Goal: Task Accomplishment & Management: Complete application form

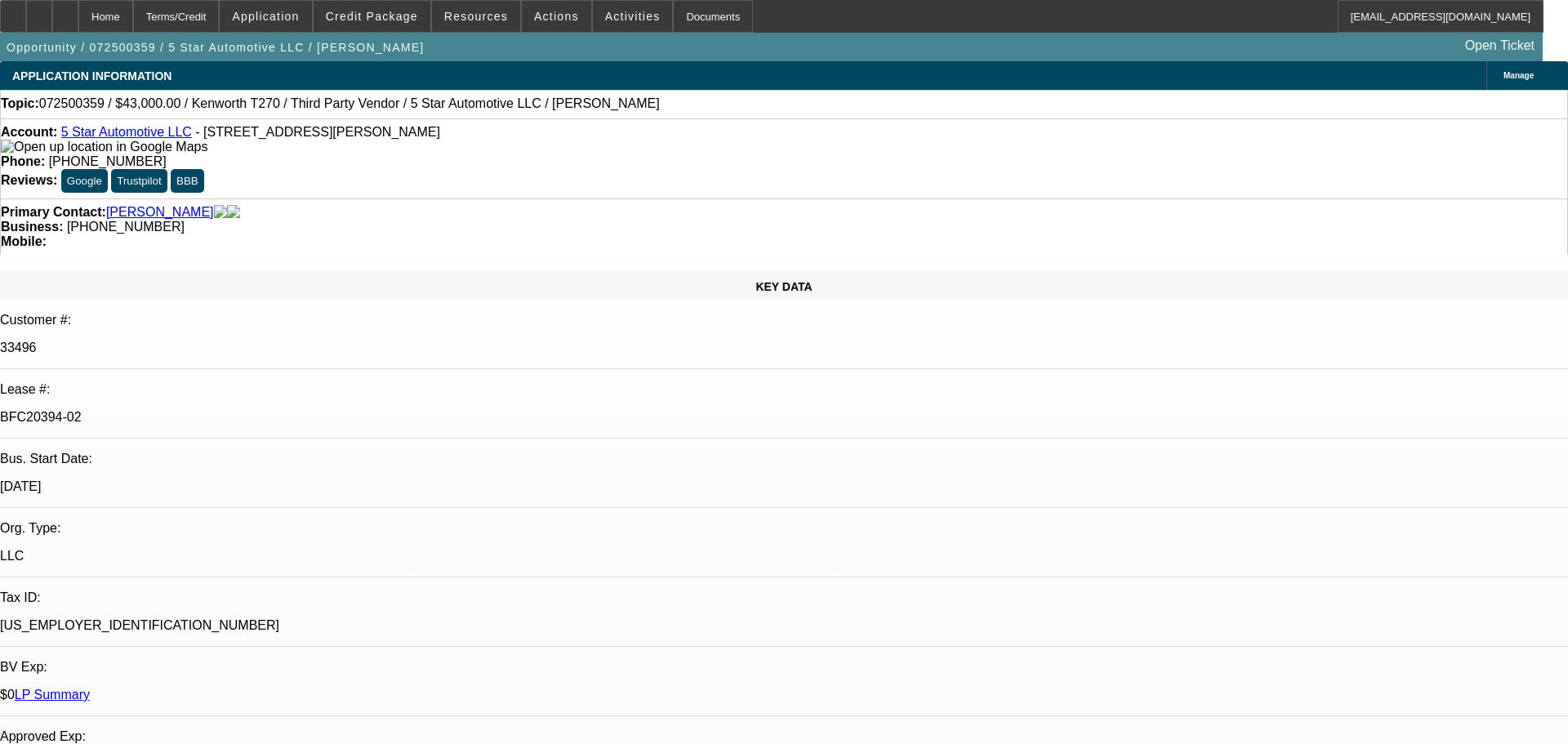
select select "0"
select select "6"
select select "0"
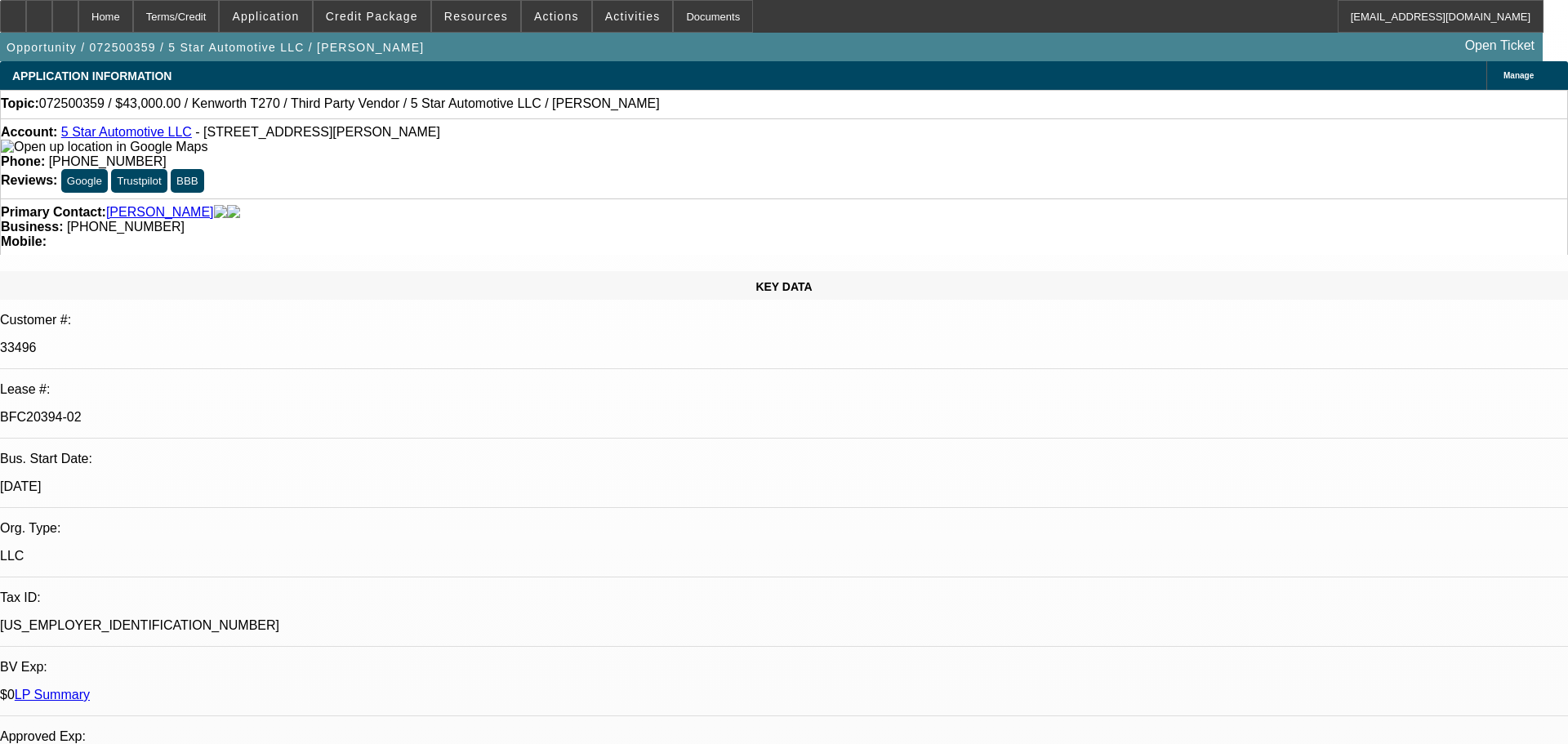
select select "0"
select select "6"
select select "0"
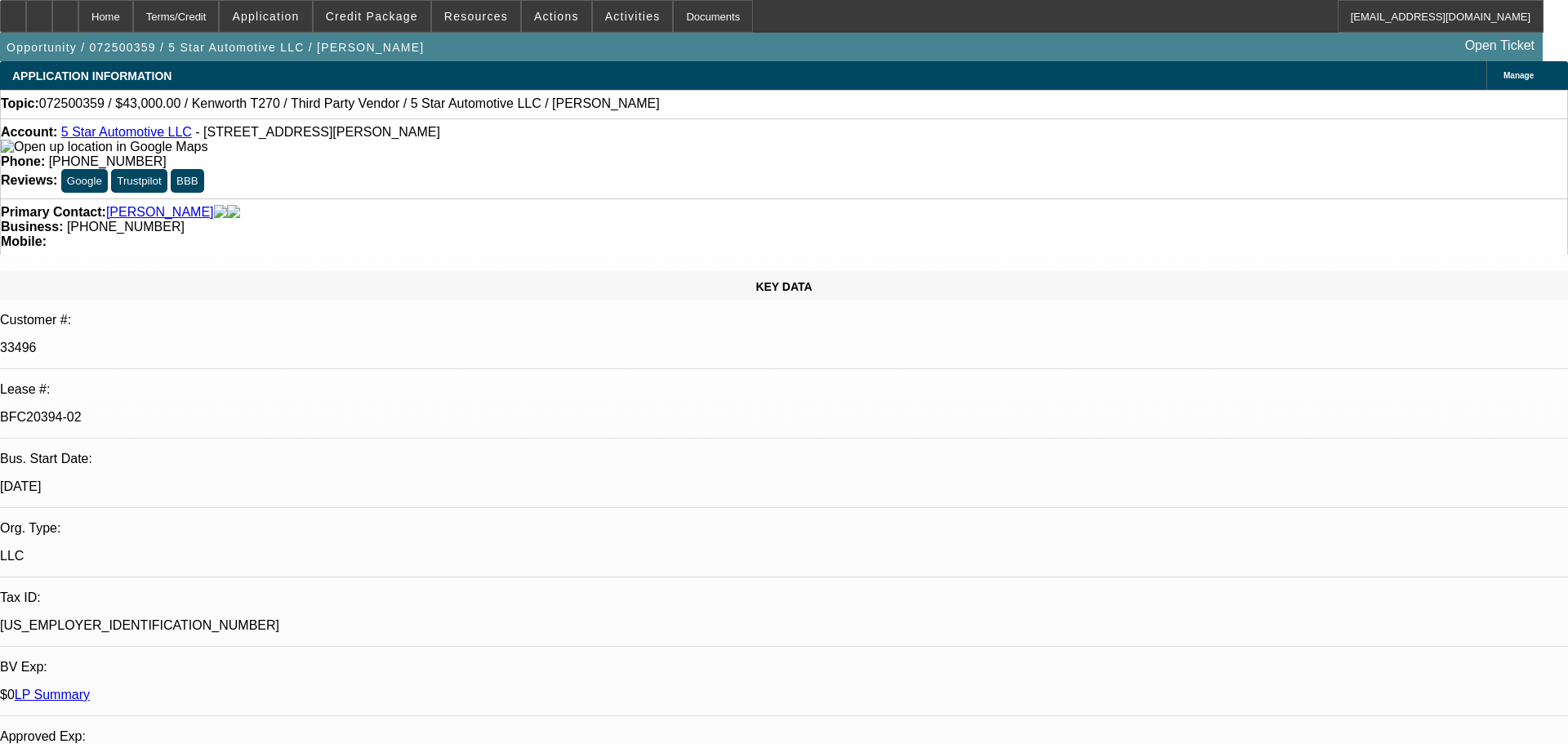
select select "0"
select select "6"
select select "0"
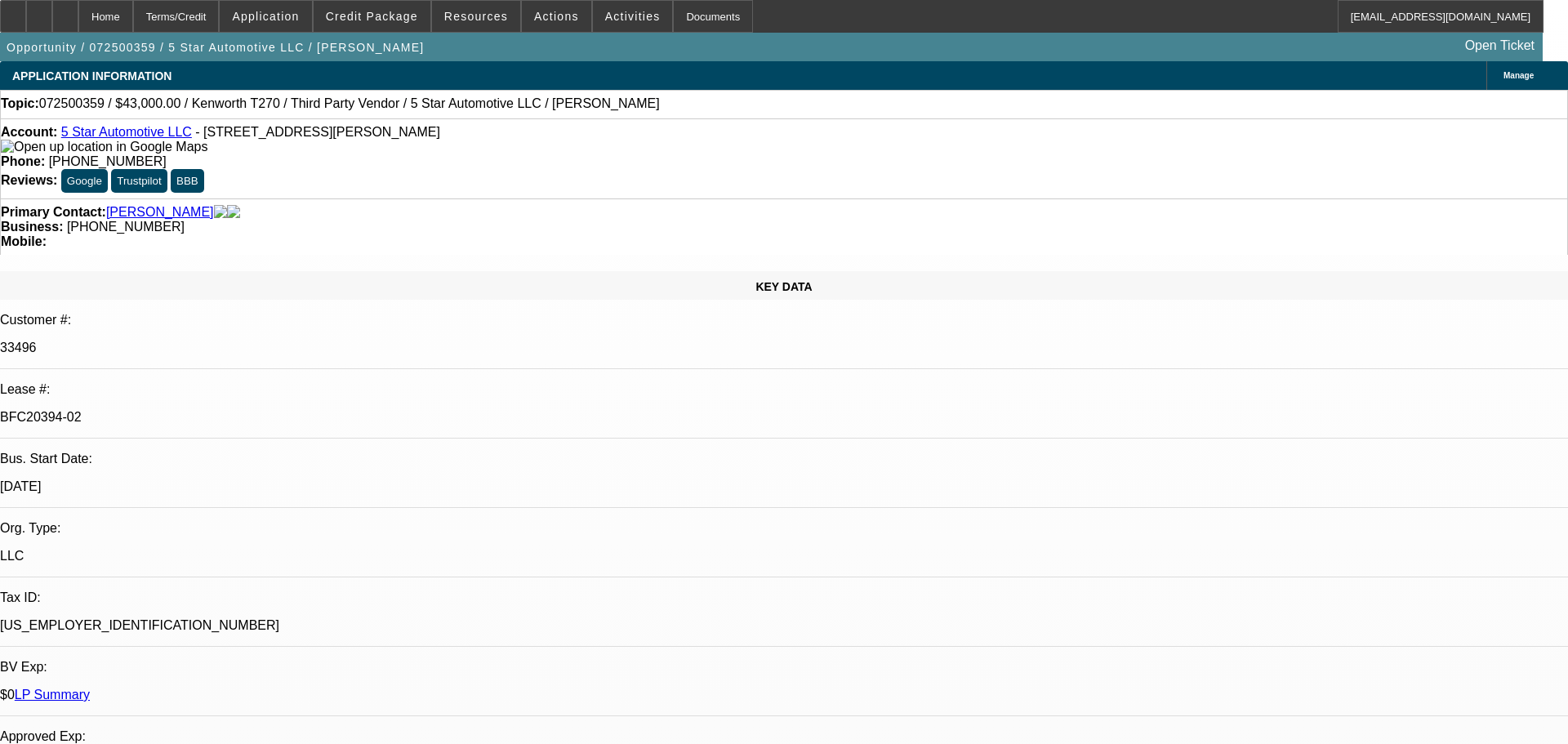
select select "6"
click at [13, 11] on icon at bounding box center [13, 11] width 0 height 0
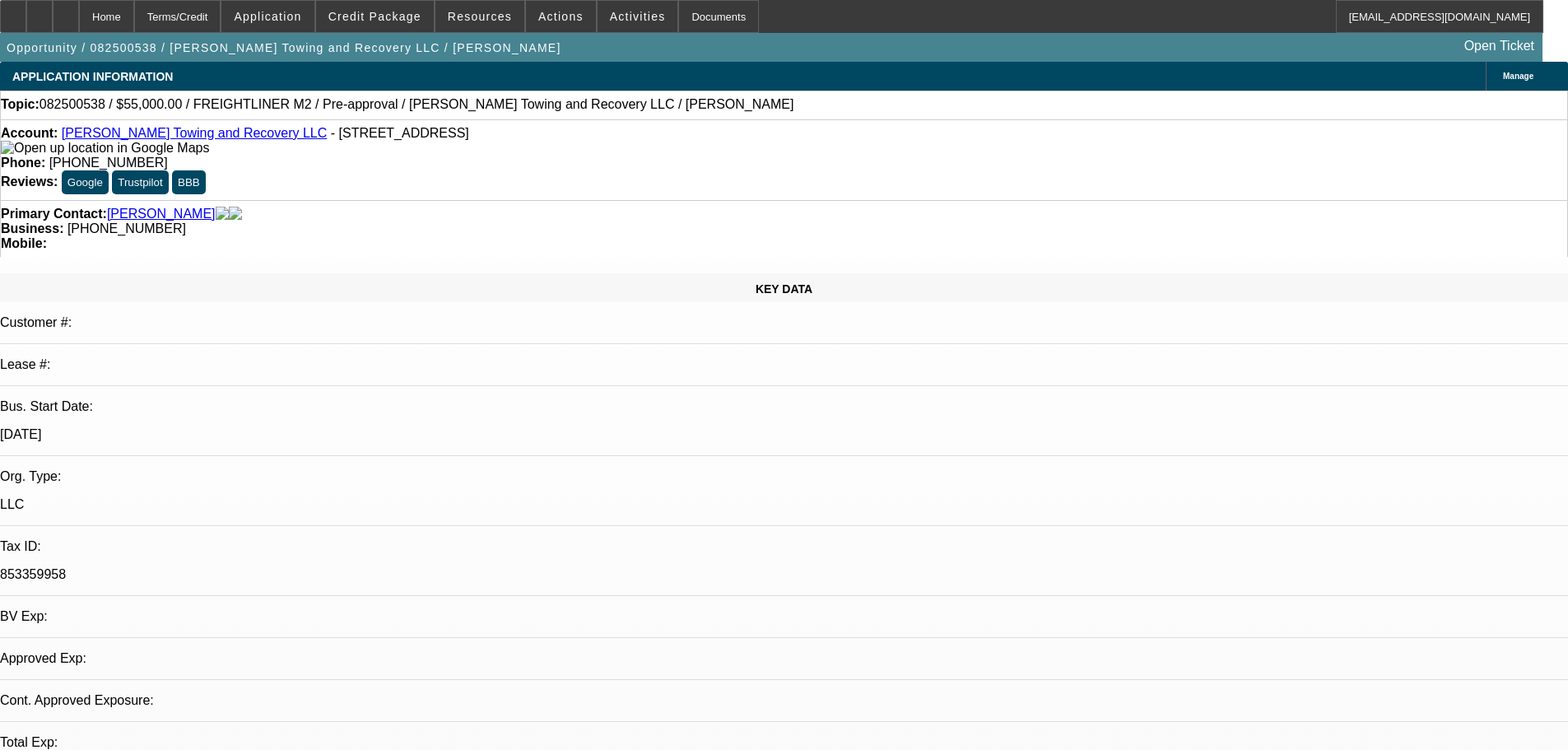
select select "0"
select select "2"
select select "0.1"
select select "4"
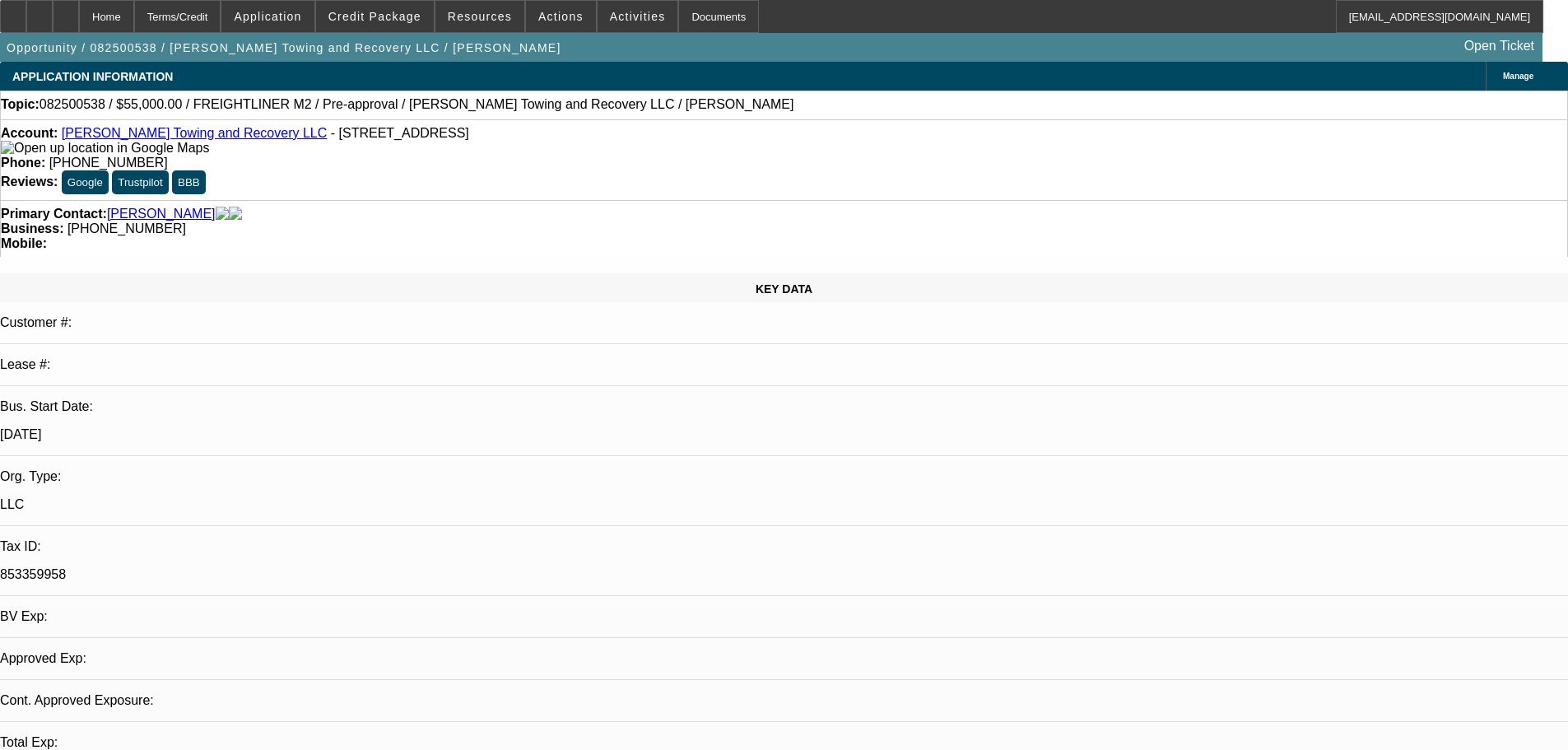
select select "0"
select select "2"
select select "0.1"
select select "4"
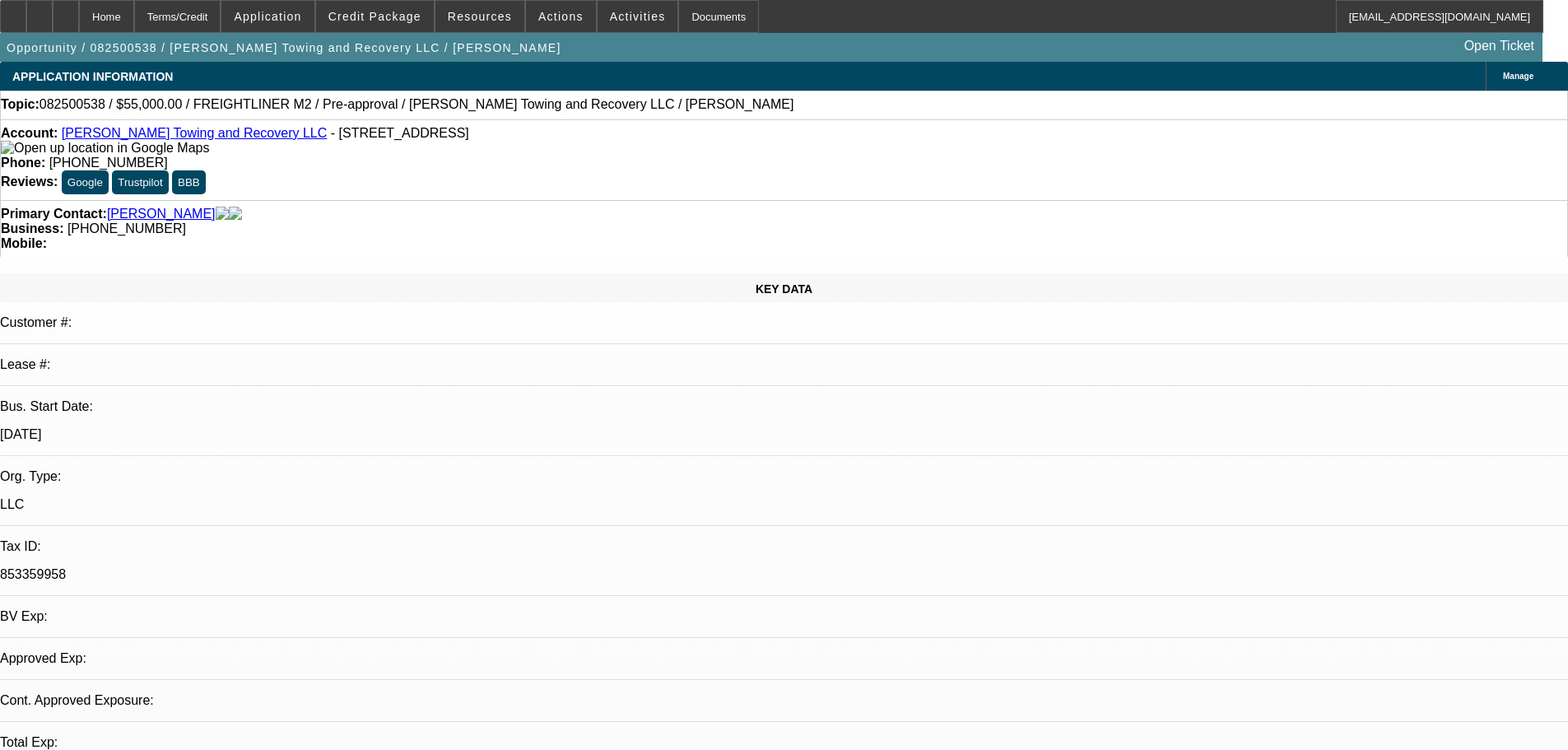
select select "0"
select select "2"
select select "0.1"
select select "4"
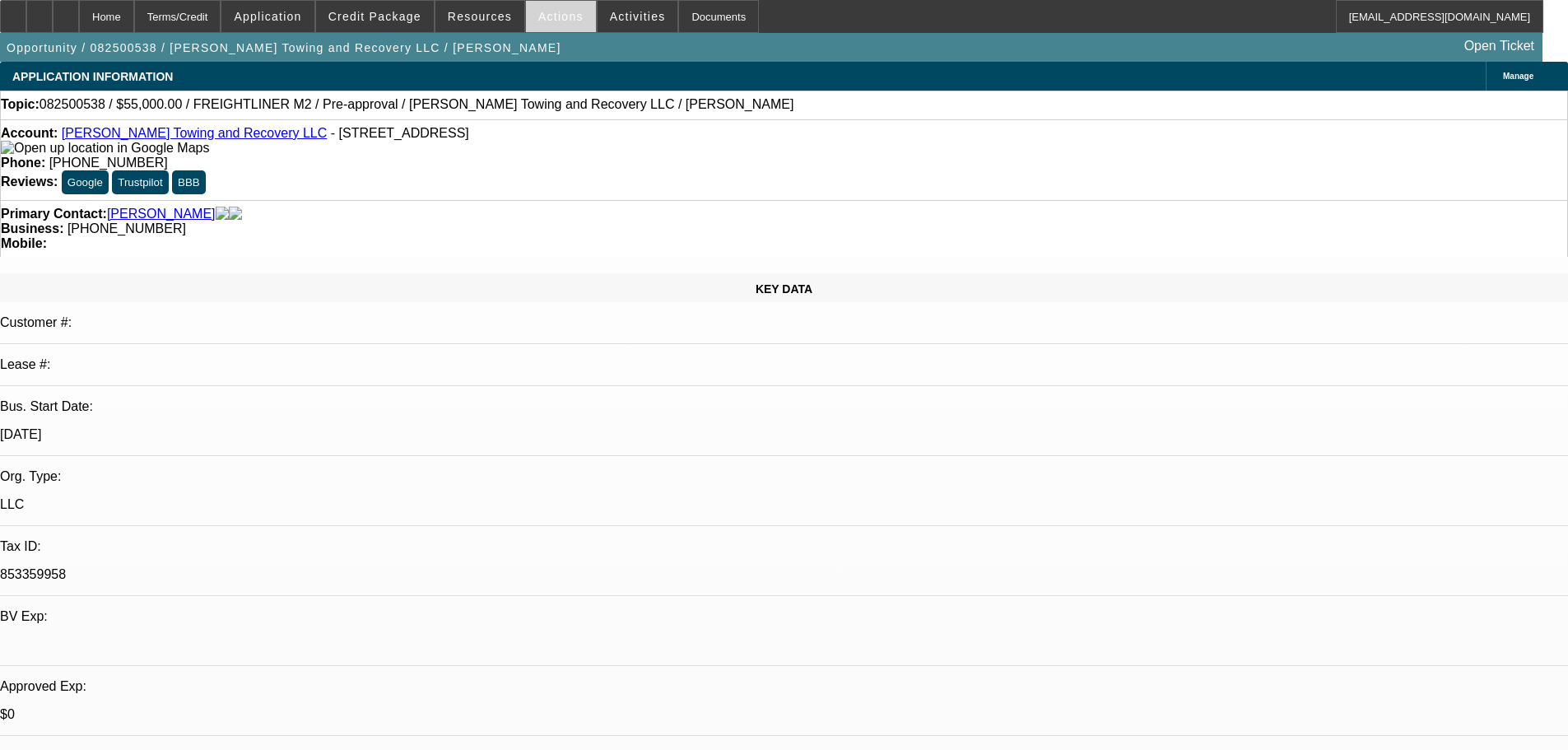
click at [552, 23] on span "Actions" at bounding box center [561, 16] width 45 height 14
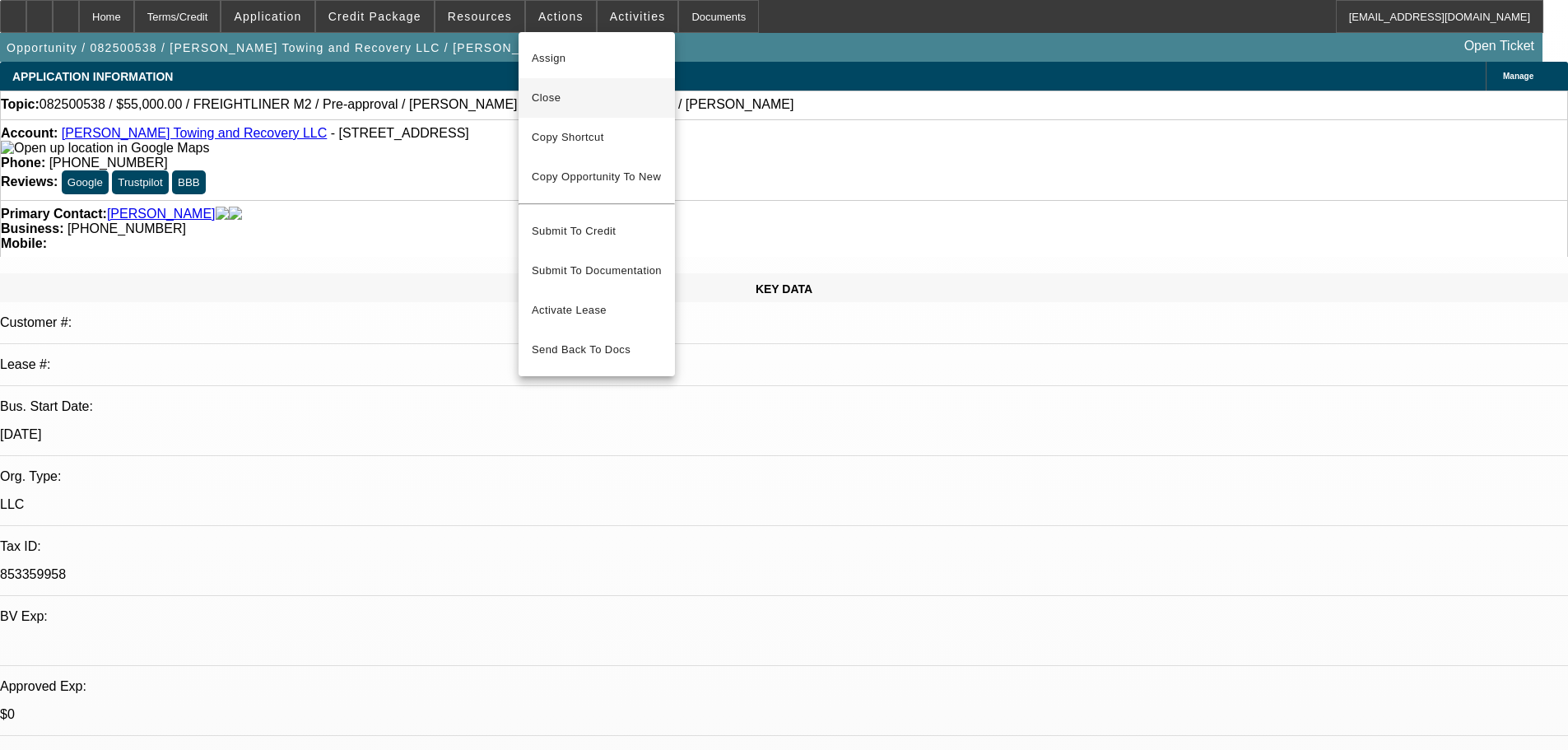
click at [592, 98] on span "Close" at bounding box center [597, 98] width 130 height 20
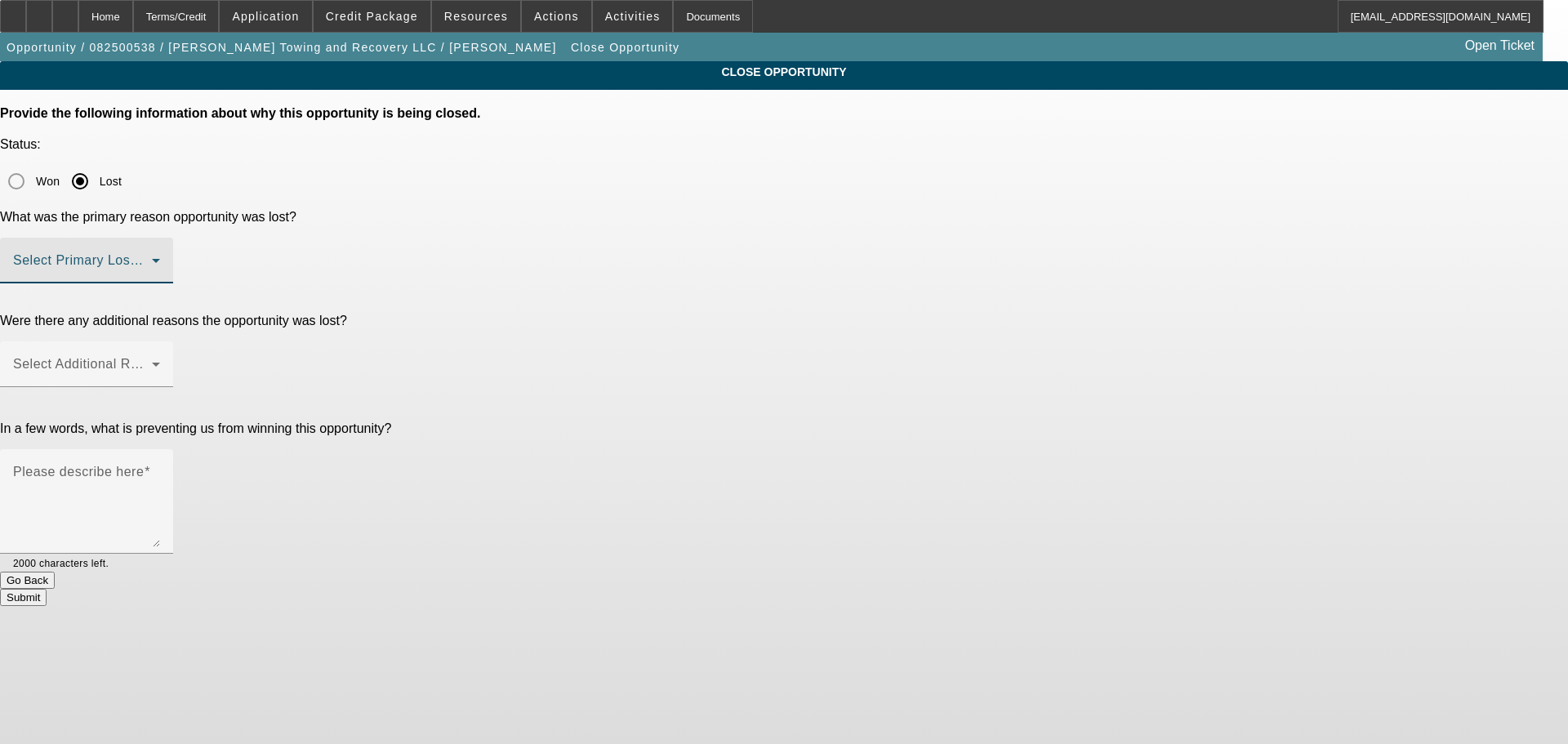
click at [152, 257] on span at bounding box center [82, 267] width 139 height 20
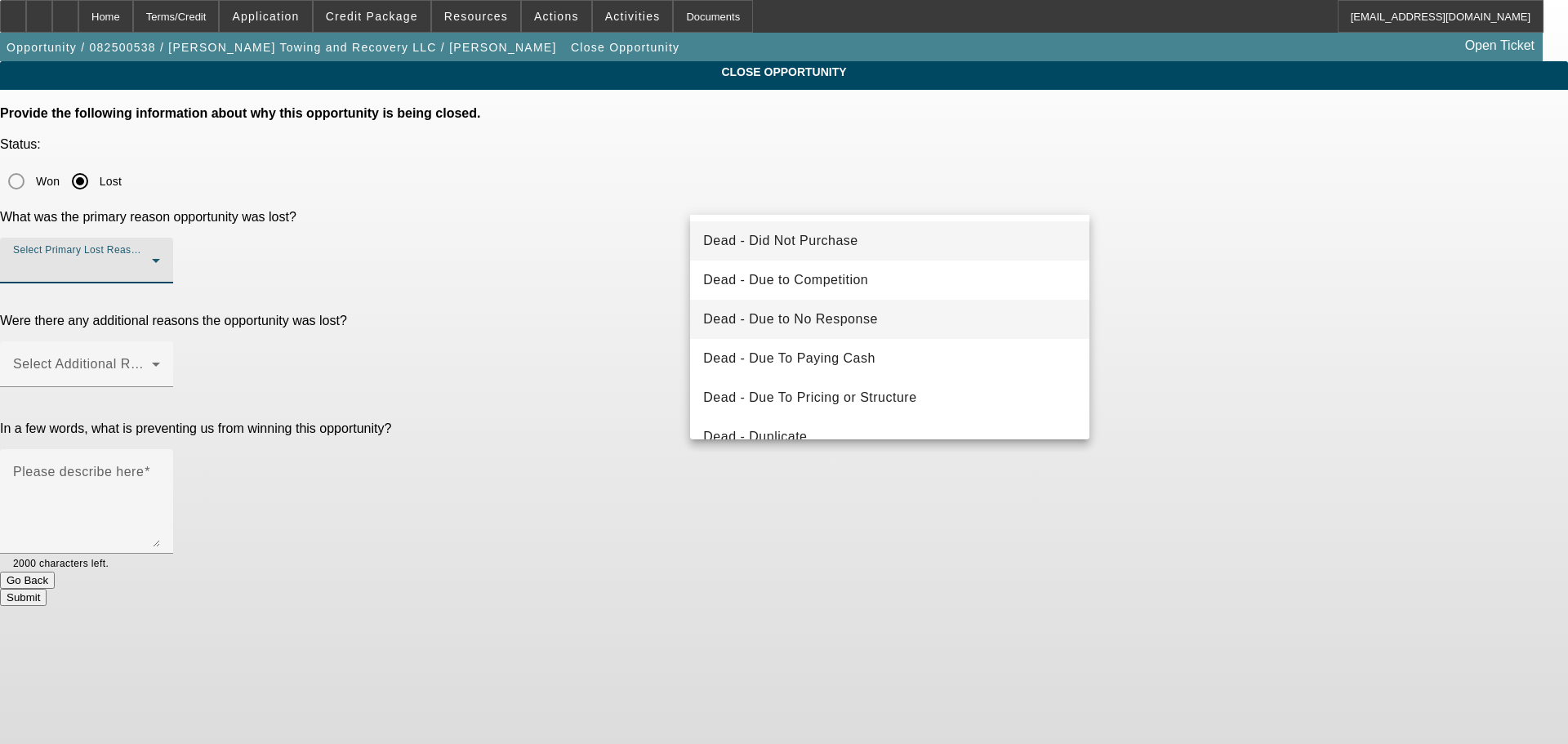
click at [883, 325] on mat-option "Dead - Due to No Response" at bounding box center [890, 319] width 400 height 39
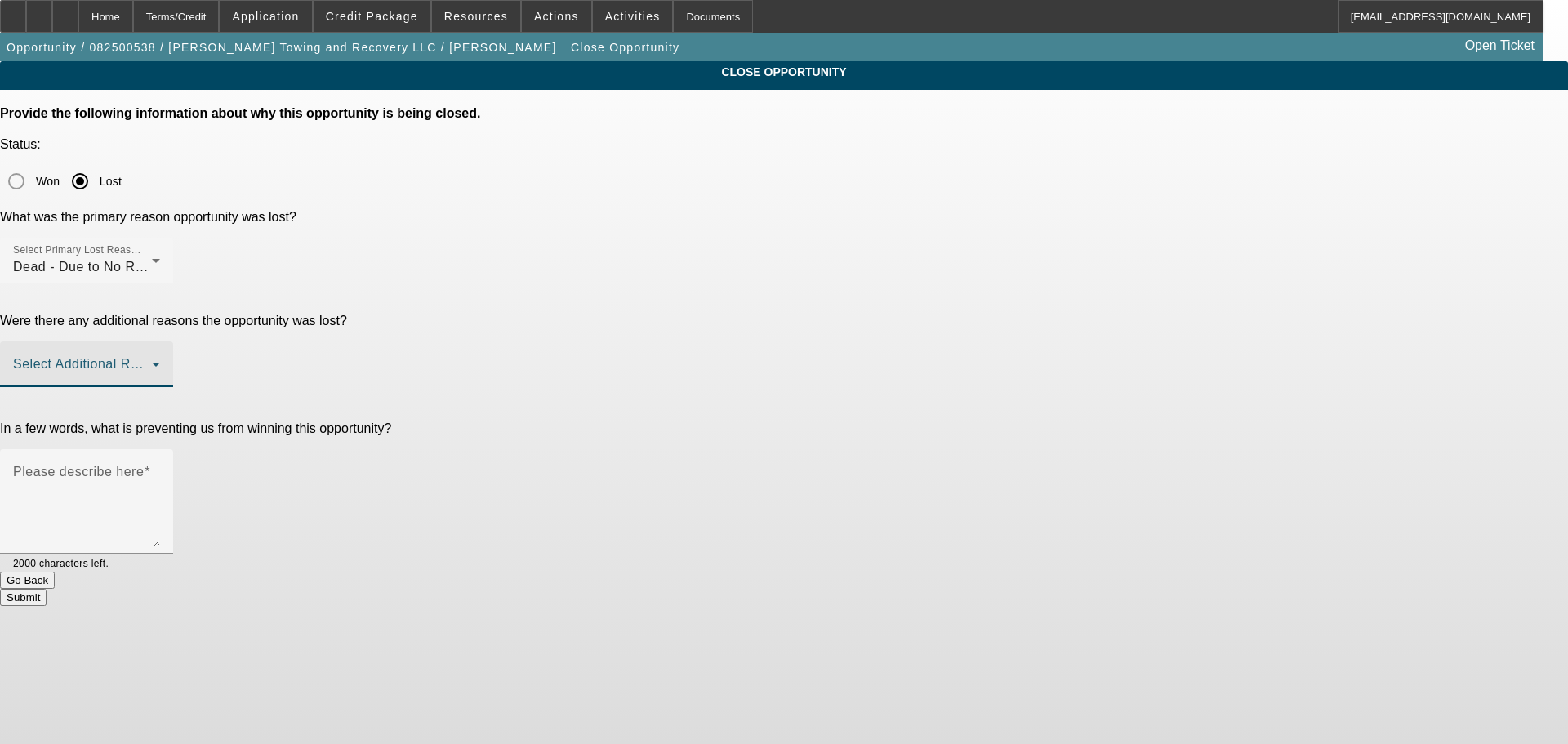
click at [152, 361] on span at bounding box center [82, 371] width 139 height 20
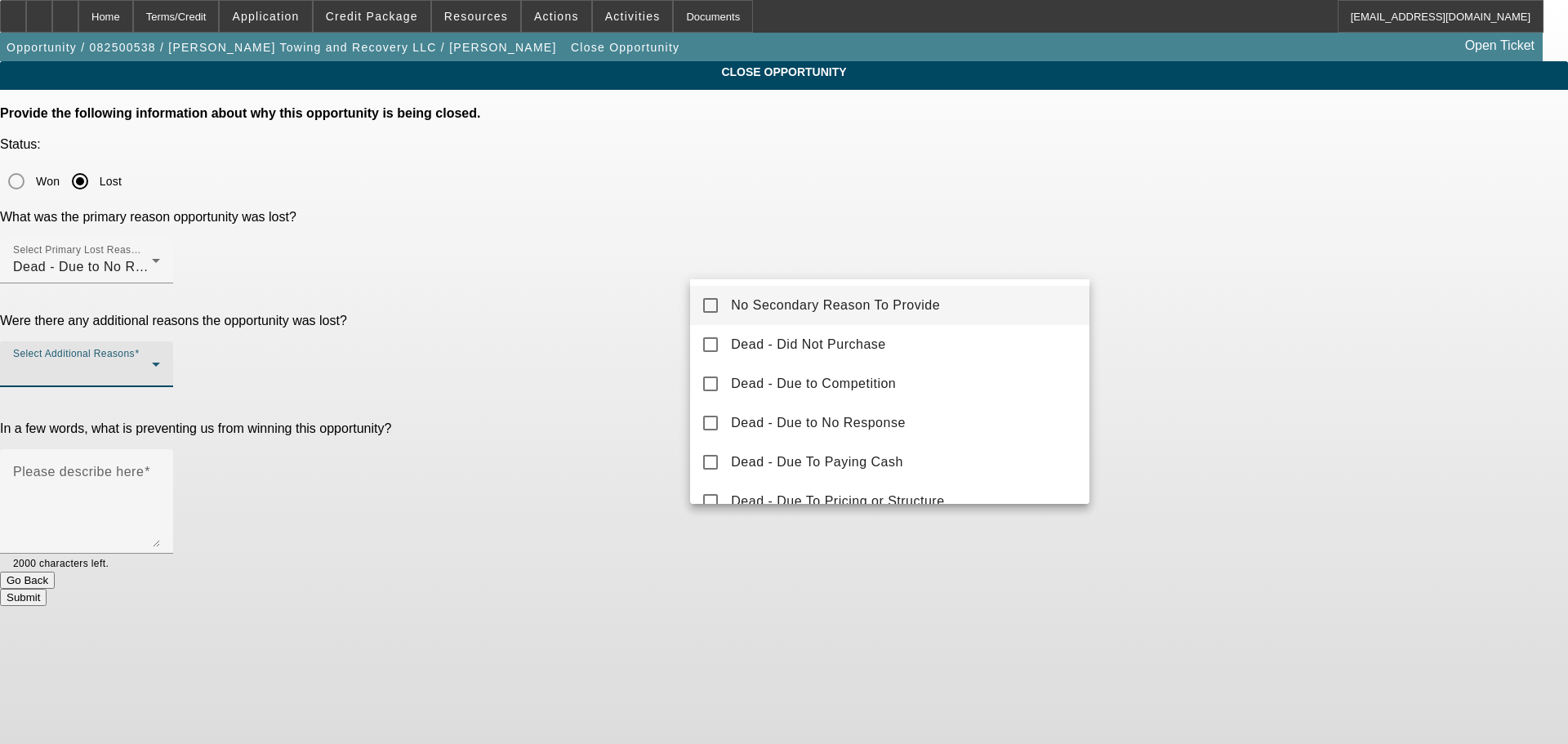
click at [888, 307] on span "No Secondary Reason To Provide" at bounding box center [835, 306] width 209 height 20
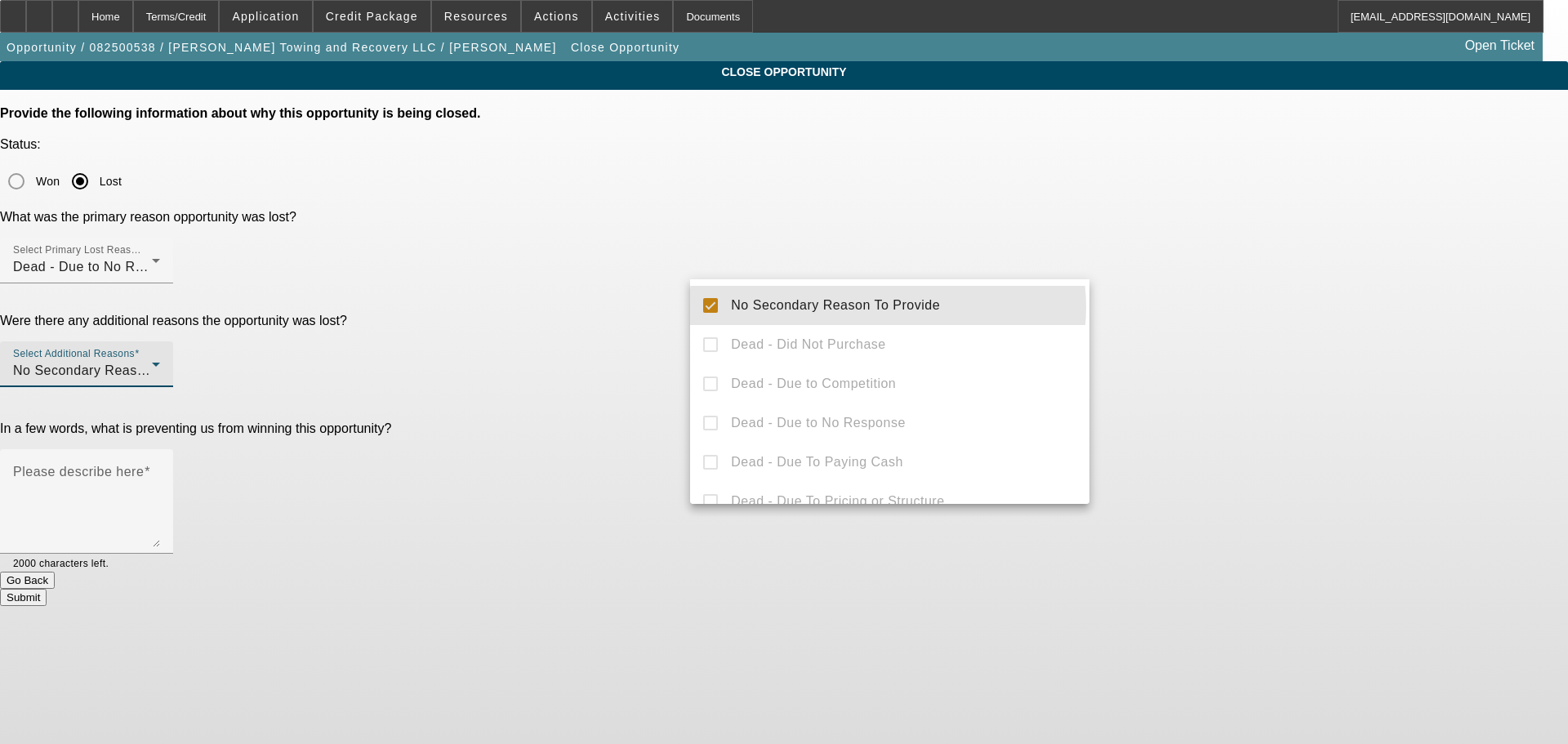
click at [1193, 324] on div at bounding box center [784, 372] width 1568 height 744
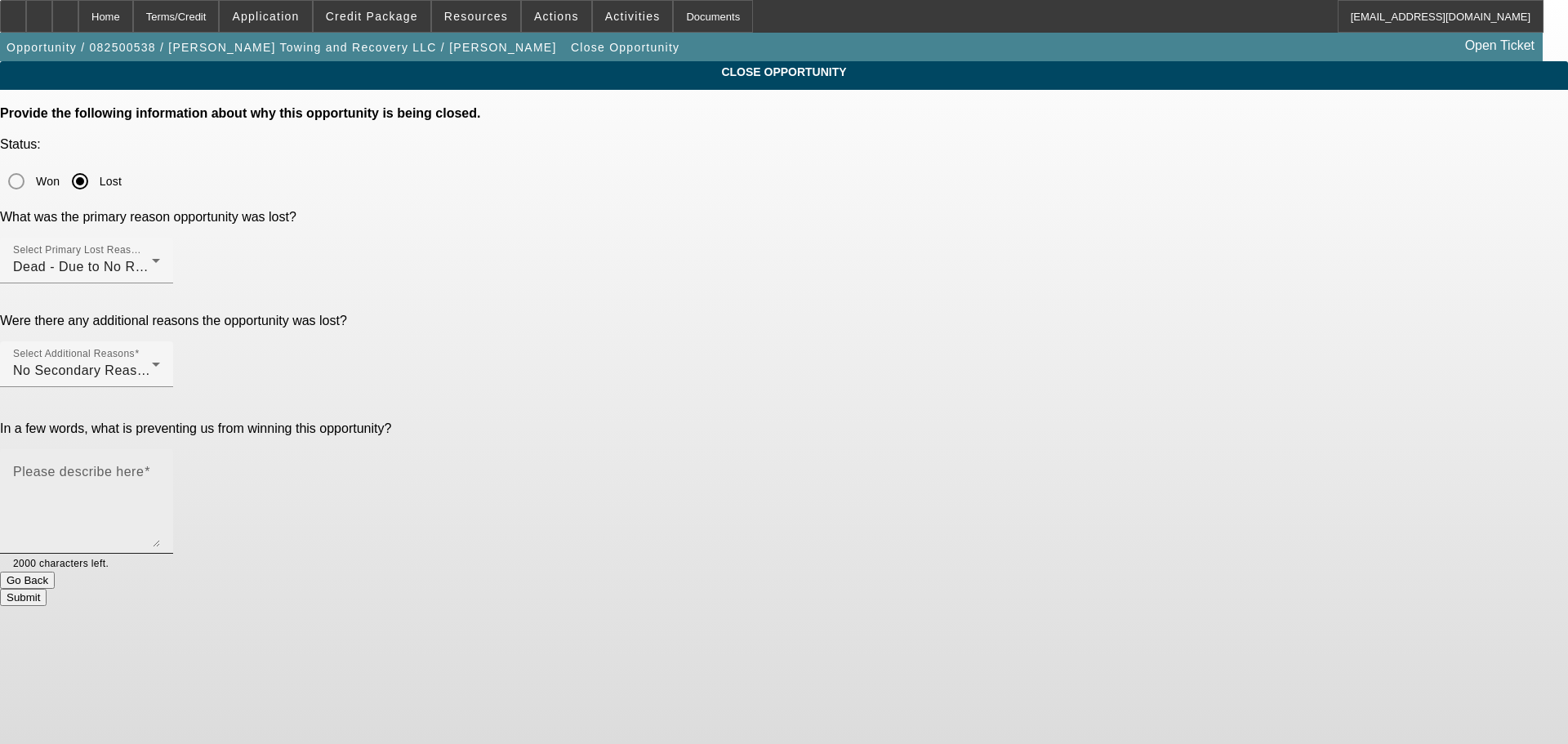
click at [160, 449] on div "Please describe here" at bounding box center [87, 501] width 147 height 105
type textarea "Ghosted after wanting a $20K truck. Not chasing."
click at [47, 589] on button "Submit" at bounding box center [23, 597] width 47 height 17
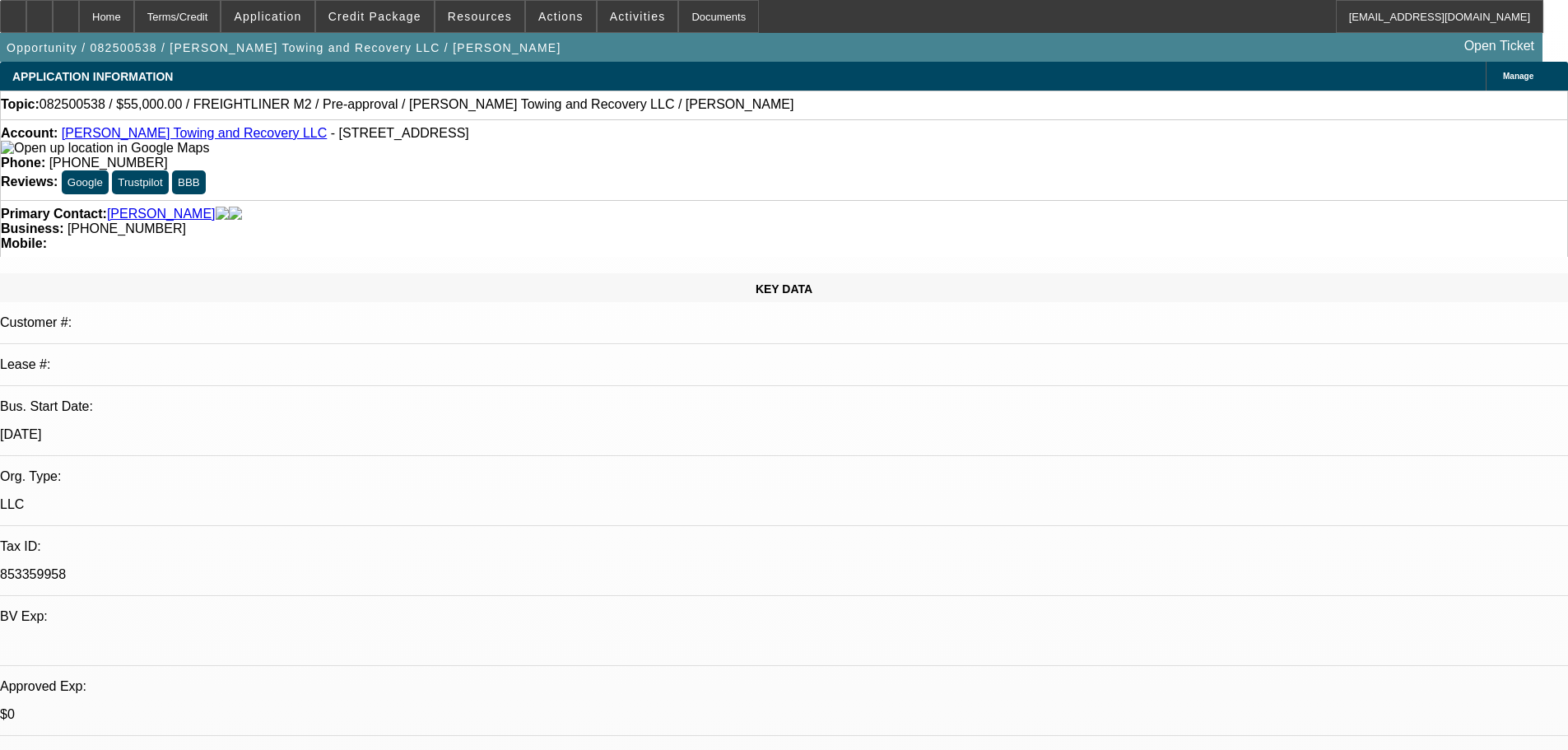
select select "0"
select select "2"
select select "0.1"
select select "4"
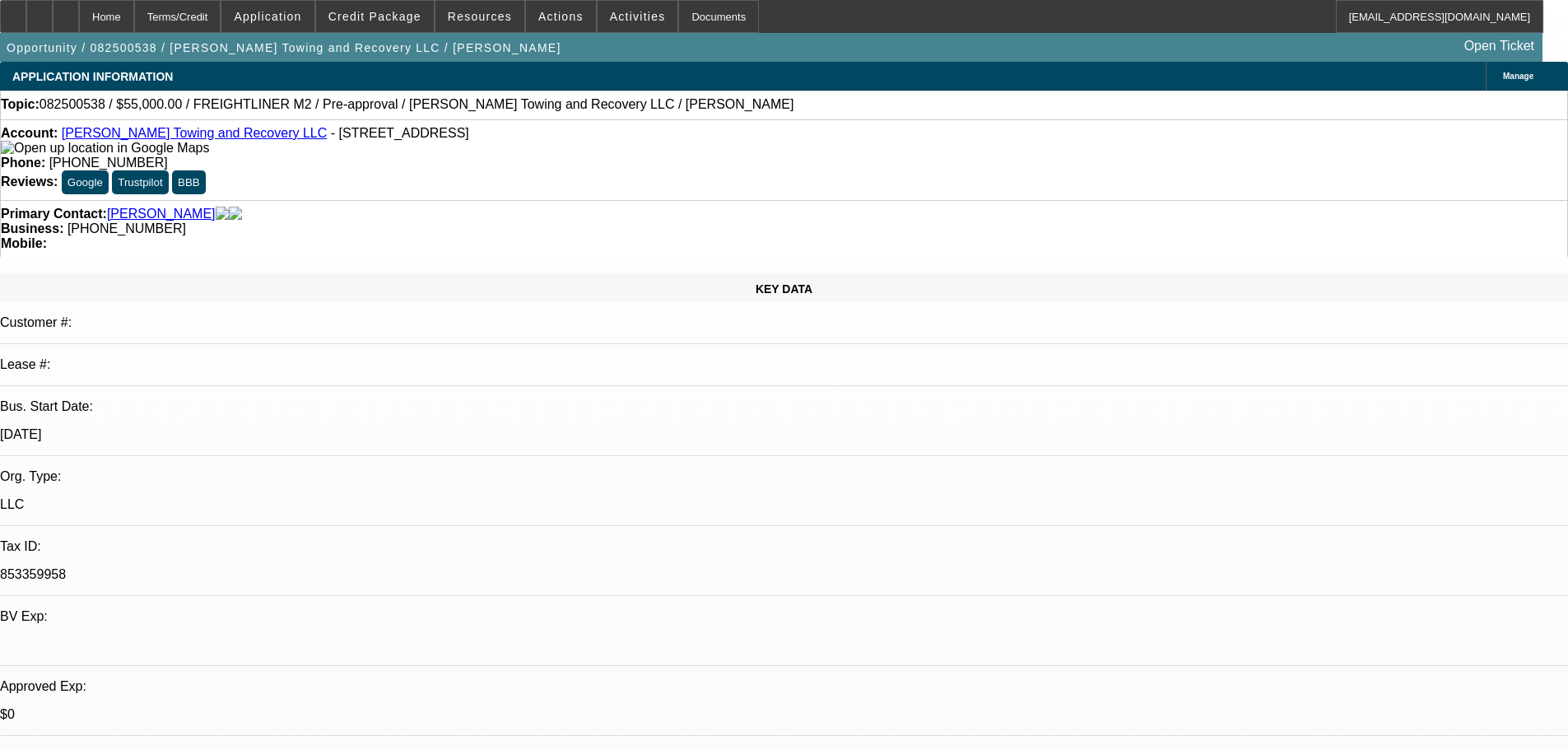
select select "0"
select select "2"
select select "0.1"
select select "4"
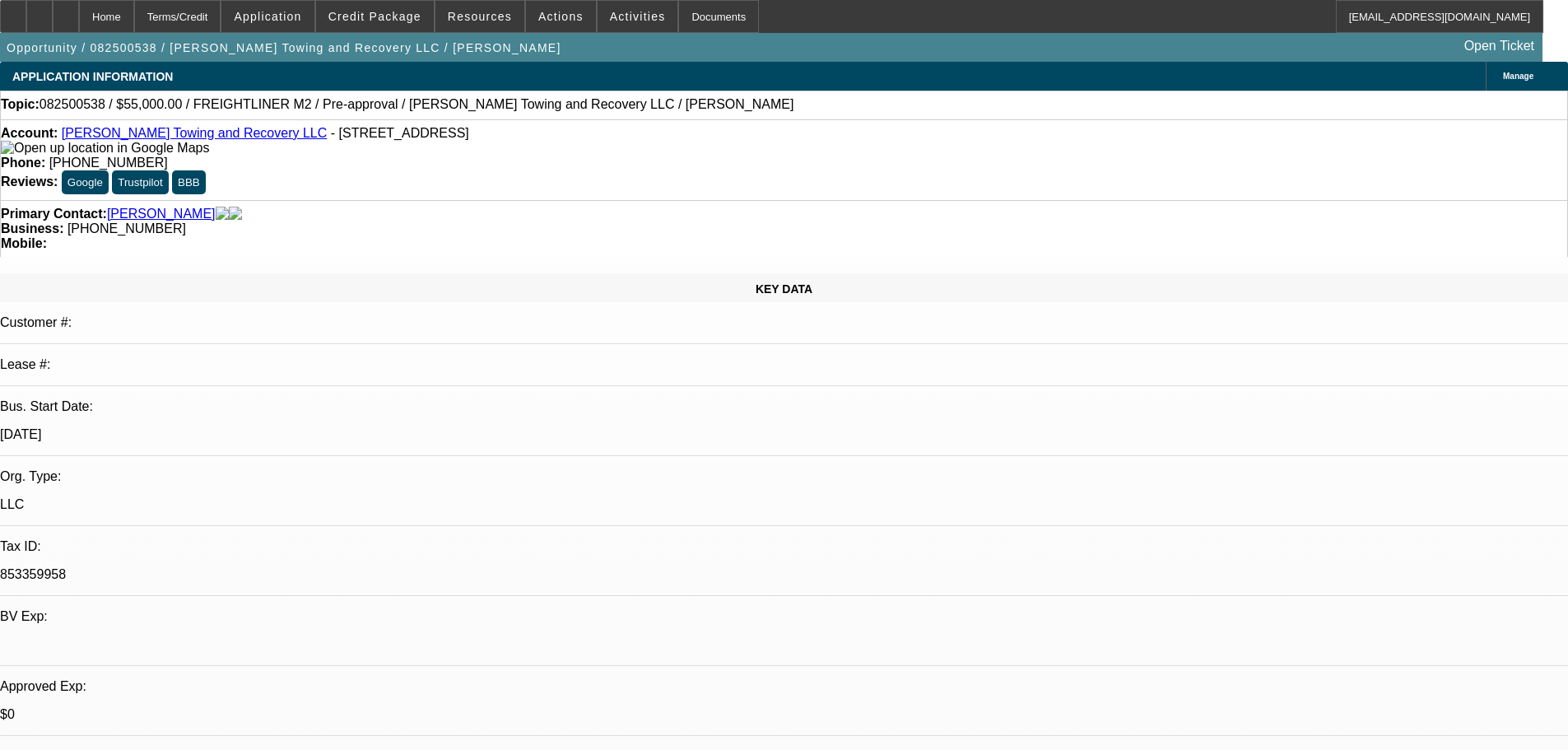
select select "0"
select select "2"
select select "0.1"
select select "4"
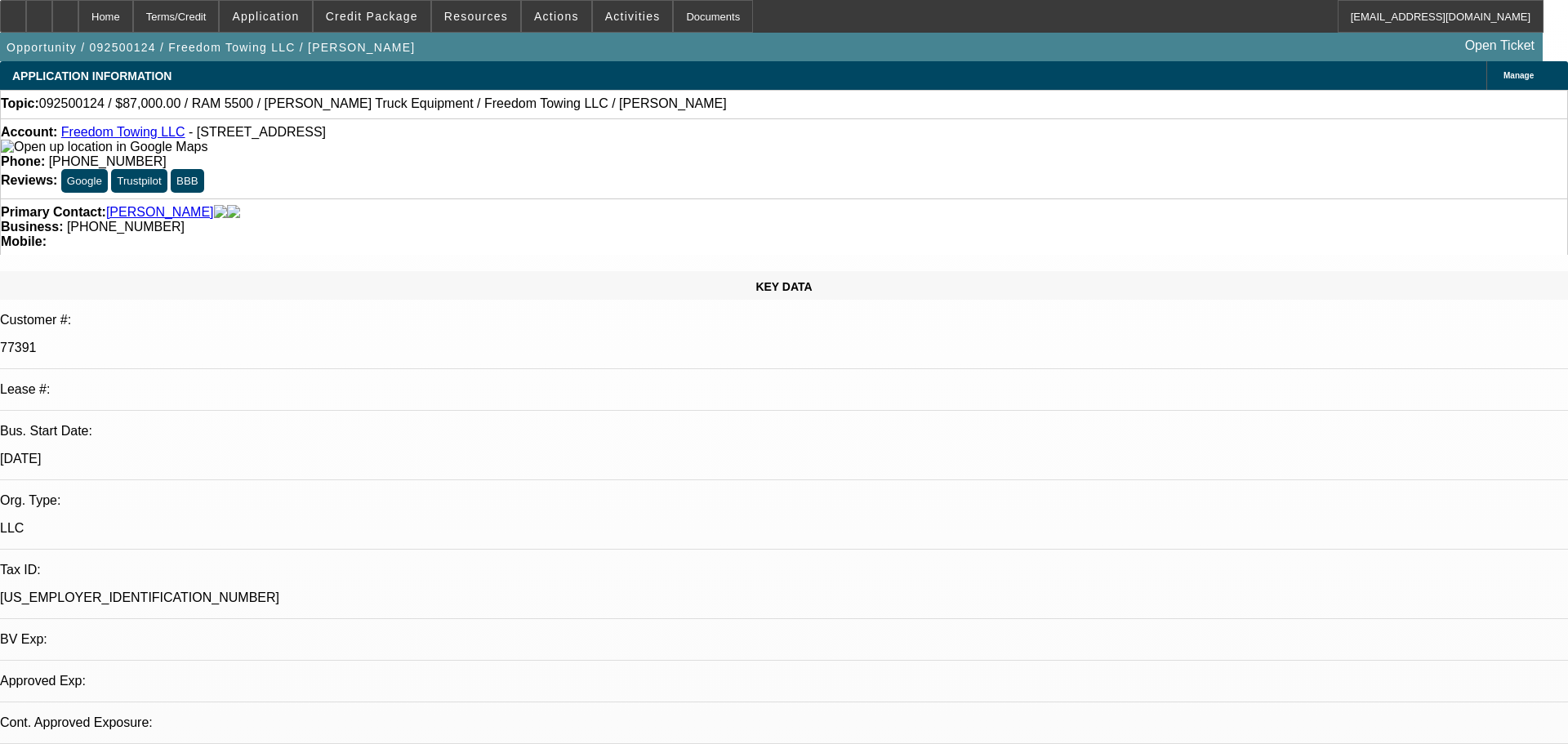
select select "0"
select select "2"
select select "0.1"
select select "4"
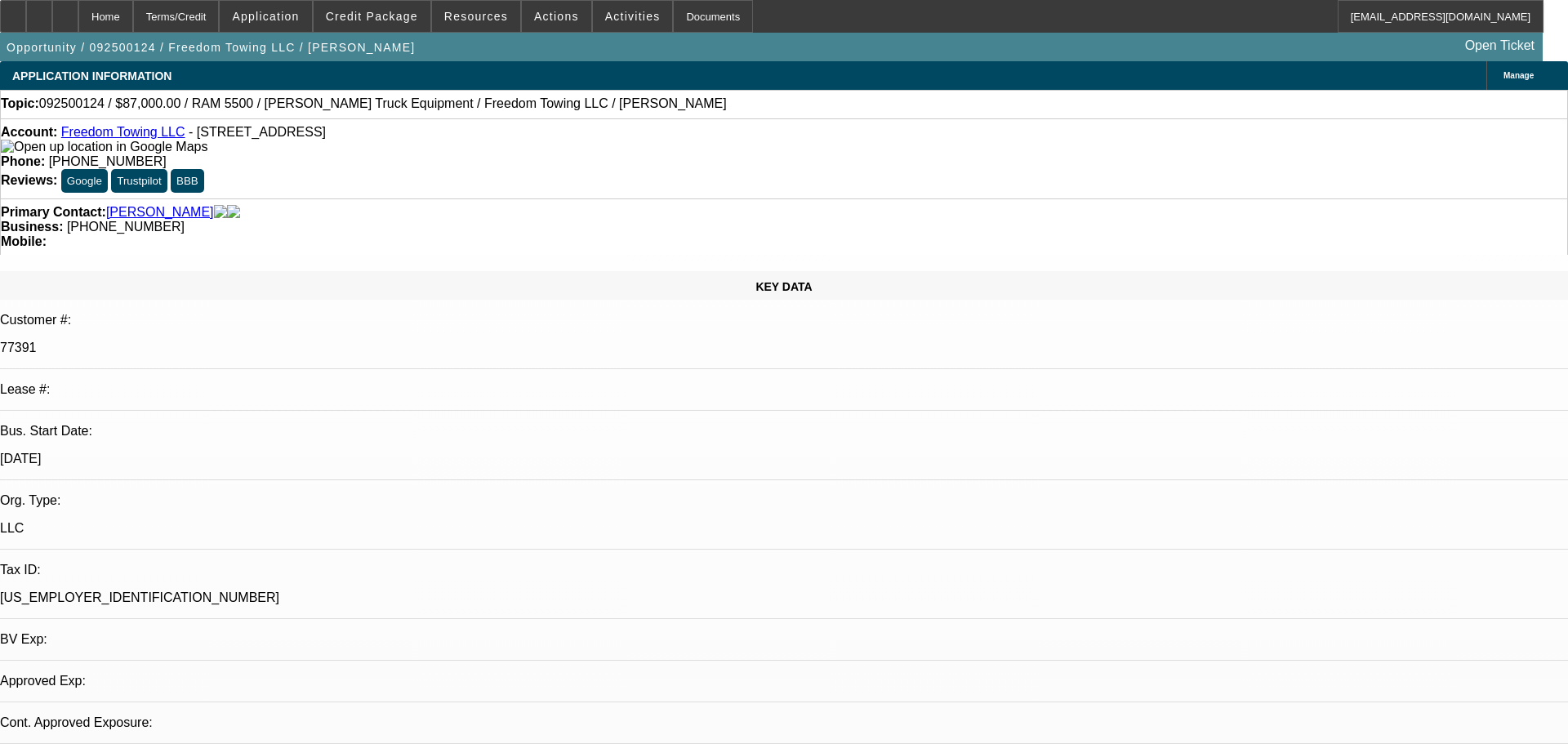
select select "0"
select select "2"
select select "0.1"
select select "4"
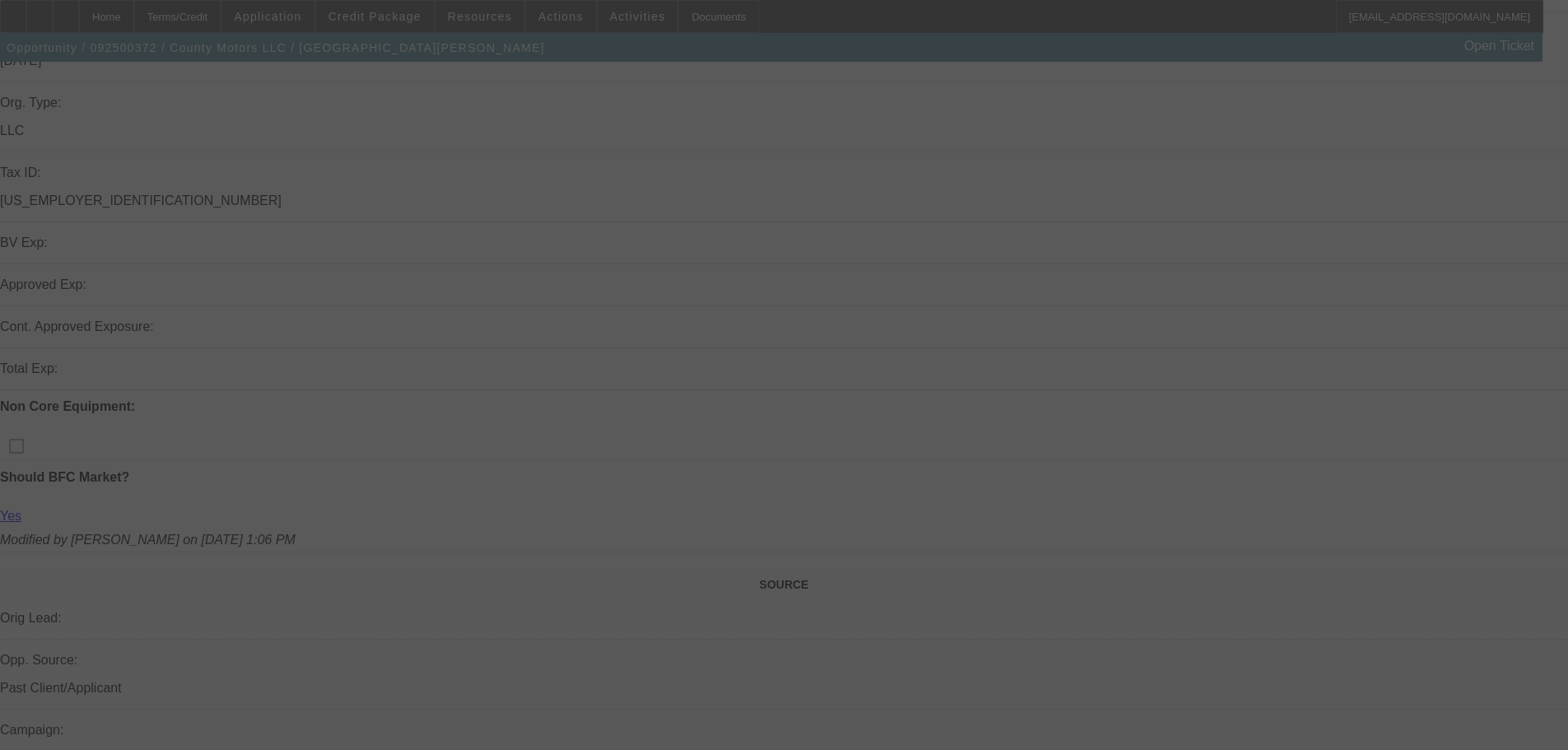
scroll to position [412, 0]
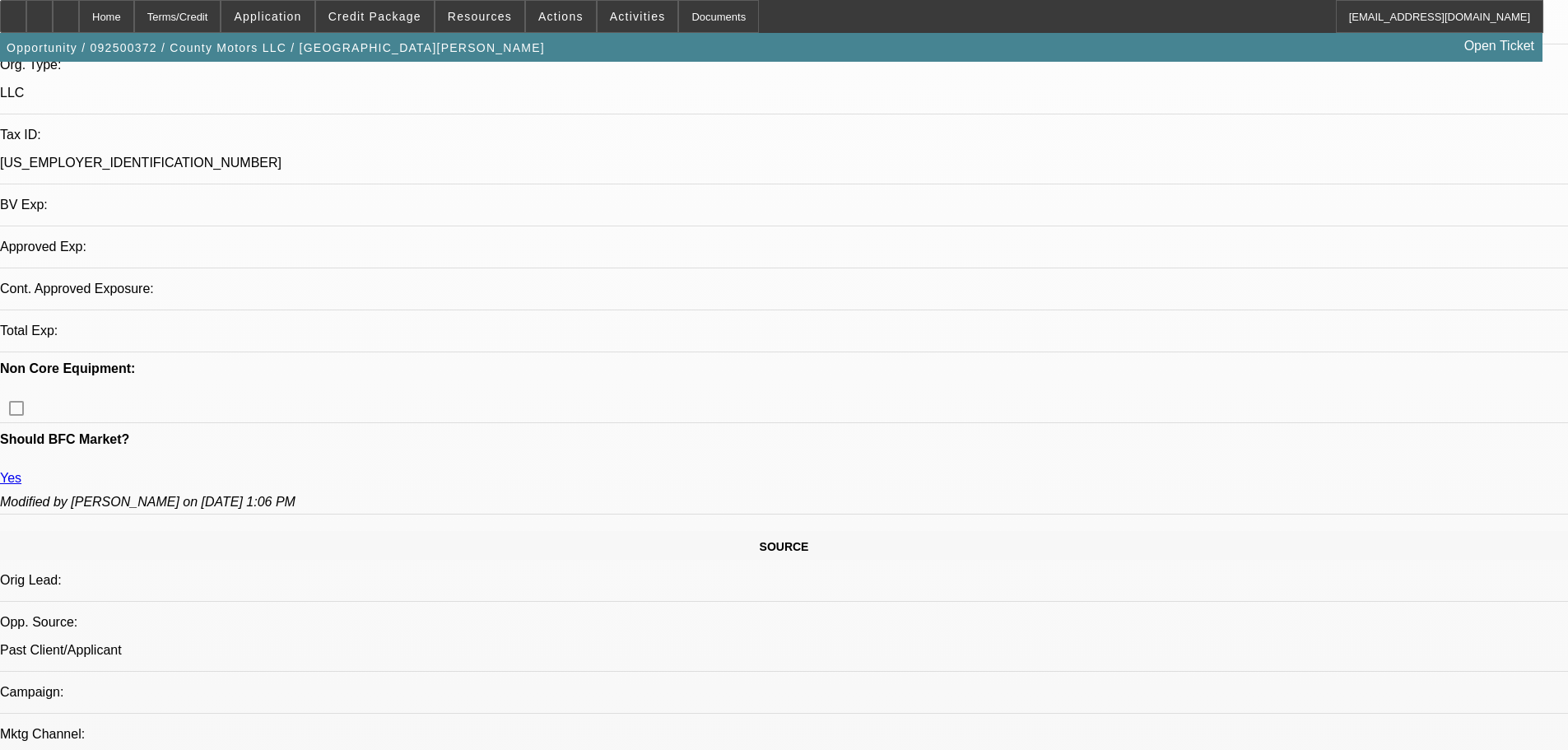
select select "0"
select select "2"
select select "0.1"
select select "4"
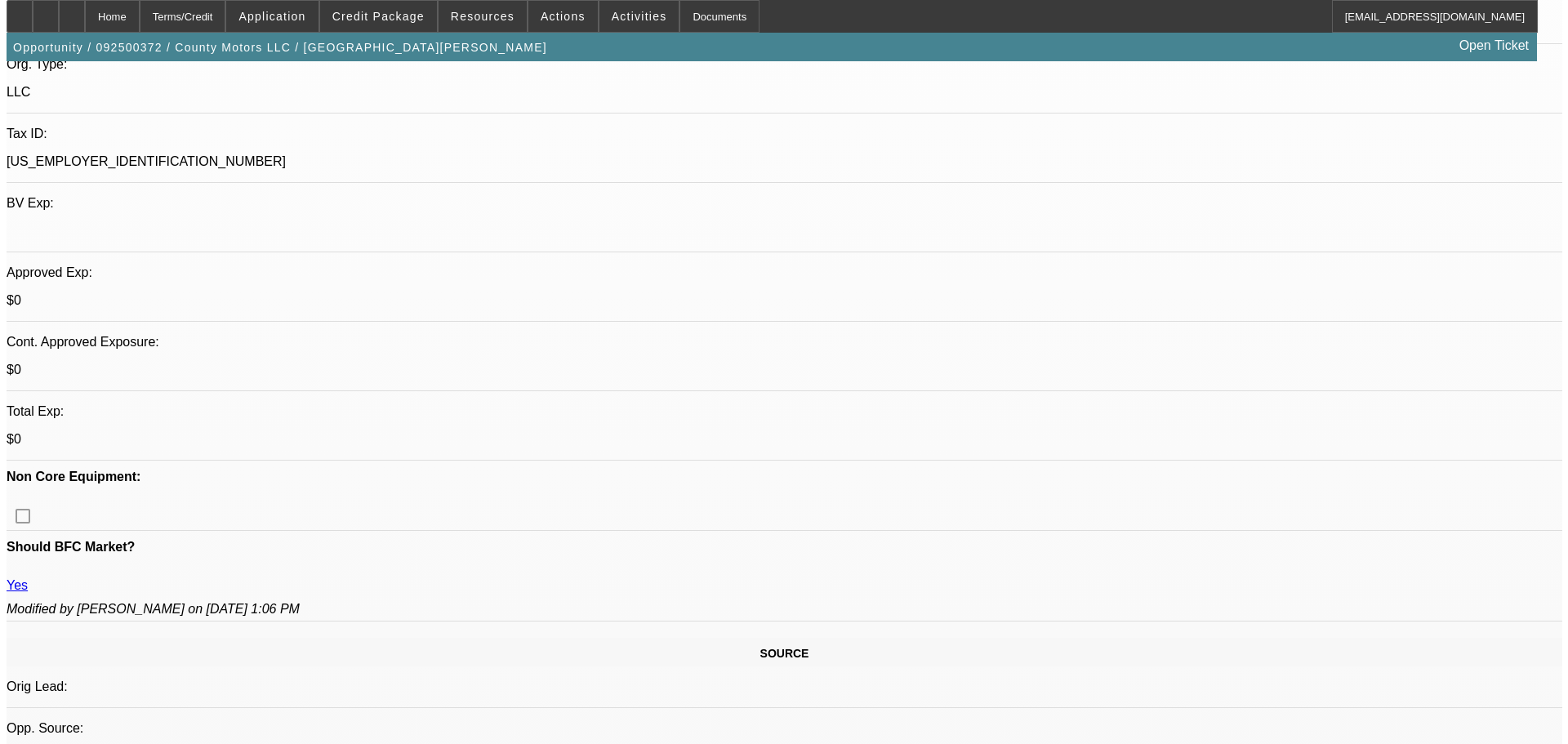
scroll to position [0, 0]
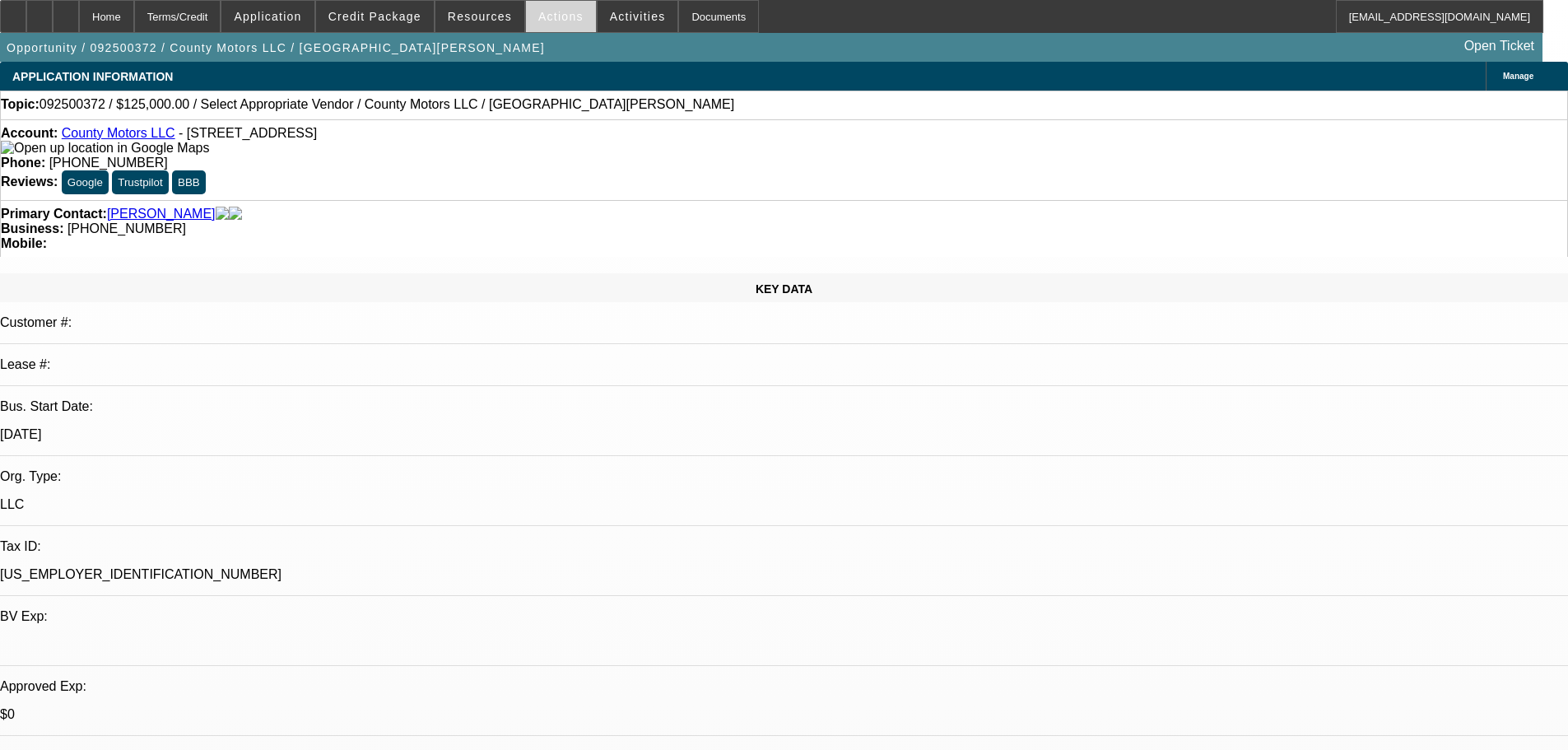
click at [545, 25] on span at bounding box center [560, 16] width 70 height 40
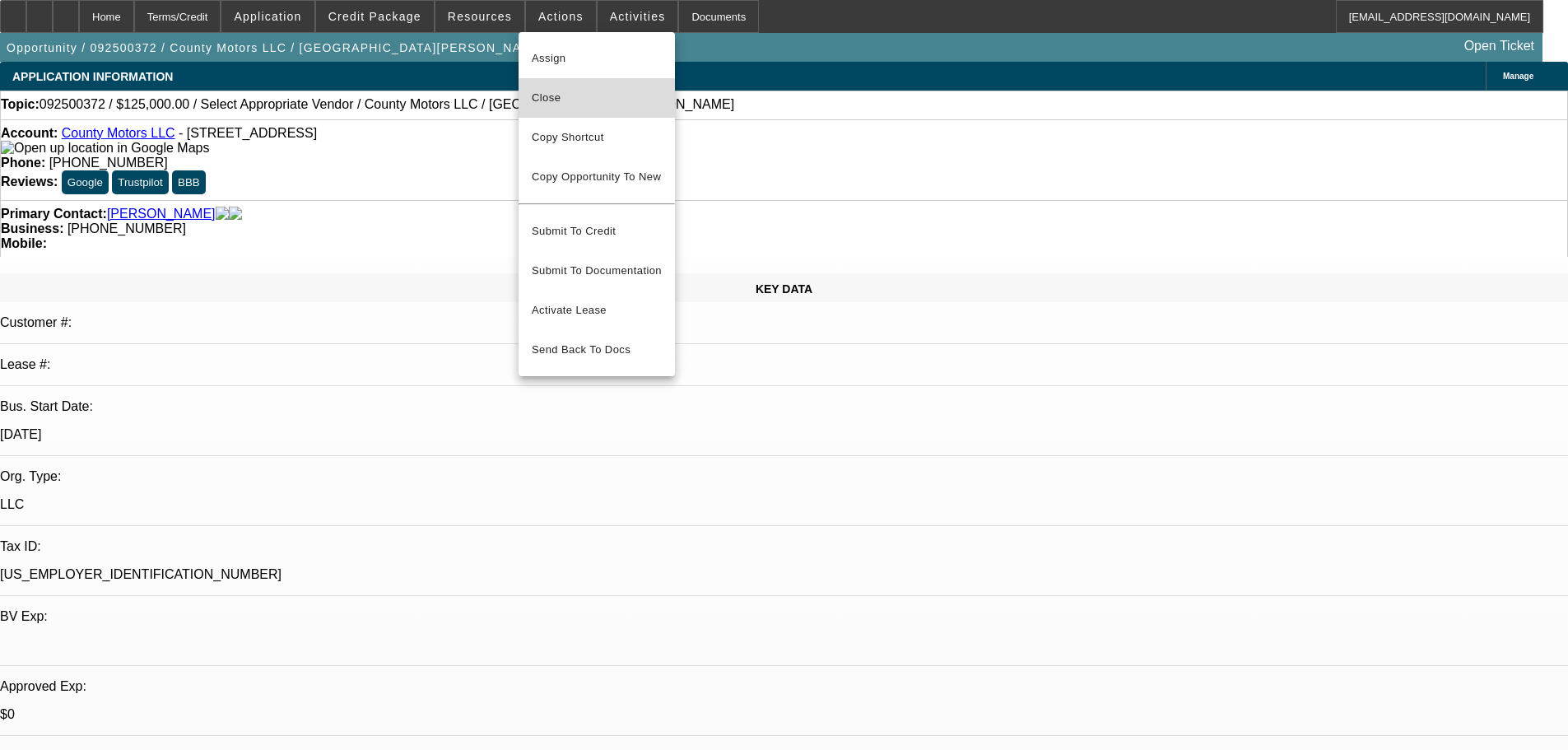
click at [630, 103] on span "Close" at bounding box center [597, 98] width 130 height 20
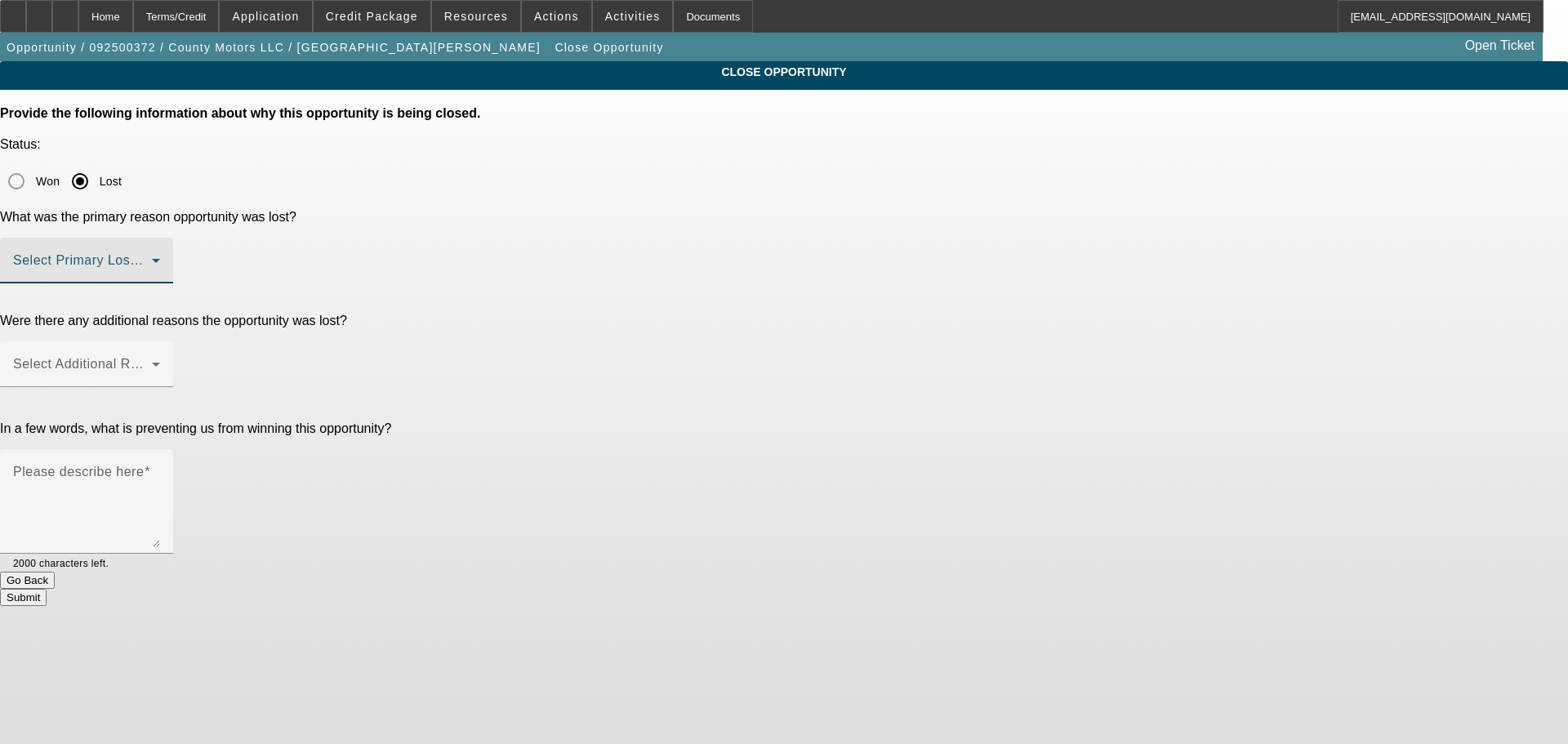
click at [152, 257] on span at bounding box center [82, 267] width 139 height 20
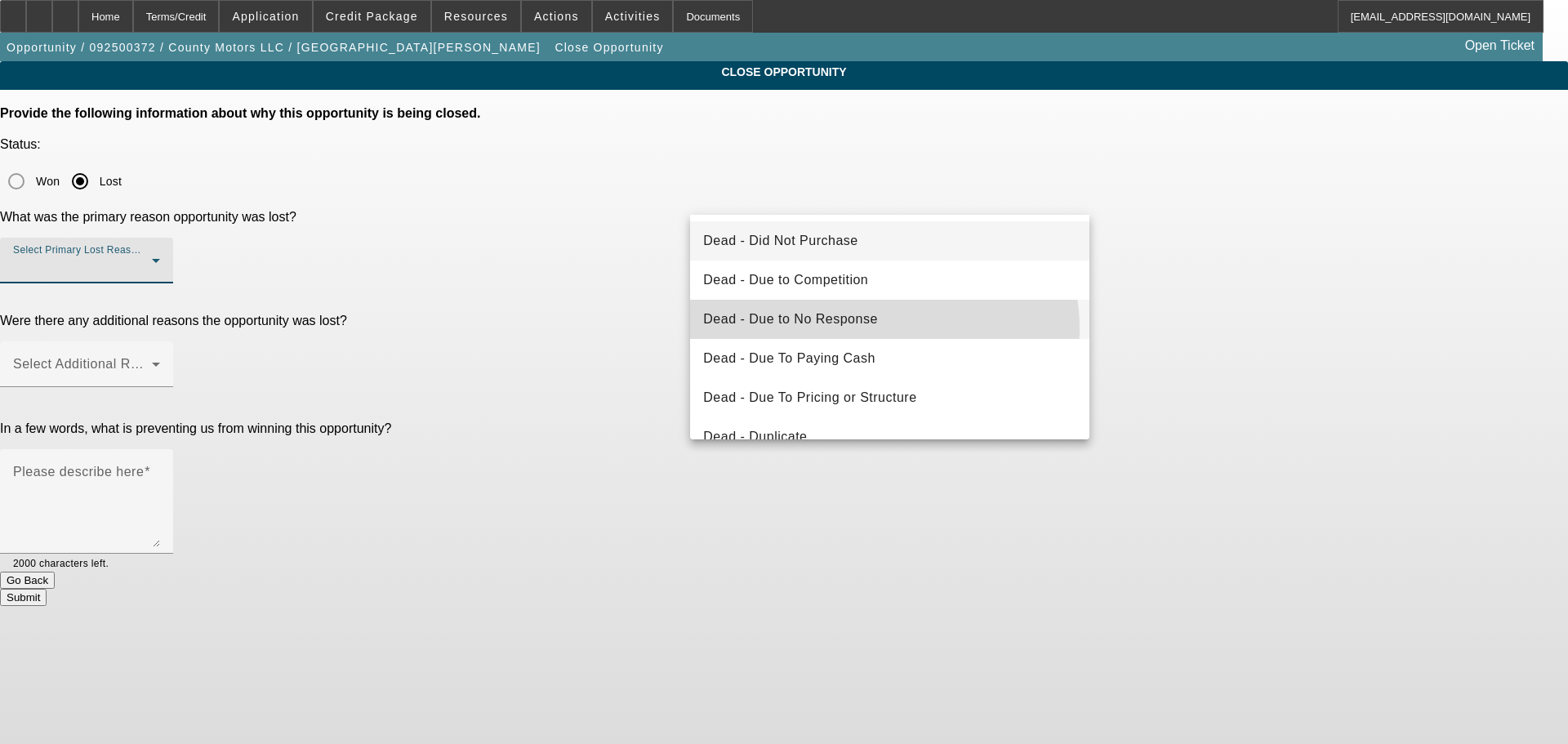
click at [880, 328] on mat-option "Dead - Due to No Response" at bounding box center [890, 319] width 400 height 39
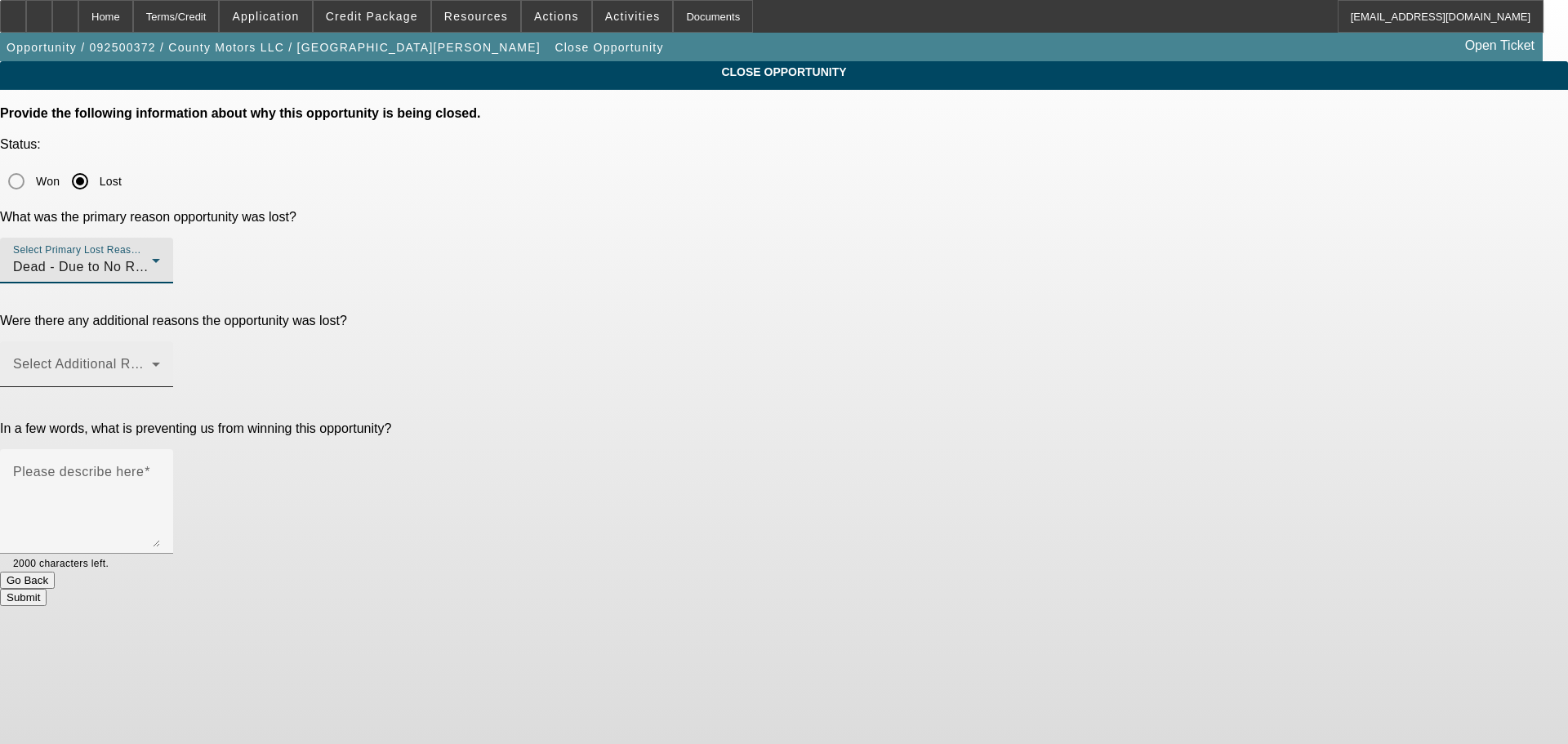
click at [152, 361] on span at bounding box center [82, 371] width 139 height 20
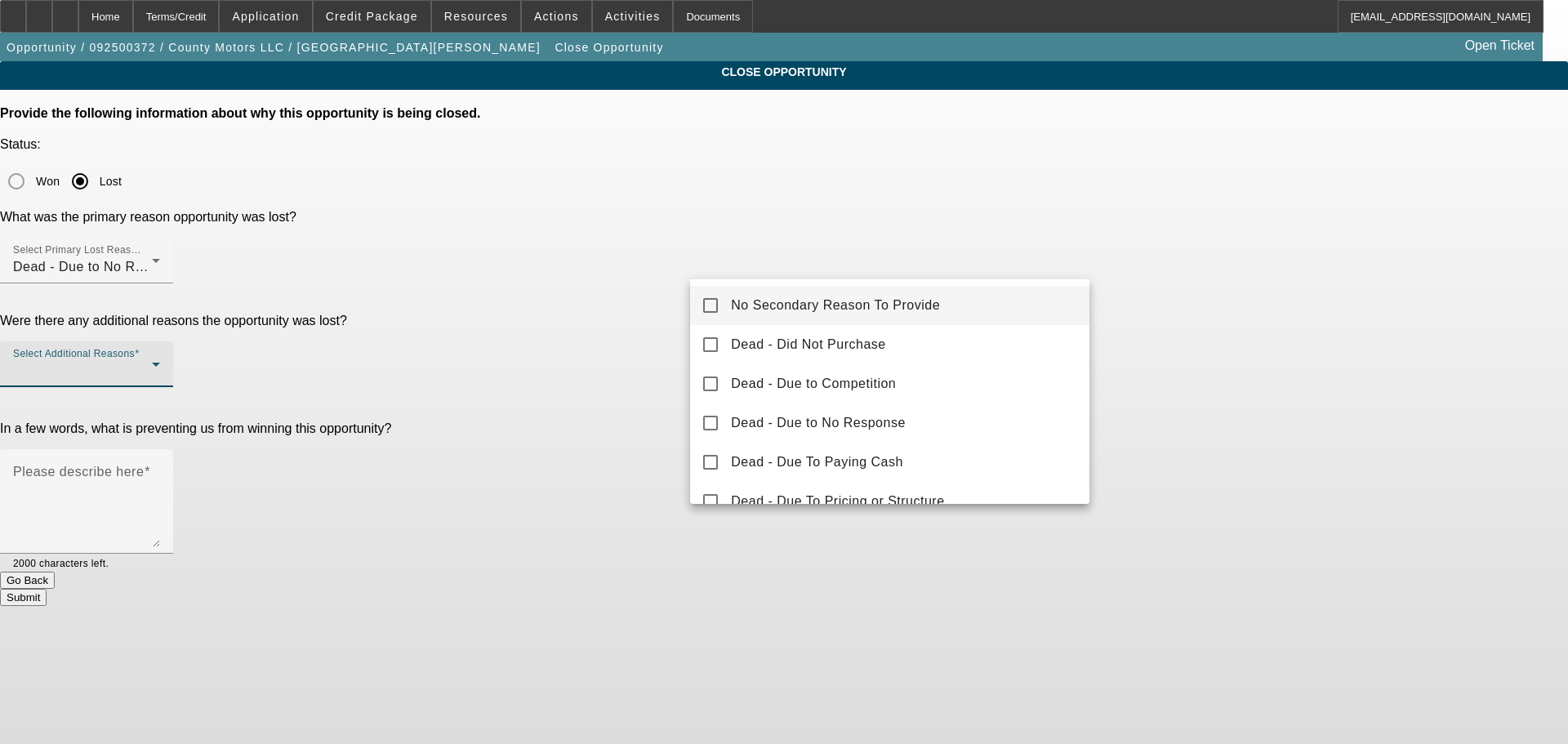
click at [907, 307] on span "No Secondary Reason To Provide" at bounding box center [835, 306] width 209 height 20
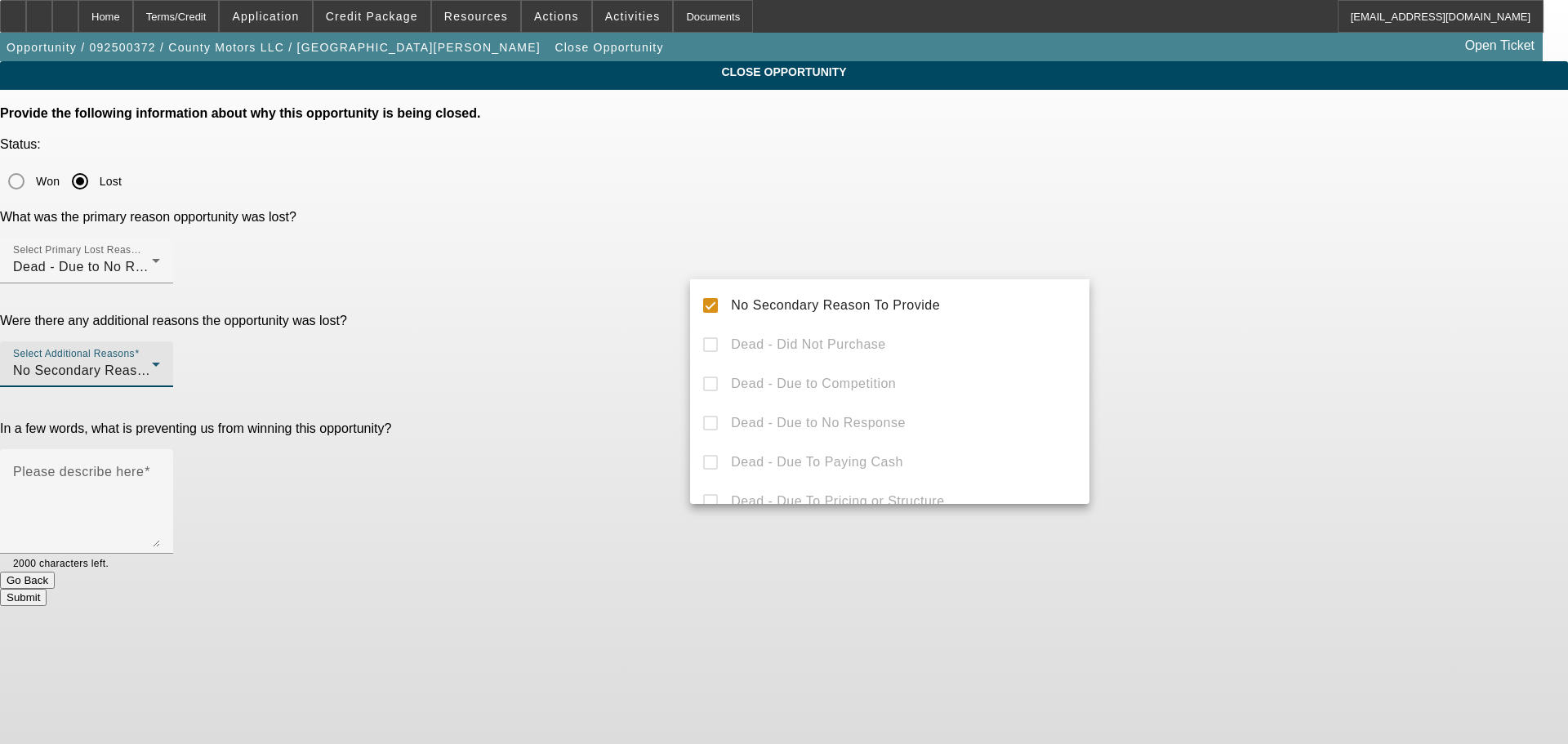
drag, startPoint x: 1231, startPoint y: 272, endPoint x: 1165, endPoint y: 287, distance: 67.7
click at [1234, 269] on div at bounding box center [784, 372] width 1568 height 744
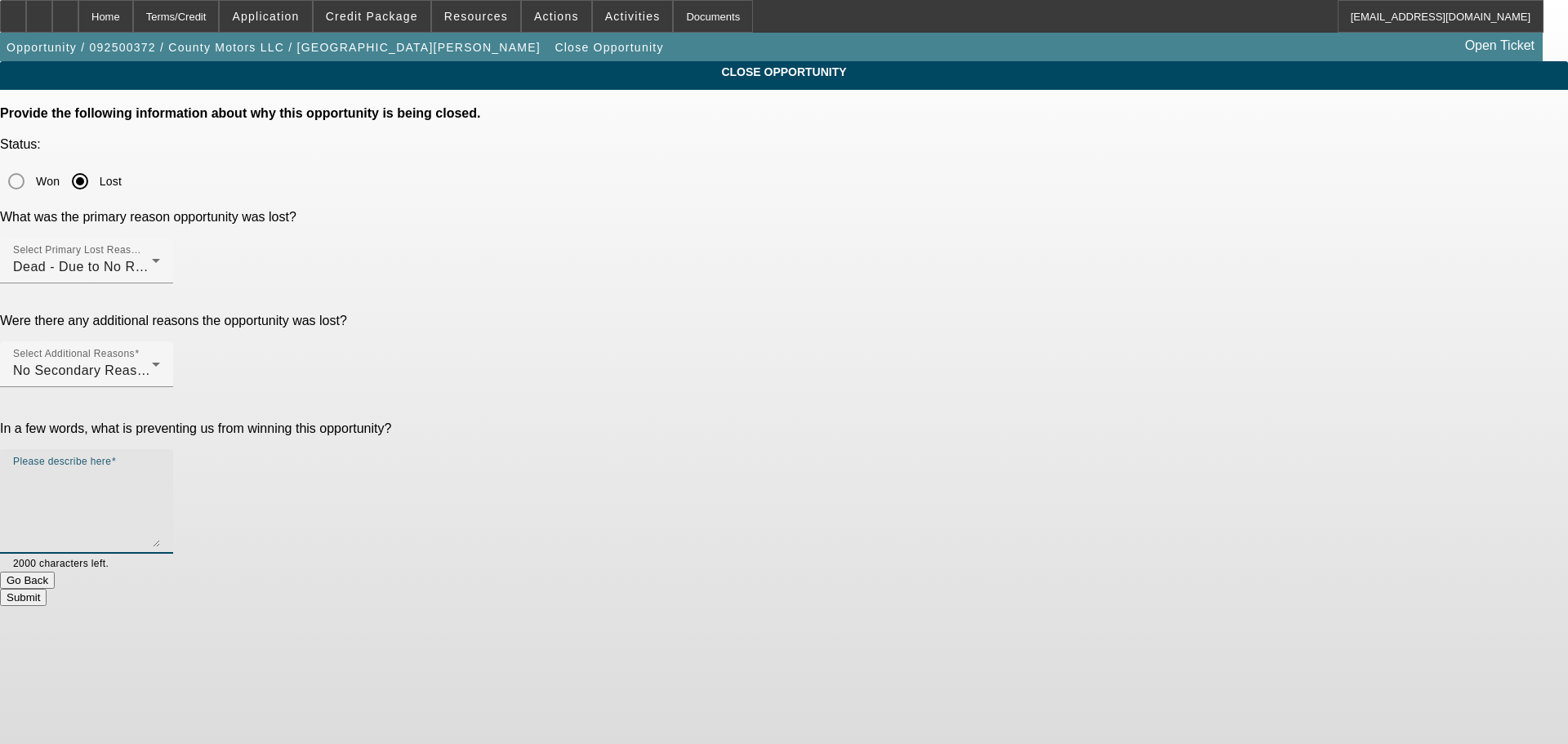
click at [160, 469] on textarea "Please describe here" at bounding box center [87, 507] width 147 height 78
type textarea "Credit tanked some, he's got work to do. Offered a massive 50%+ DP but then gho…"
click at [47, 589] on button "Submit" at bounding box center [23, 597] width 47 height 17
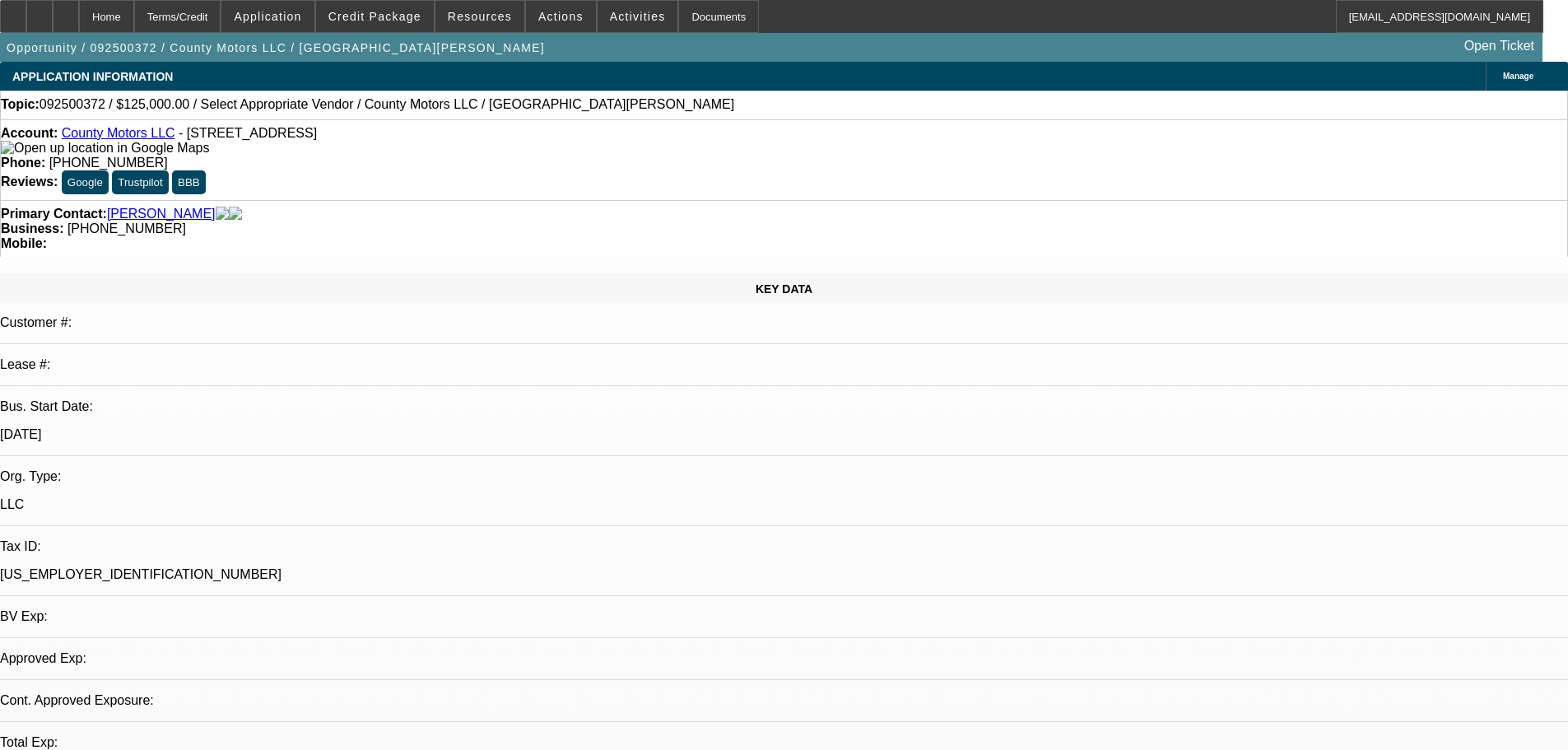
select select "0"
select select "2"
select select "0.1"
select select "4"
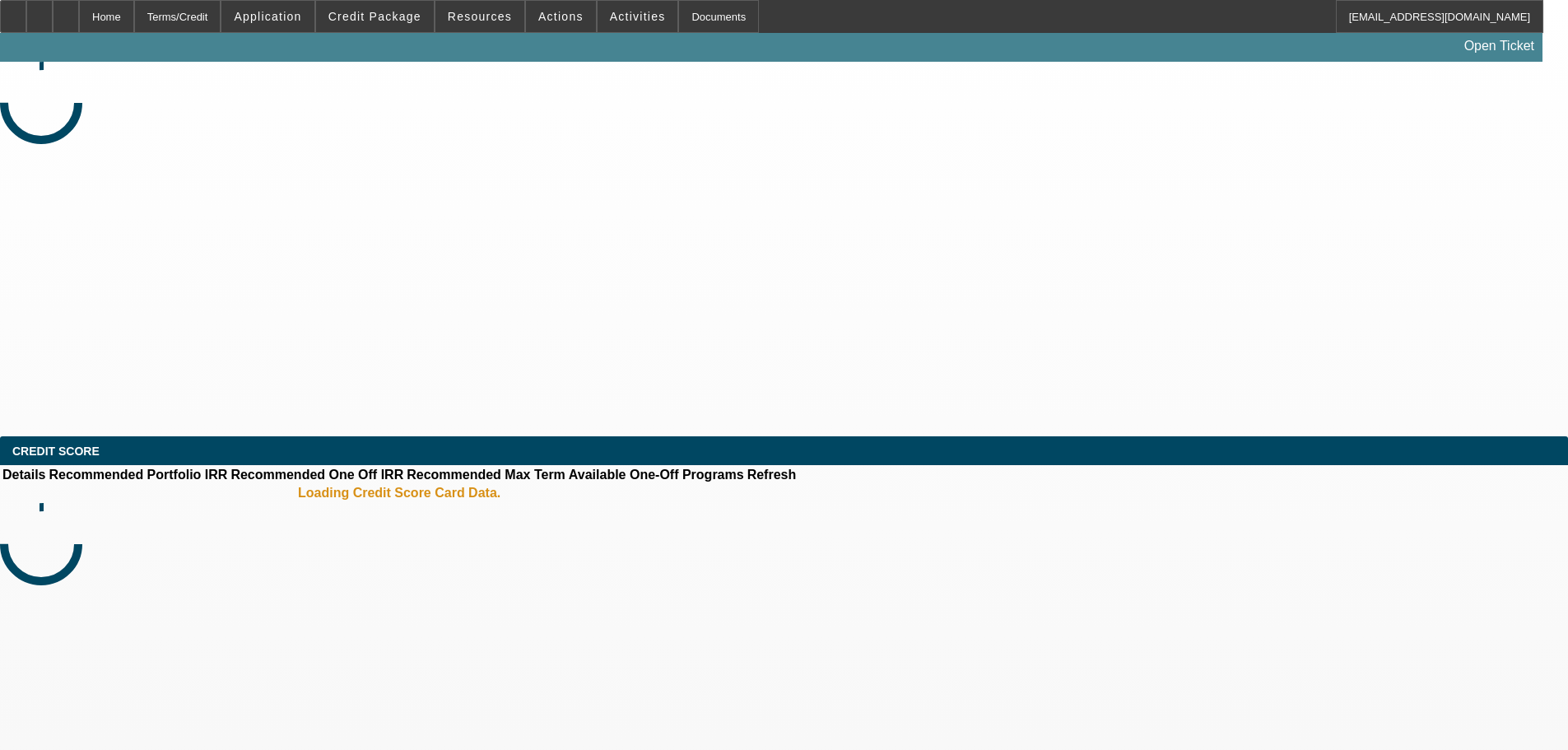
select select "0"
select select "6"
select select "0"
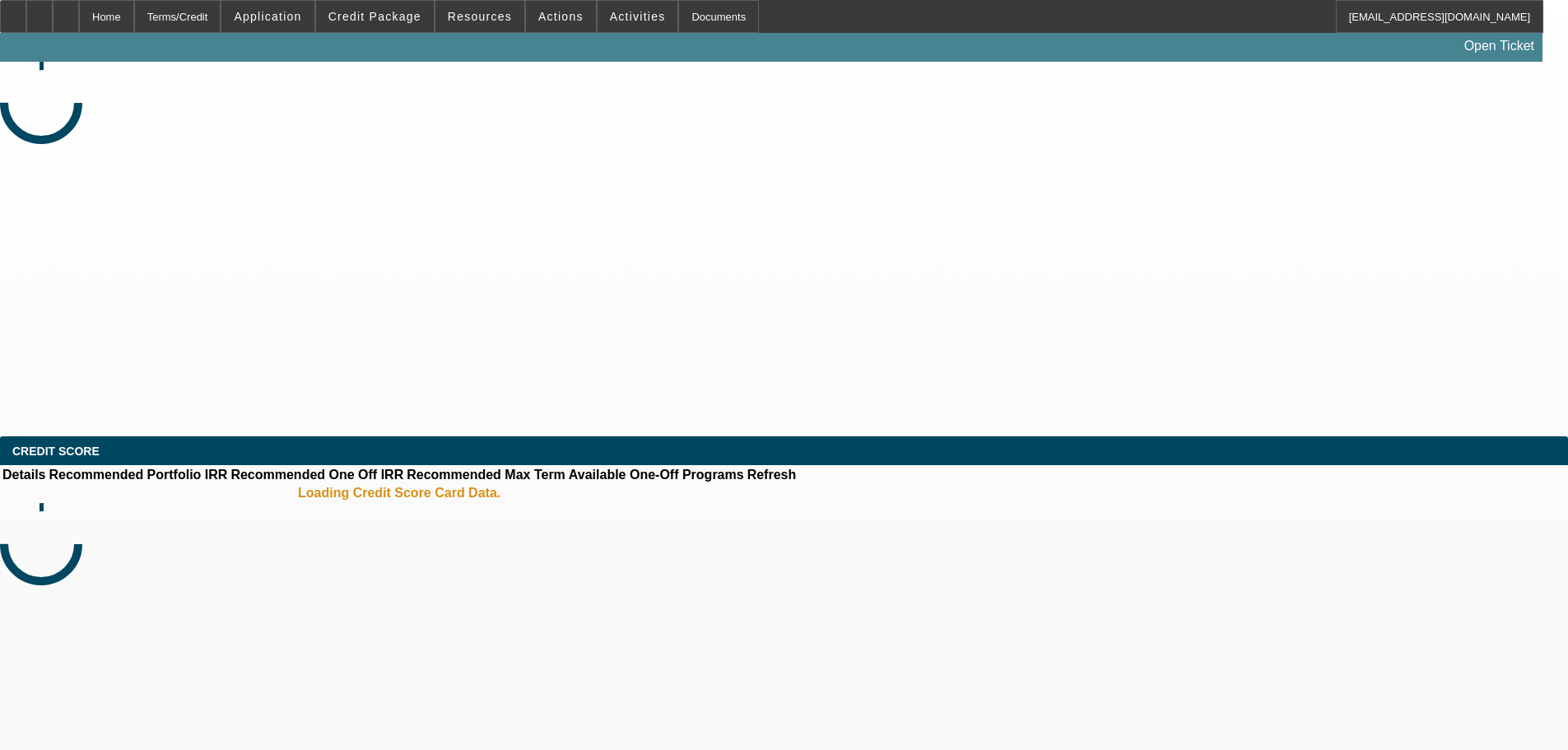
select select "0"
select select "0.1"
select select "4"
select select "0"
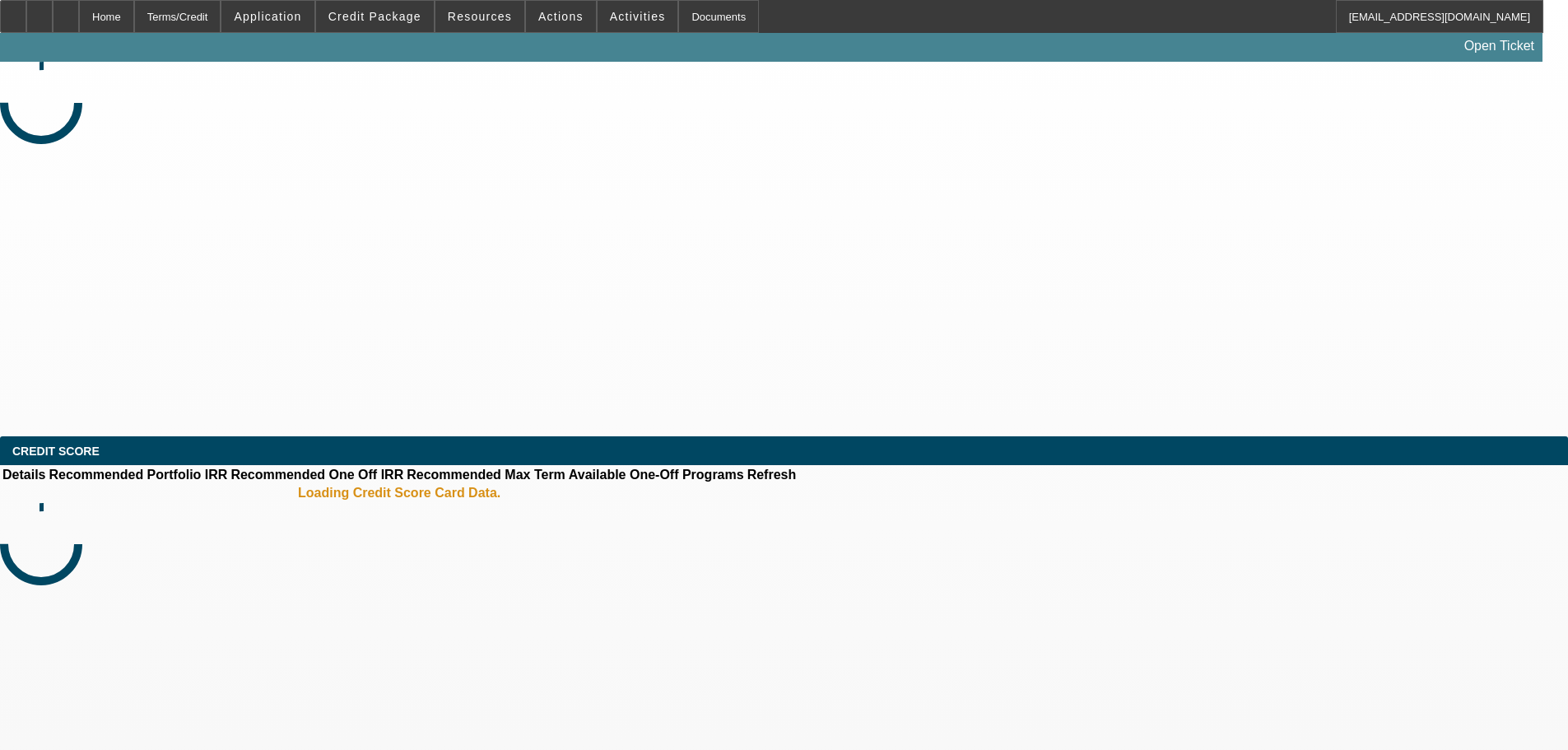
select select "0.1"
select select "4"
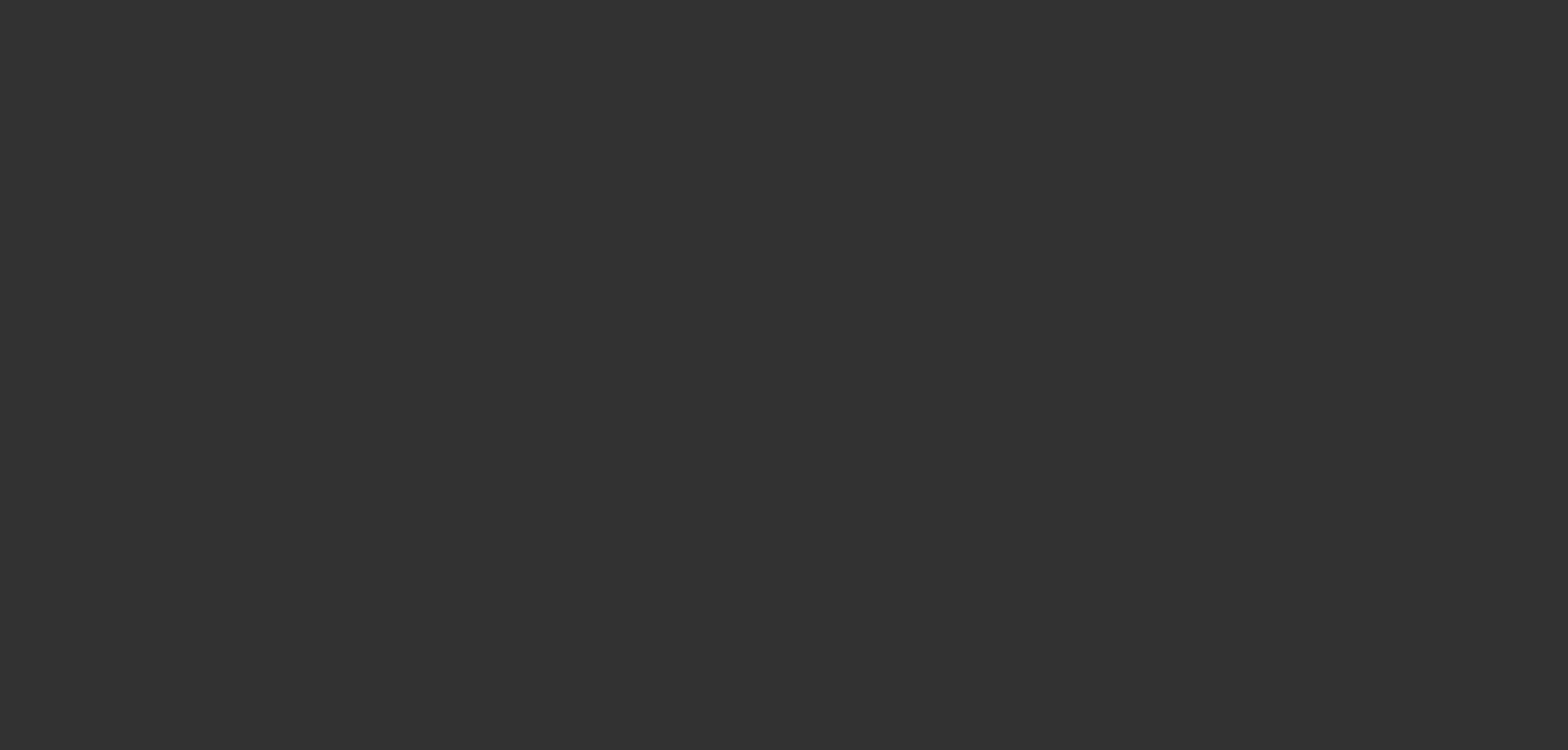
select select "0"
select select "0.1"
select select "4"
select select "0"
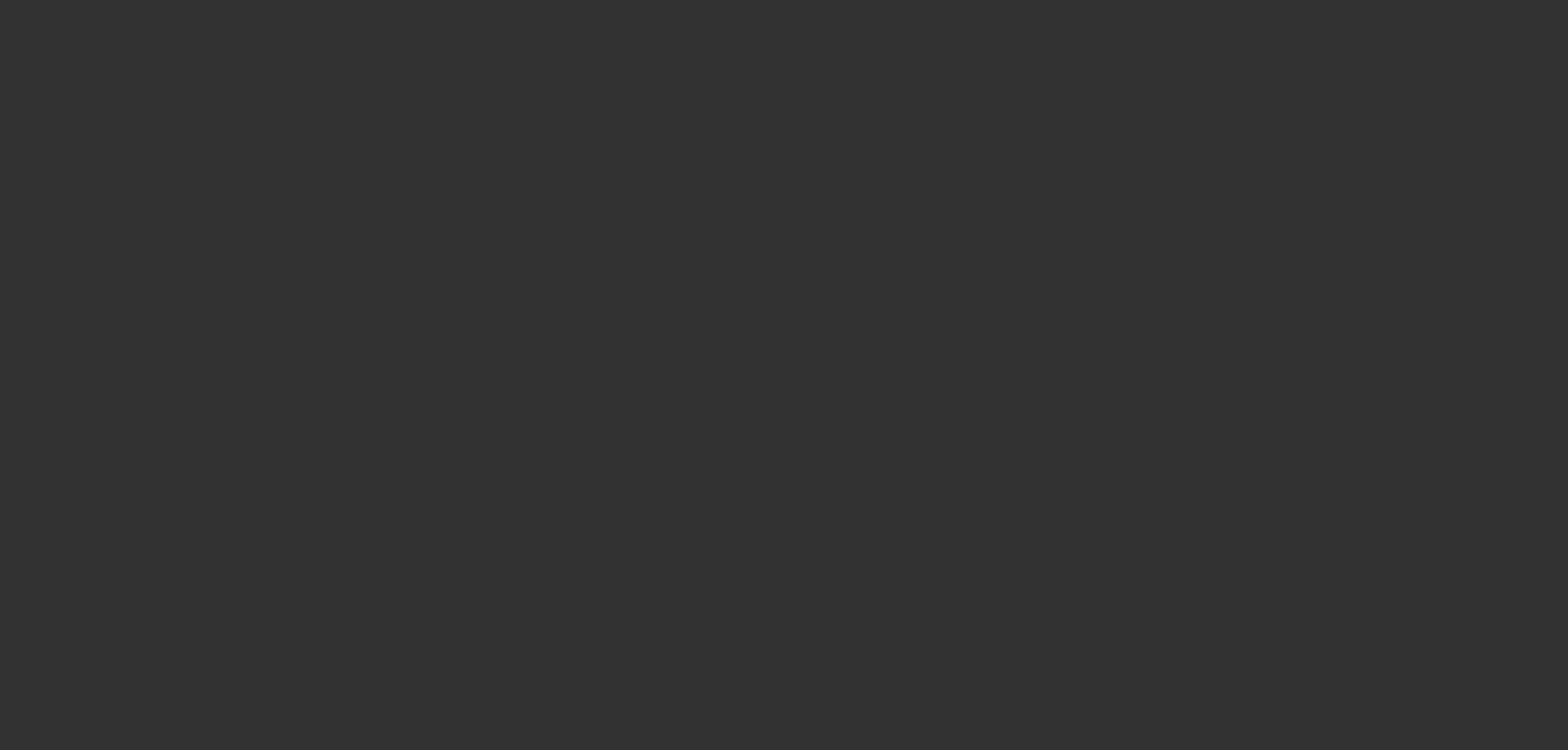
select select "0"
select select "0.1"
select select "4"
select select "0"
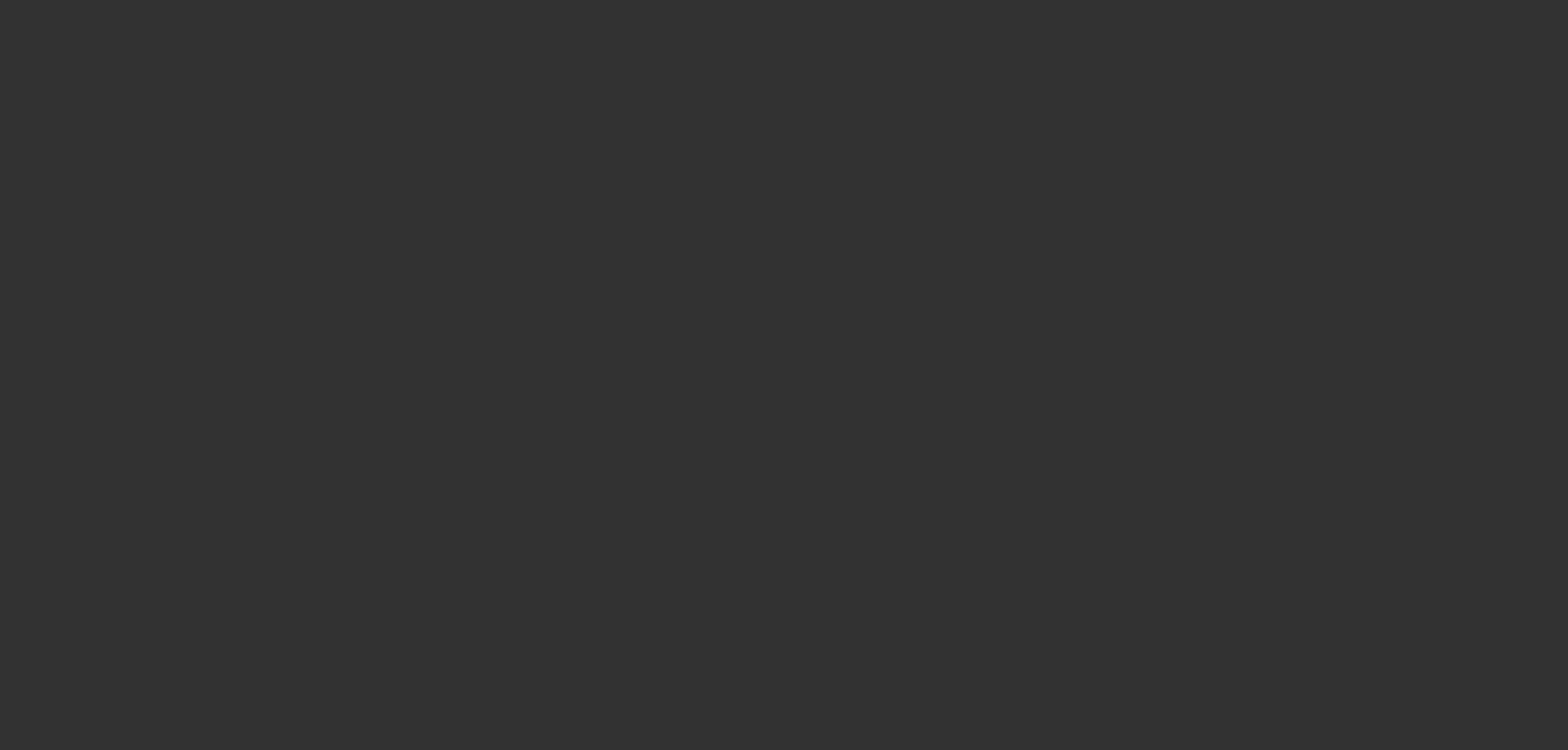
select select "0.1"
select select "4"
select select "0.1"
select select "2"
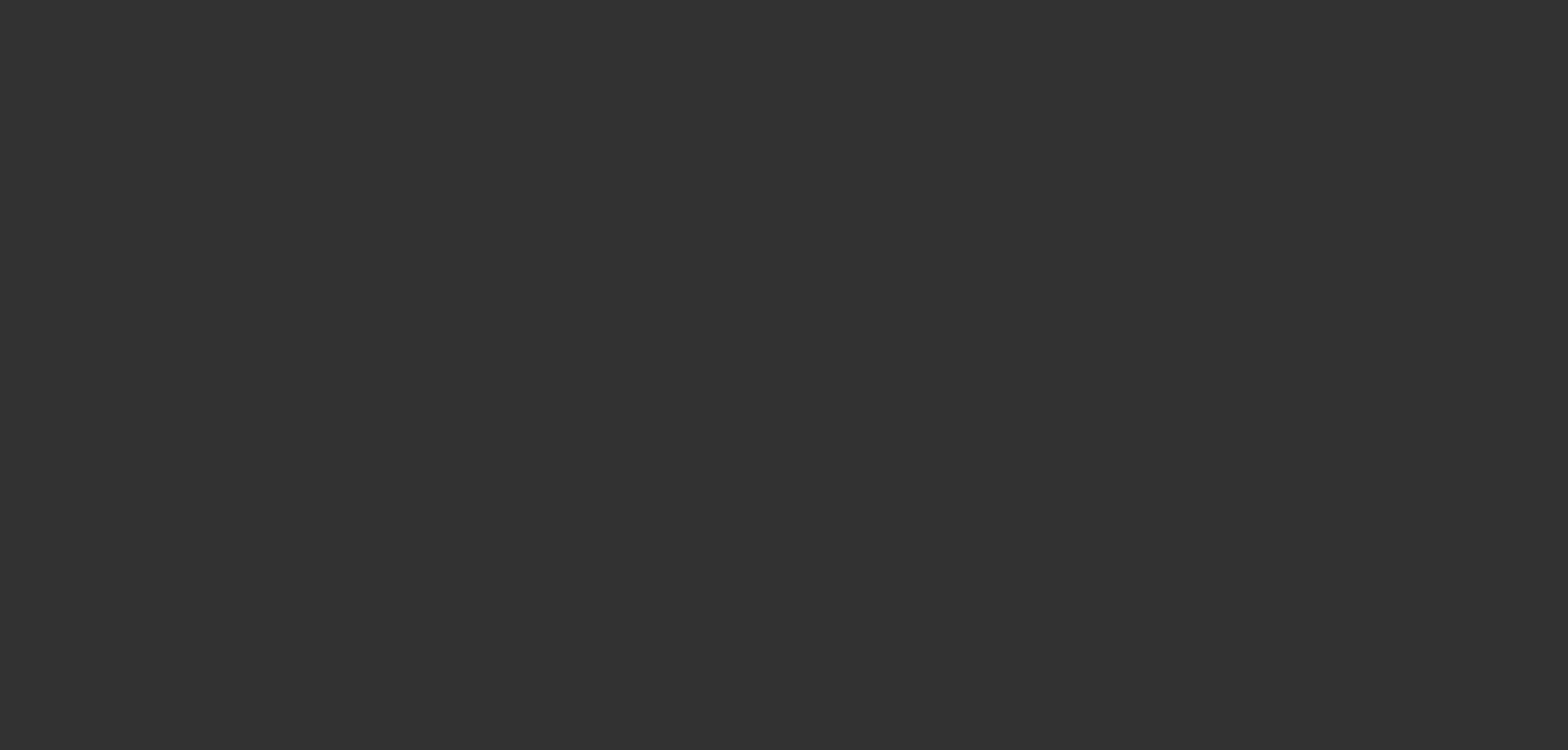
select select "0"
select select "6"
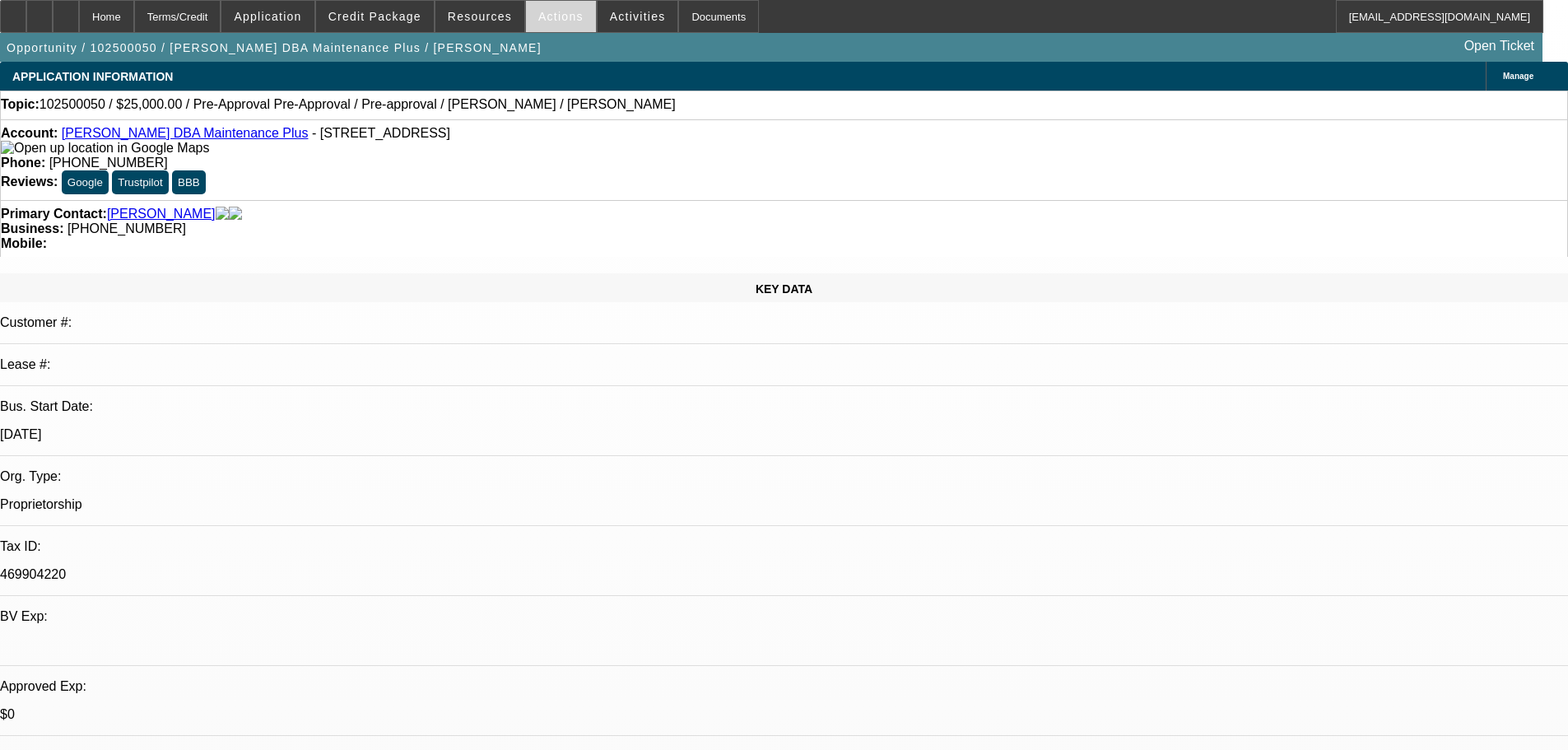
click at [538, 20] on span "Actions" at bounding box center [561, 16] width 45 height 14
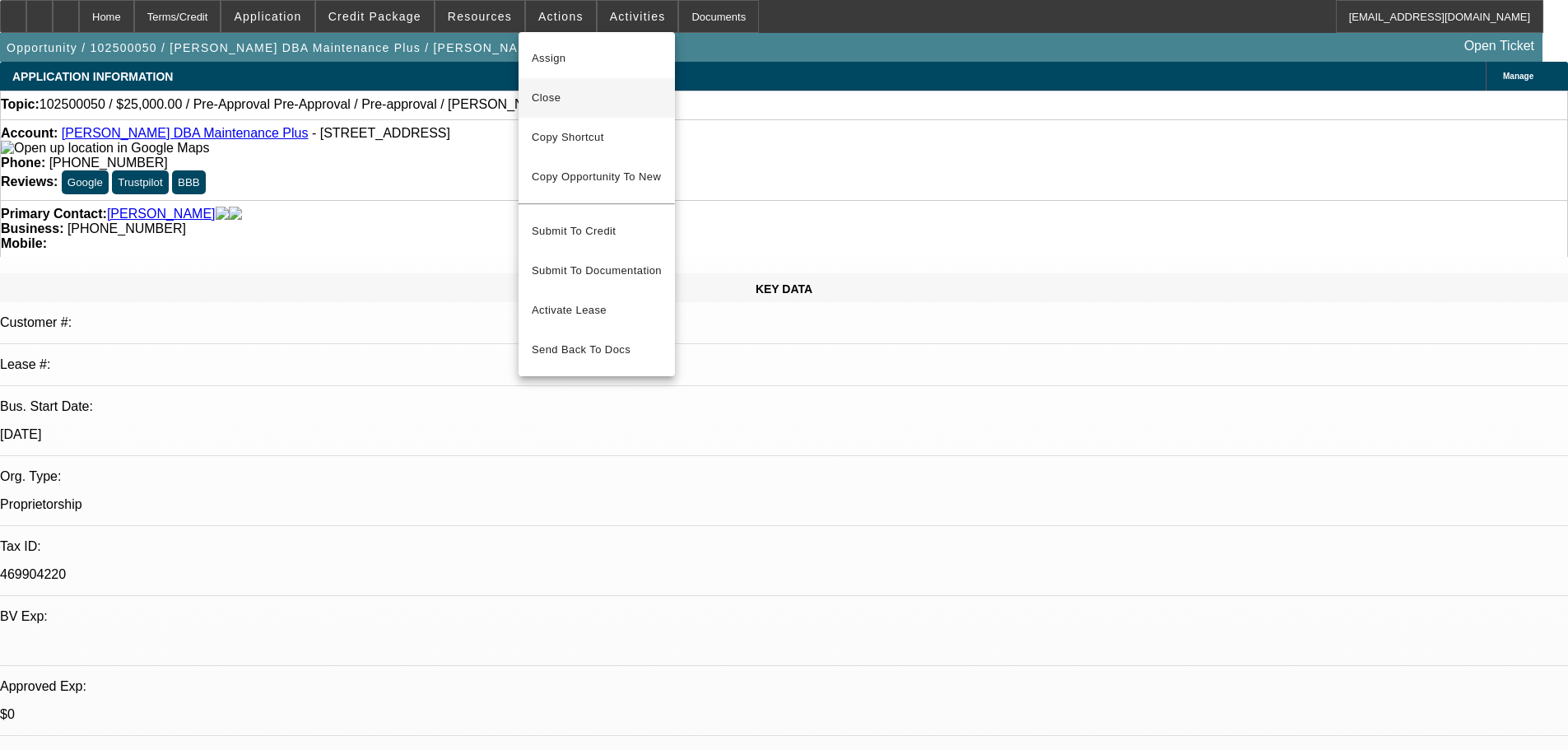
click at [572, 97] on span "Close" at bounding box center [597, 98] width 130 height 20
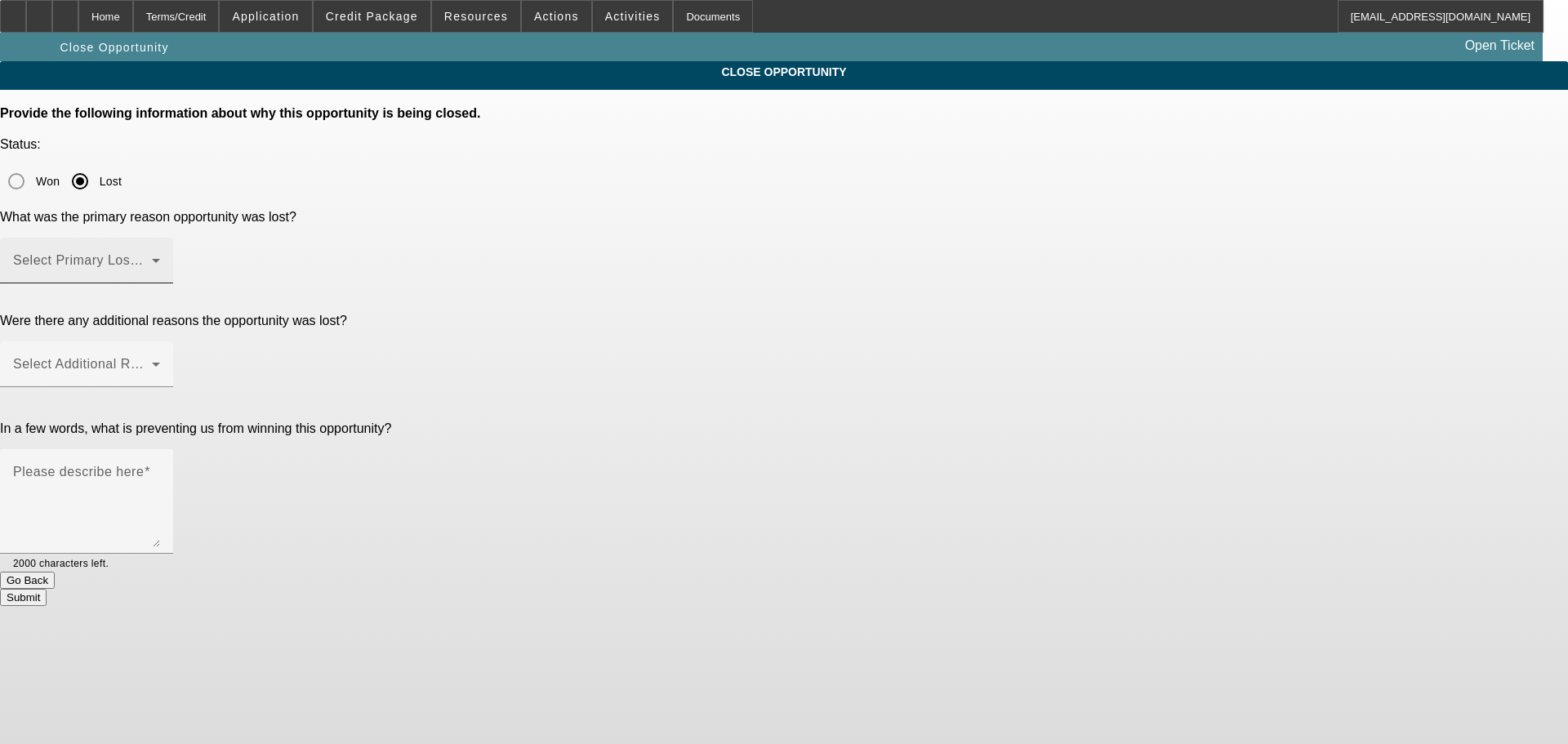
click at [152, 257] on span at bounding box center [82, 267] width 139 height 20
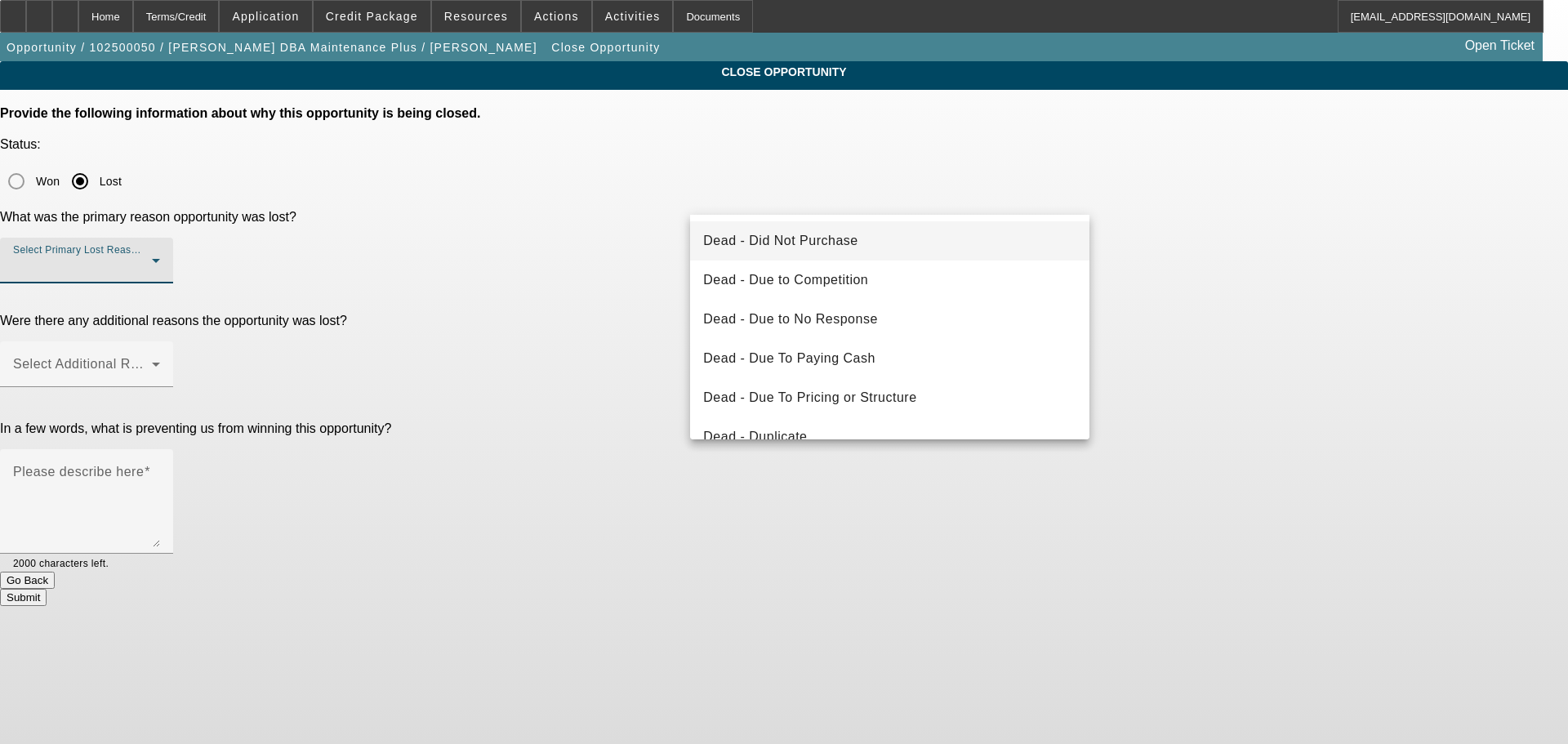
click at [851, 252] on mat-option "Dead - Did Not Purchase" at bounding box center [890, 241] width 400 height 39
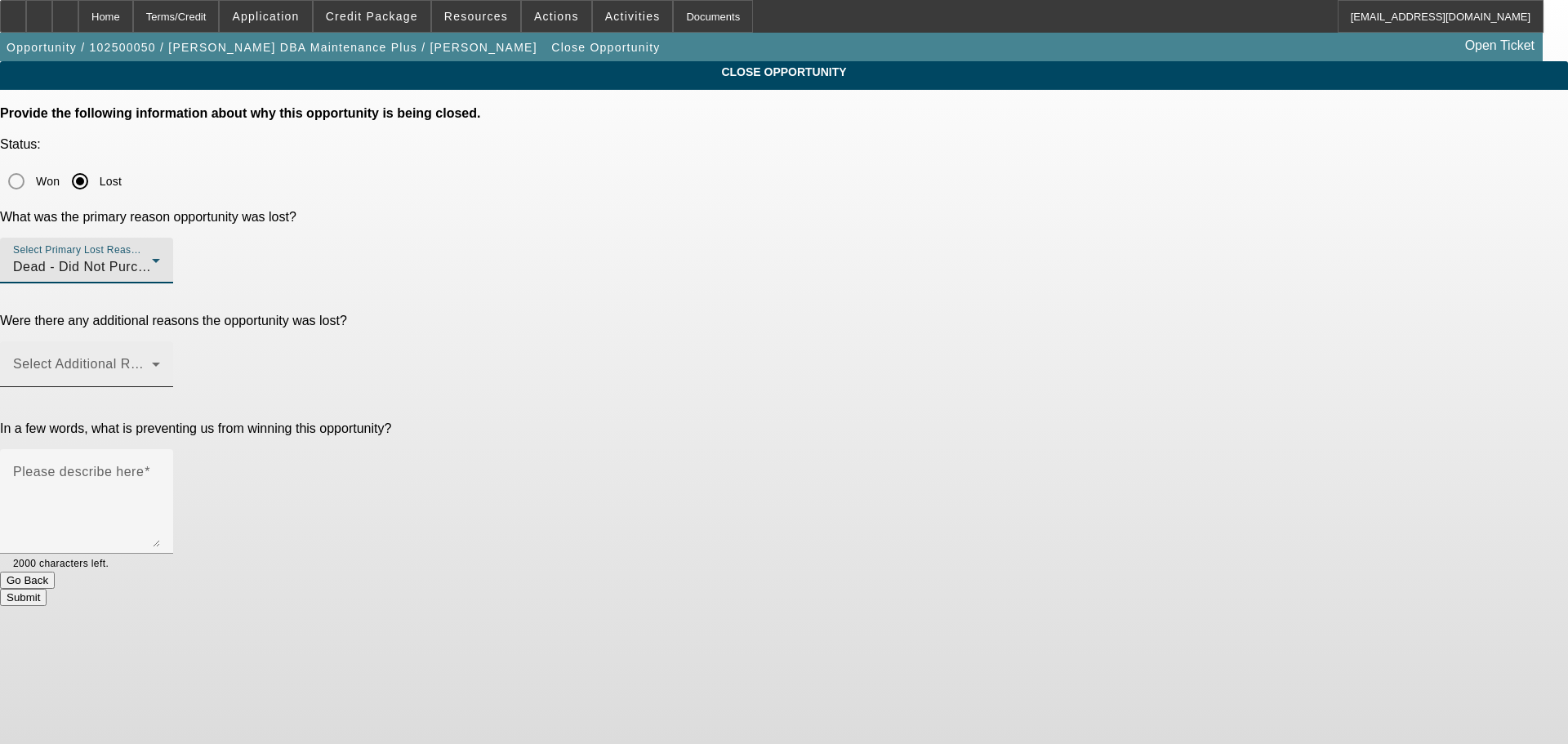
click at [152, 361] on span at bounding box center [82, 371] width 139 height 20
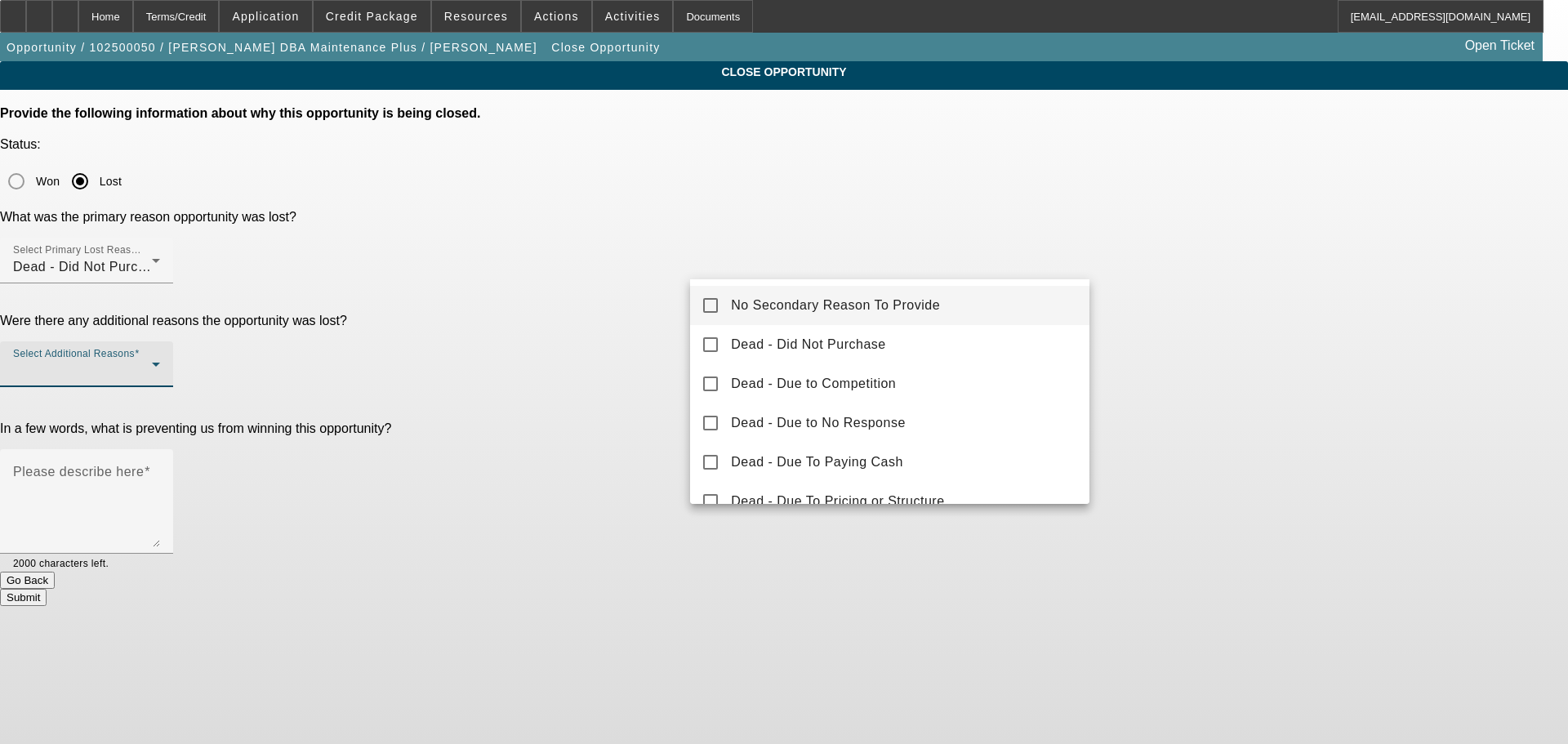
click at [870, 307] on span "No Secondary Reason To Provide" at bounding box center [835, 306] width 209 height 20
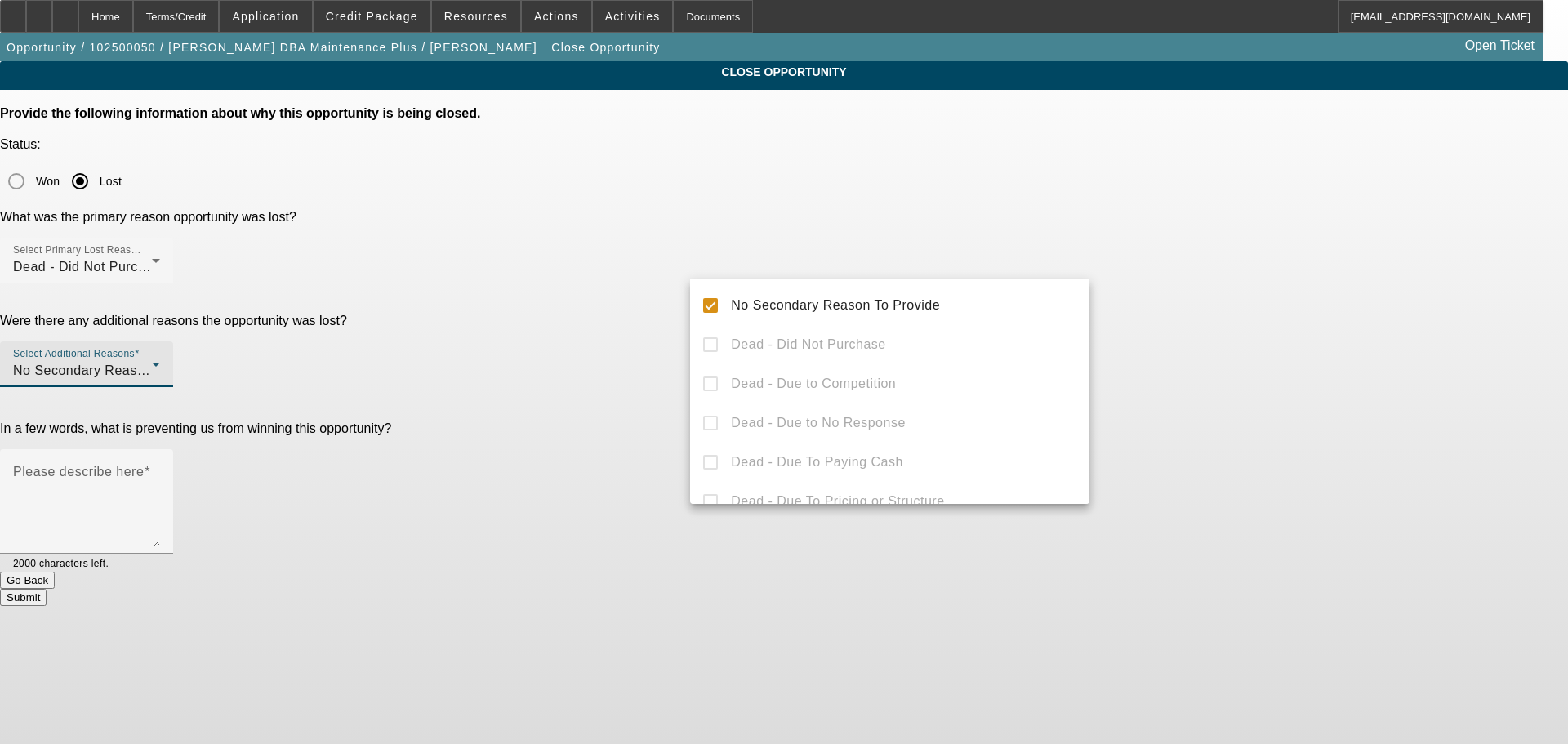
click at [1287, 338] on div at bounding box center [784, 372] width 1568 height 744
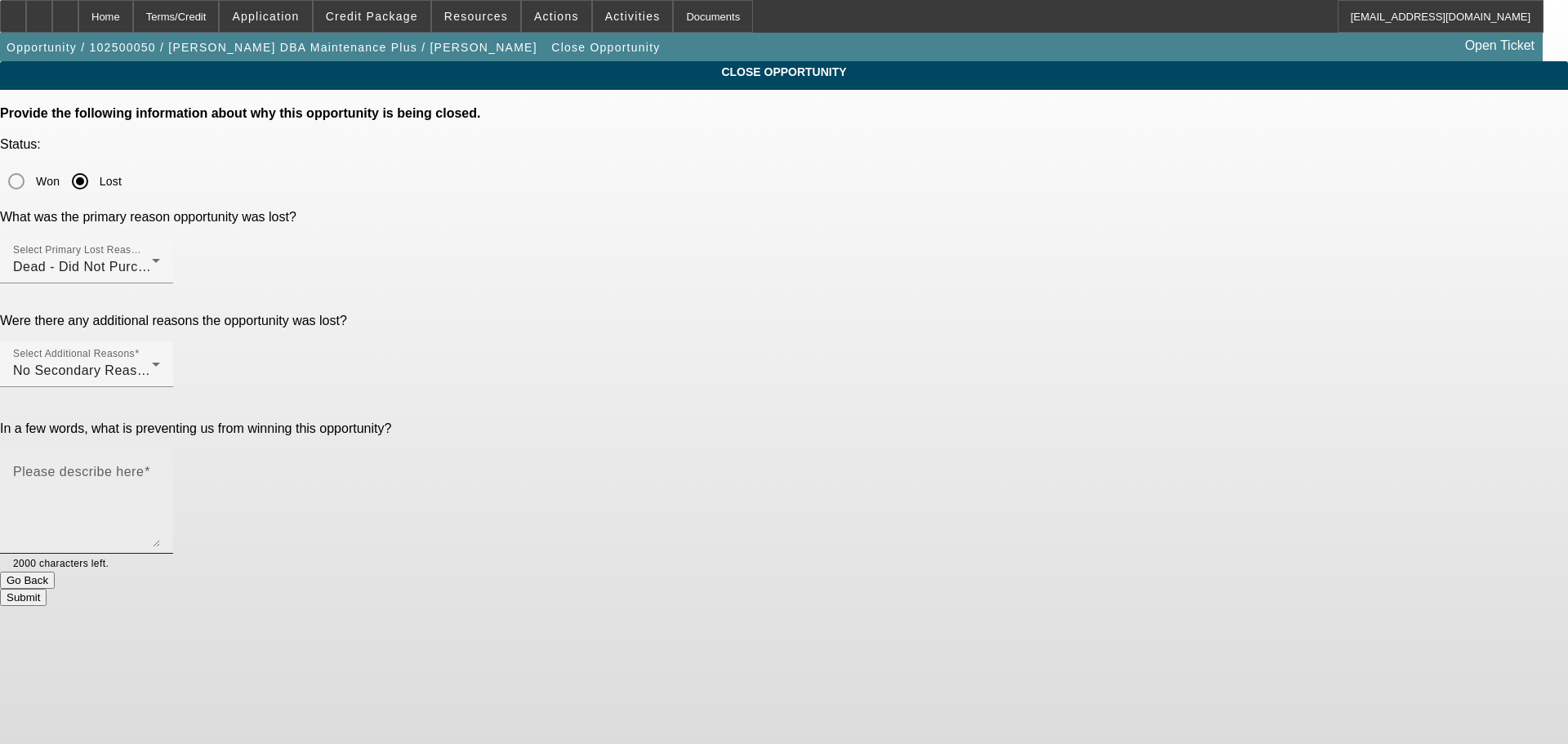
click at [160, 469] on textarea "Please describe here" at bounding box center [87, 507] width 147 height 78
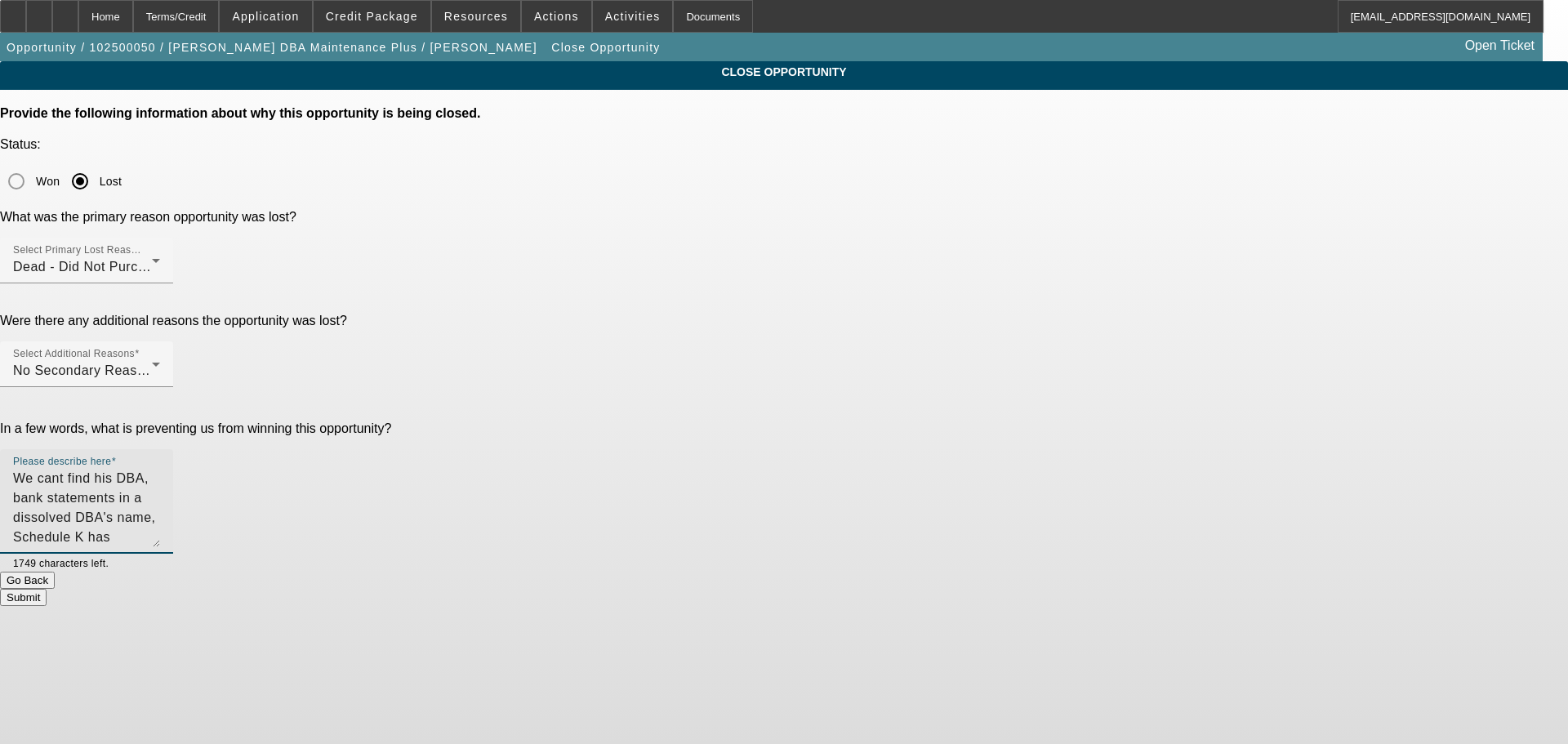
drag, startPoint x: 814, startPoint y: 379, endPoint x: 697, endPoint y: 317, distance: 132.4
click at [173, 449] on div "Please describe here We cant find his DBA, bank statements in a dissolved DBA's…" at bounding box center [86, 501] width 173 height 105
drag, startPoint x: 936, startPoint y: 330, endPoint x: 789, endPoint y: 319, distance: 147.4
click at [160, 469] on textarea "This guy needs to clean up his organization" at bounding box center [87, 507] width 147 height 78
click at [160, 469] on textarea "This guy needs to organize himself a bit, this is an approveable deal but we ca…" at bounding box center [87, 507] width 147 height 78
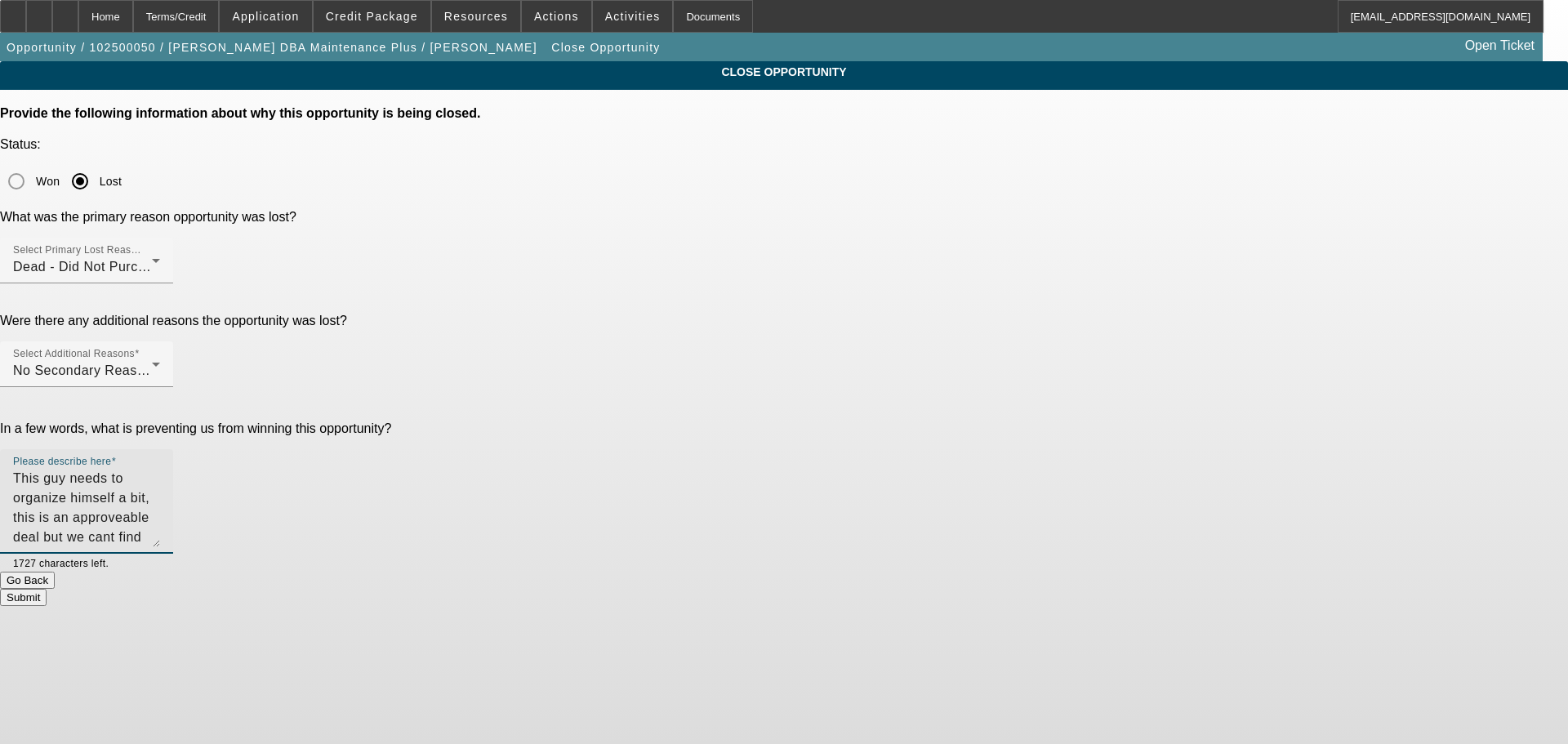
click at [160, 469] on textarea "This guy needs to organize himself a bit, this is an approveable deal but we ca…" at bounding box center [87, 507] width 147 height 78
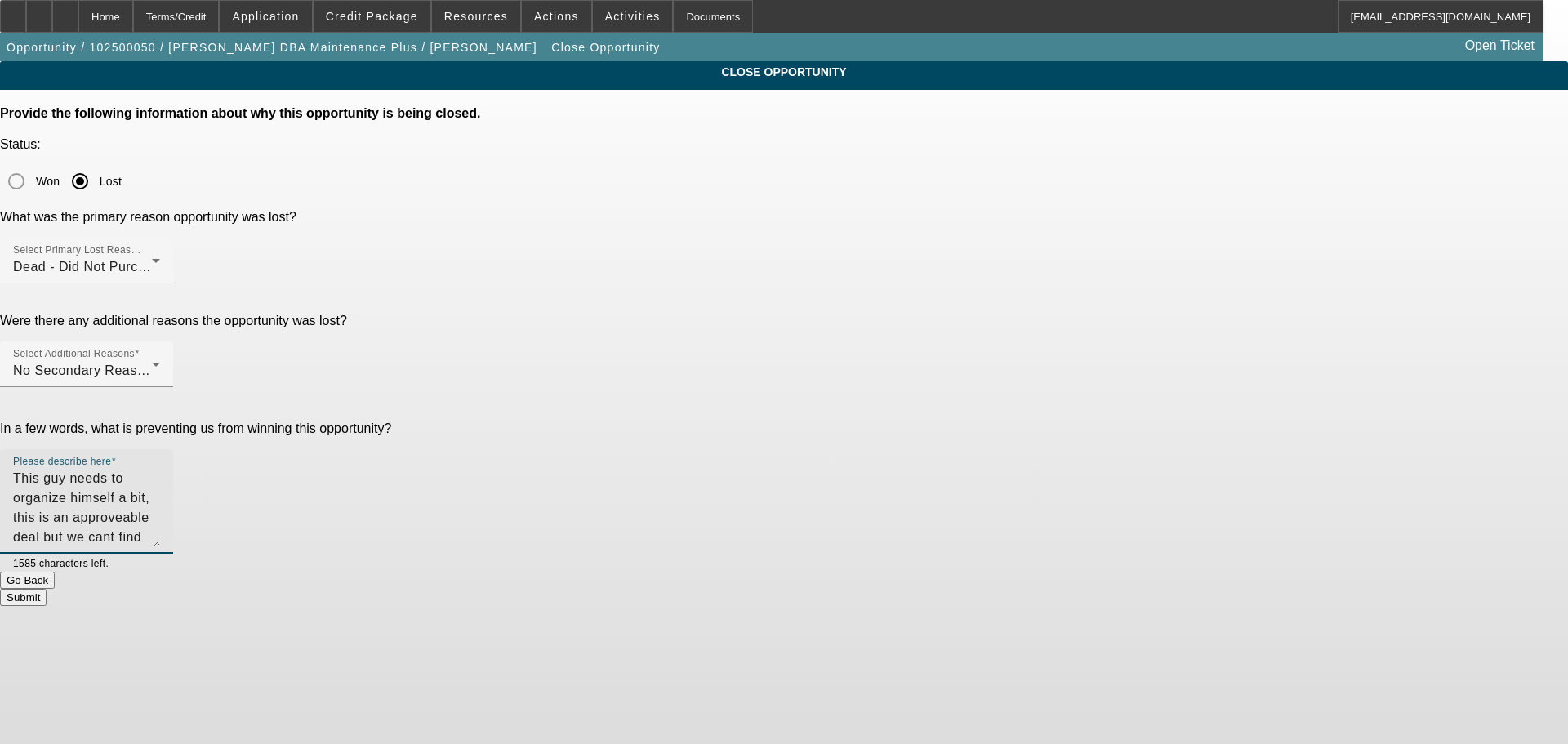
scroll to position [39, 0]
type textarea "This guy needs to organize himself a bit, this is an approveable deal but we ca…"
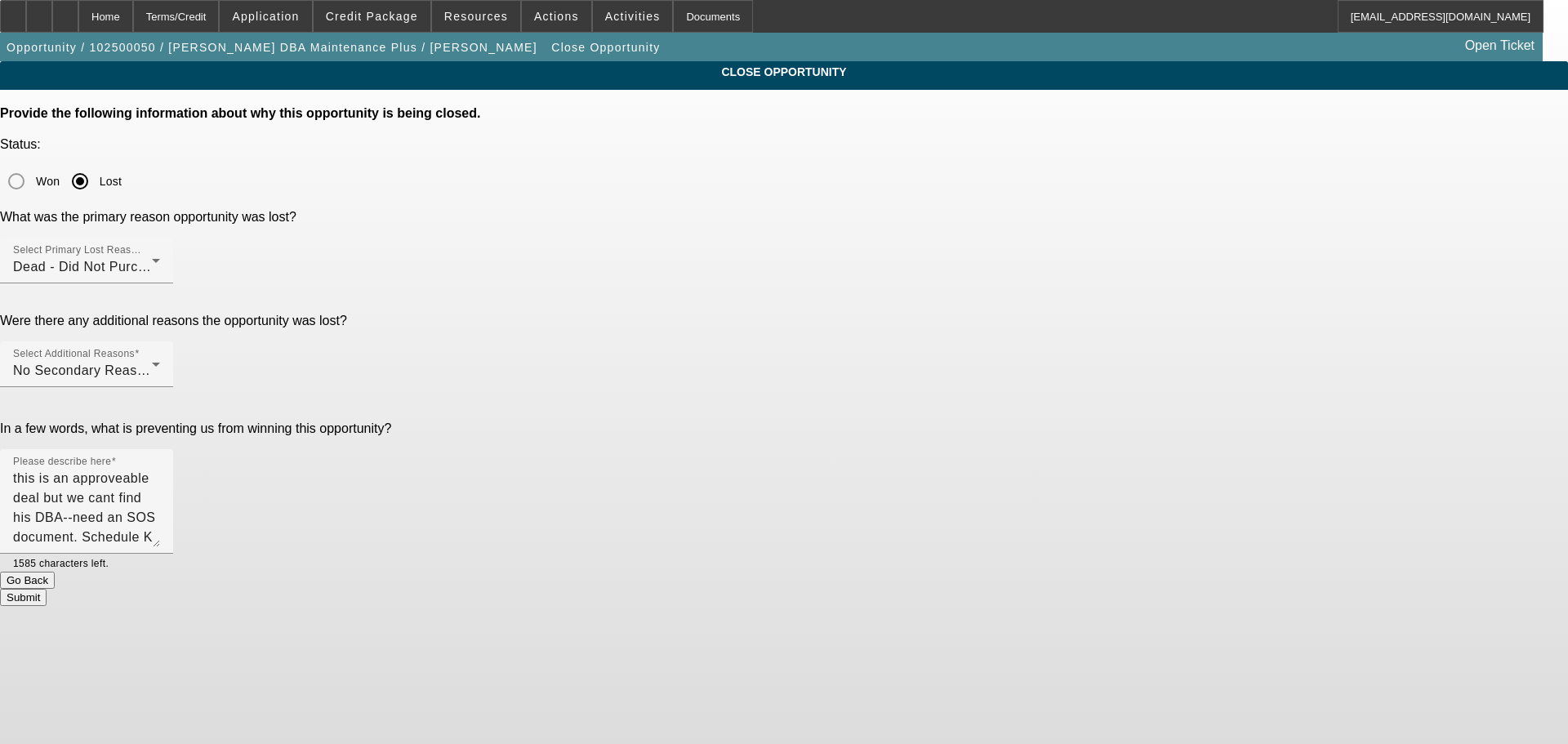
click at [47, 589] on button "Submit" at bounding box center [23, 597] width 47 height 17
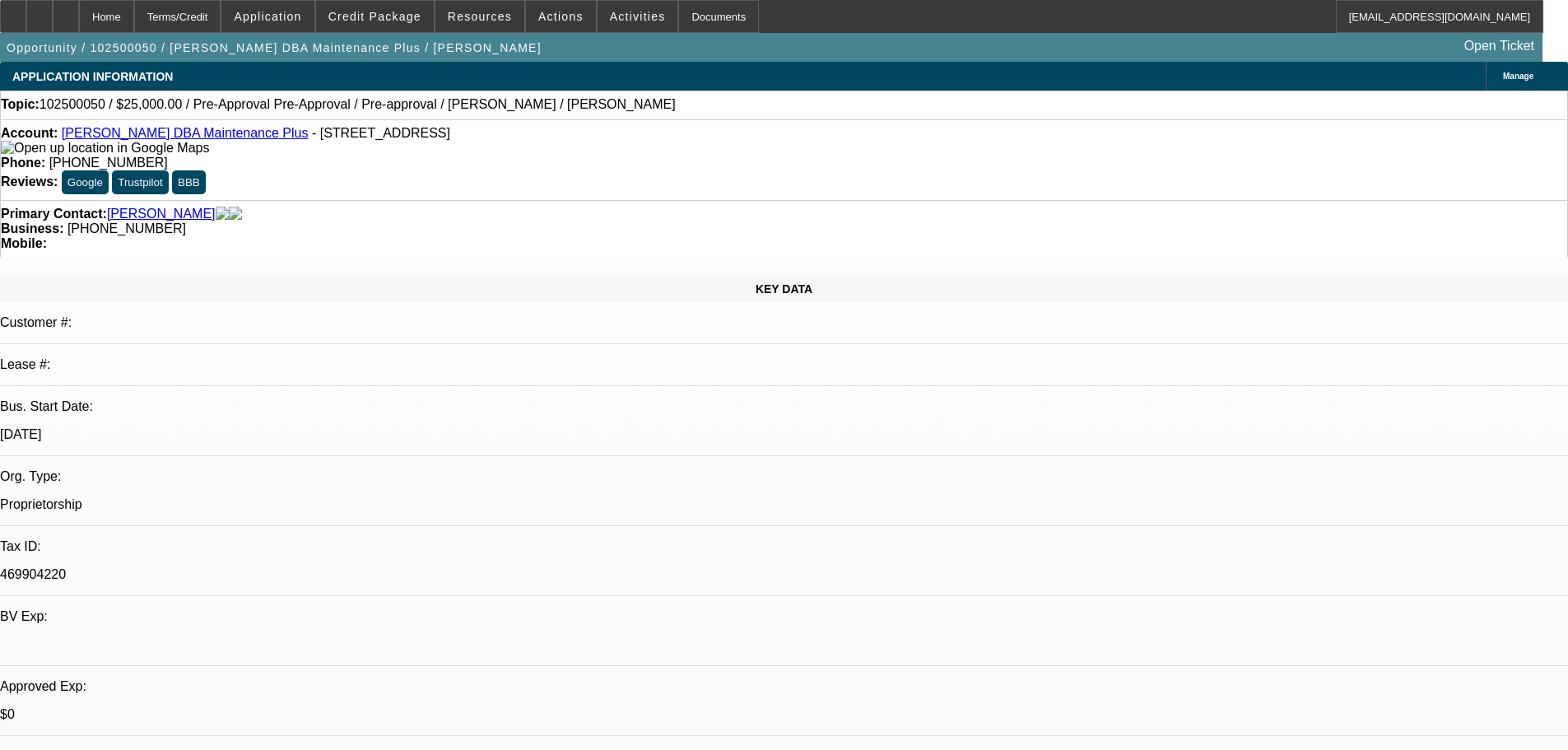
select select "0"
select select "0.1"
select select "4"
select select "0"
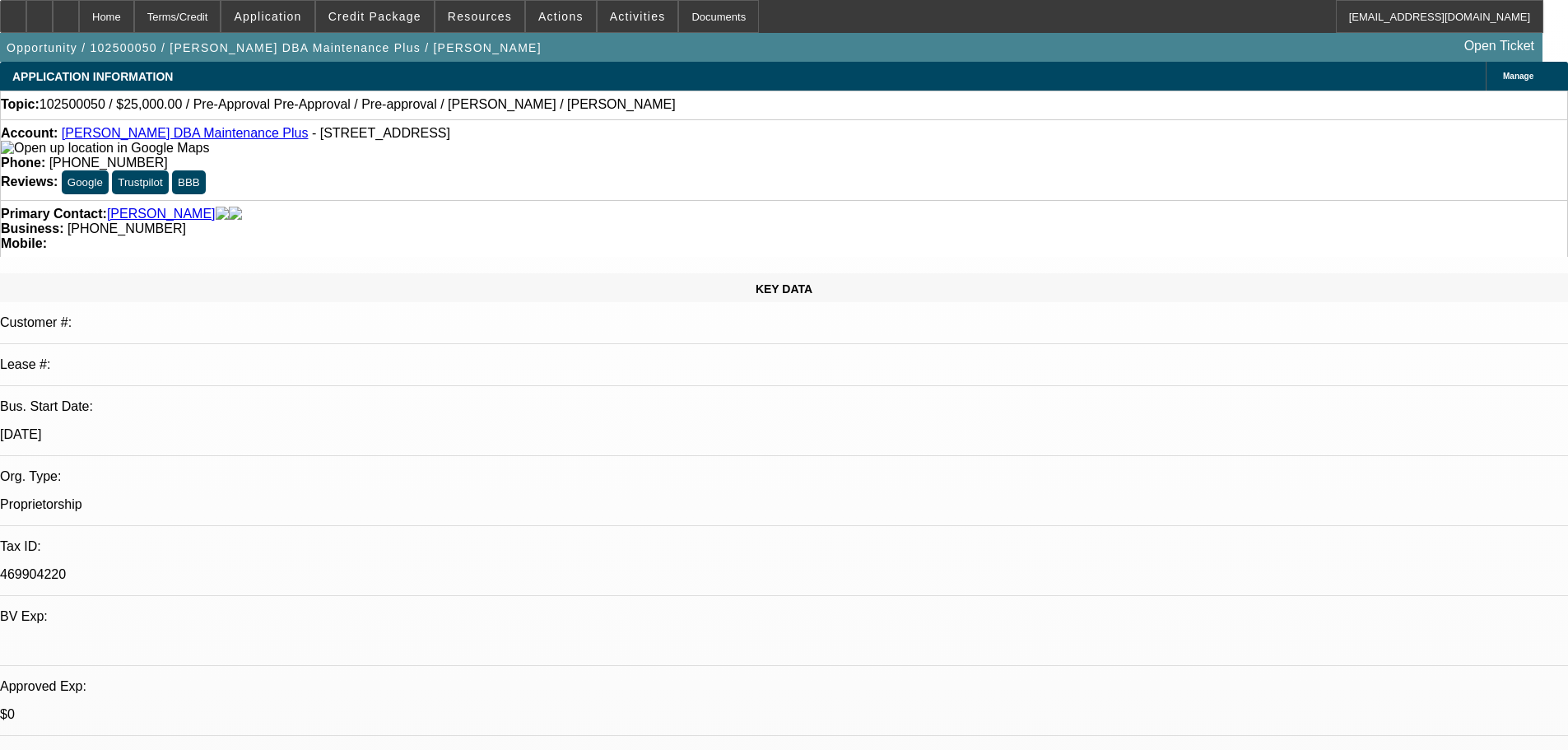
select select "0"
select select "0.1"
select select "4"
select select "0"
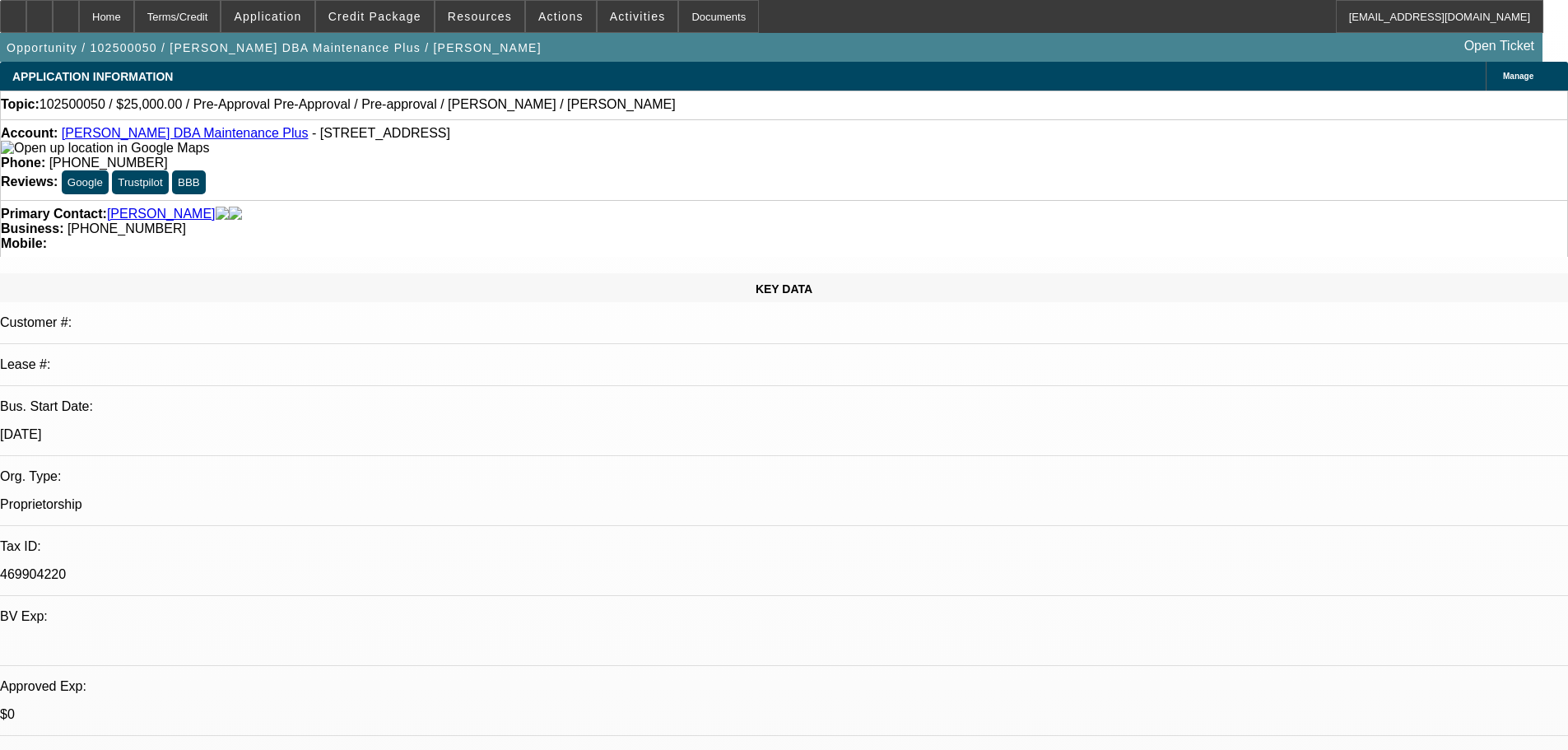
select select "0.1"
select select "4"
select select "0.1"
select select "2"
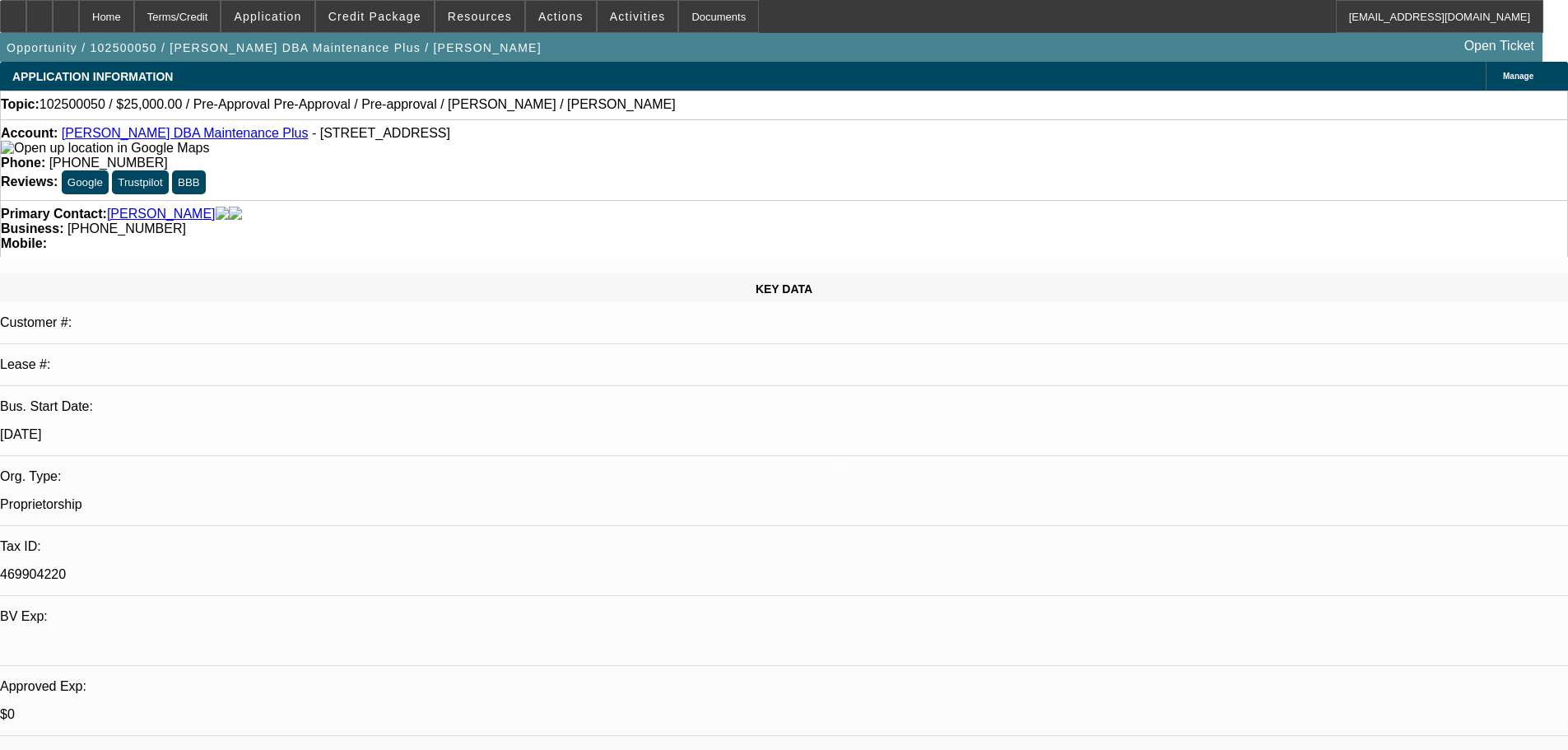
select select "0"
select select "6"
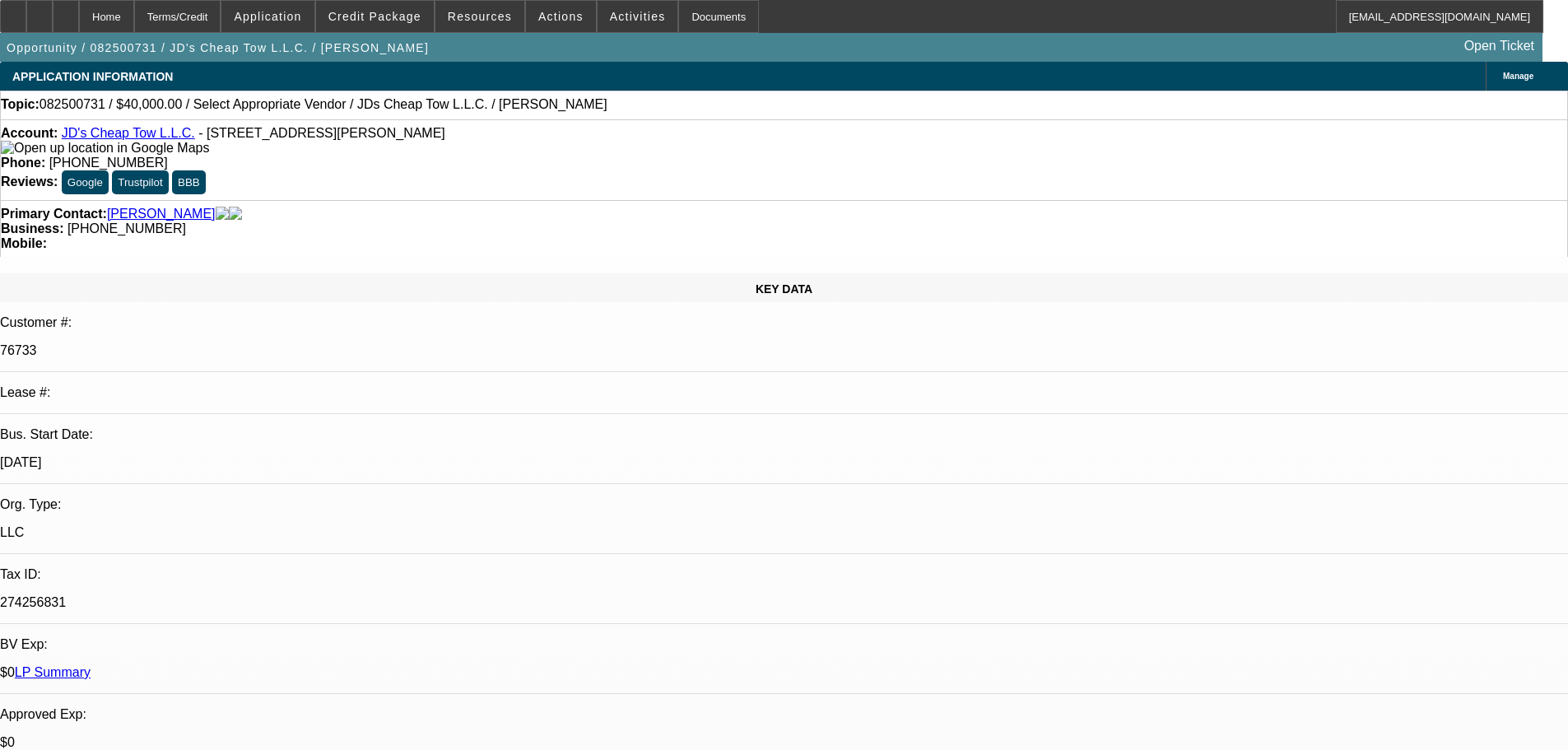
select select "0"
select select "2"
select select "0.1"
select select "4"
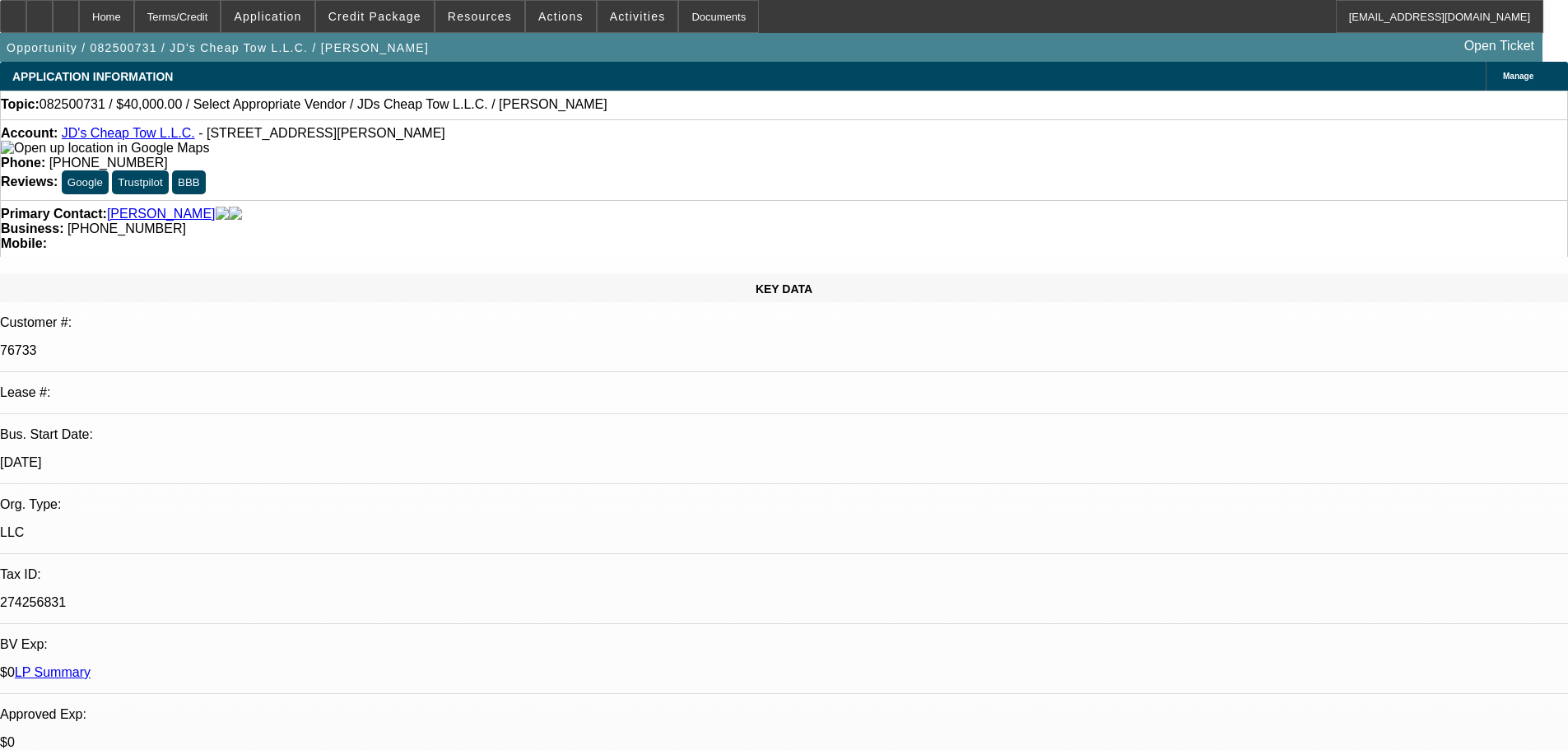
select select "0"
select select "2"
select select "0.1"
select select "4"
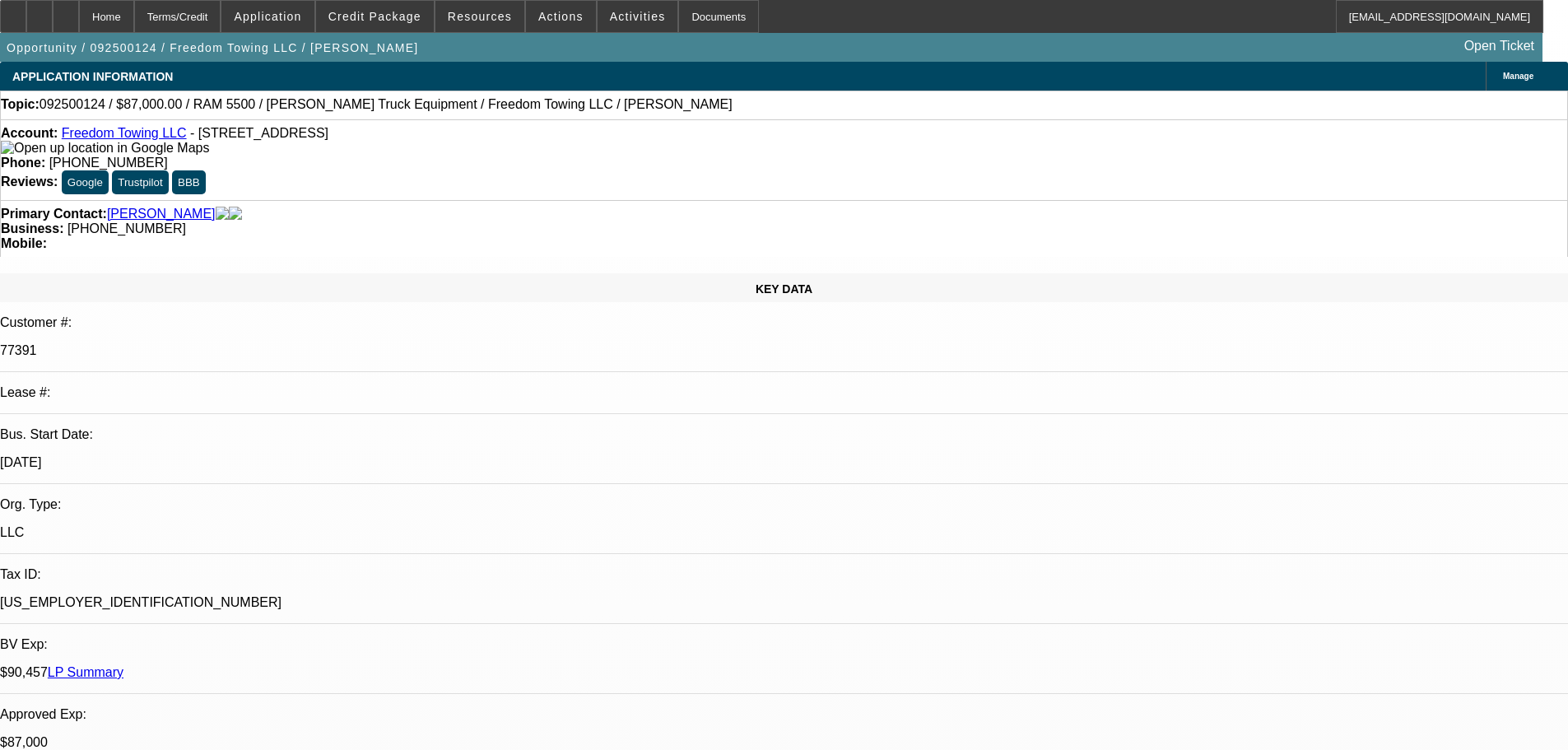
select select "0"
select select "2"
select select "0.1"
select select "4"
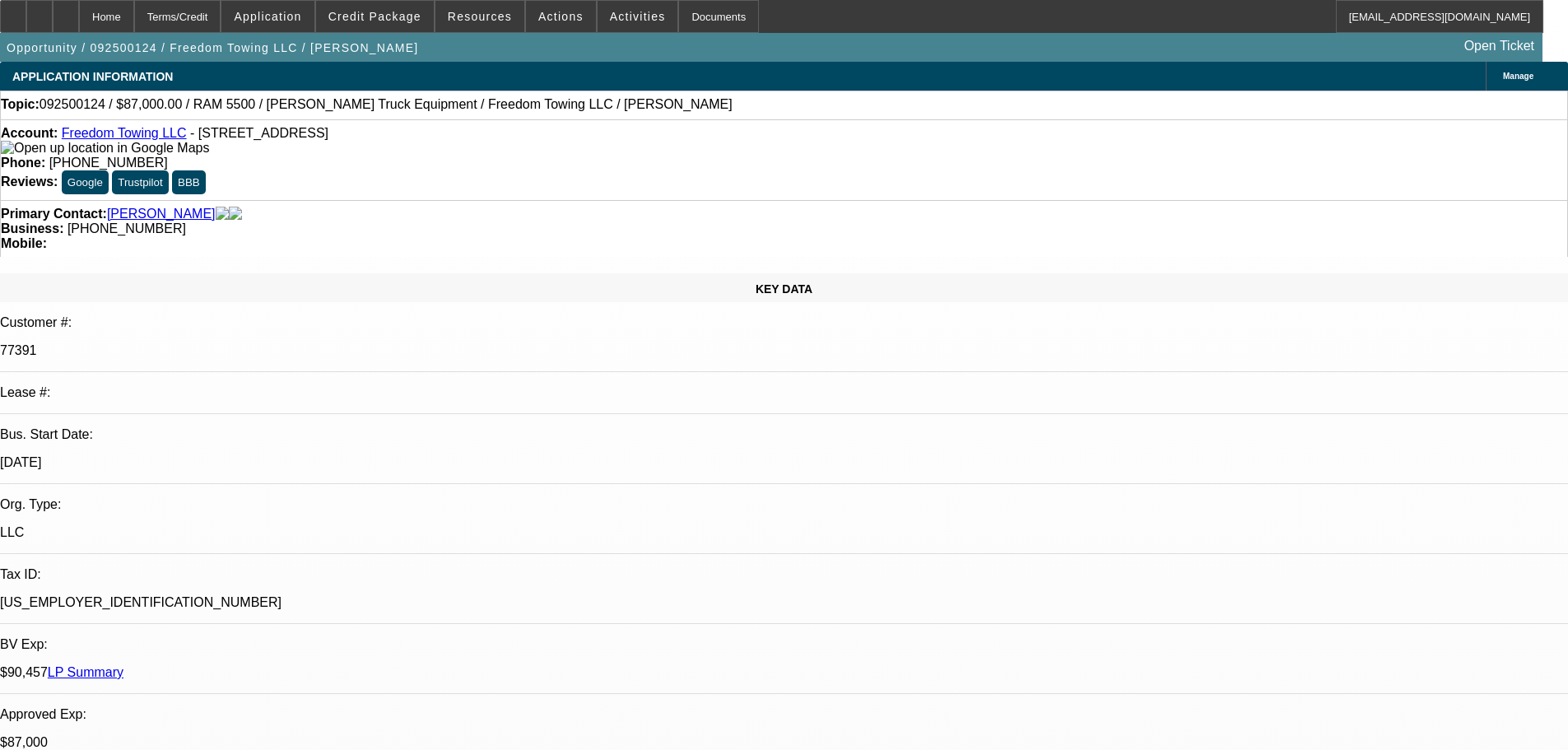
select select "0"
select select "2"
select select "0.1"
select select "4"
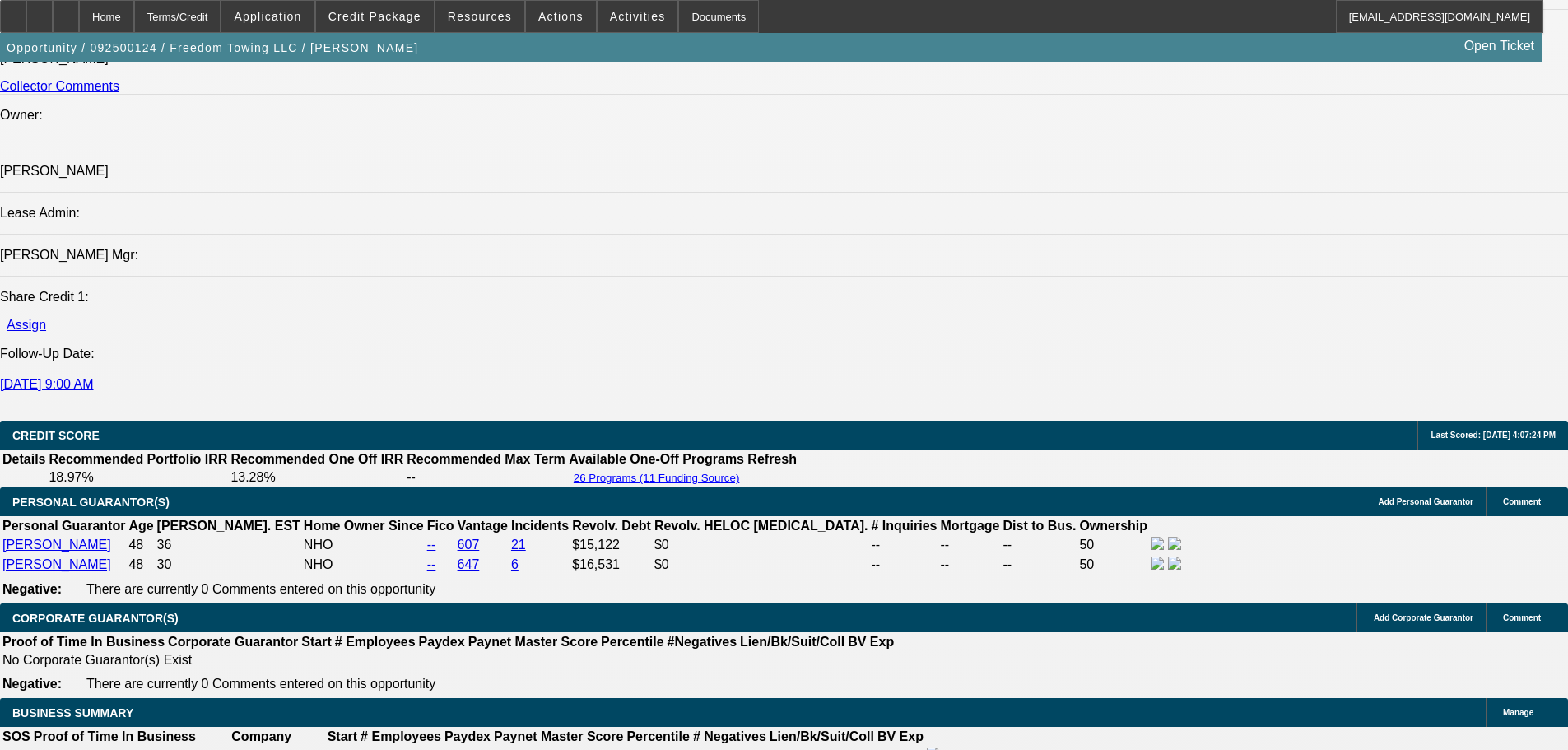
scroll to position [2224, 0]
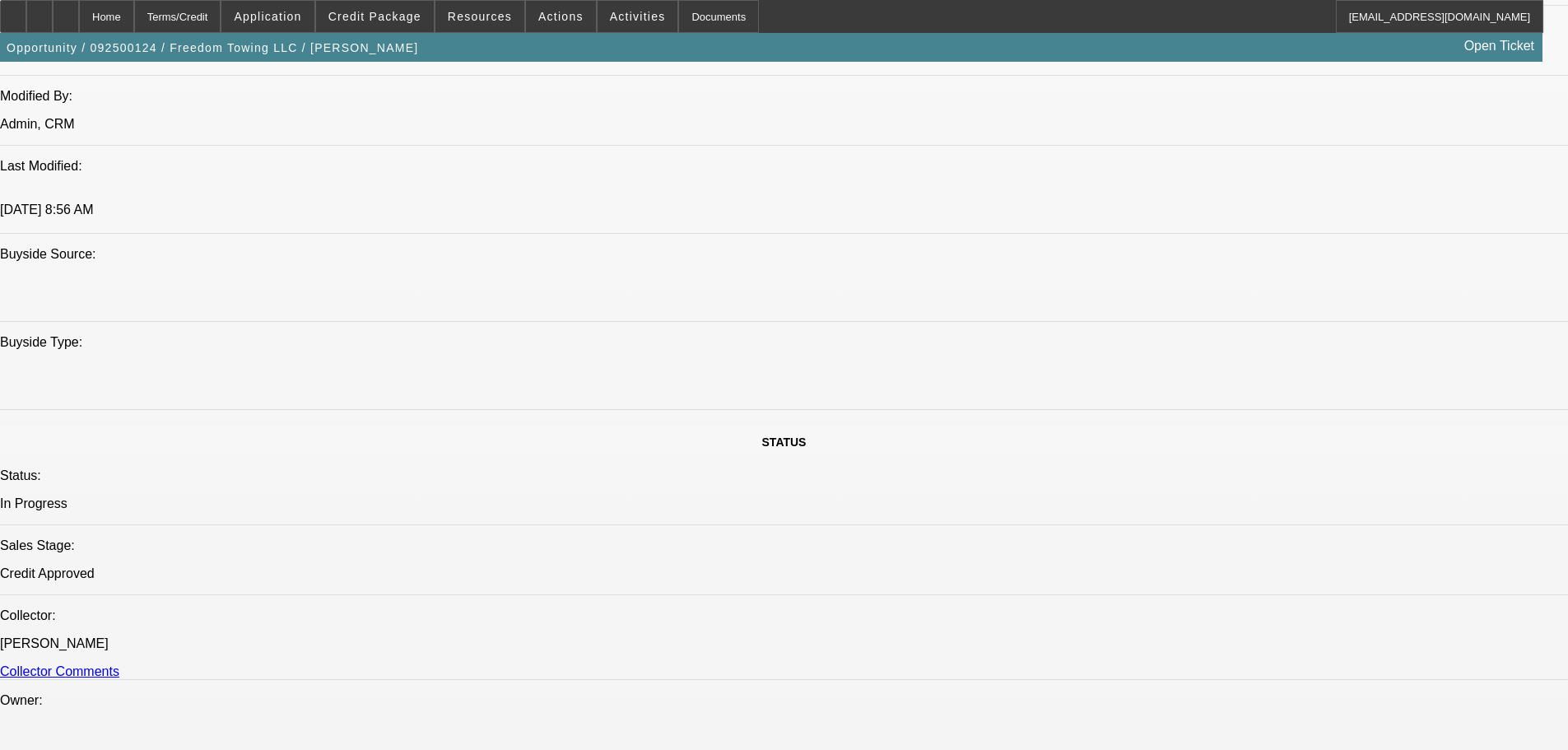
scroll to position [1153, 0]
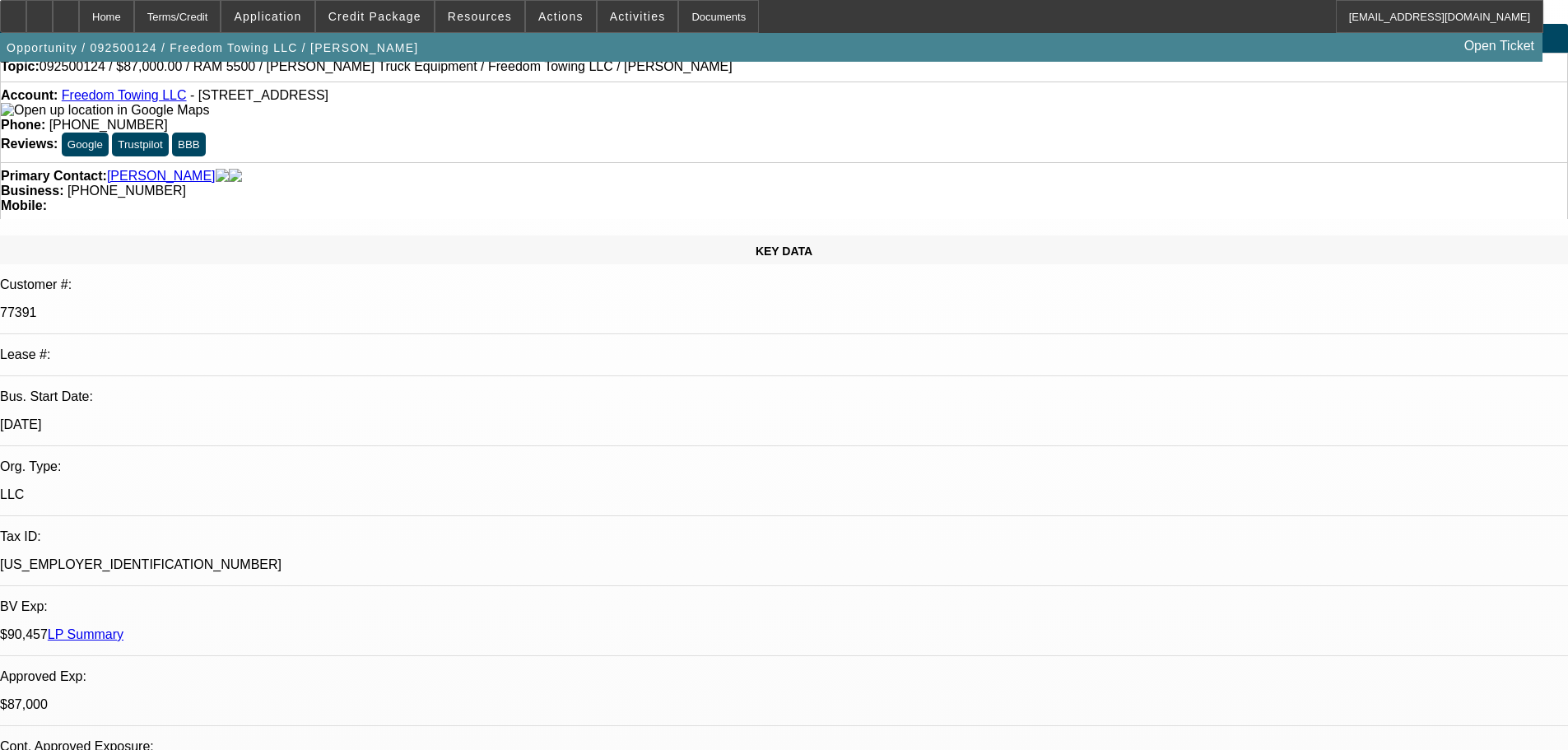
scroll to position [0, 0]
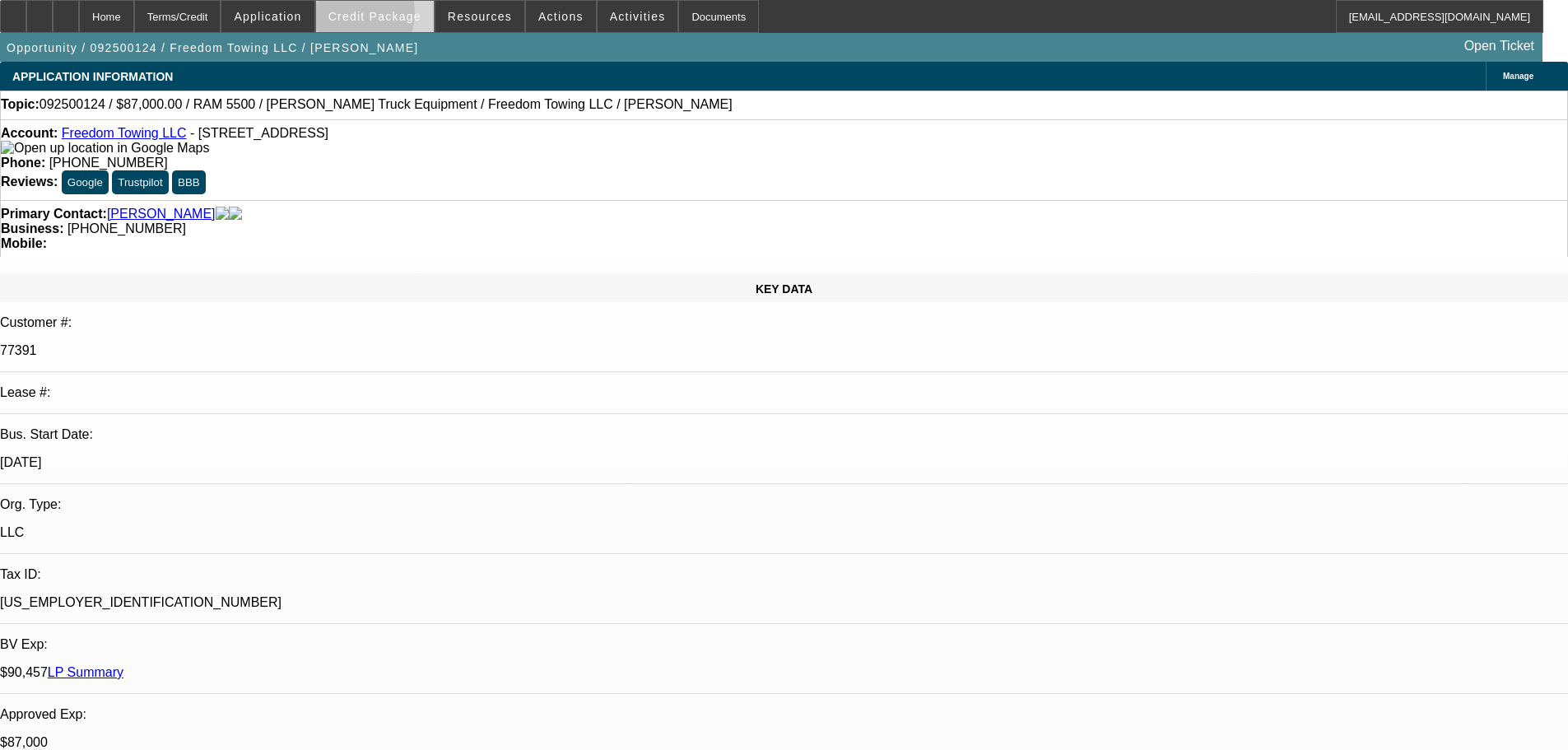
click at [383, 17] on span "Credit Package" at bounding box center [375, 16] width 93 height 14
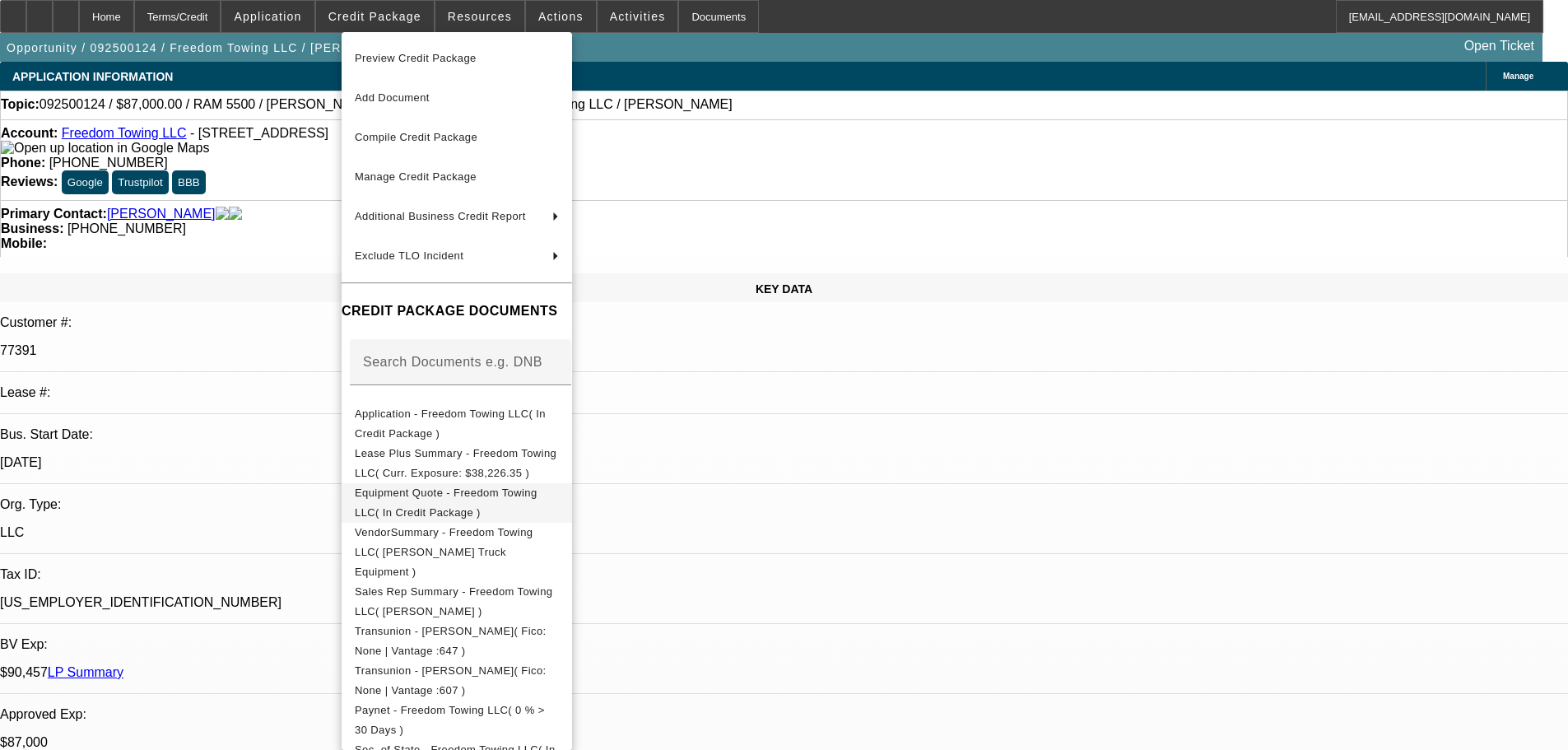
click at [498, 498] on span "Equipment Quote - Freedom Towing LLC( In Credit Package )" at bounding box center [446, 503] width 182 height 33
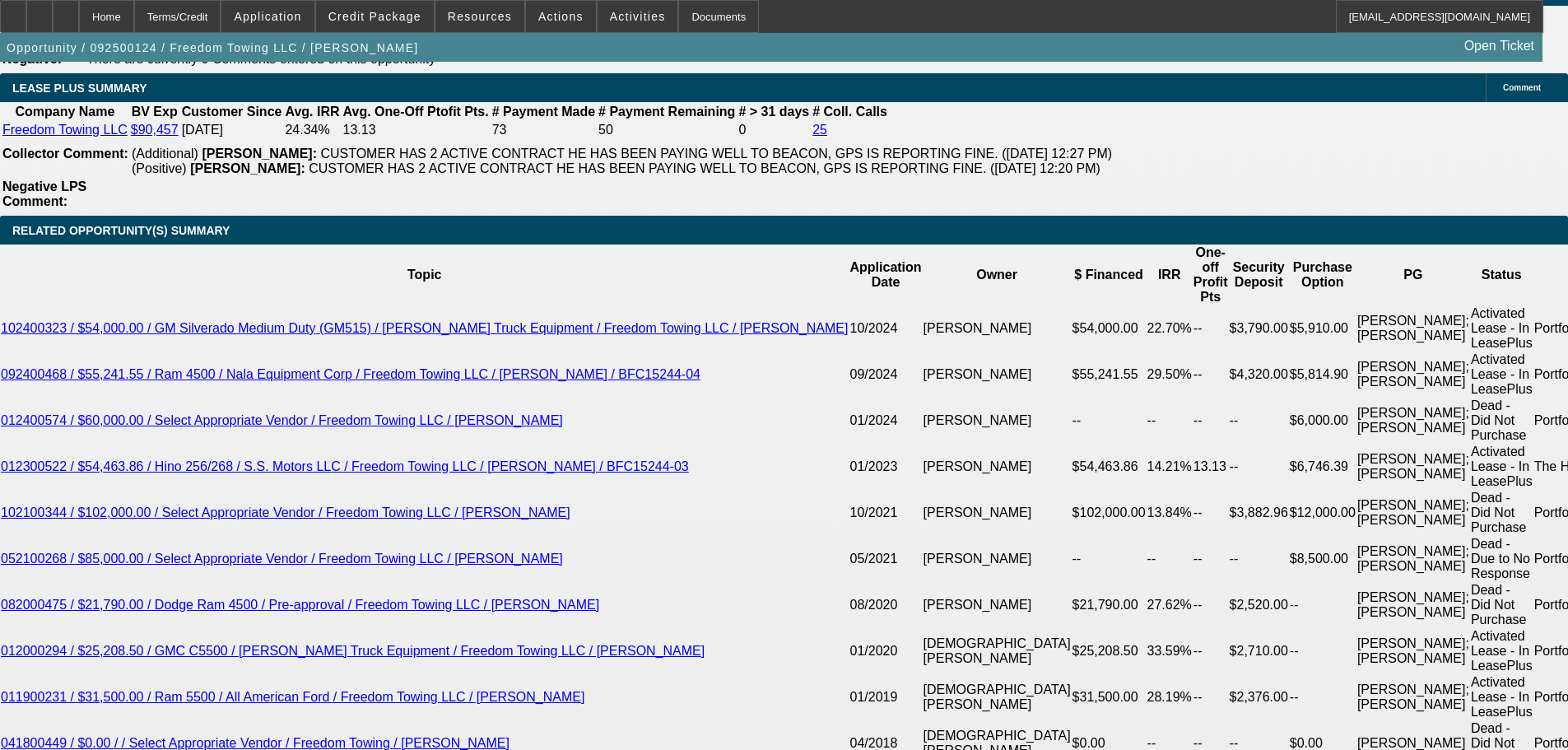
scroll to position [2965, 0]
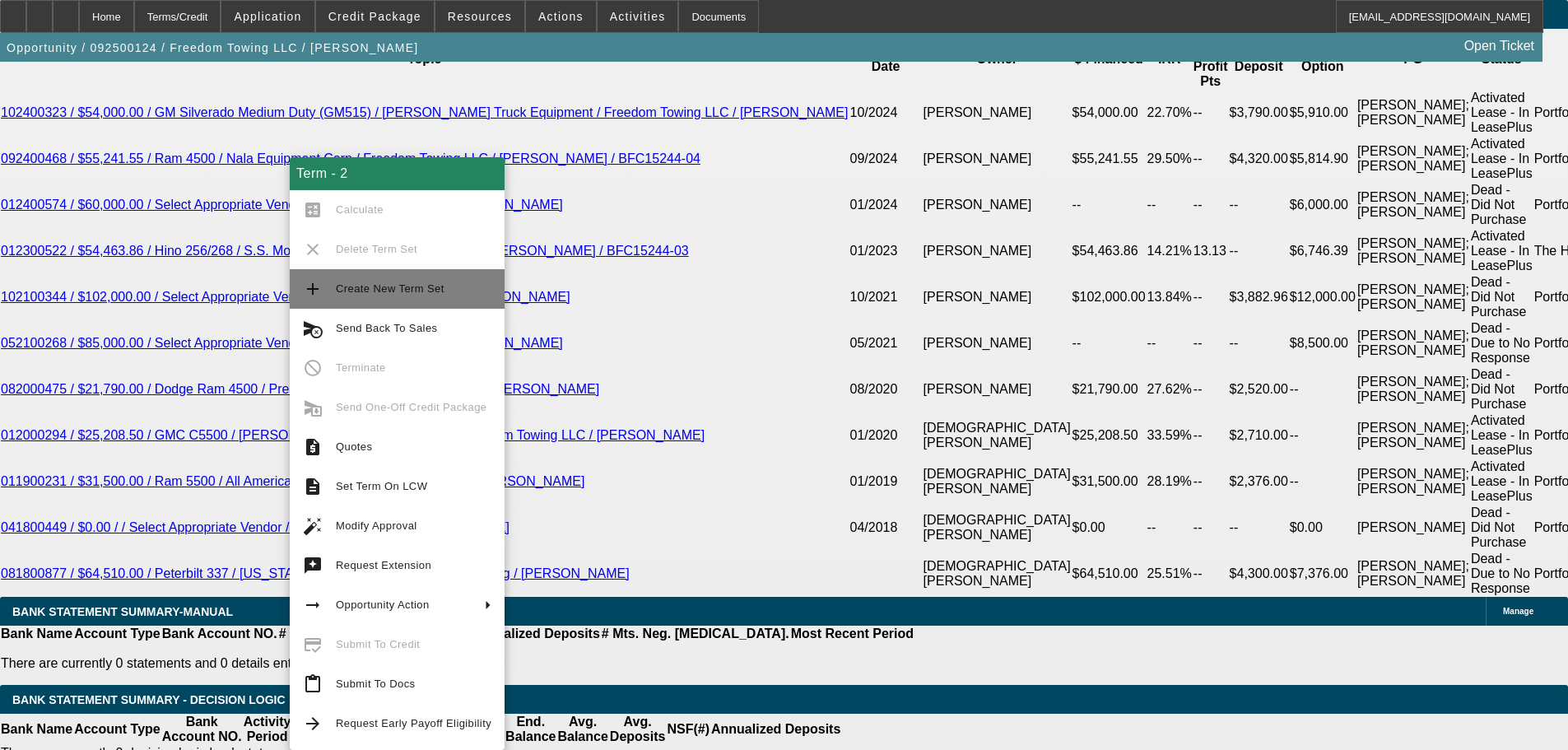
click at [413, 293] on span "Create New Term Set" at bounding box center [390, 289] width 108 height 13
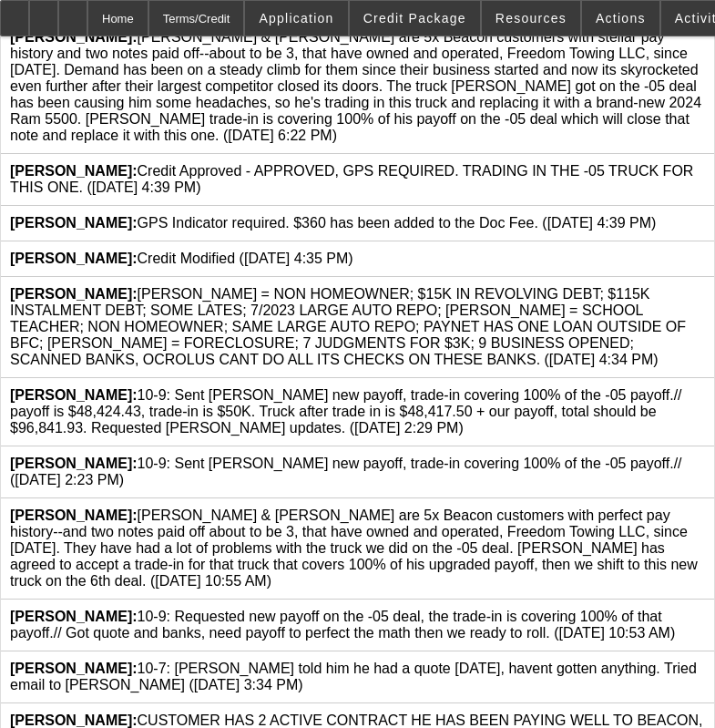
scroll to position [638, 0]
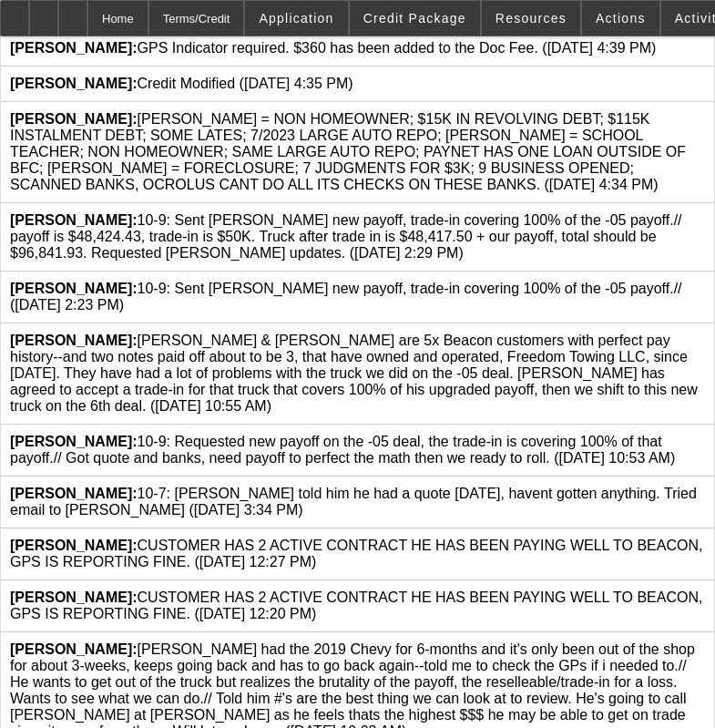
click at [705, 333] on icon at bounding box center [705, 333] width 0 height 0
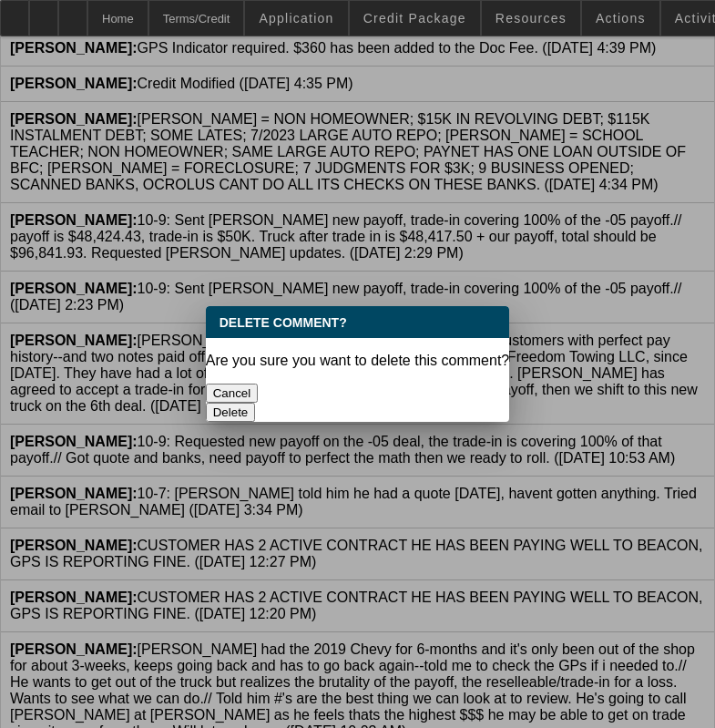
scroll to position [0, 0]
click at [256, 403] on button "Delete" at bounding box center [231, 412] width 50 height 19
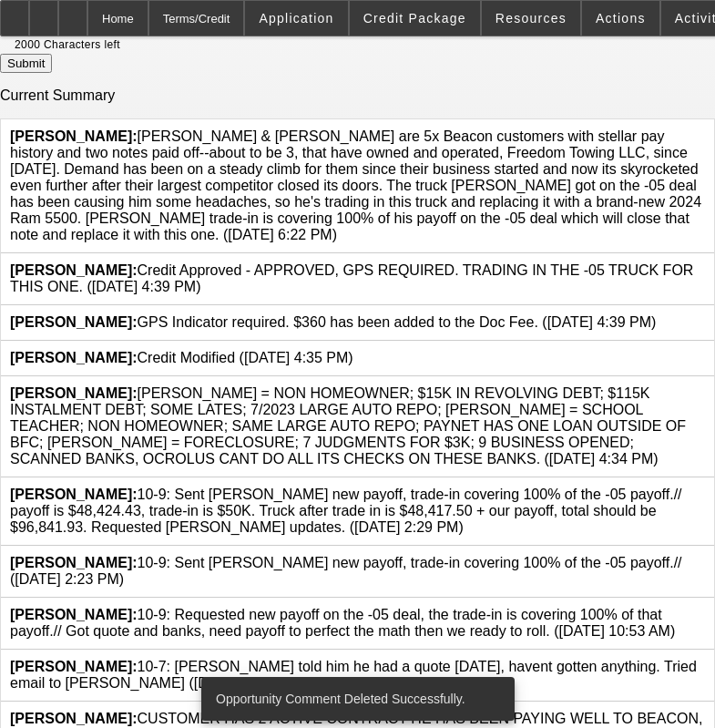
scroll to position [88, 0]
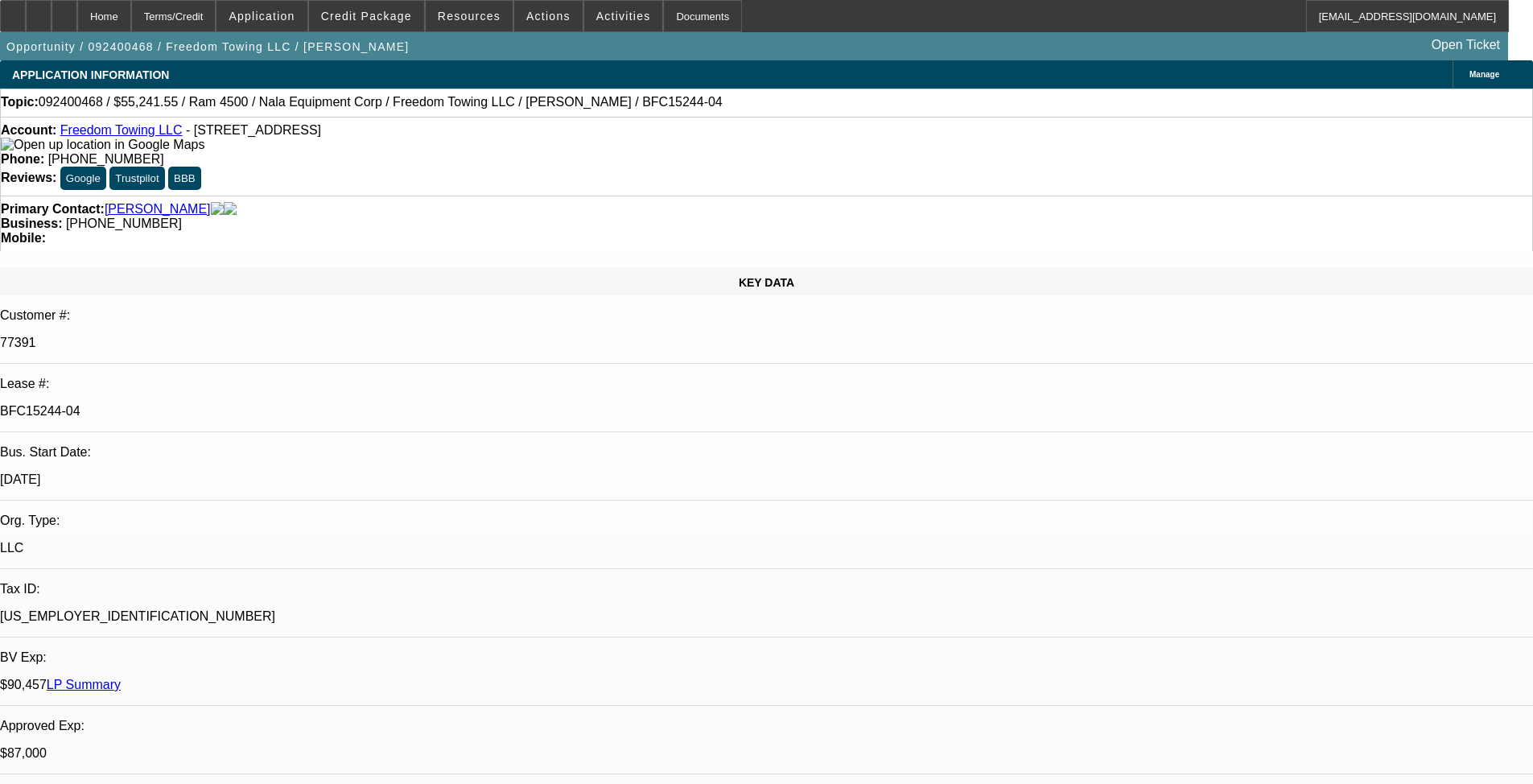
select select "2"
select select "0.1"
select select "4"
select select "2"
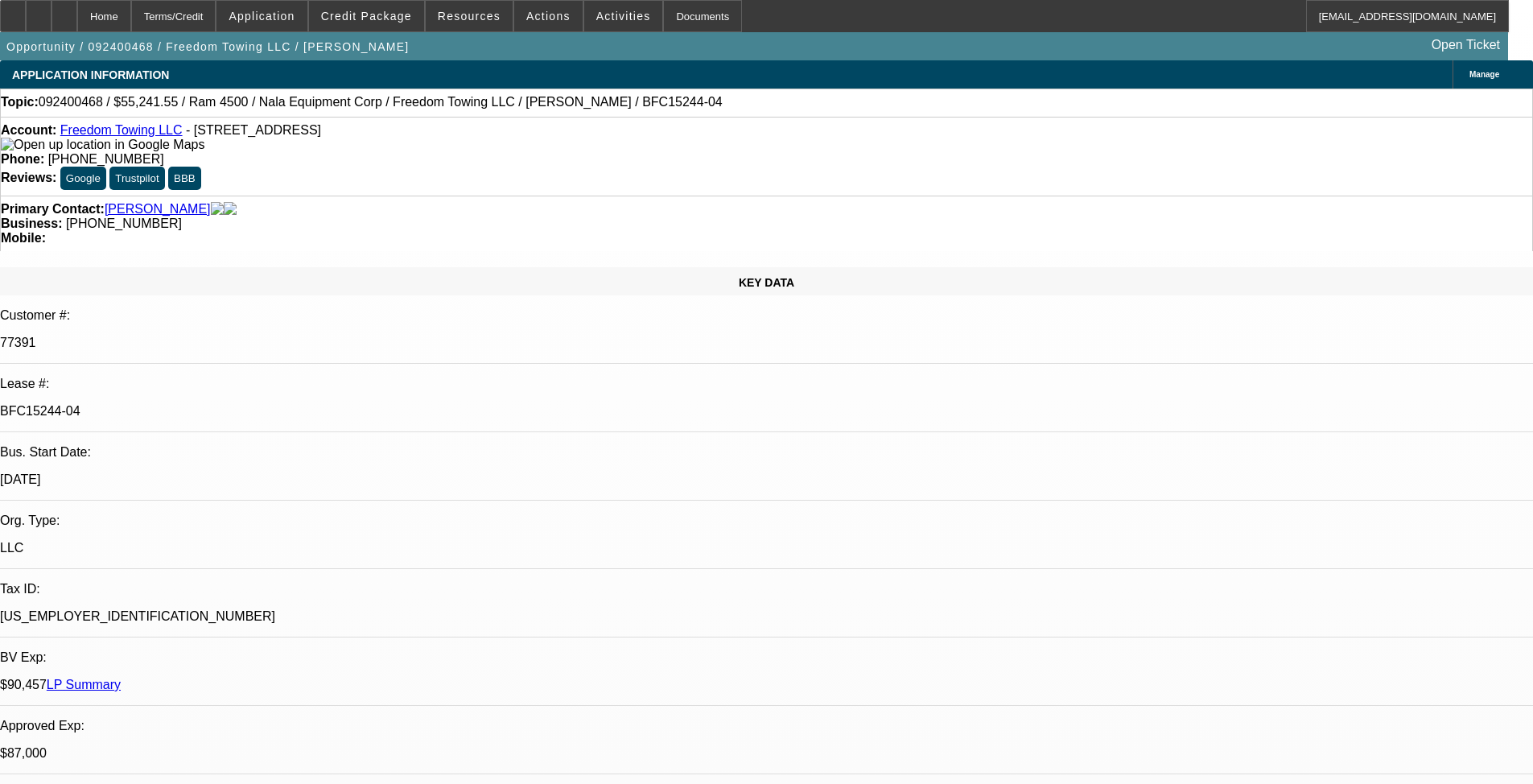
select select "2"
select select "0.1"
select select "4"
select select "0.1"
select select "2"
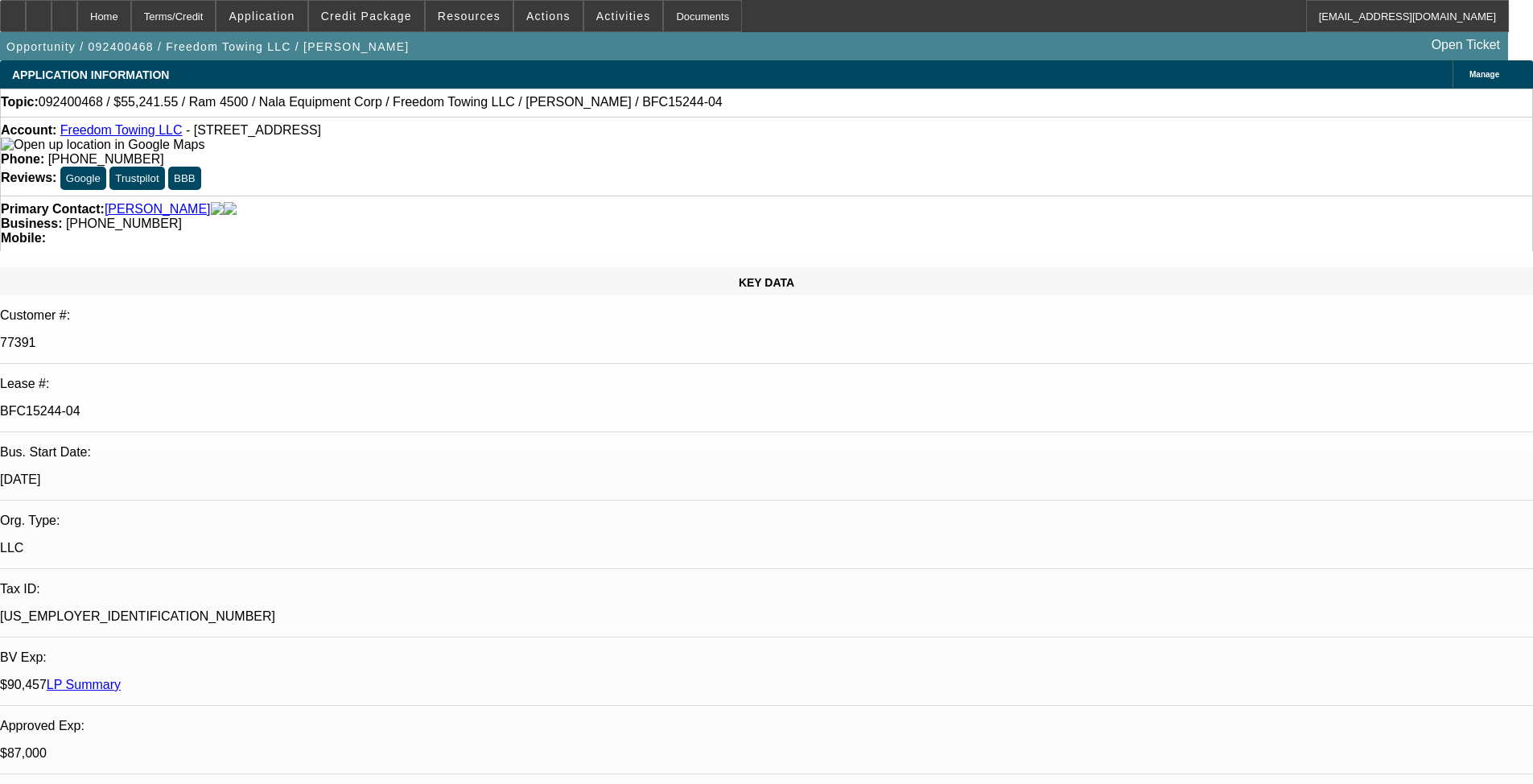
select select "2"
select select "0.1"
select select "4"
select select "0"
select select "2"
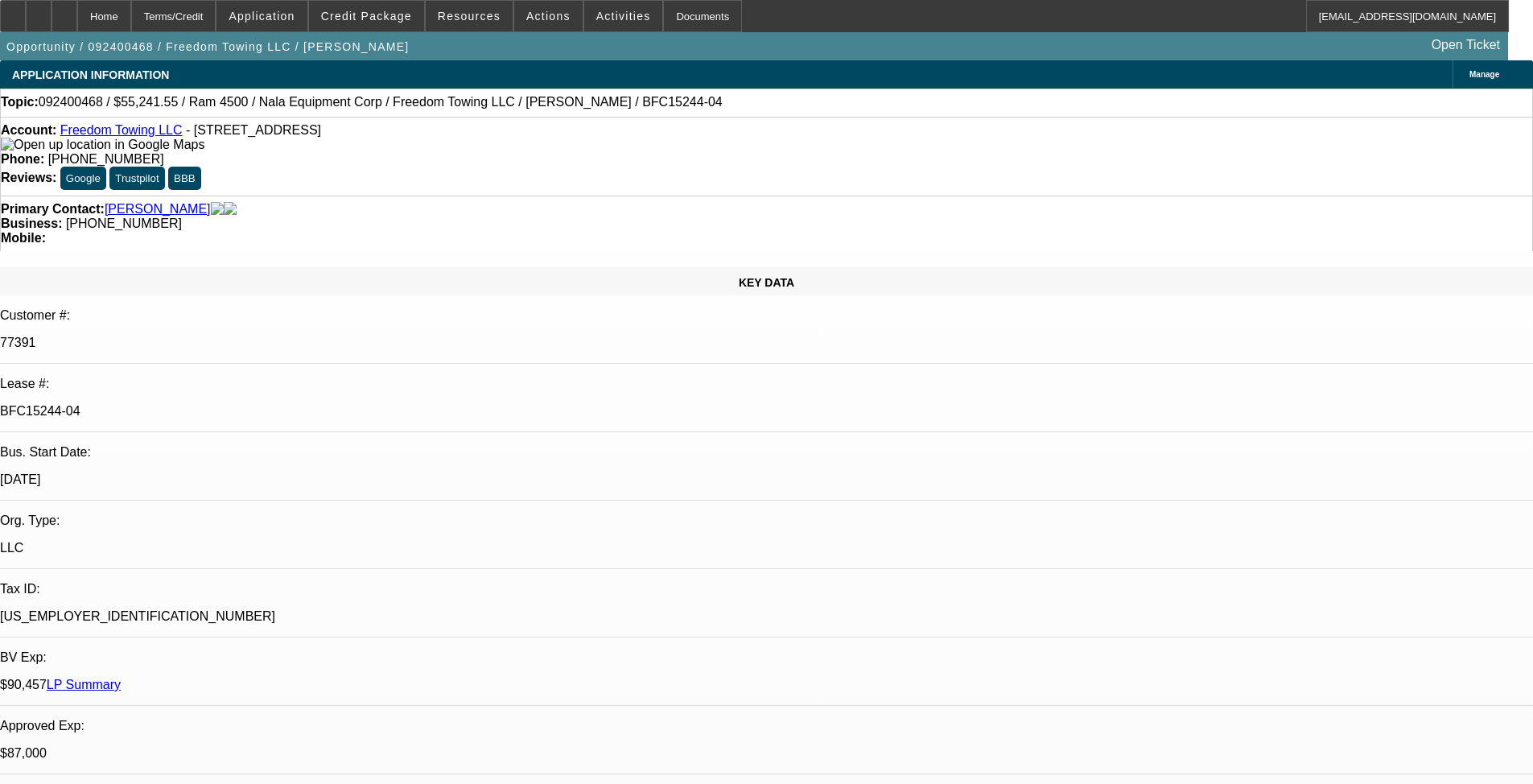
select select "2"
select select "0.1"
select select "4"
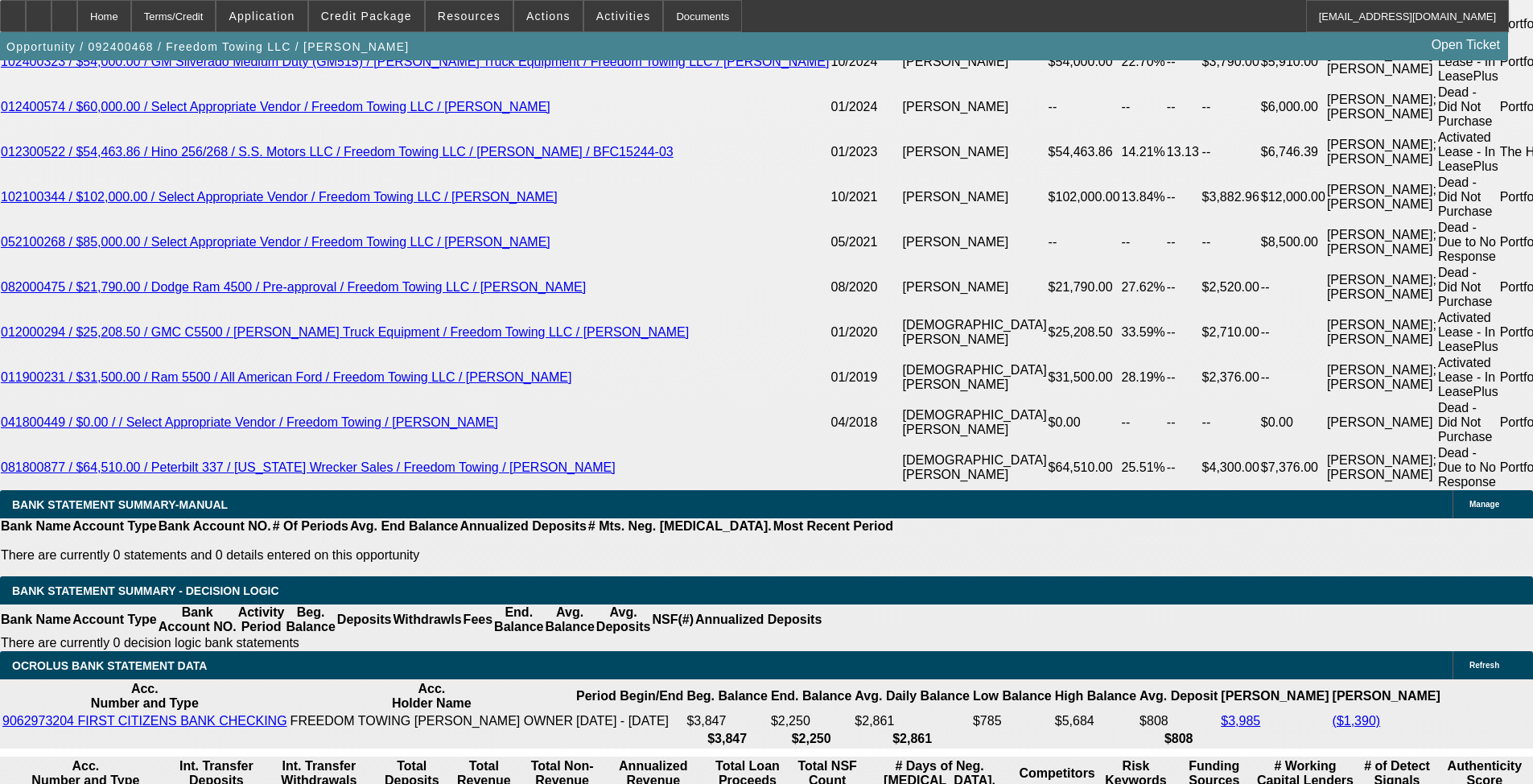
scroll to position [1287, 0]
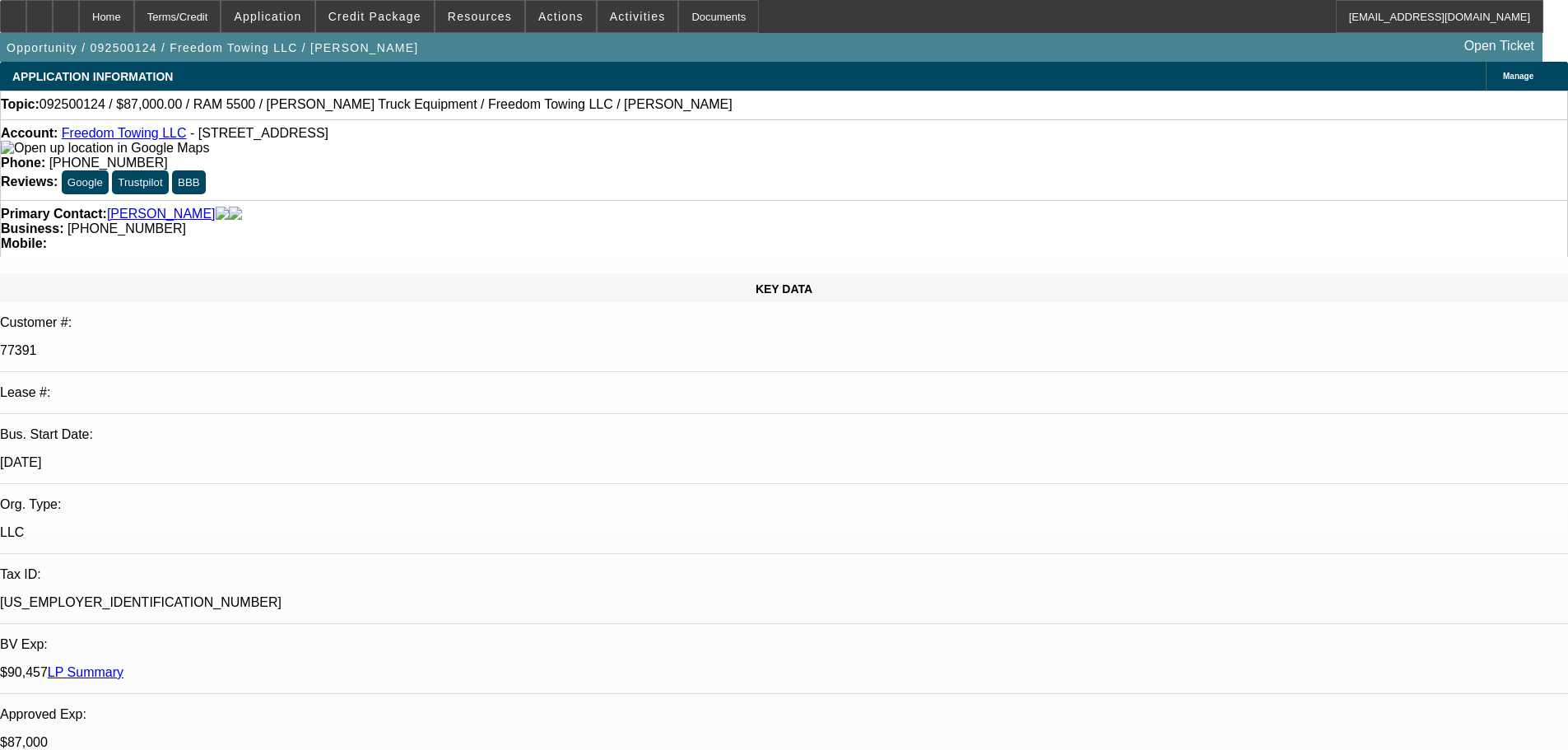
select select "0"
select select "2"
select select "0.1"
select select "4"
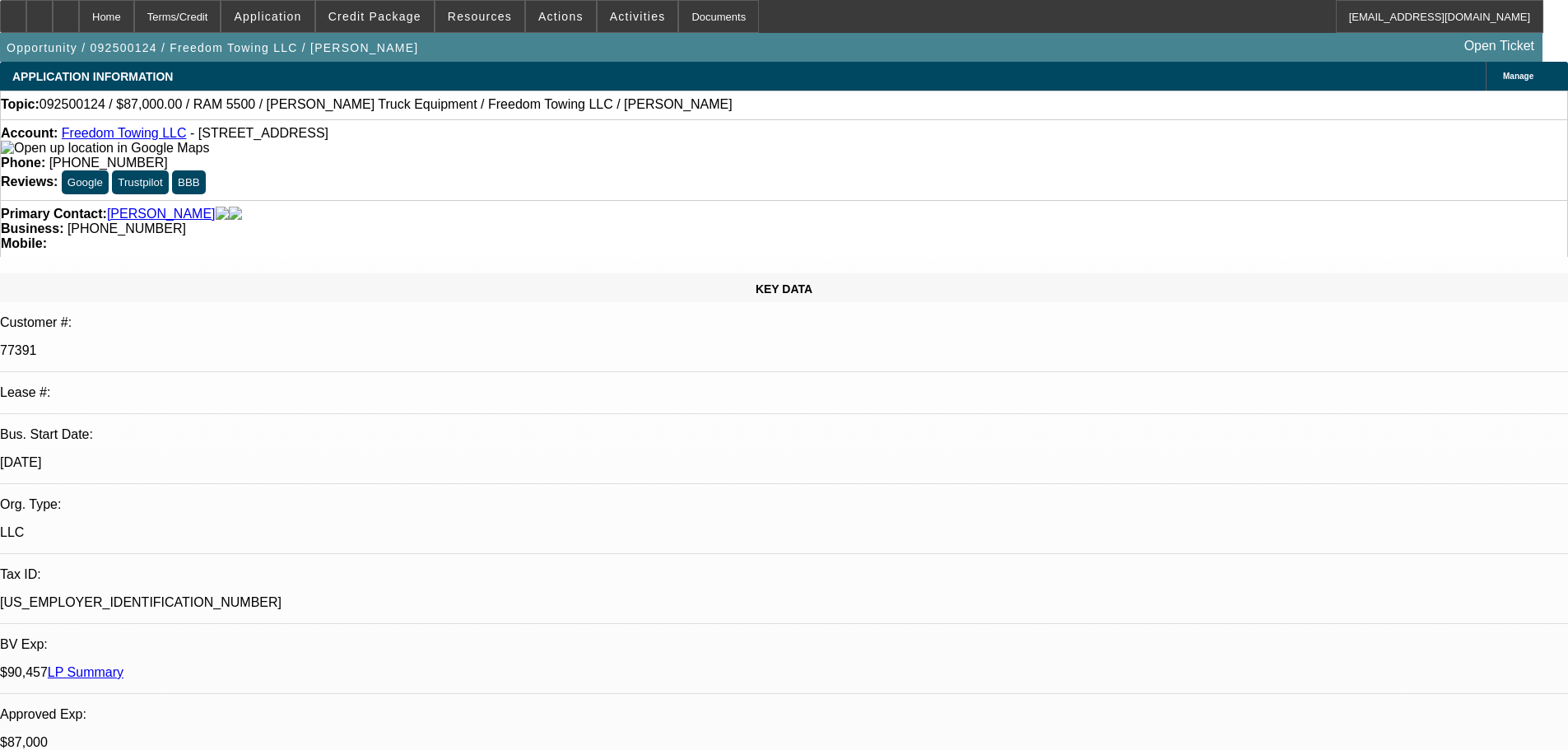
select select "0"
select select "2"
select select "0.1"
select select "4"
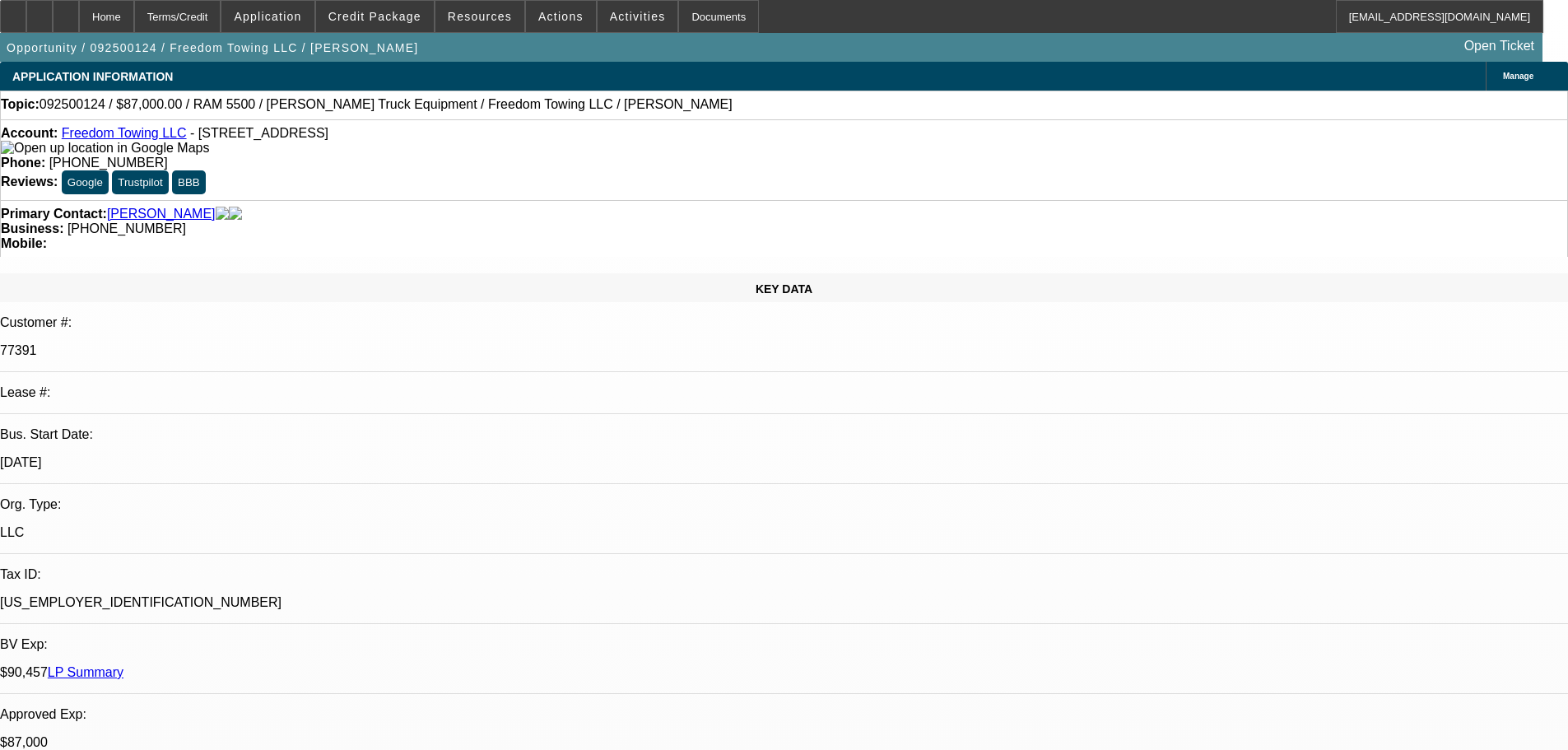
select select "0"
select select "2"
select select "0.1"
select select "4"
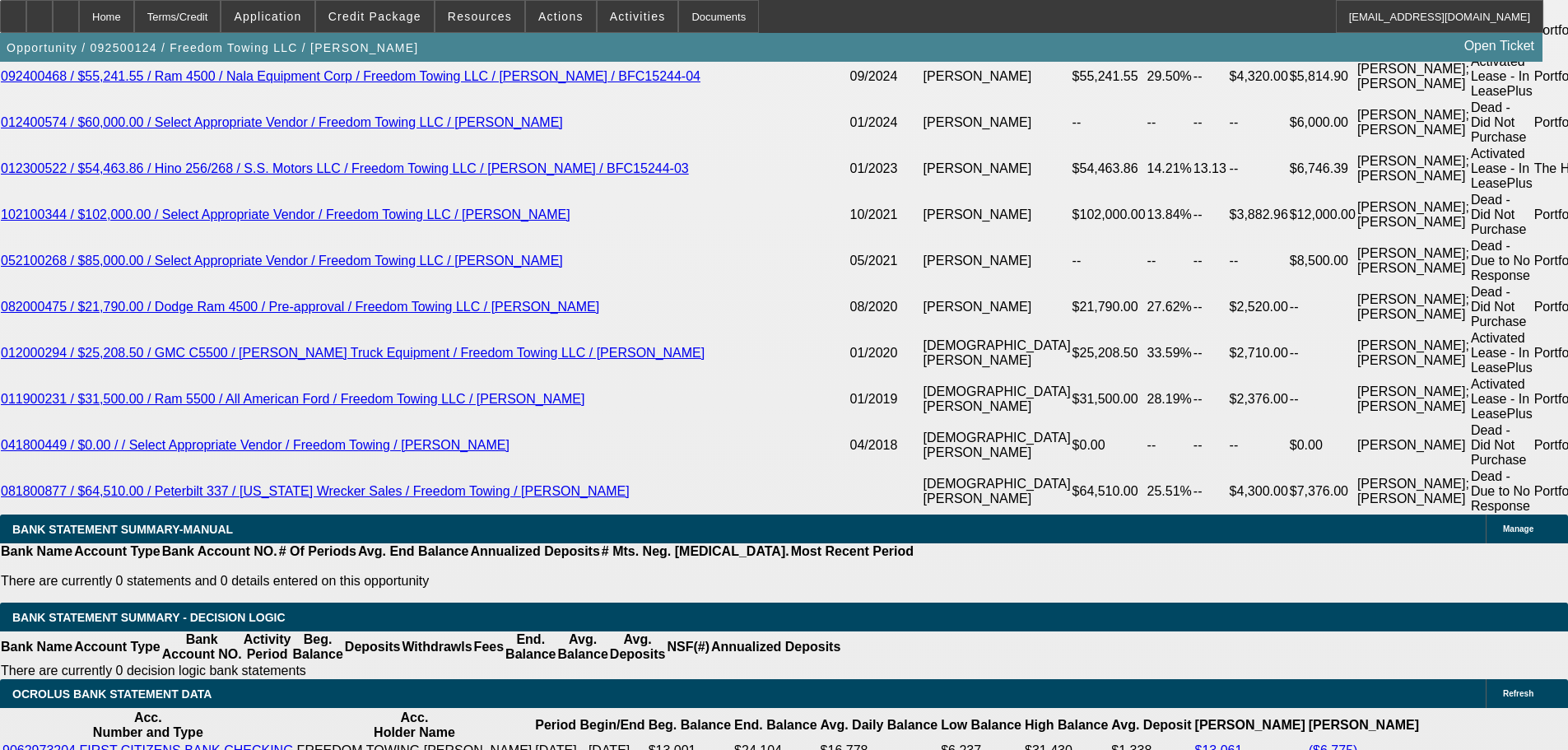
scroll to position [2965, 0]
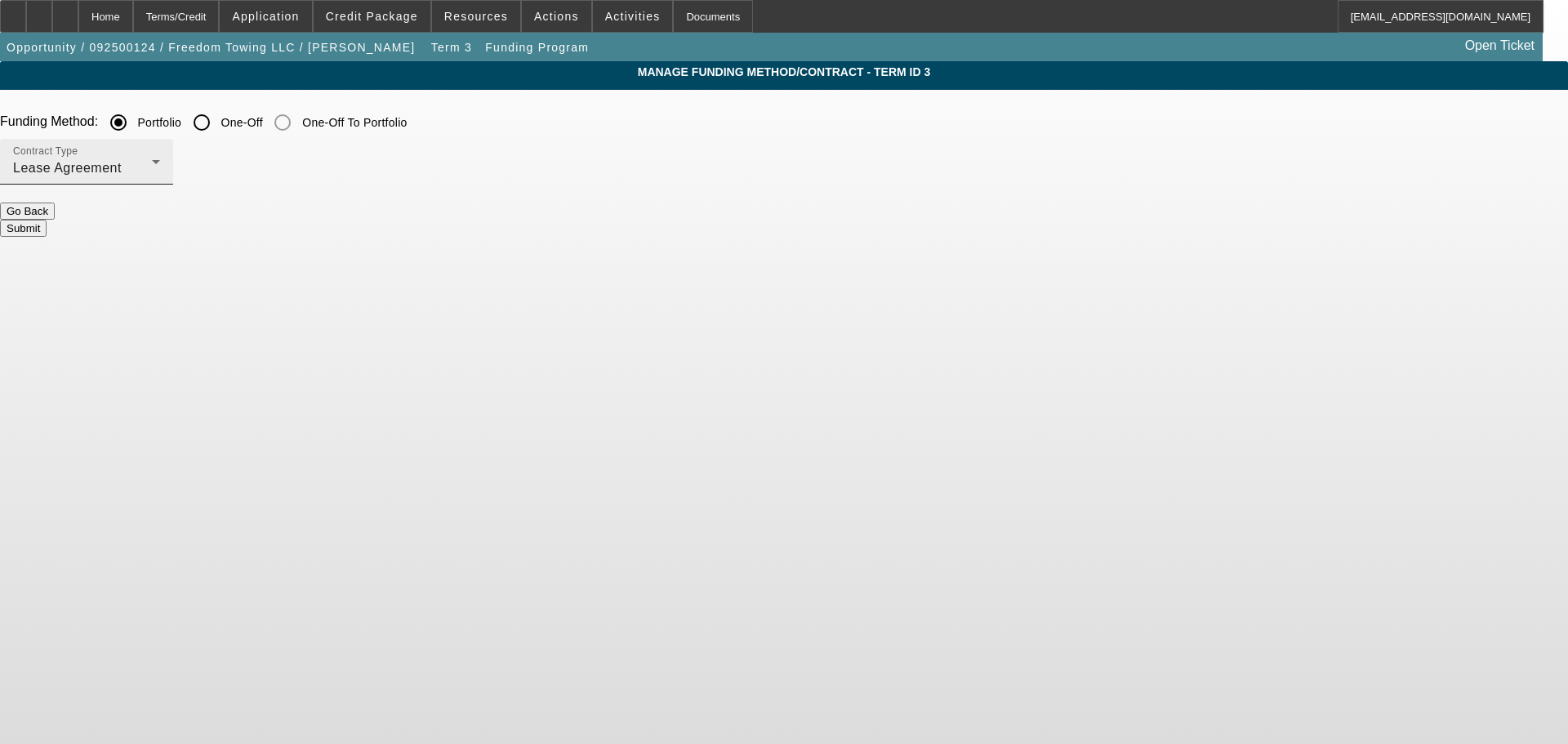
click at [152, 163] on div "Lease Agreement" at bounding box center [82, 169] width 139 height 20
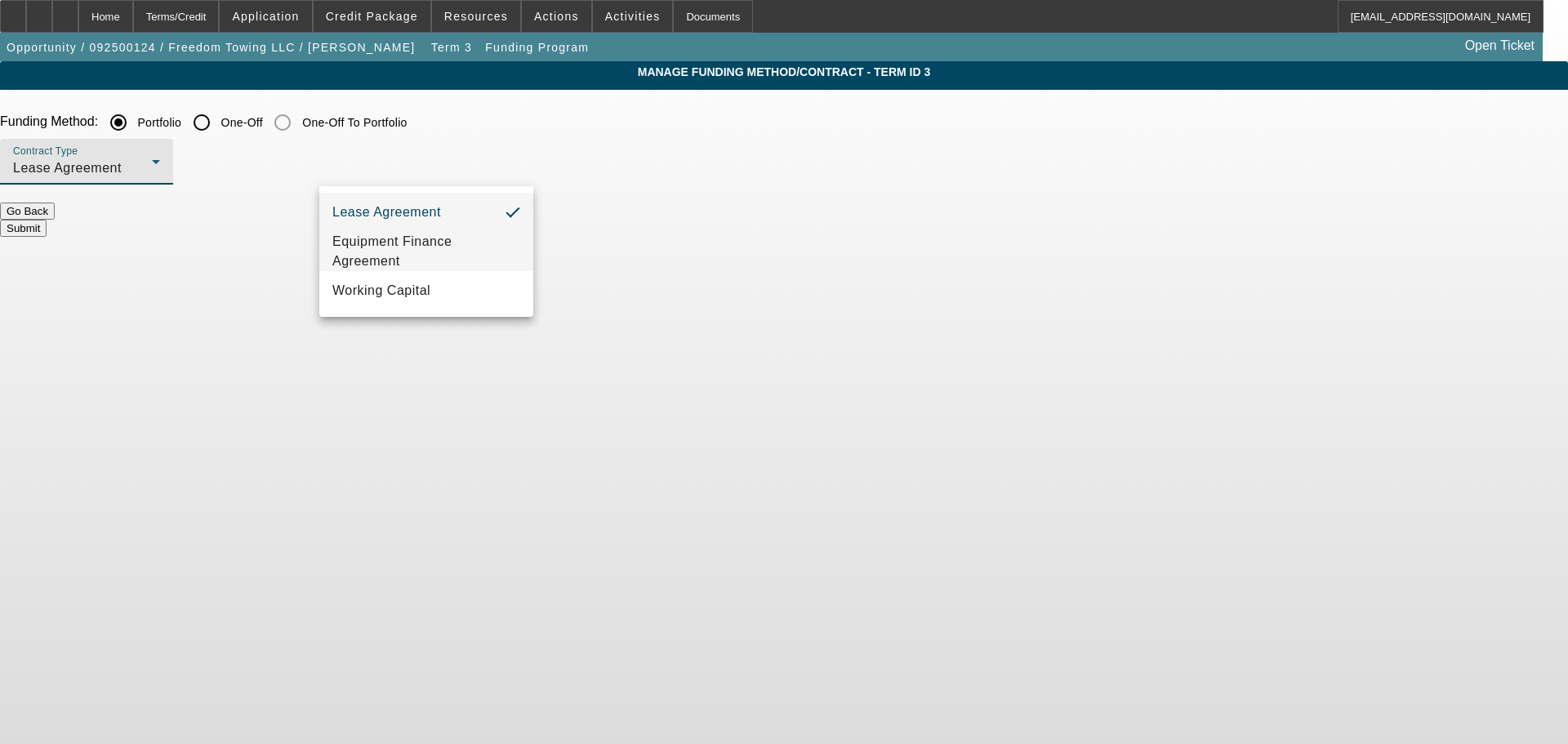
click at [445, 258] on span "Equipment Finance Agreement" at bounding box center [426, 252] width 188 height 39
click at [47, 224] on button "Submit" at bounding box center [23, 228] width 47 height 17
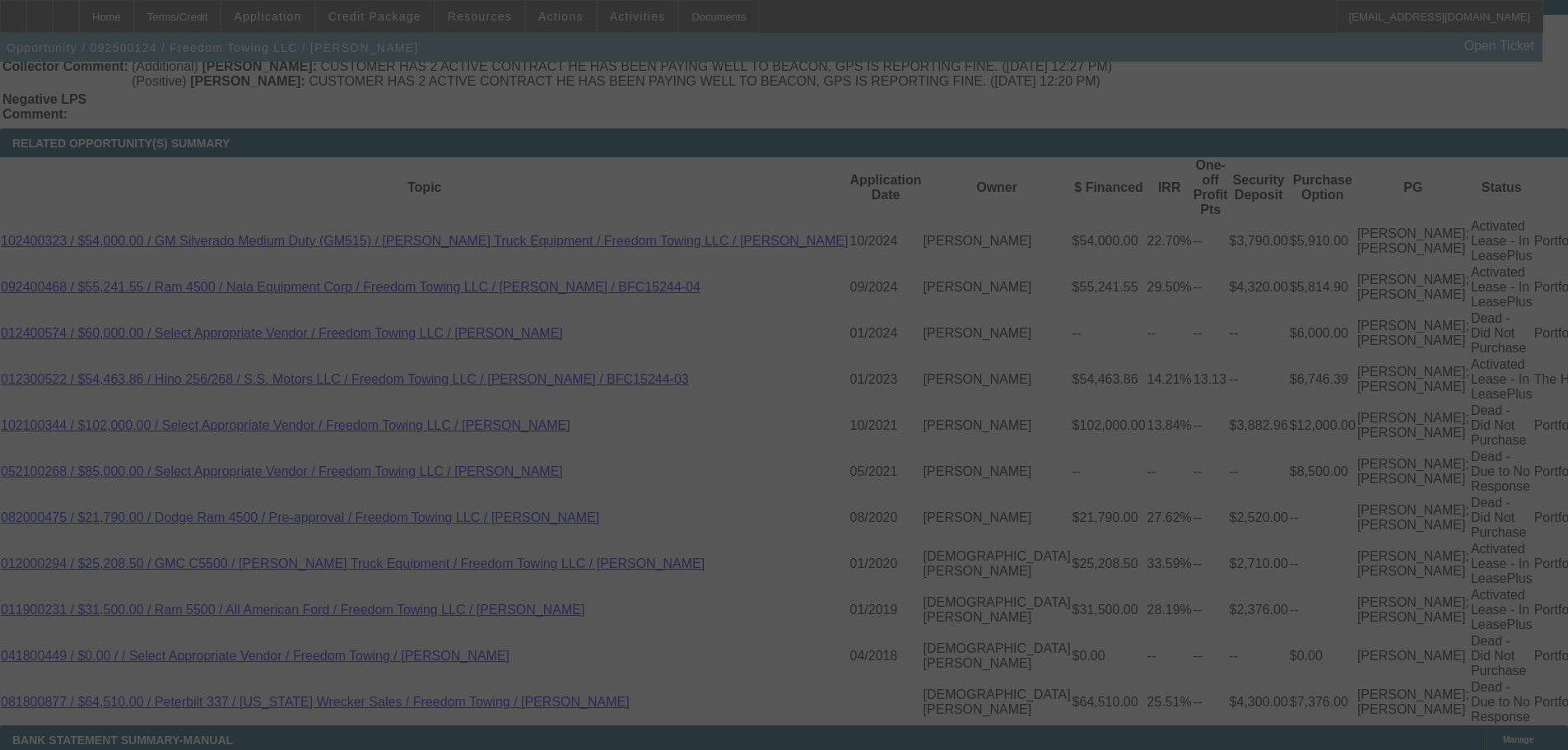
scroll to position [2833, 0]
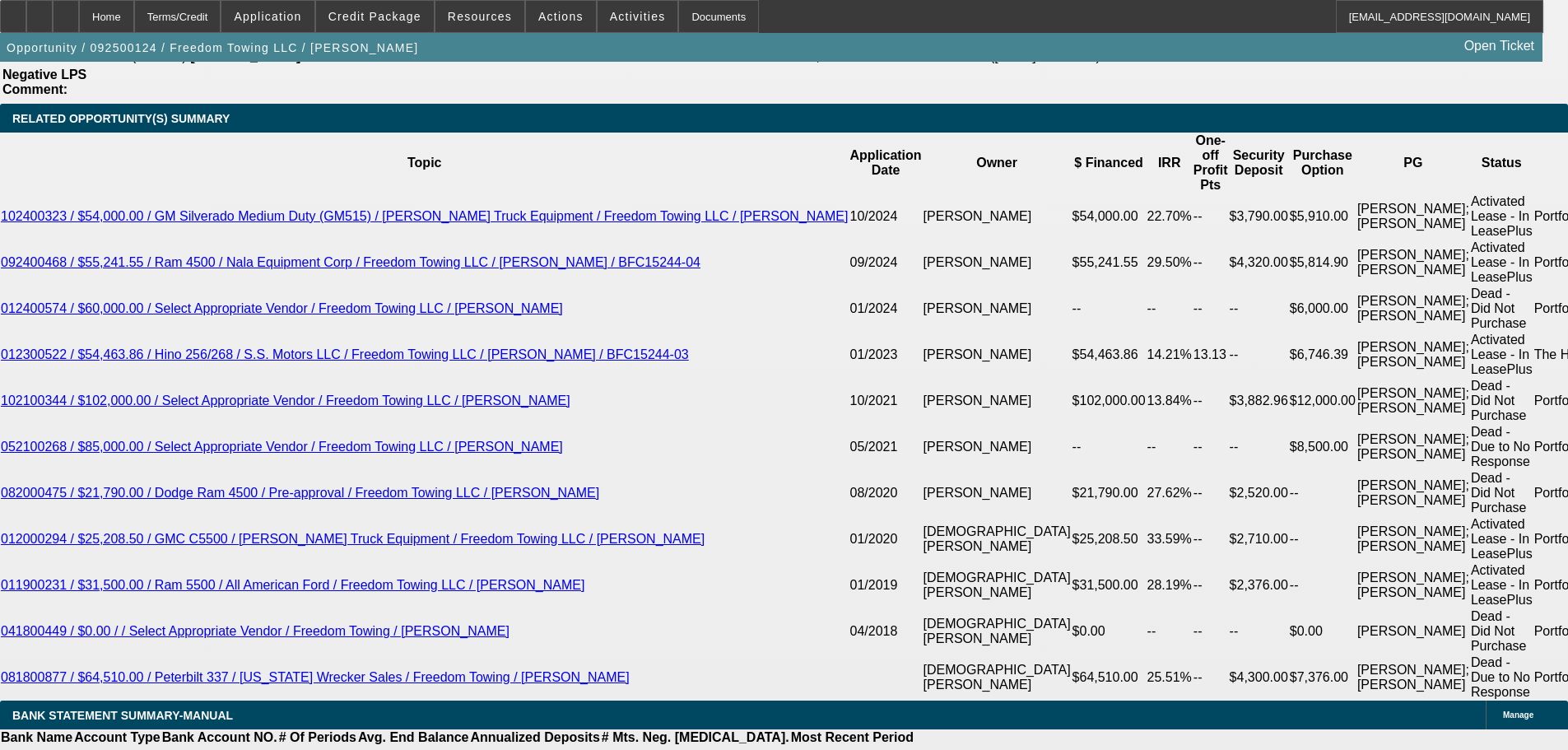
select select "0"
select select "2"
select select "0"
select select "6"
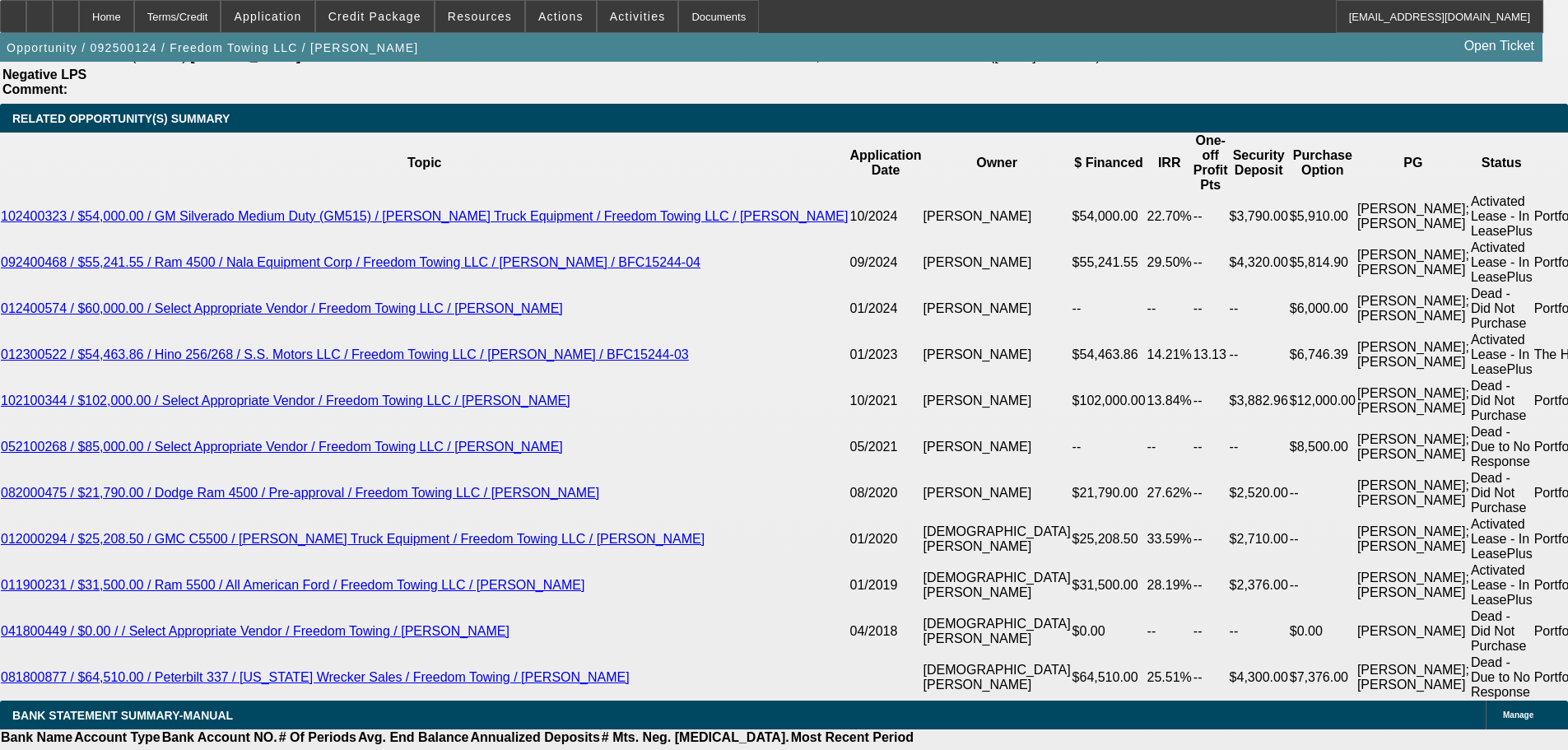
select select "0"
select select "2"
select select "0.1"
select select "4"
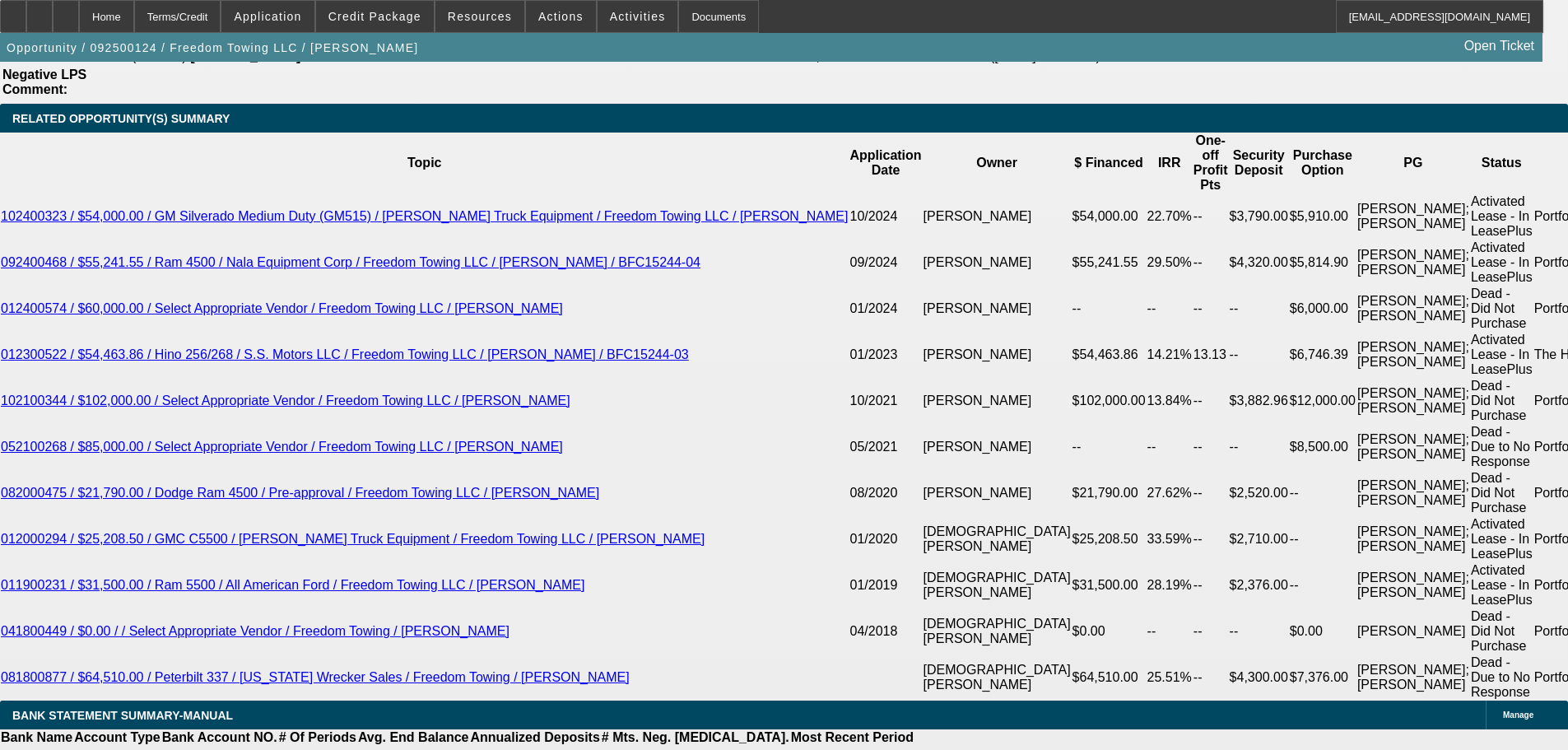
select select "0"
select select "2"
select select "0.1"
select select "4"
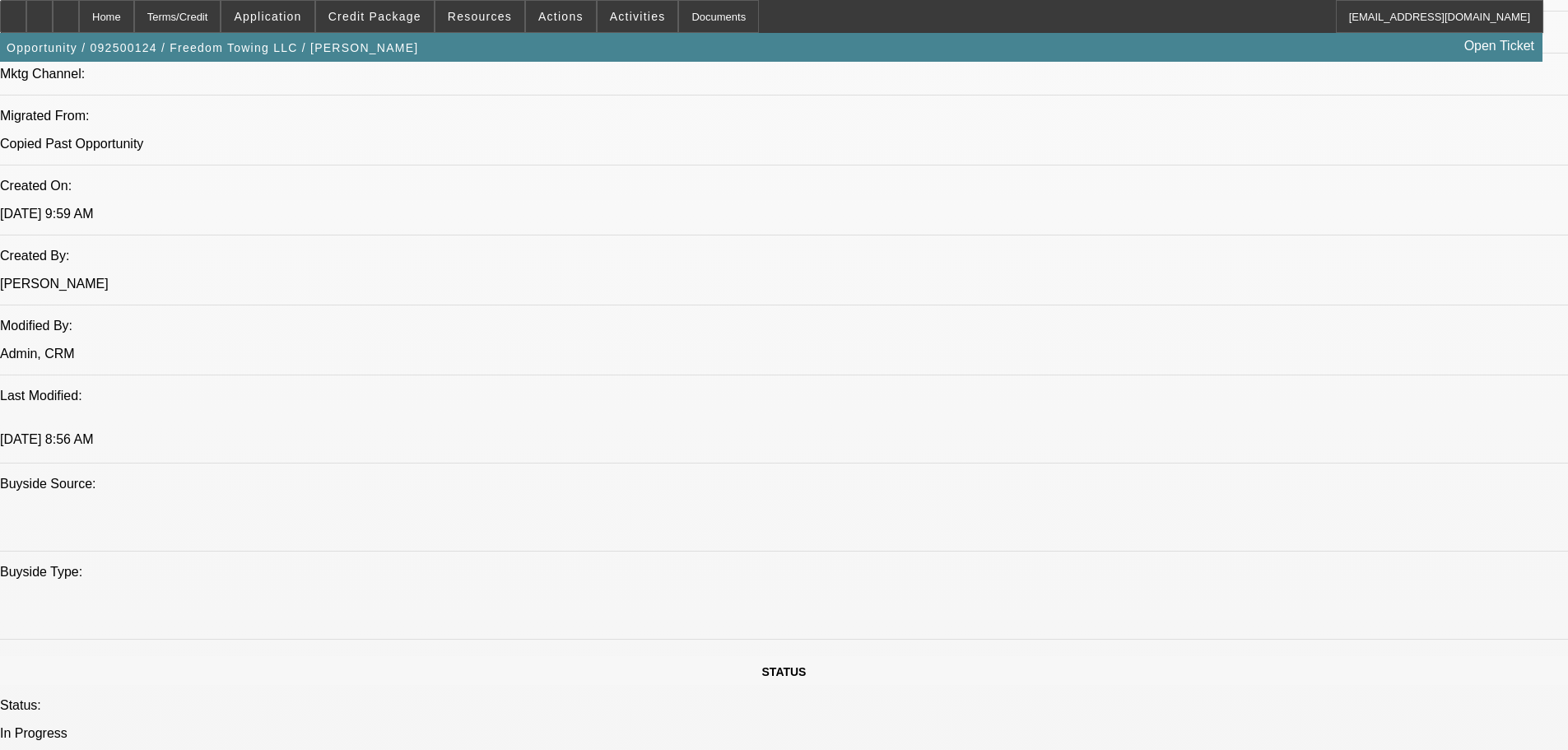
scroll to position [1034, 0]
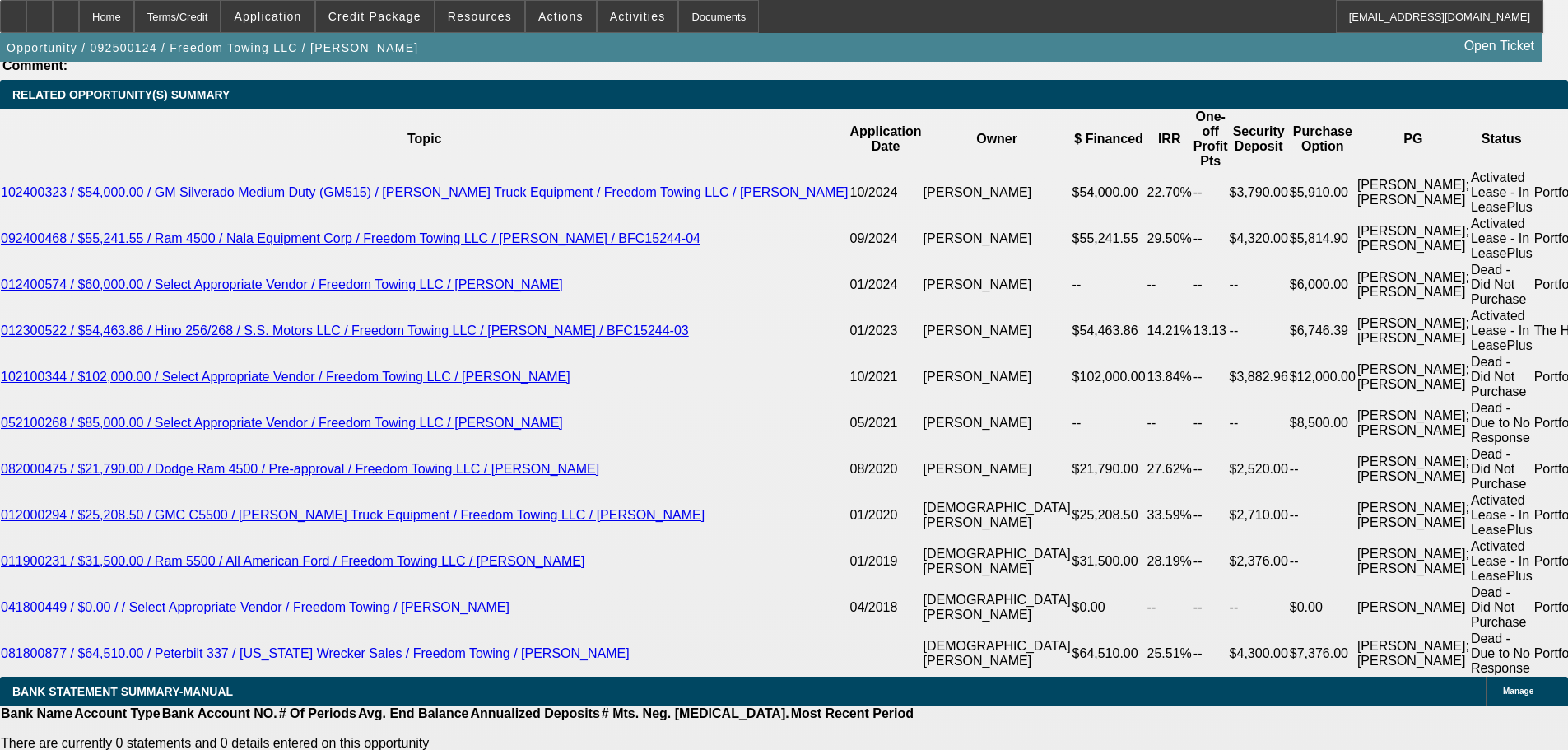
scroll to position [3092, 0]
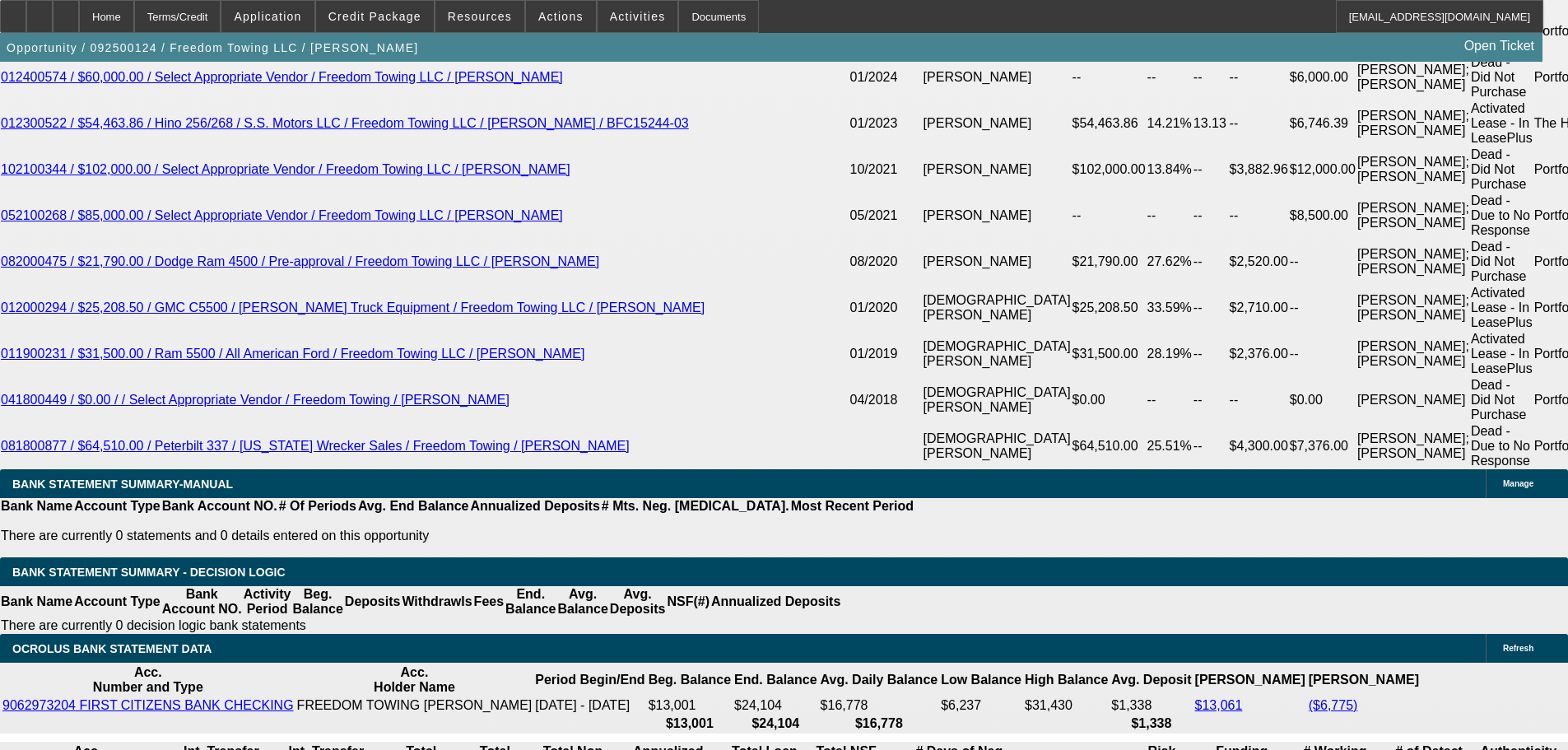
drag, startPoint x: 247, startPoint y: 370, endPoint x: 372, endPoint y: 376, distance: 125.1
drag, startPoint x: 284, startPoint y: 366, endPoint x: 331, endPoint y: 362, distance: 47.2
type input "9"
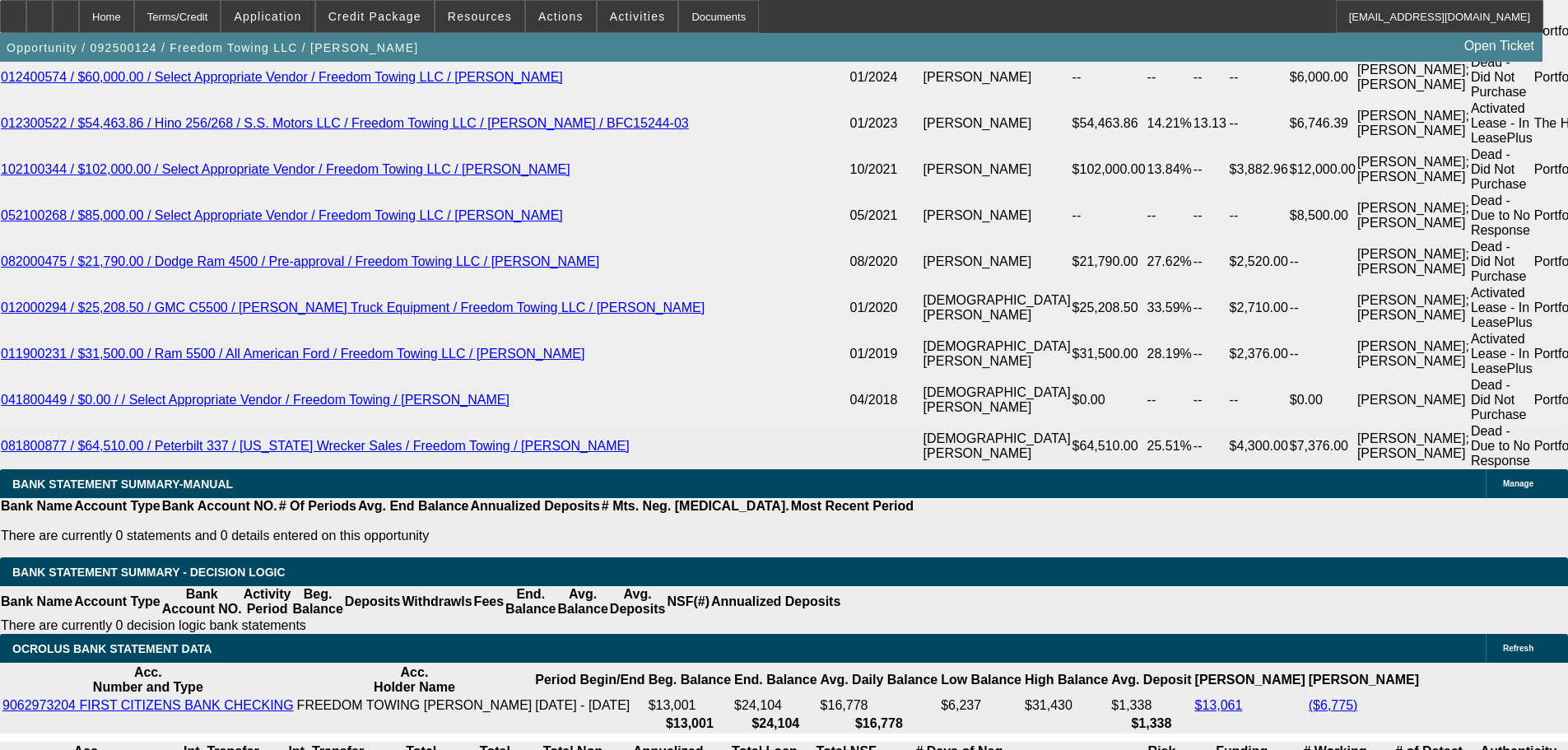
type input "UNKNOWN"
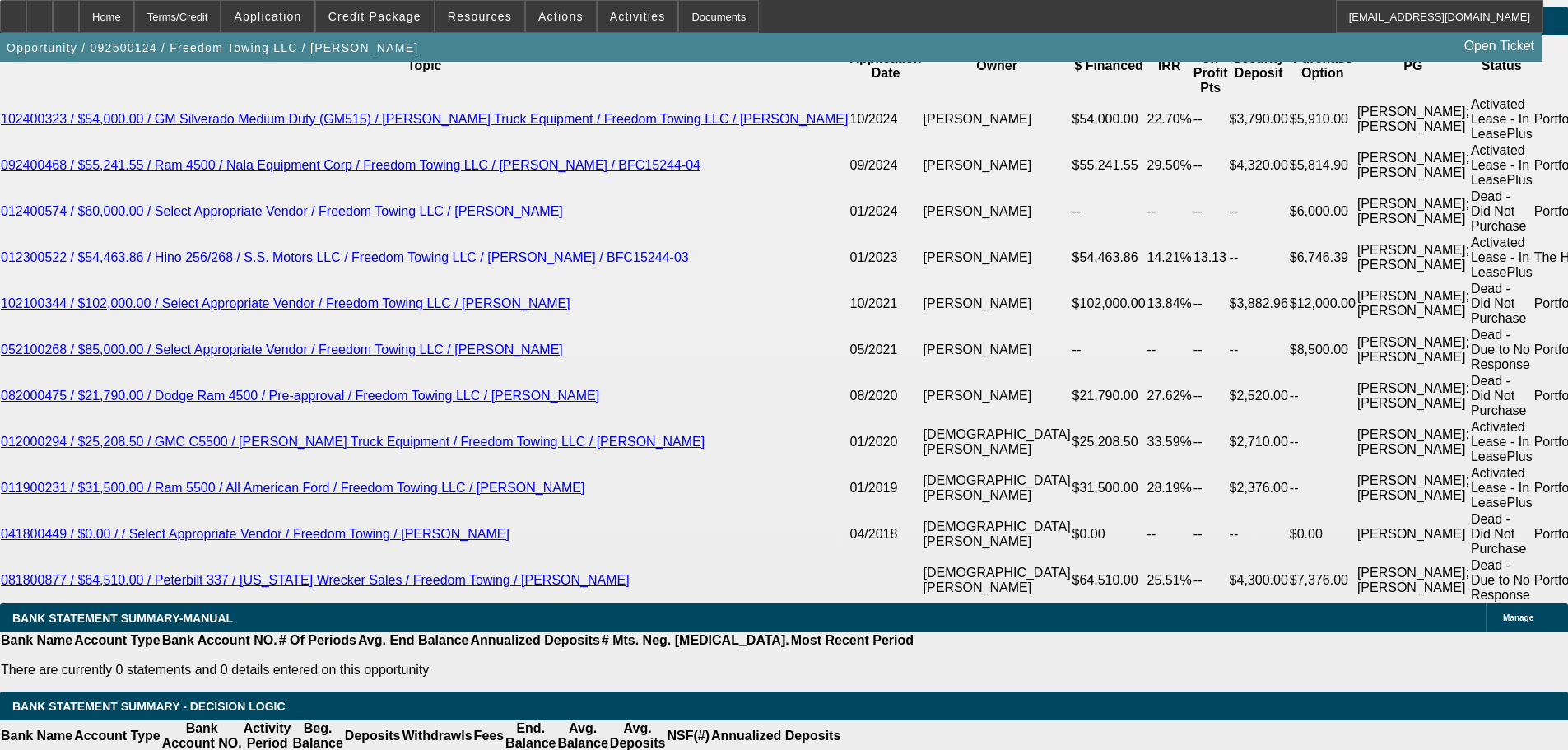
scroll to position [2928, 0]
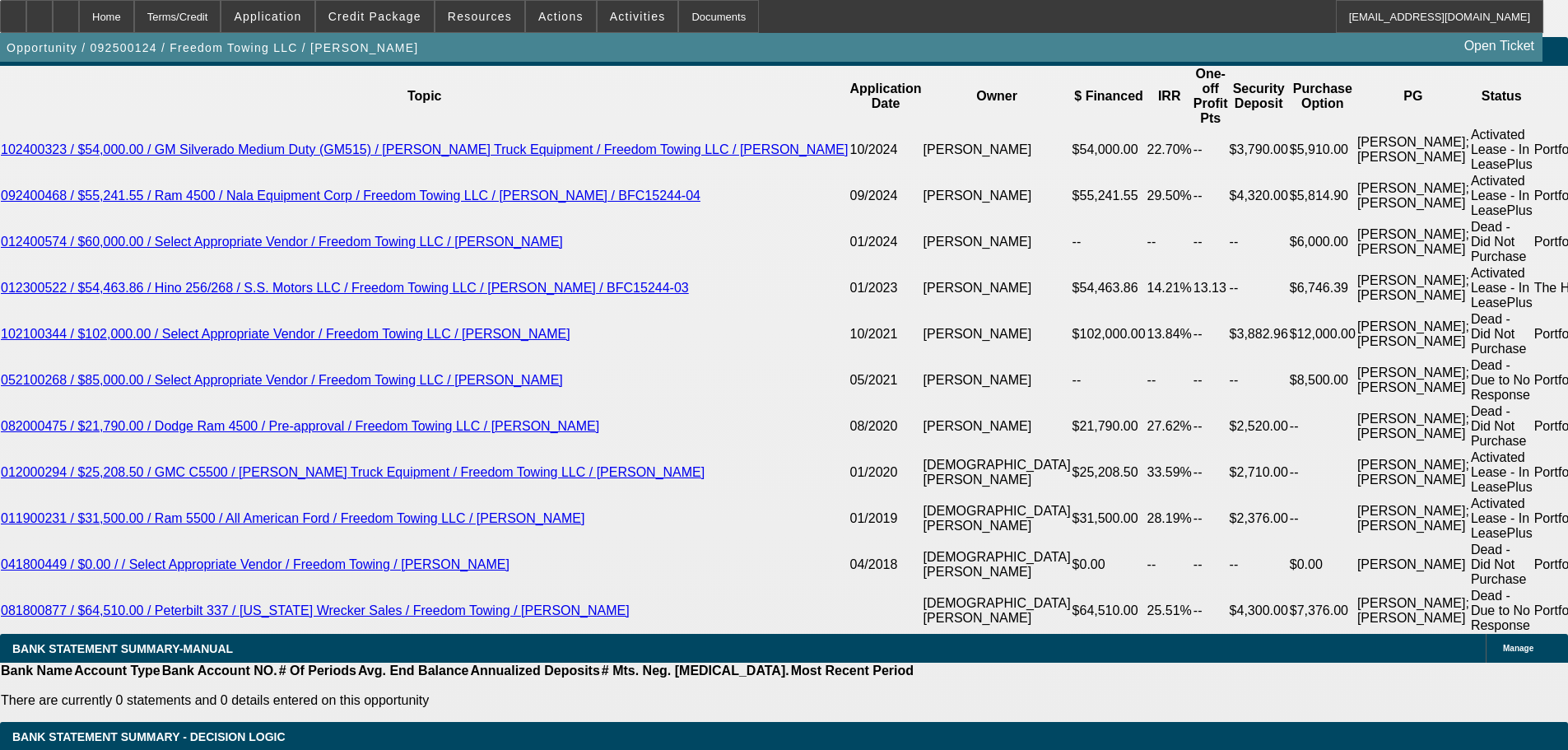
type input "$9,684.19"
drag, startPoint x: 278, startPoint y: 230, endPoint x: 279, endPoint y: 247, distance: 17.0
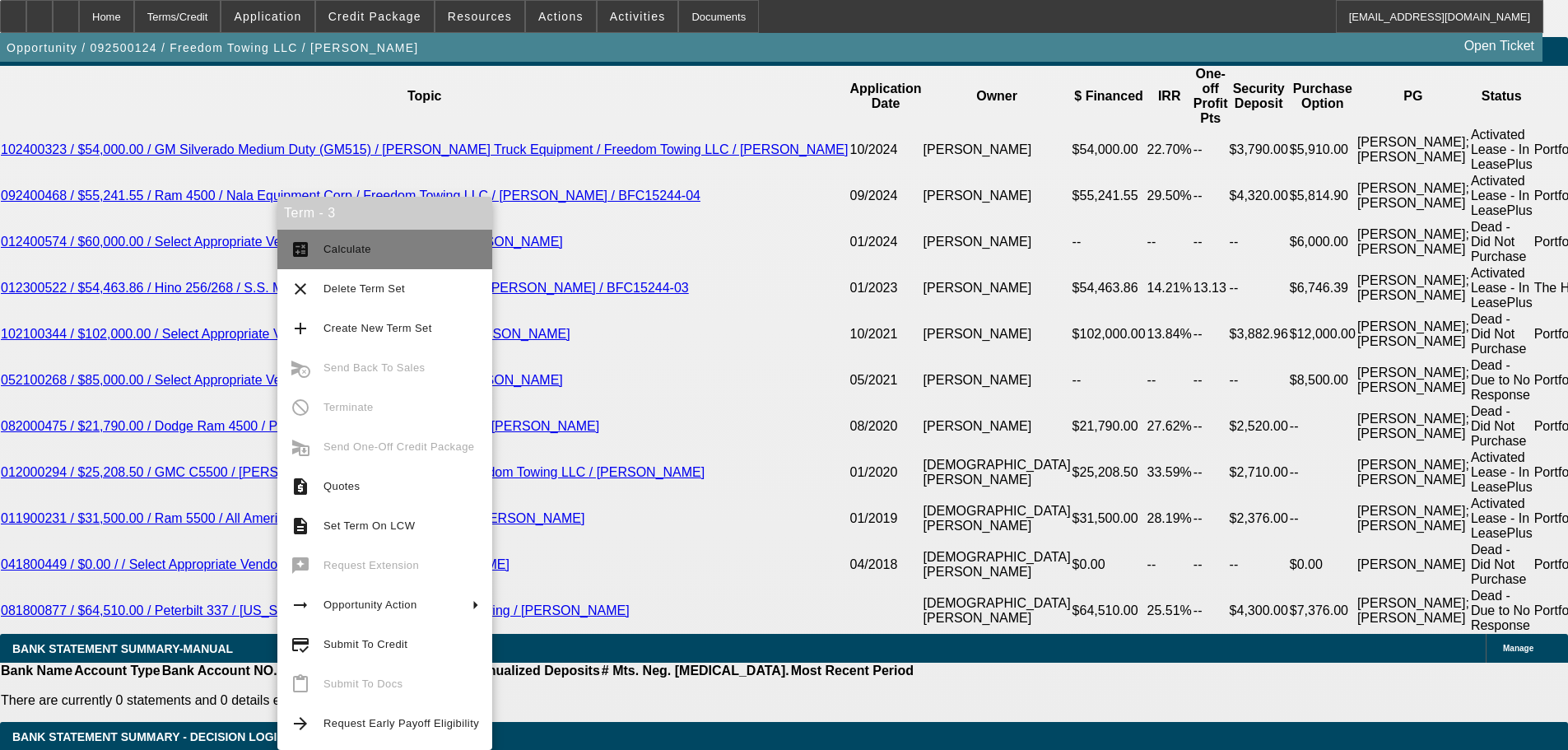
click at [343, 250] on span "Calculate" at bounding box center [347, 249] width 48 height 13
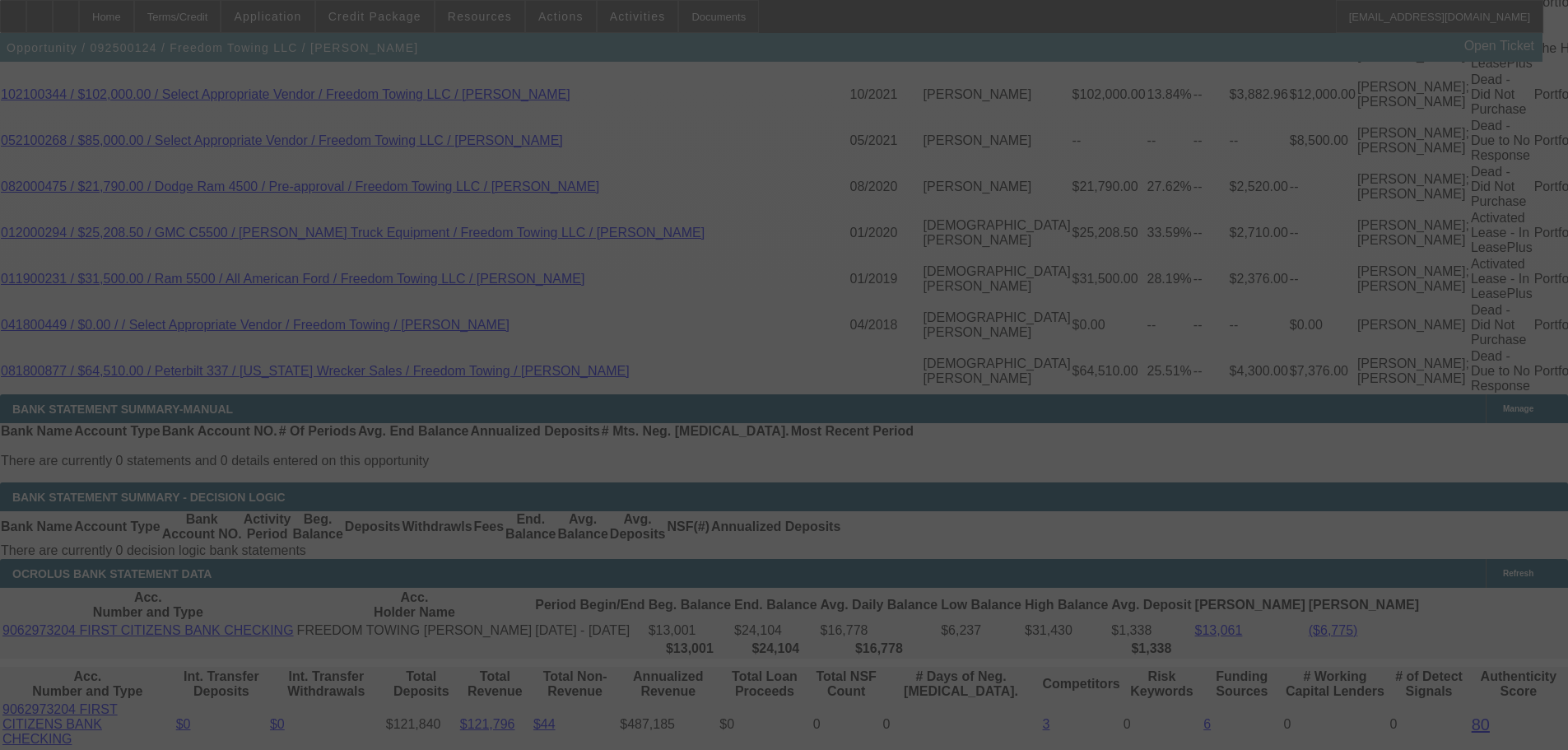
scroll to position [3174, 0]
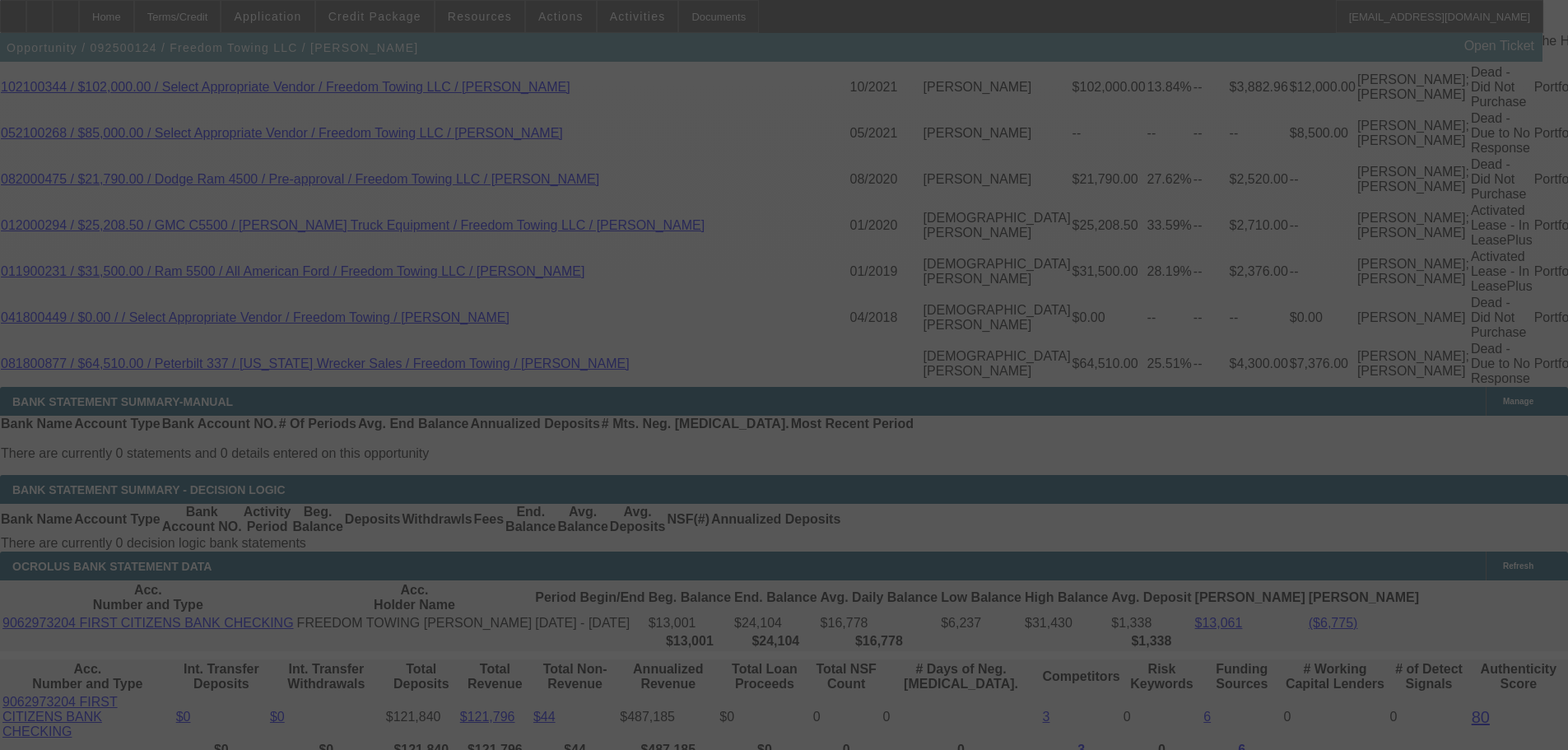
select select "0"
select select "2"
select select "0"
select select "6"
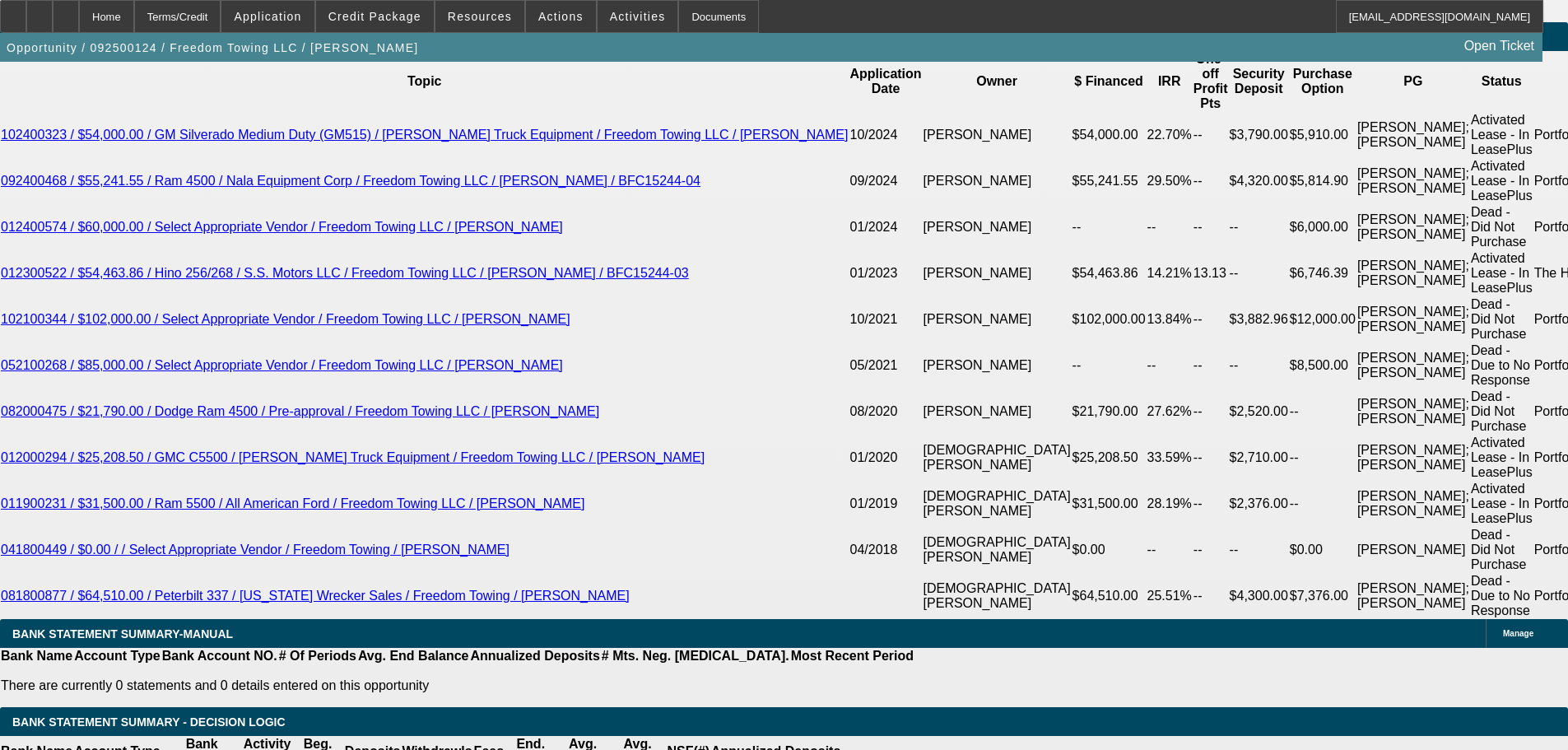
scroll to position [2845, 0]
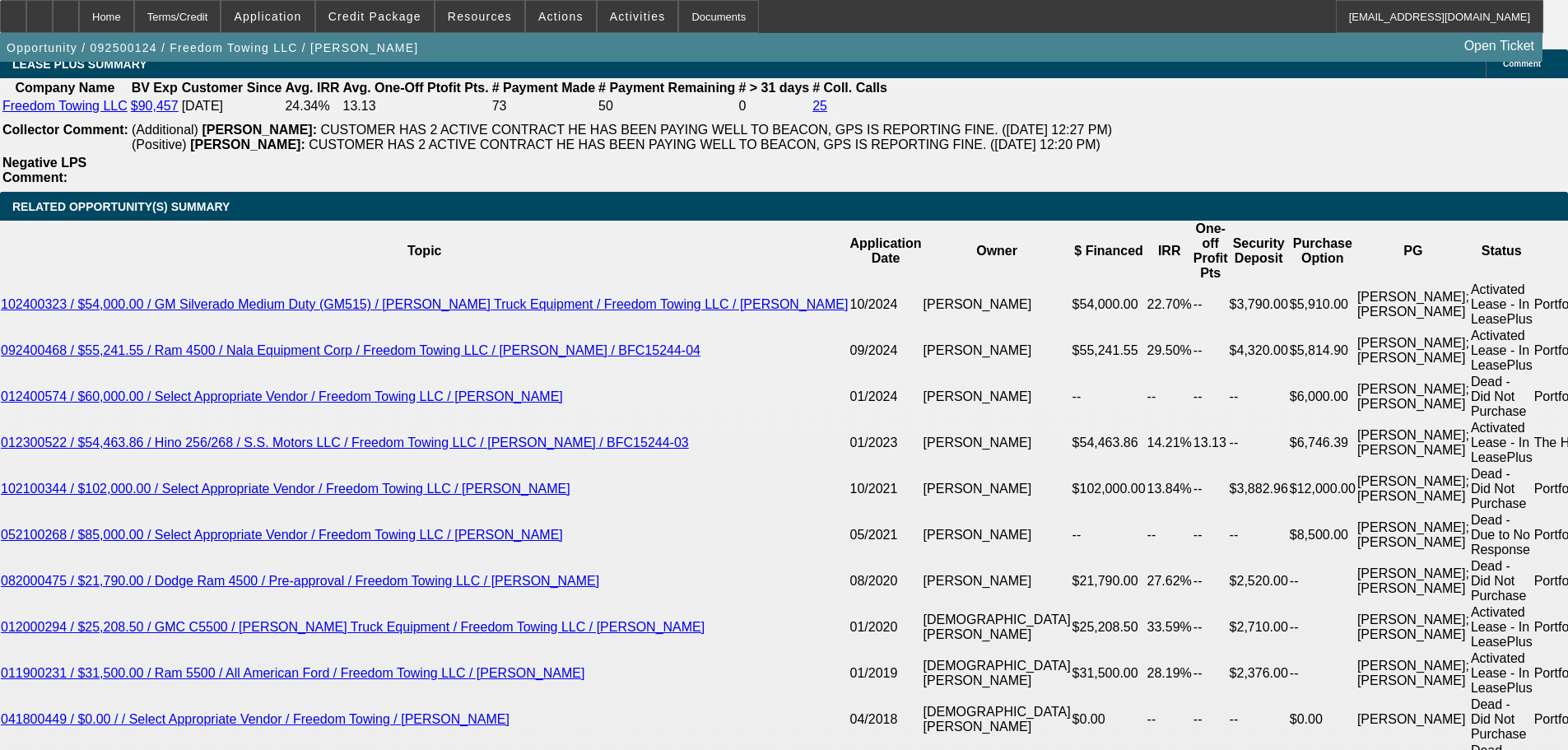
scroll to position [2762, 0]
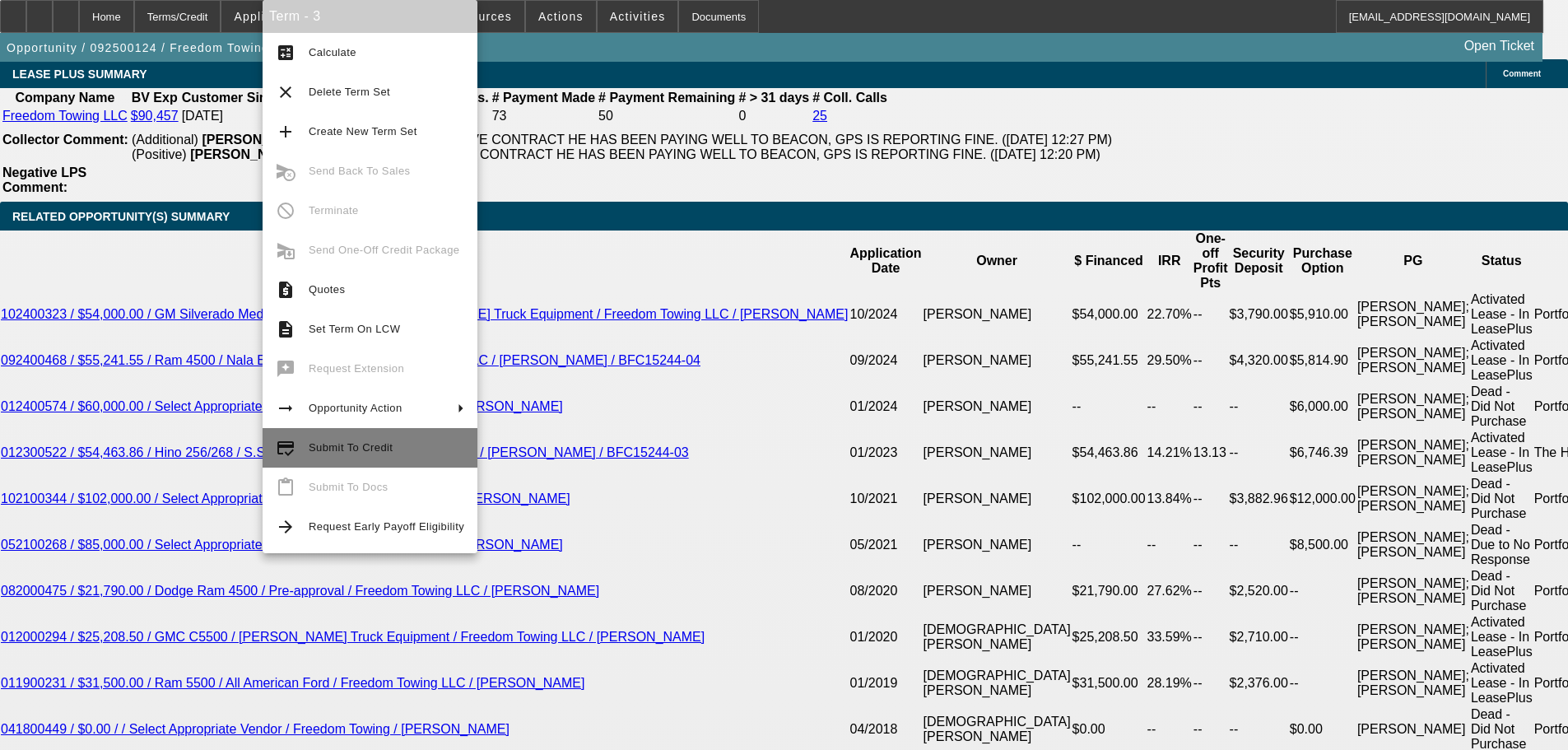
click at [389, 439] on span "Submit To Credit" at bounding box center [387, 448] width 155 height 20
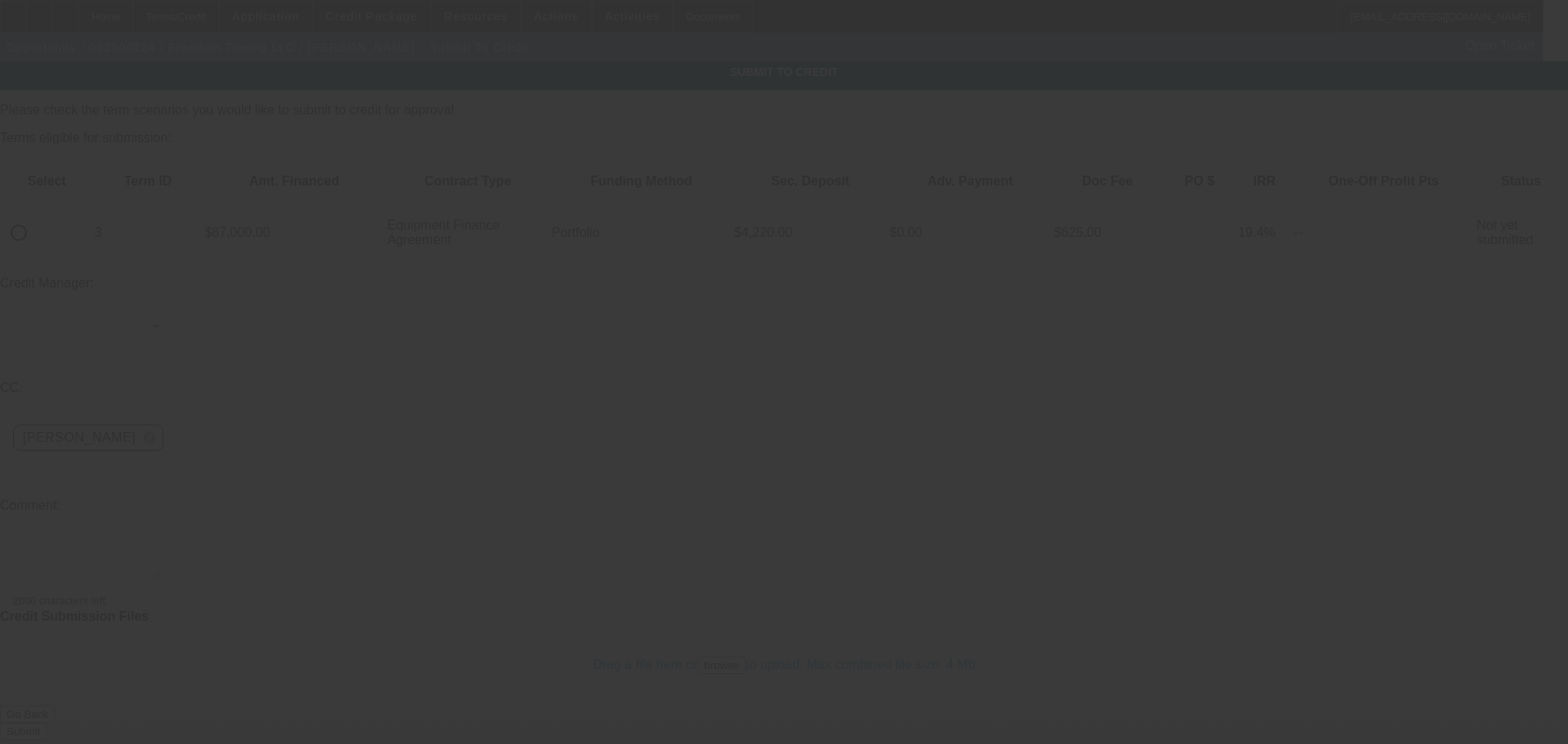
click at [35, 216] on input "radio" at bounding box center [19, 232] width 32 height 32
radio input "true"
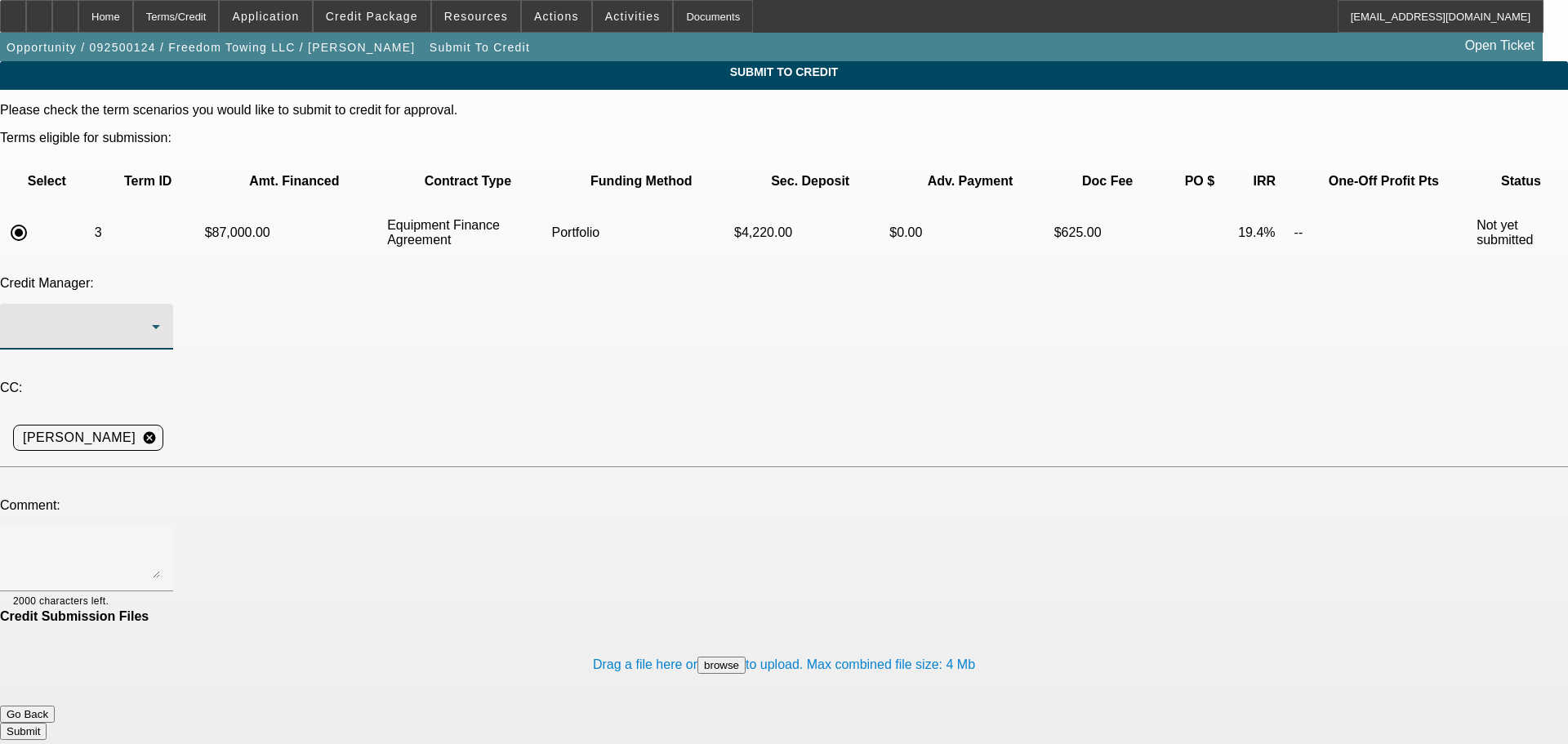
click at [152, 317] on div at bounding box center [82, 327] width 139 height 20
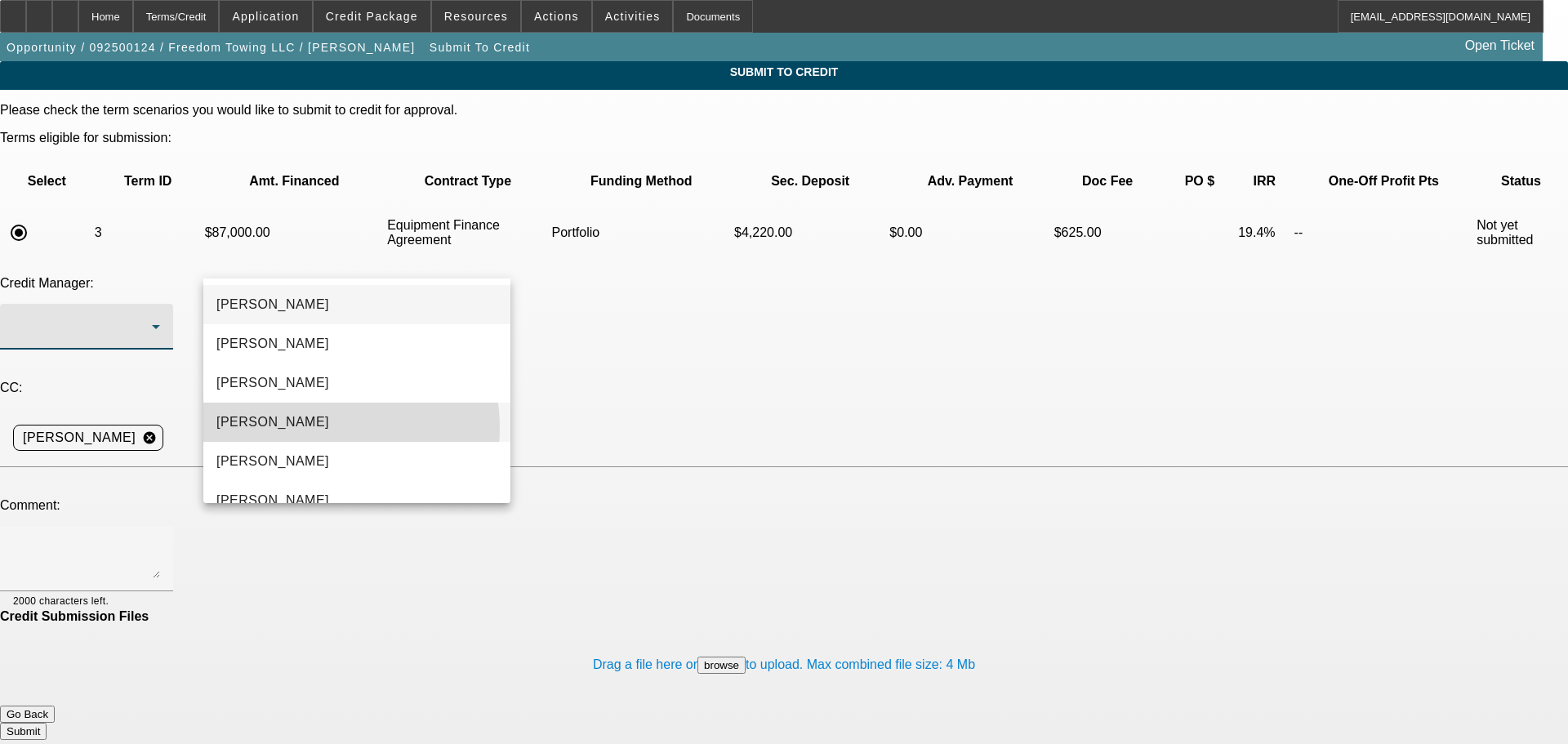
click at [309, 428] on mat-option "Arida, Michael" at bounding box center [357, 422] width 307 height 39
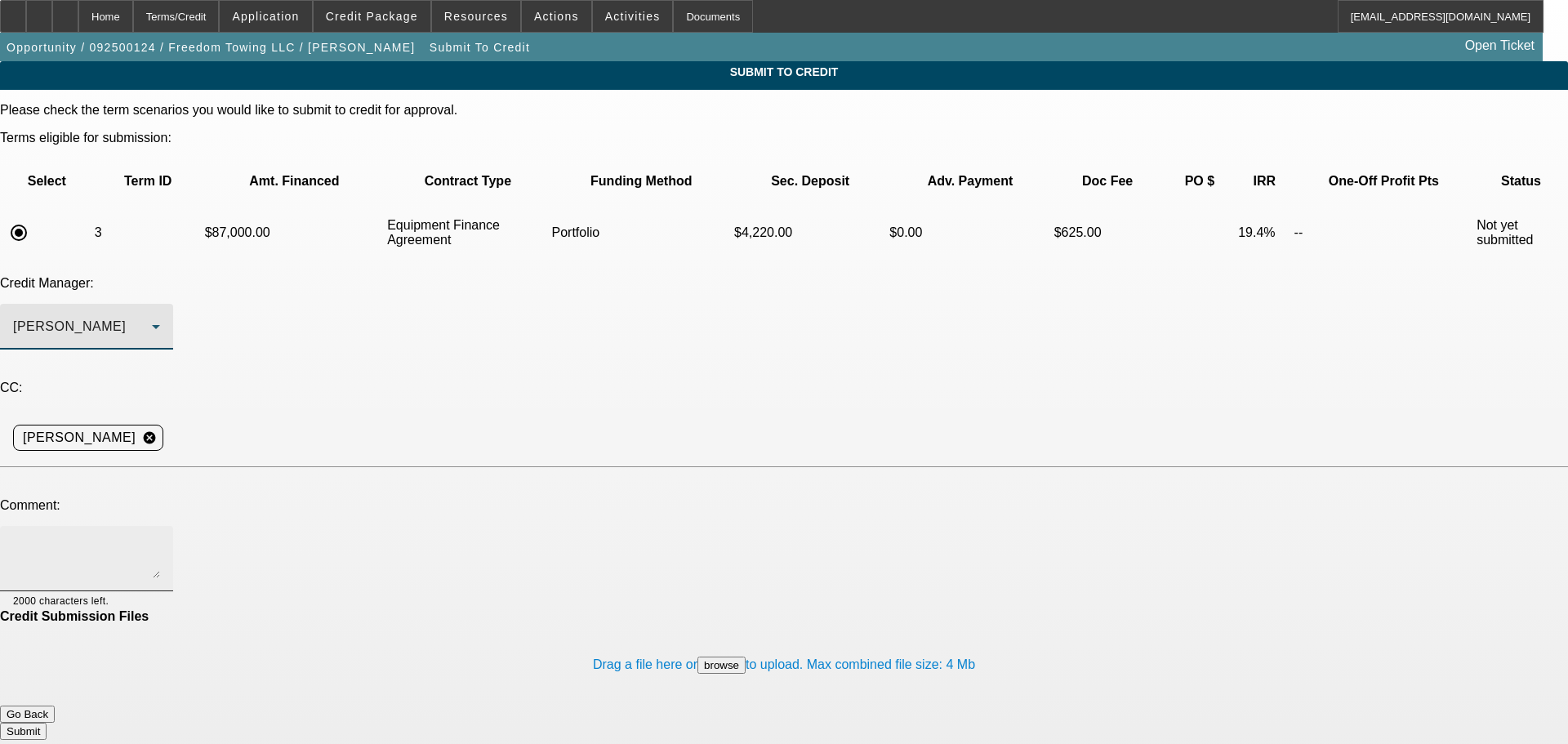
click at [160, 539] on textarea at bounding box center [87, 558] width 147 height 39
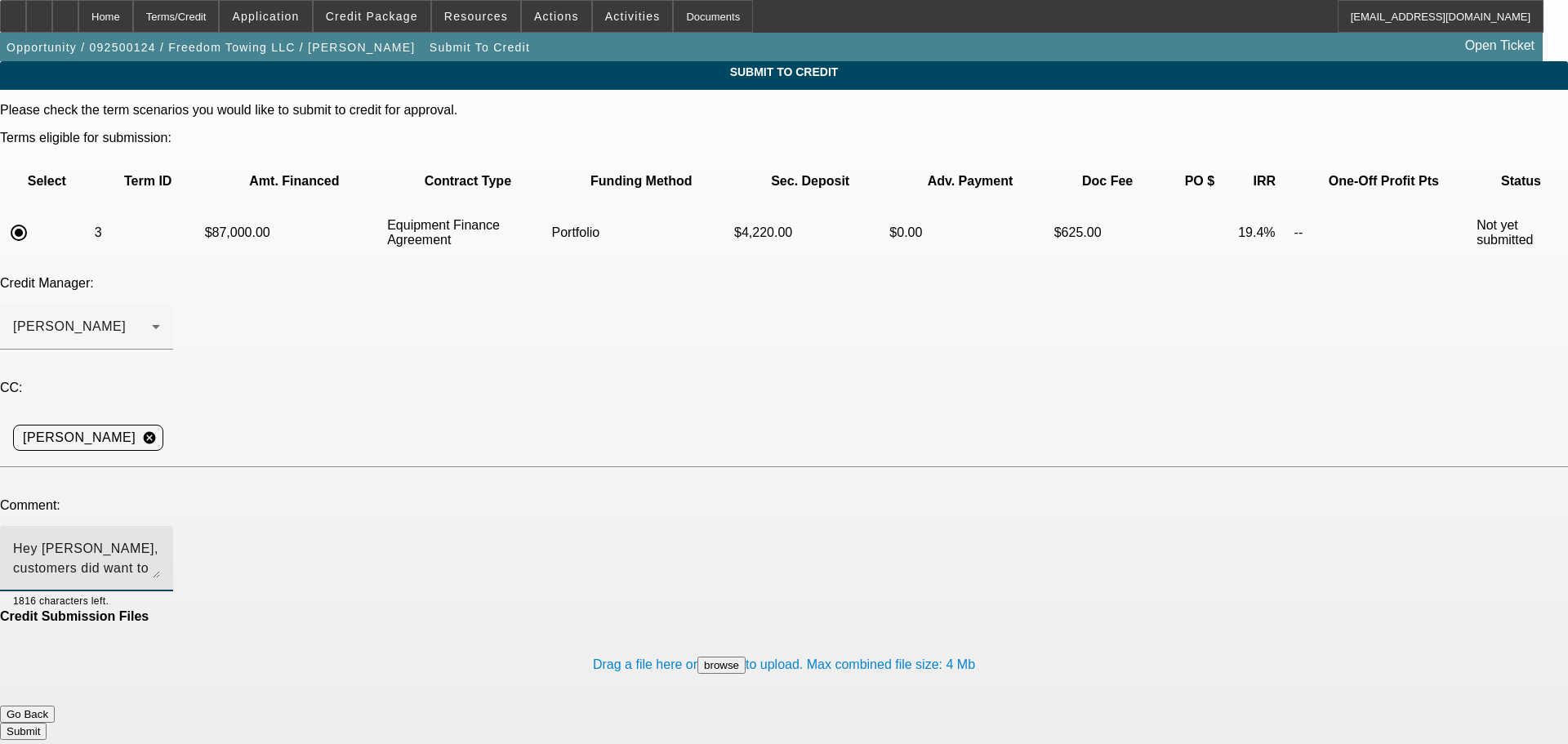
type textarea "Hey Michael, customers did want to include sales tax in financing since it's an…"
click at [47, 723] on button "Submit" at bounding box center [23, 731] width 47 height 17
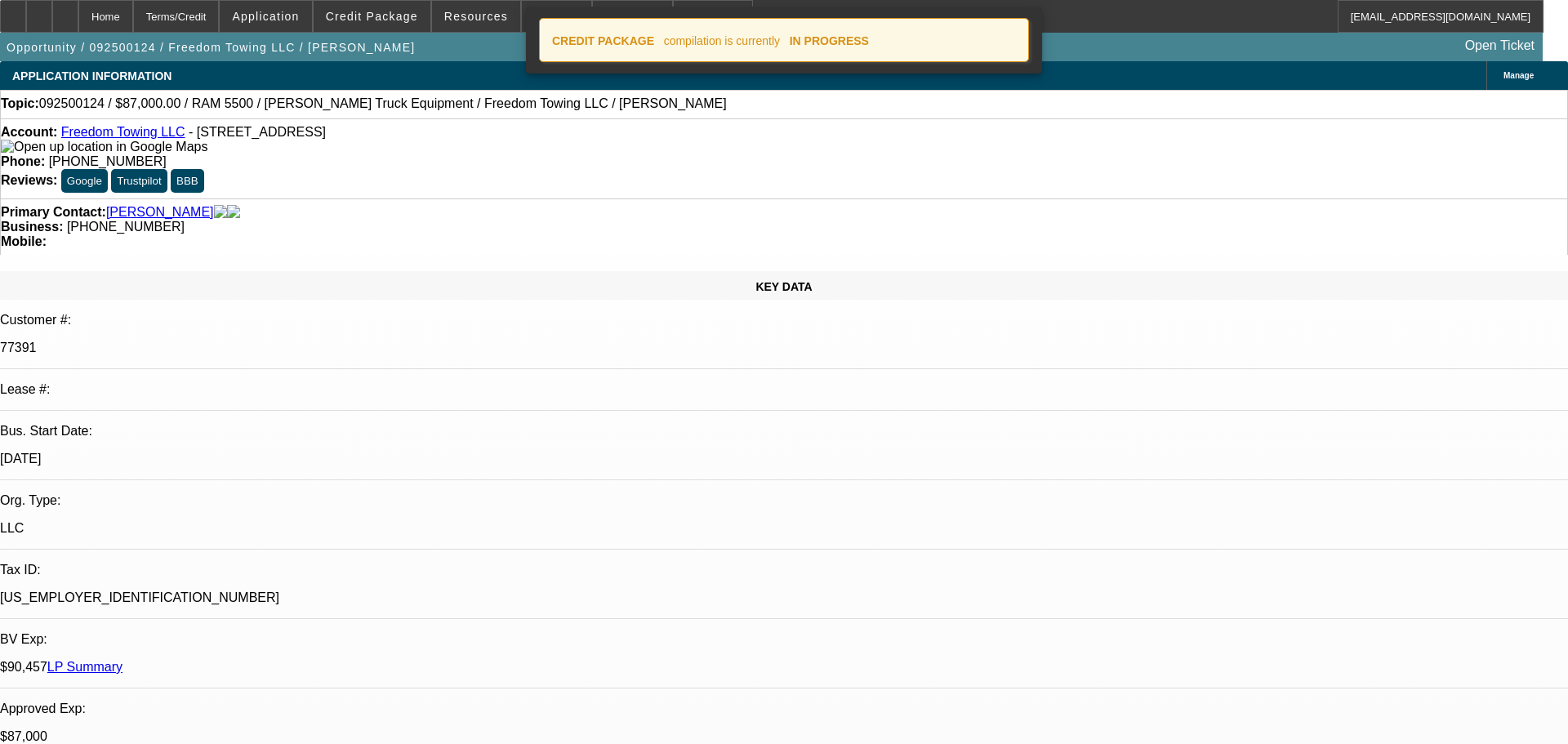
select select "0"
select select "2"
select select "0"
select select "6"
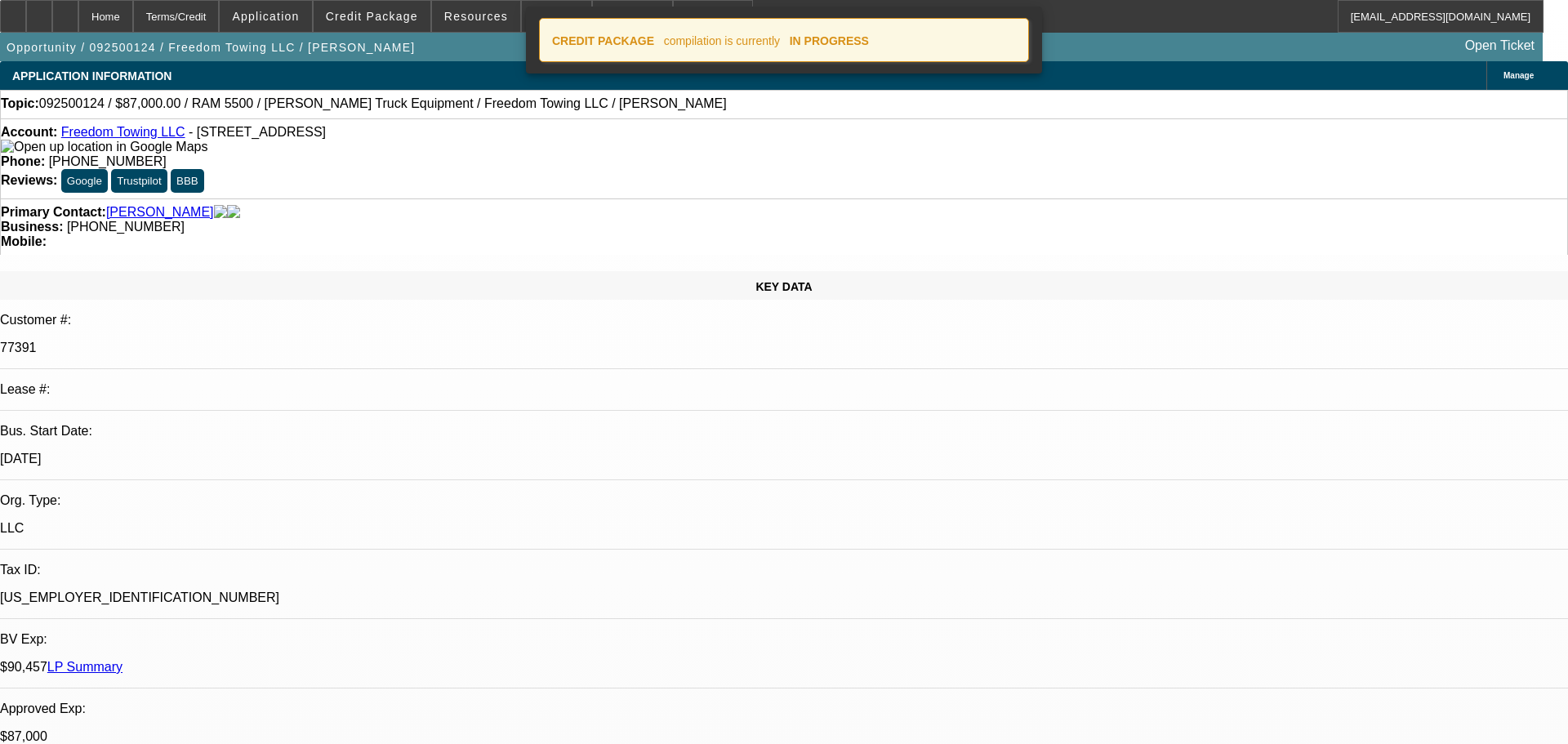
select select "0"
select select "2"
select select "0.1"
select select "4"
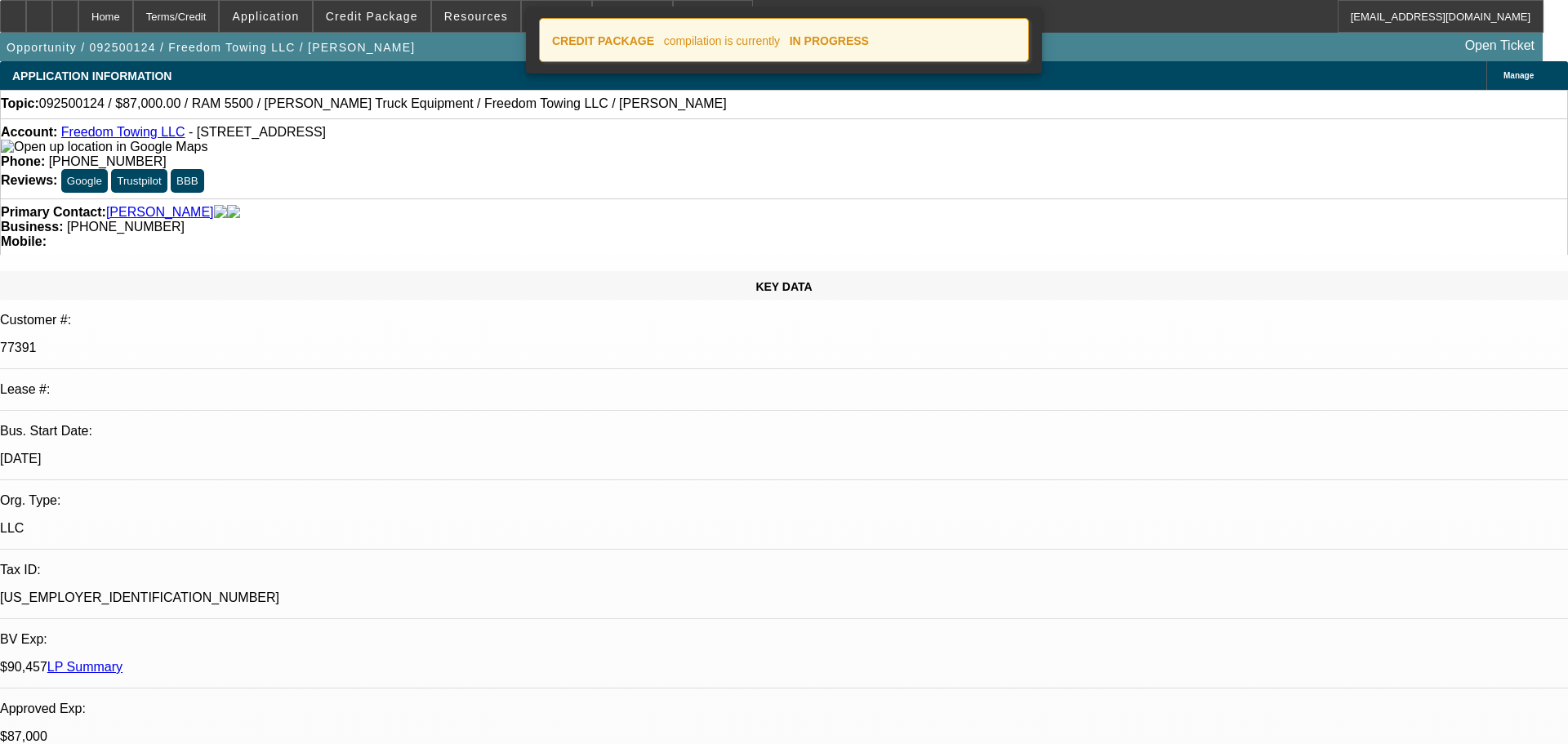
select select "0"
select select "2"
select select "0.1"
select select "4"
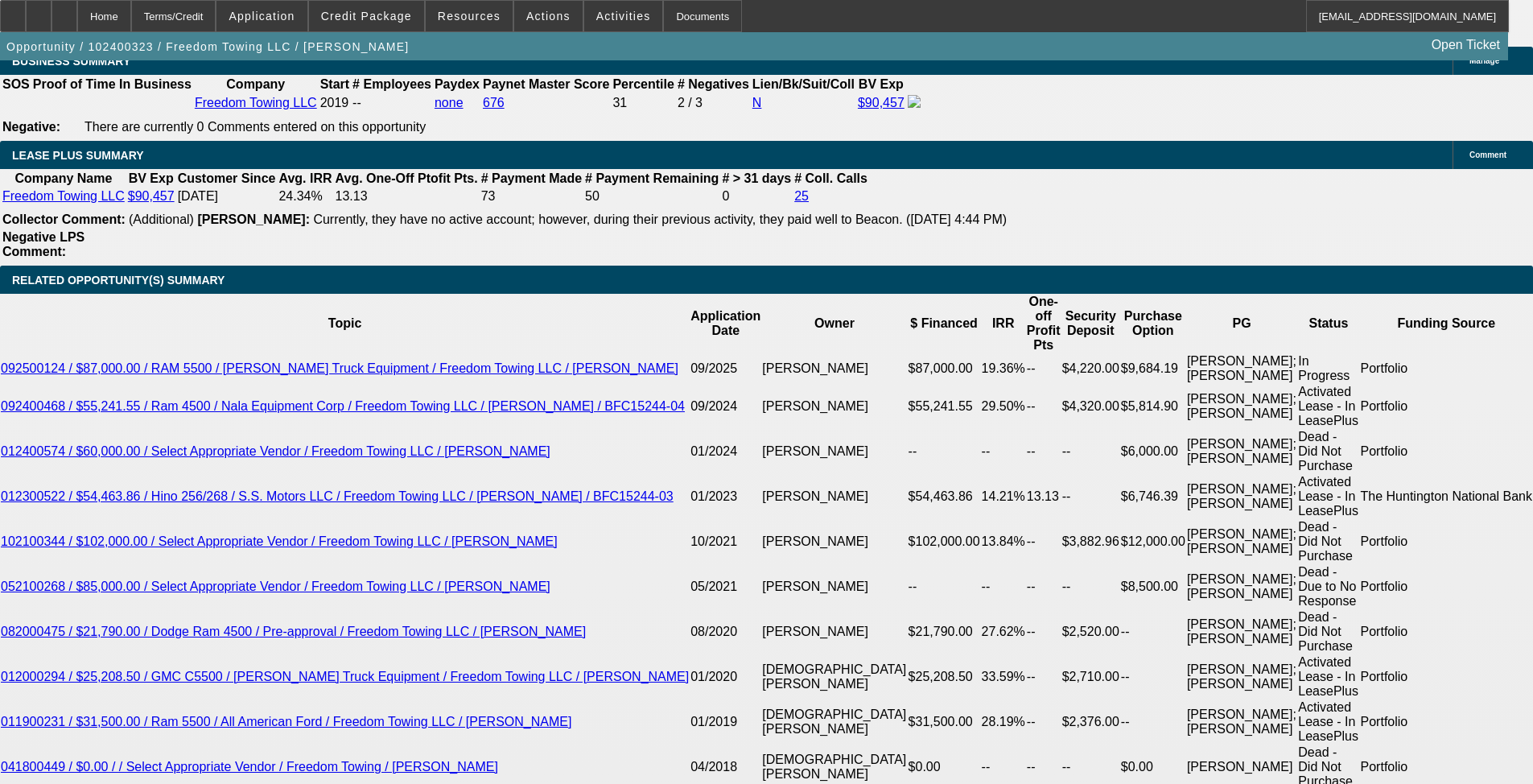
select select "0"
select select "2"
select select "0.1"
select select "4"
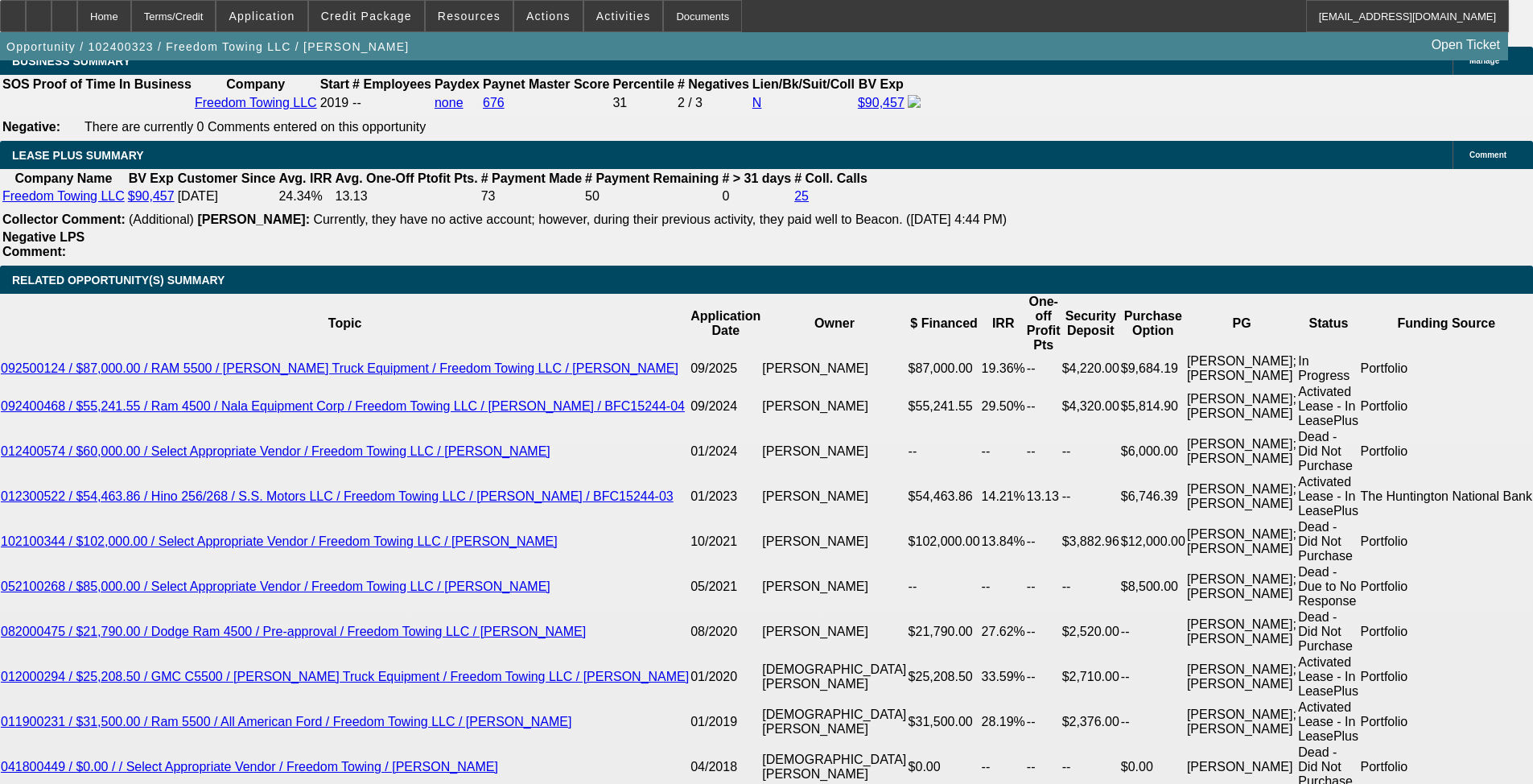
select select "0"
select select "2"
select select "0.1"
select select "4"
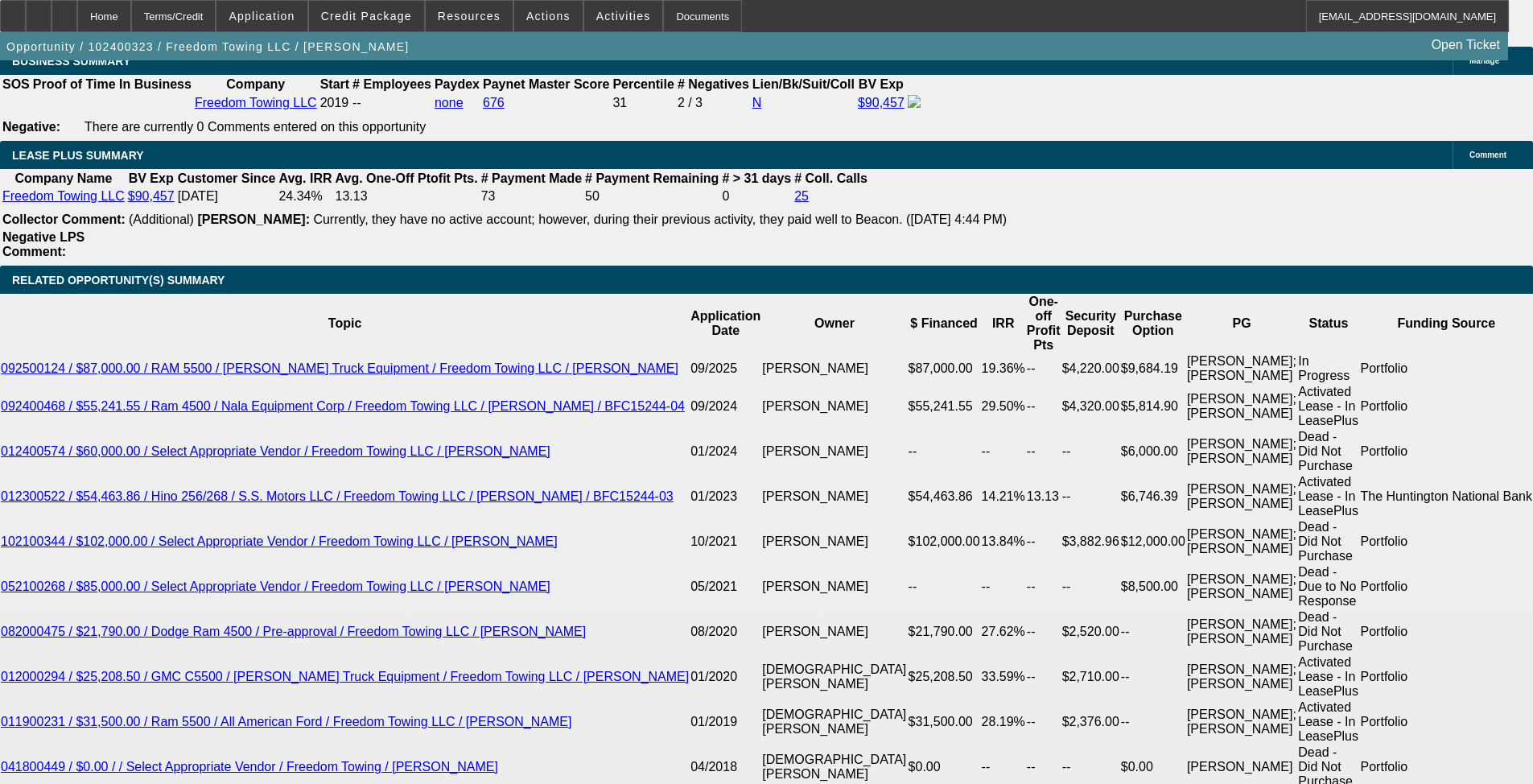
select select "0"
select select "2"
select select "0.1"
select select "4"
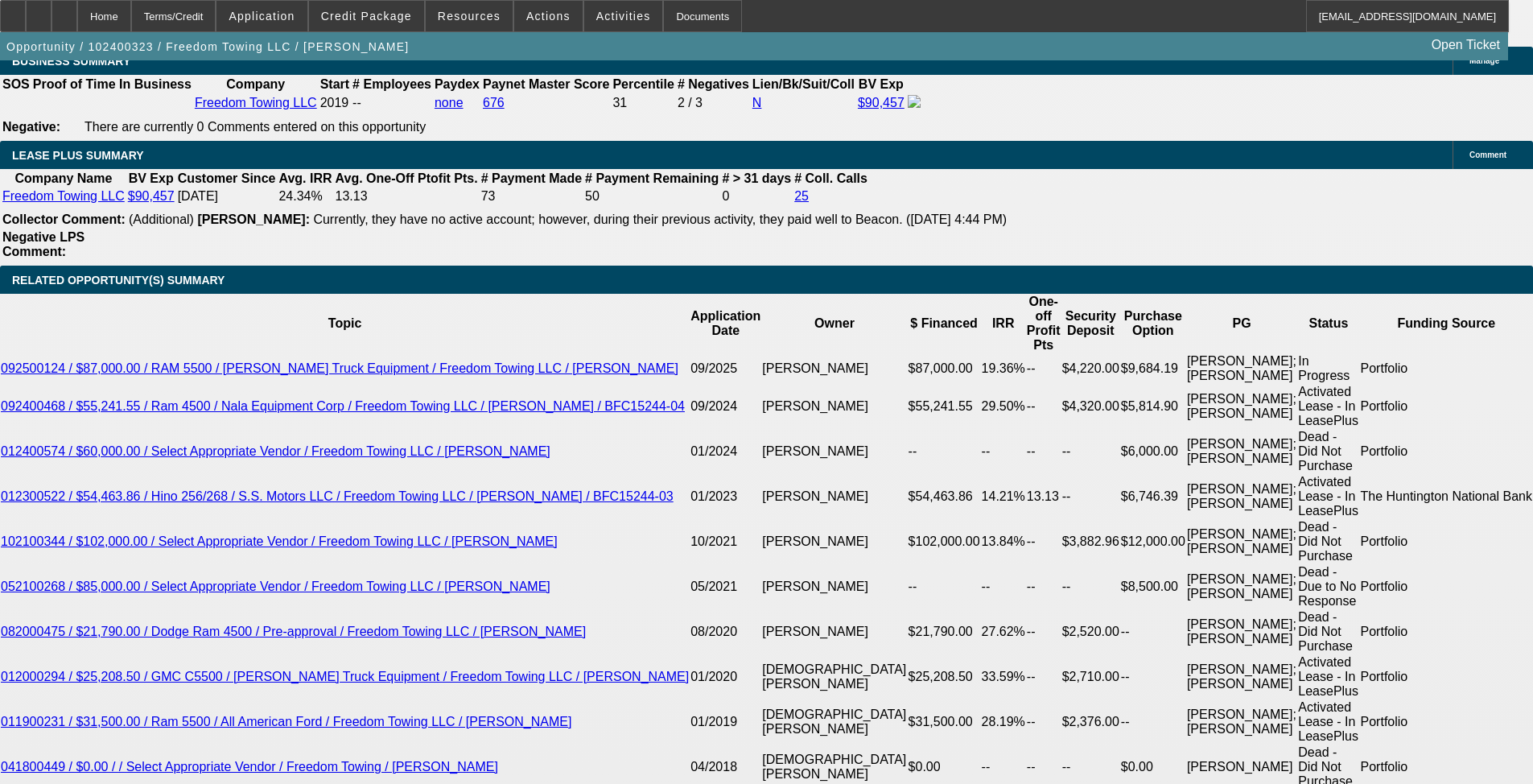
select select "0.1"
select select "2"
select select "0.1"
select select "4"
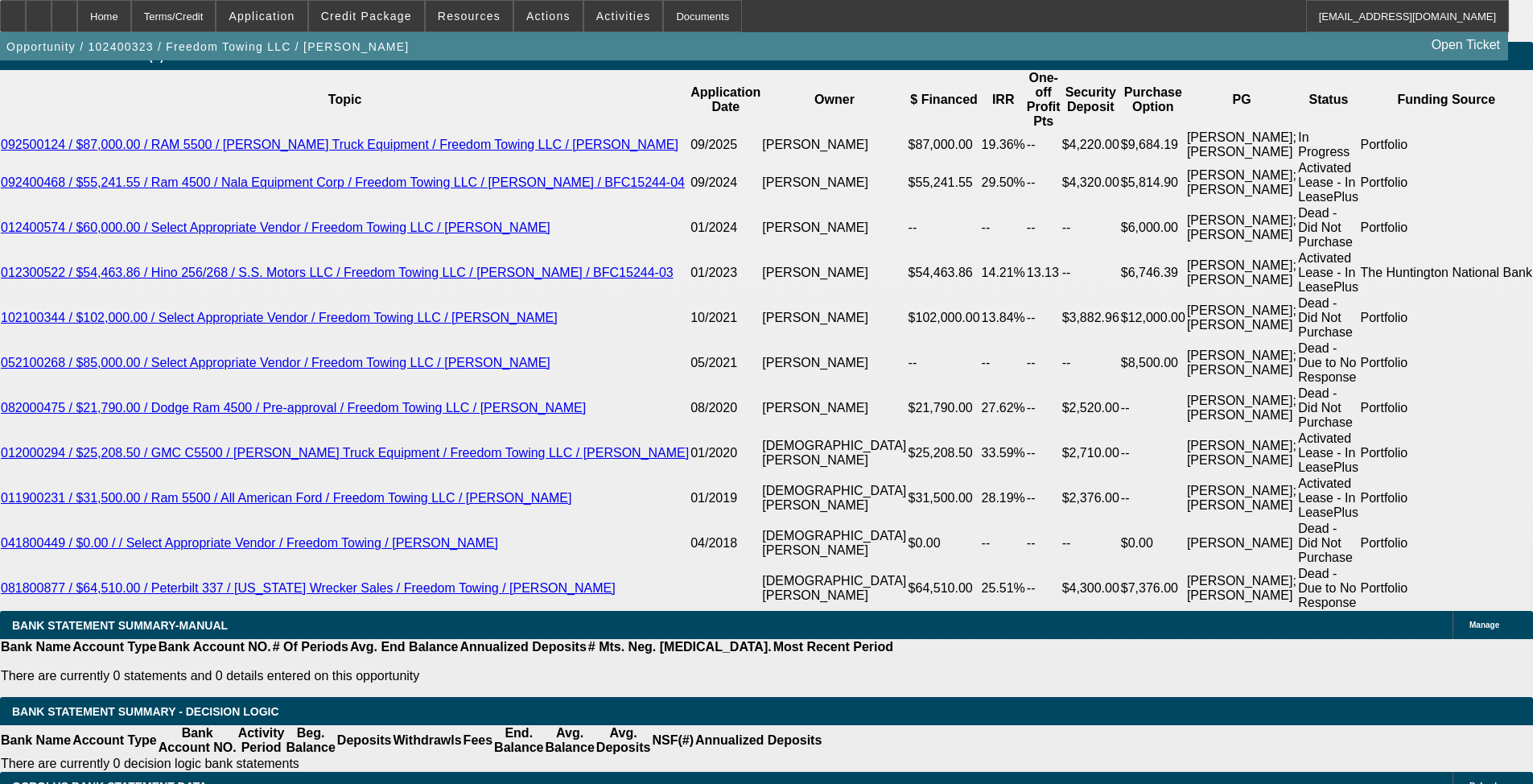
scroll to position [2998, 0]
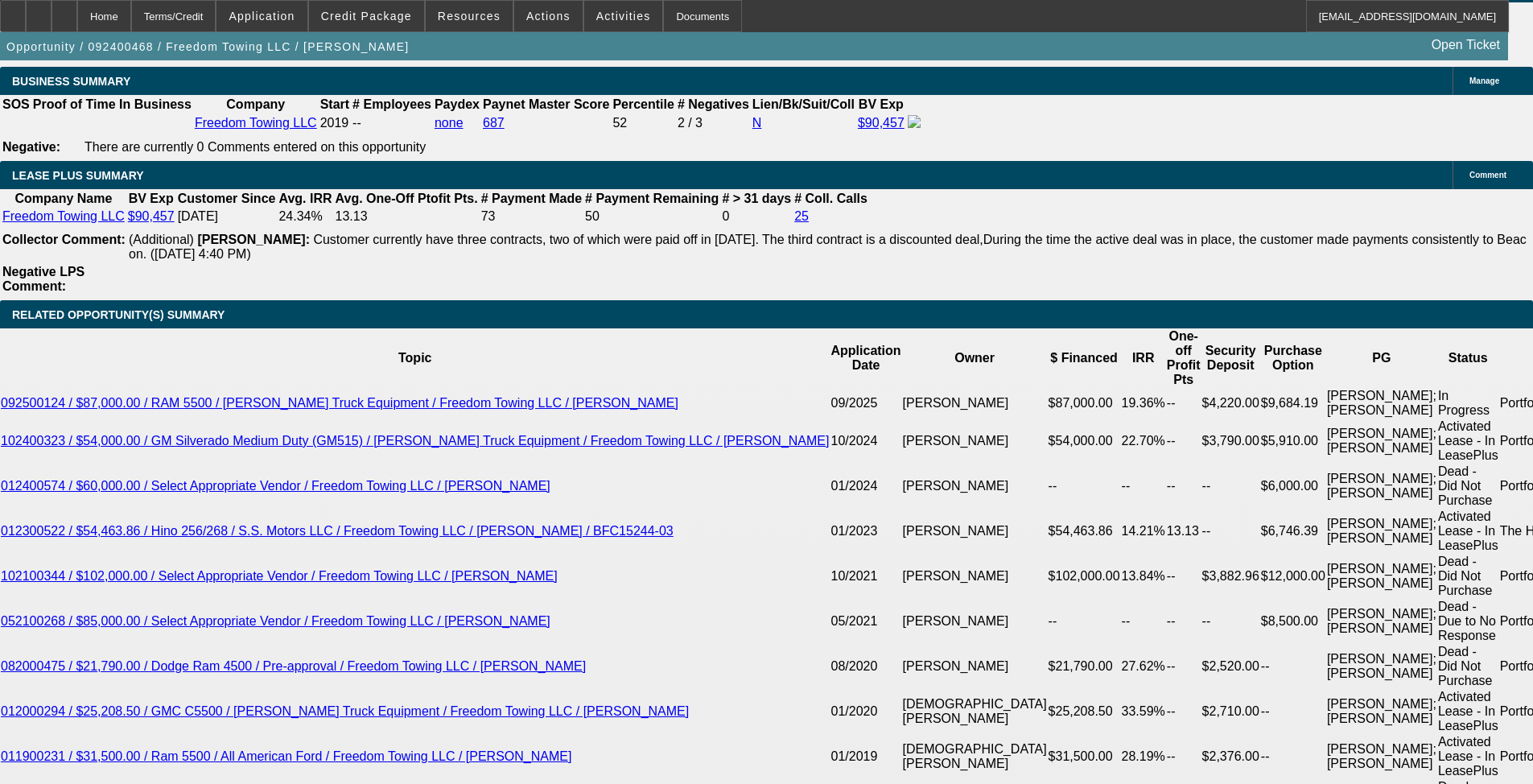
select select "2"
select select "0.1"
select select "4"
select select "2"
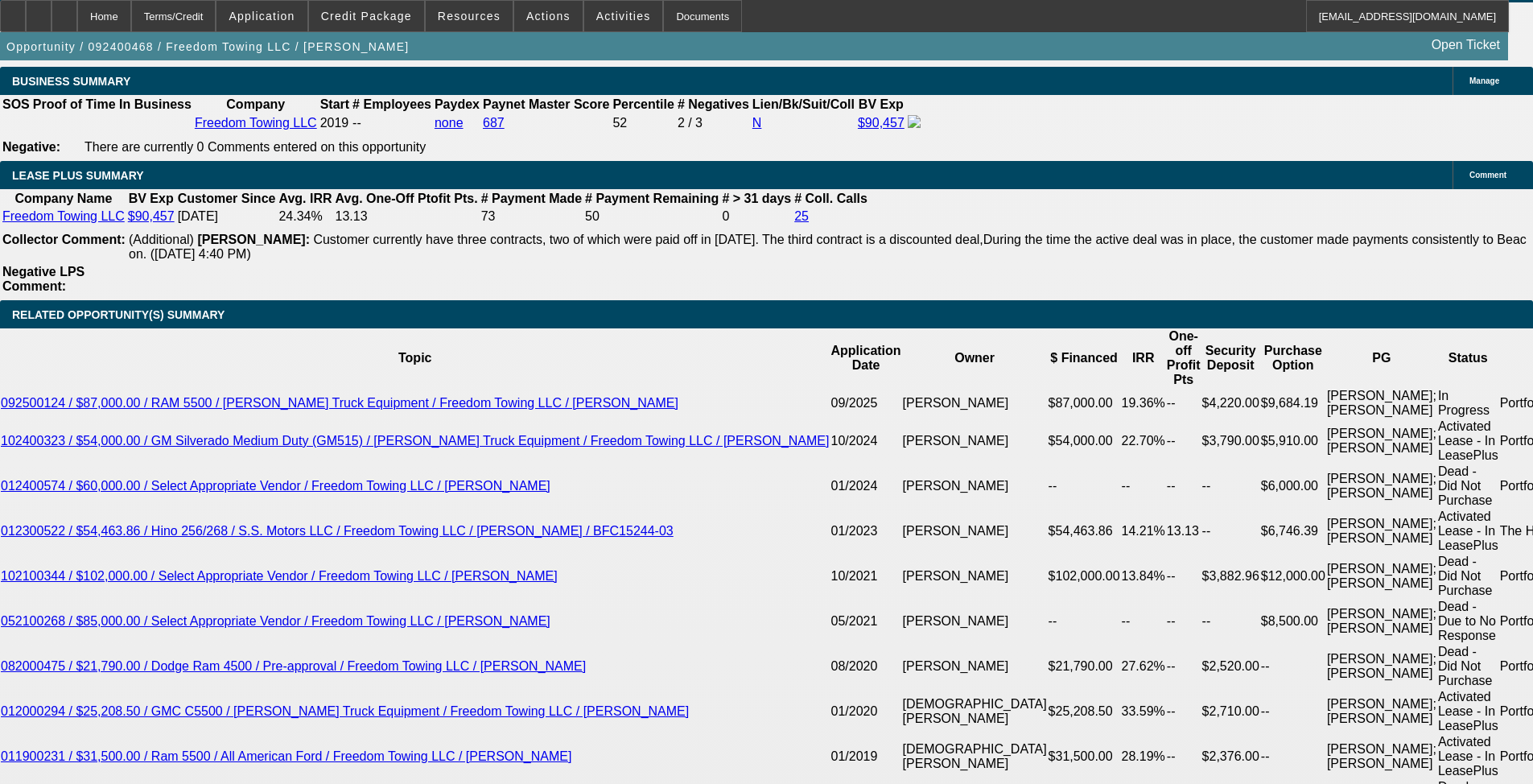
select select "2"
select select "0.1"
select select "4"
select select "0.1"
select select "2"
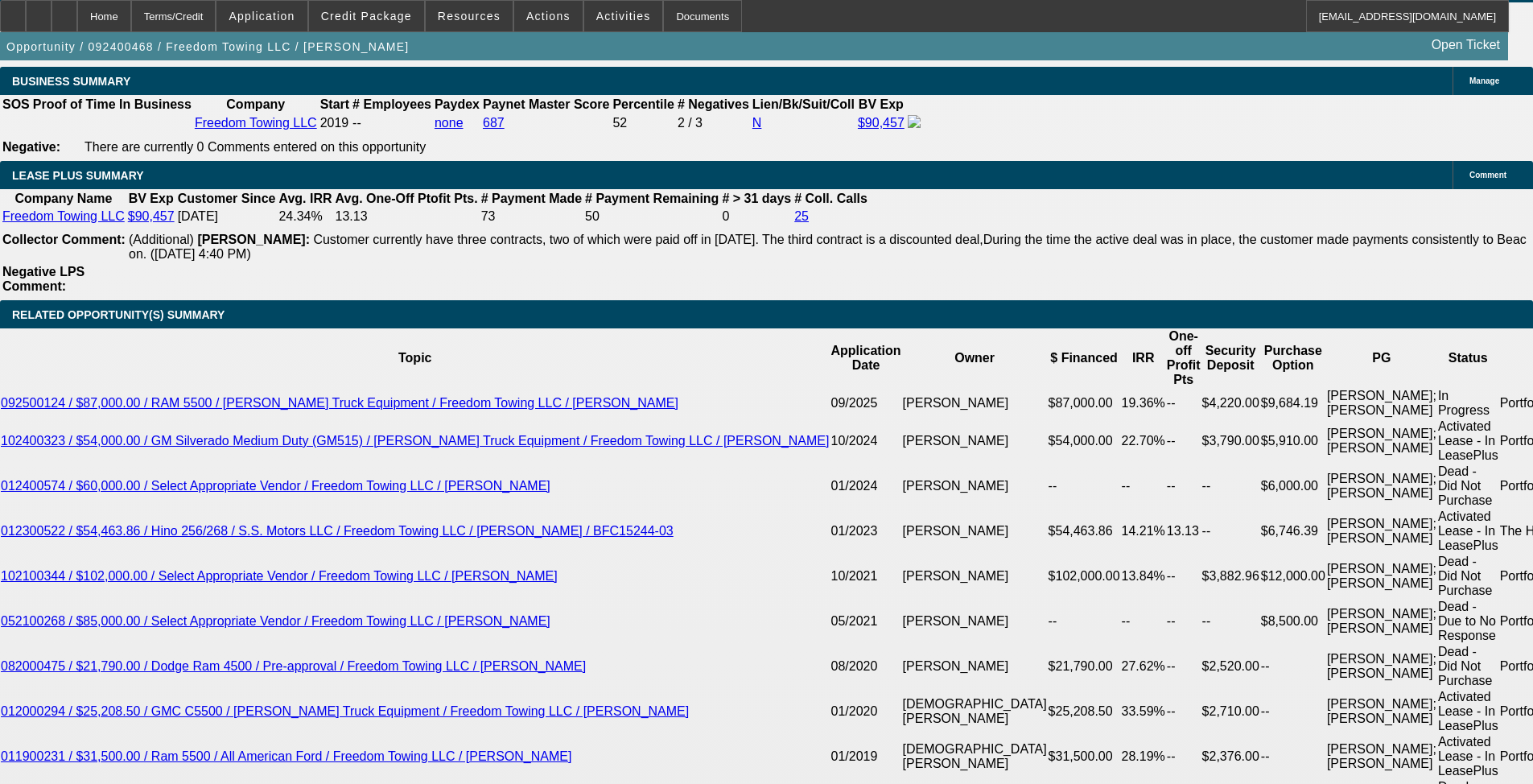
select select "2"
select select "0.1"
select select "4"
select select "0"
select select "2"
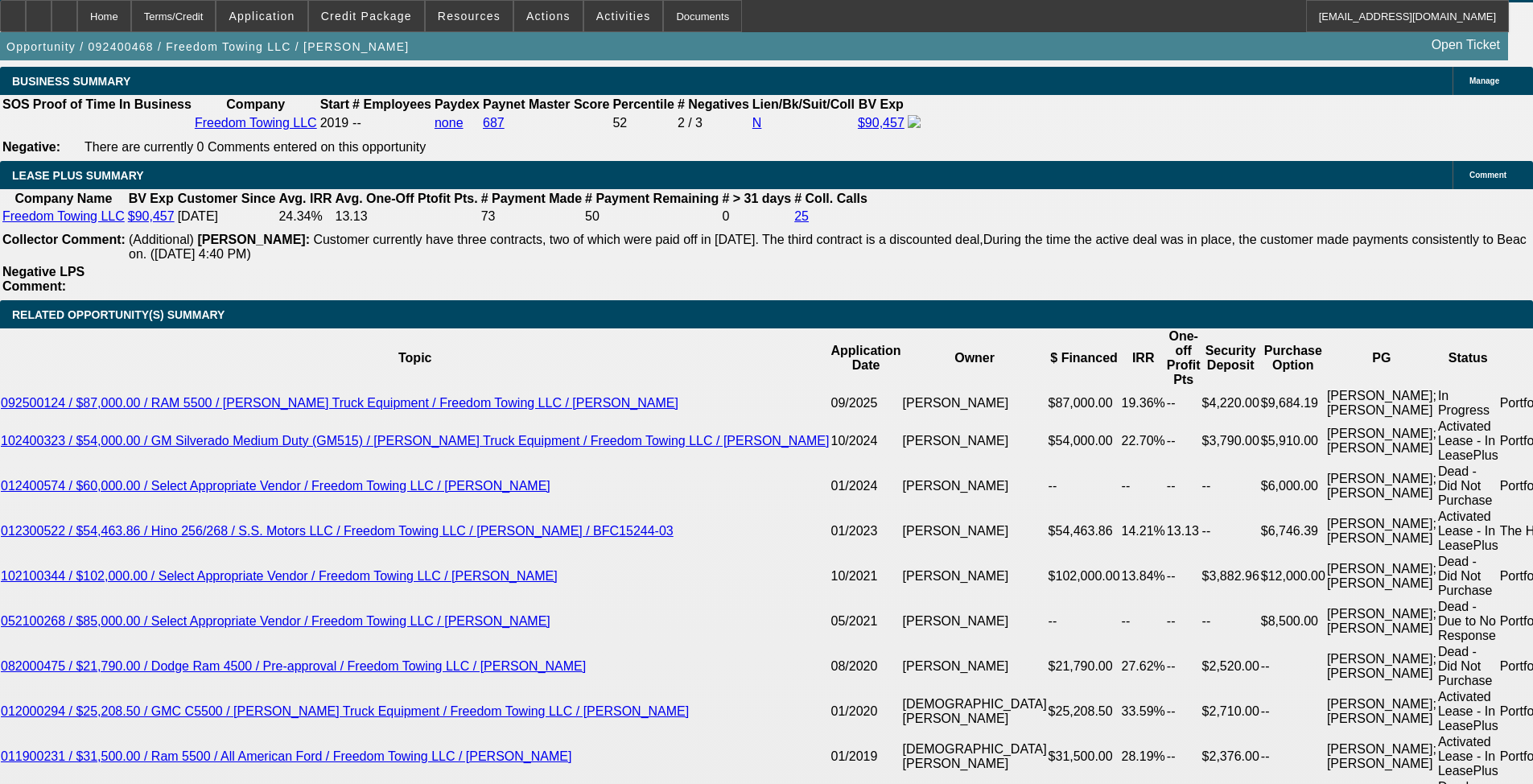
select select "2"
select select "0.1"
select select "4"
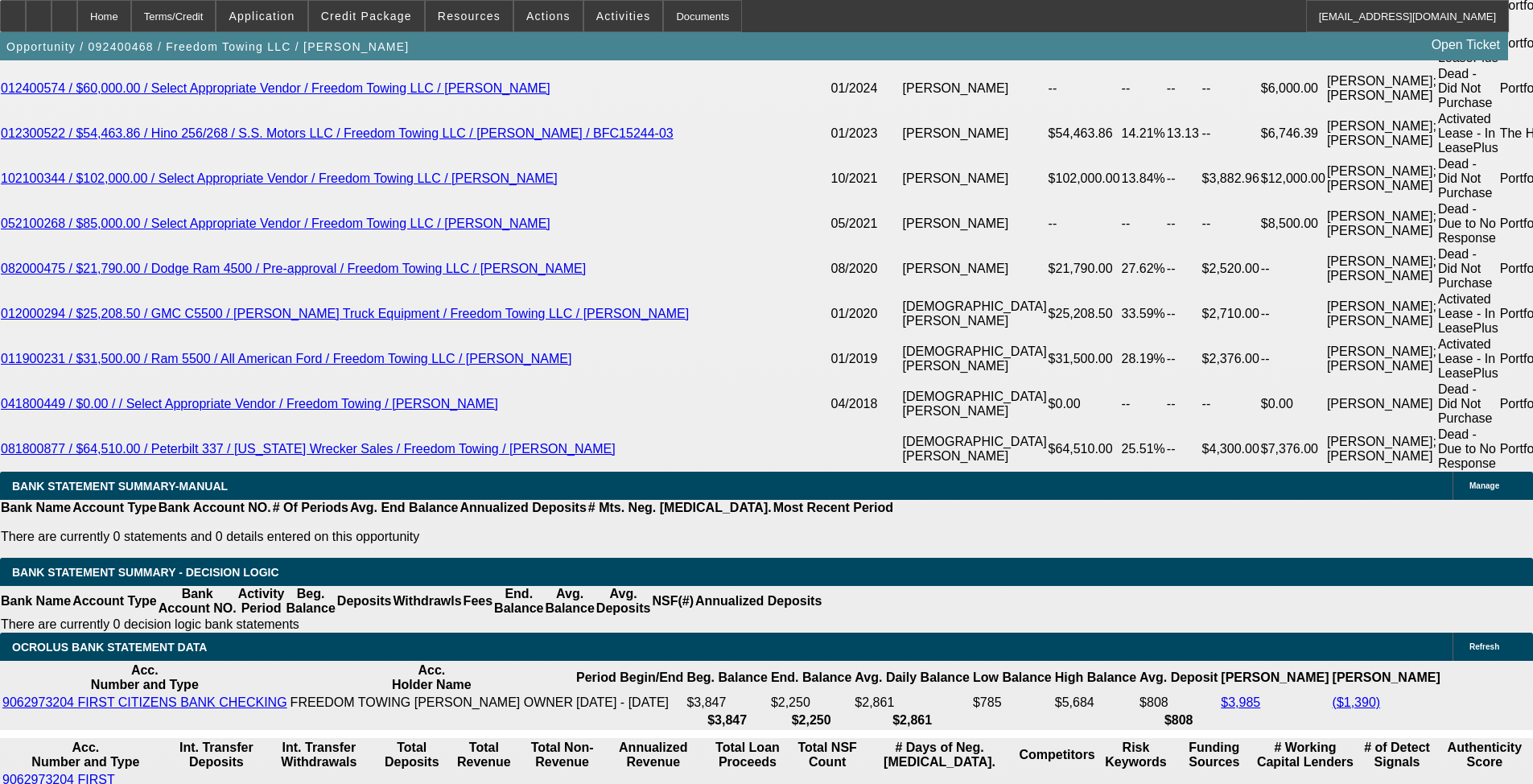
scroll to position [3169, 0]
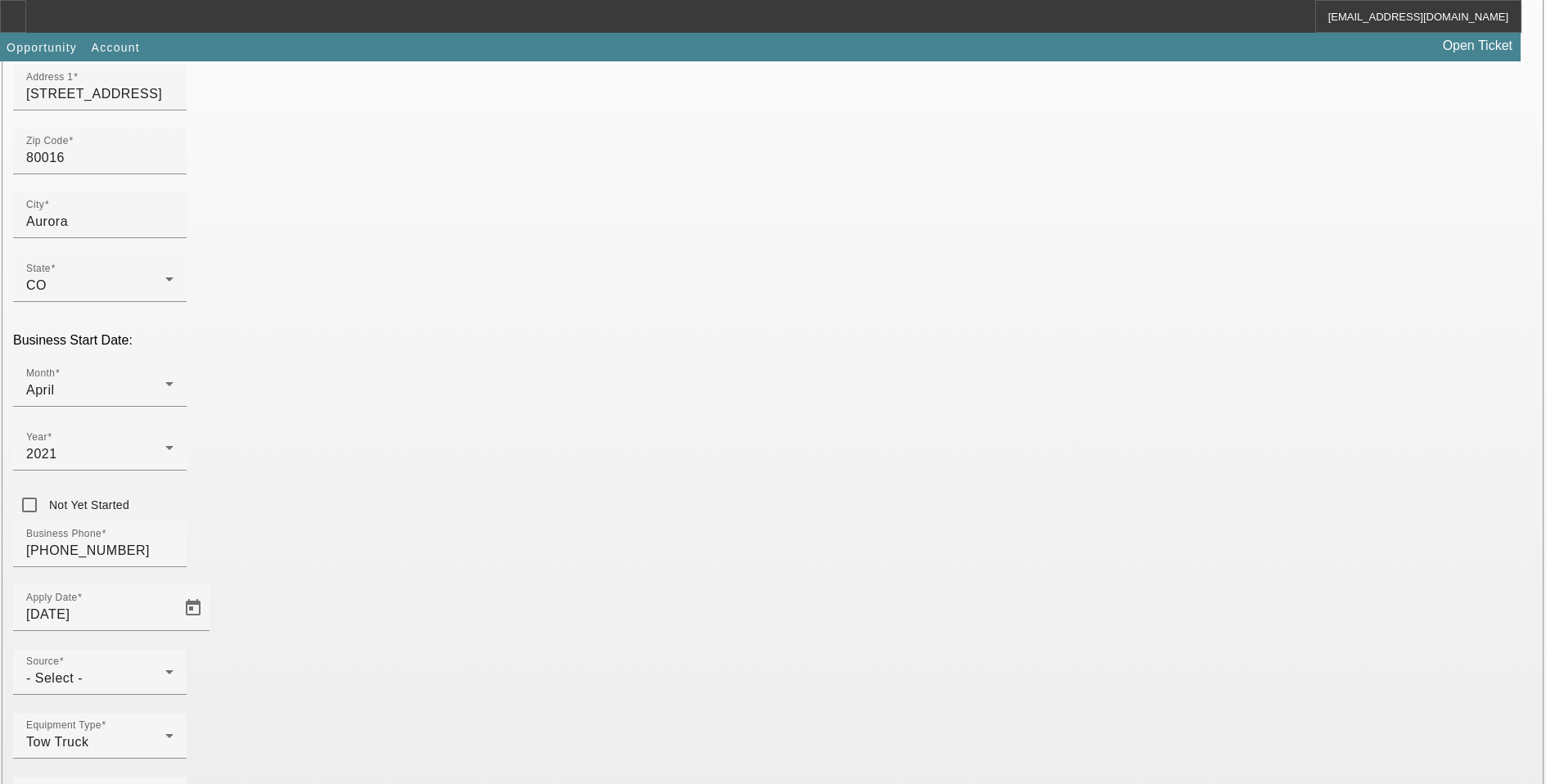
scroll to position [249, 0]
click at [165, 667] on div "- Select -" at bounding box center [95, 677] width 139 height 20
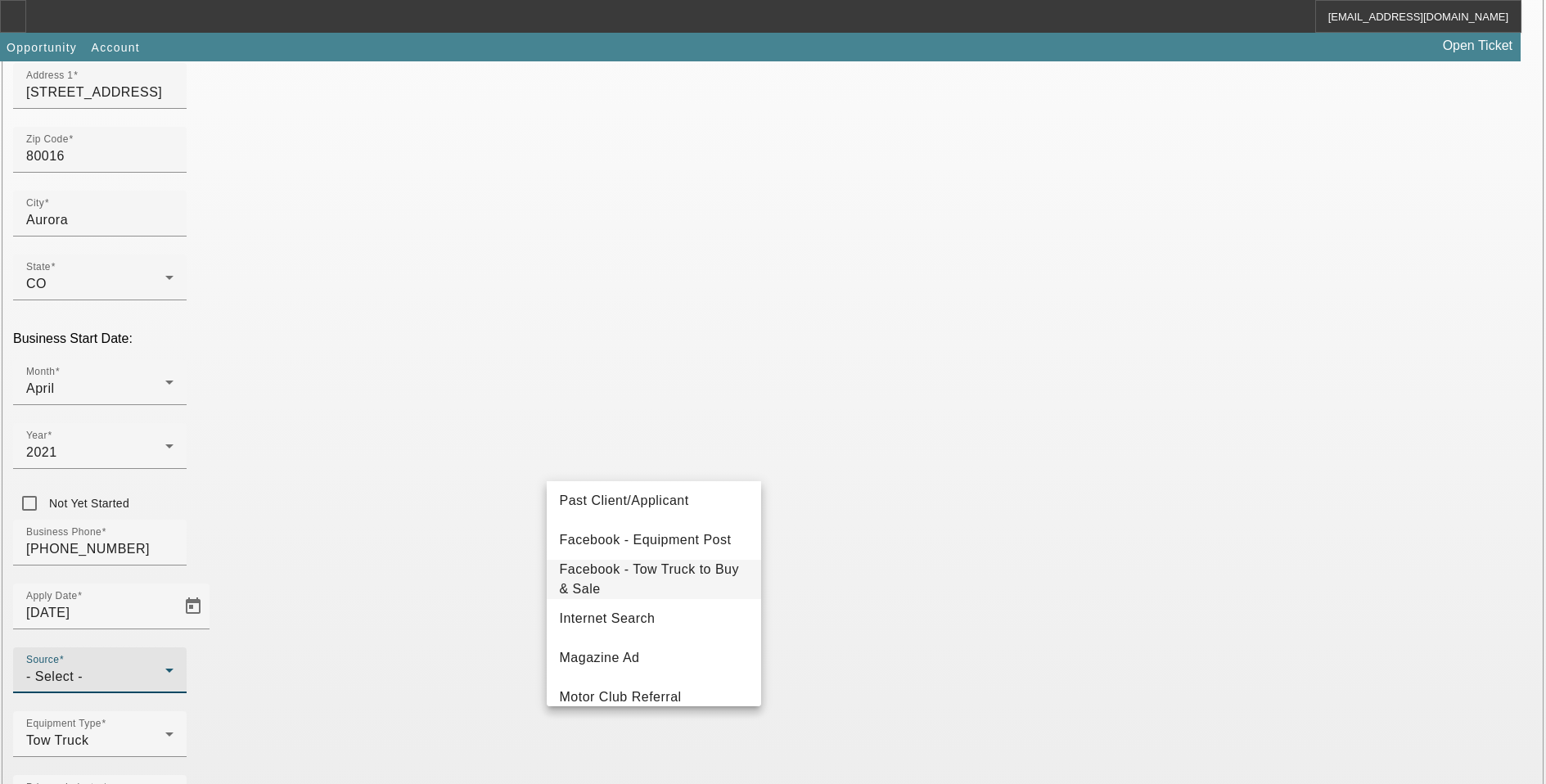
scroll to position [245, 0]
click at [676, 506] on span "Past Client/Applicant" at bounding box center [624, 498] width 129 height 20
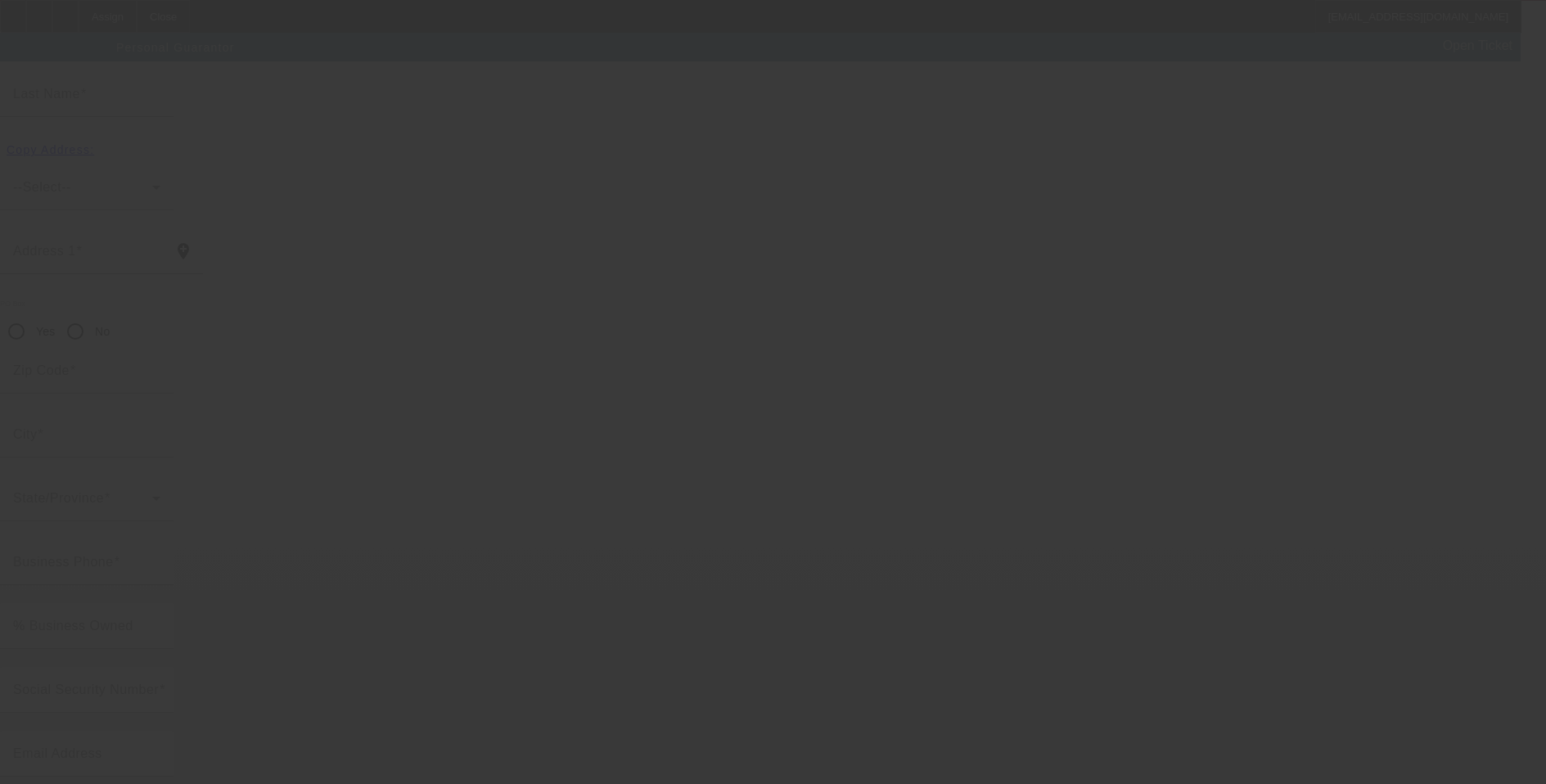
scroll to position [16, 0]
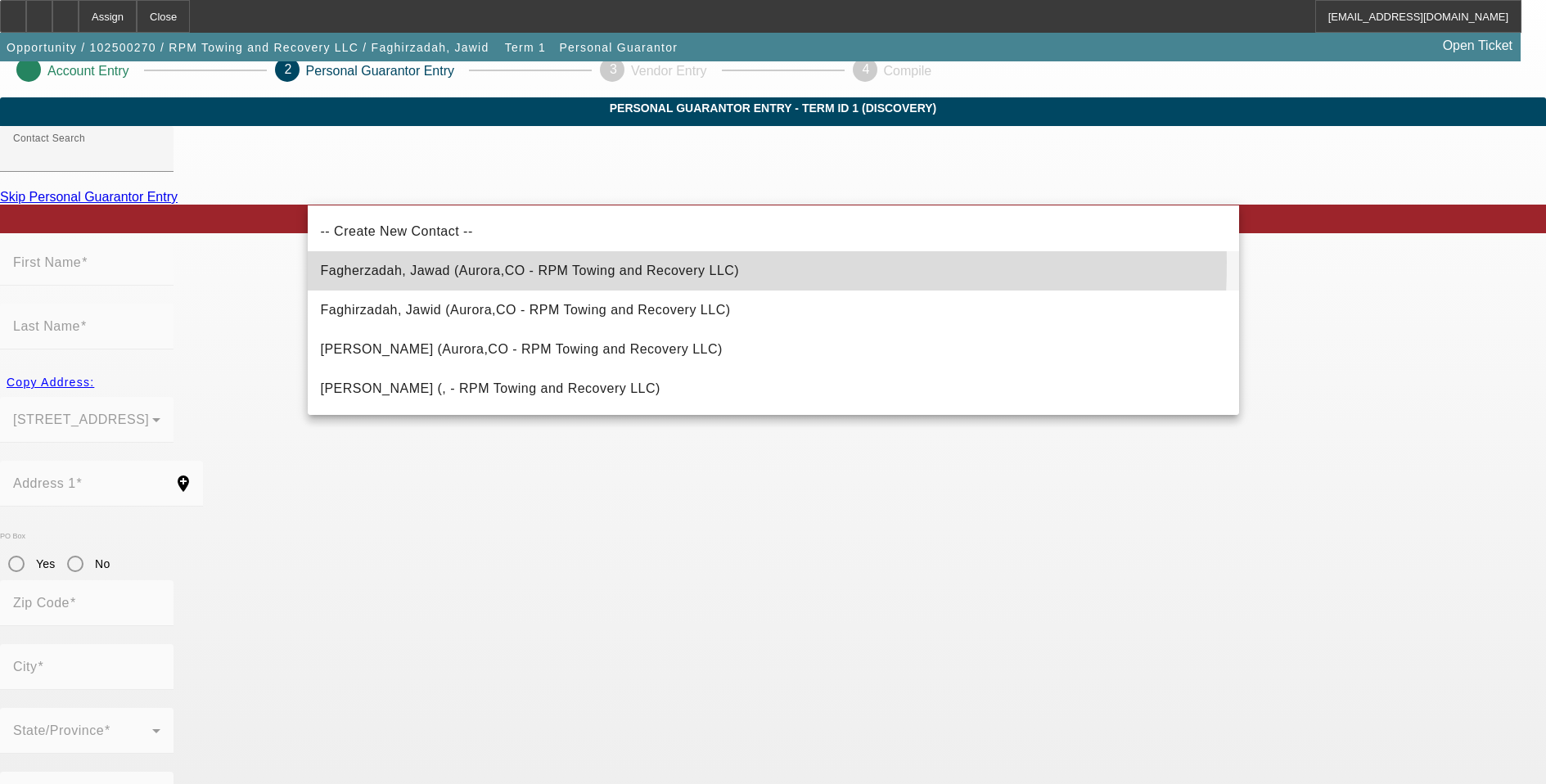
click at [561, 262] on span "Fagherzadah, Jawad (Aurora,CO - RPM Towing and Recovery LLC)" at bounding box center [530, 271] width 420 height 20
type input "Fagherzadah, Jawad (Aurora,CO - RPM Towing and Recovery LLC)"
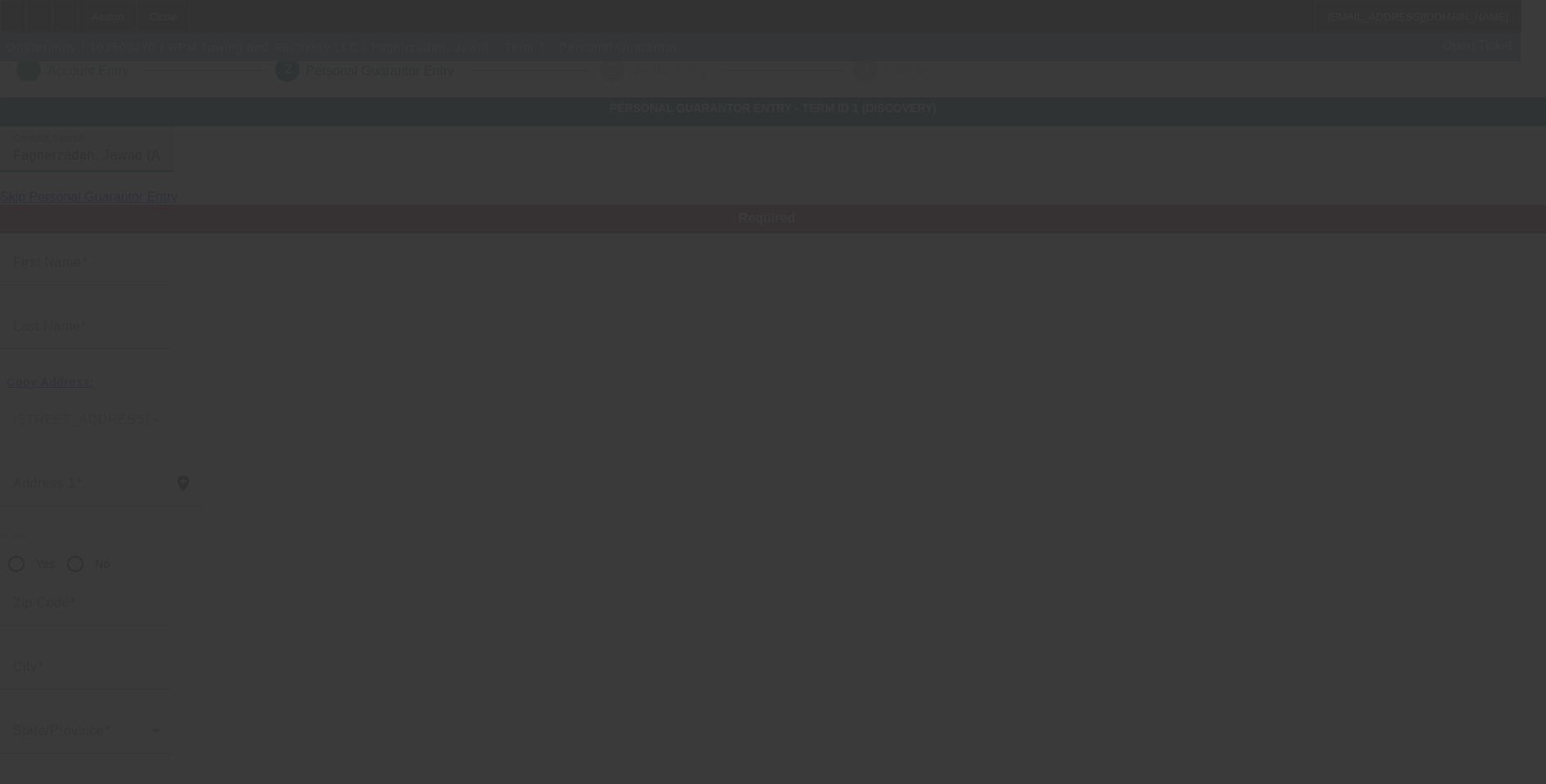
type input "Jawad"
type input "Fagherzadah"
type input "5963 S Ider"
radio input "true"
type input "80016"
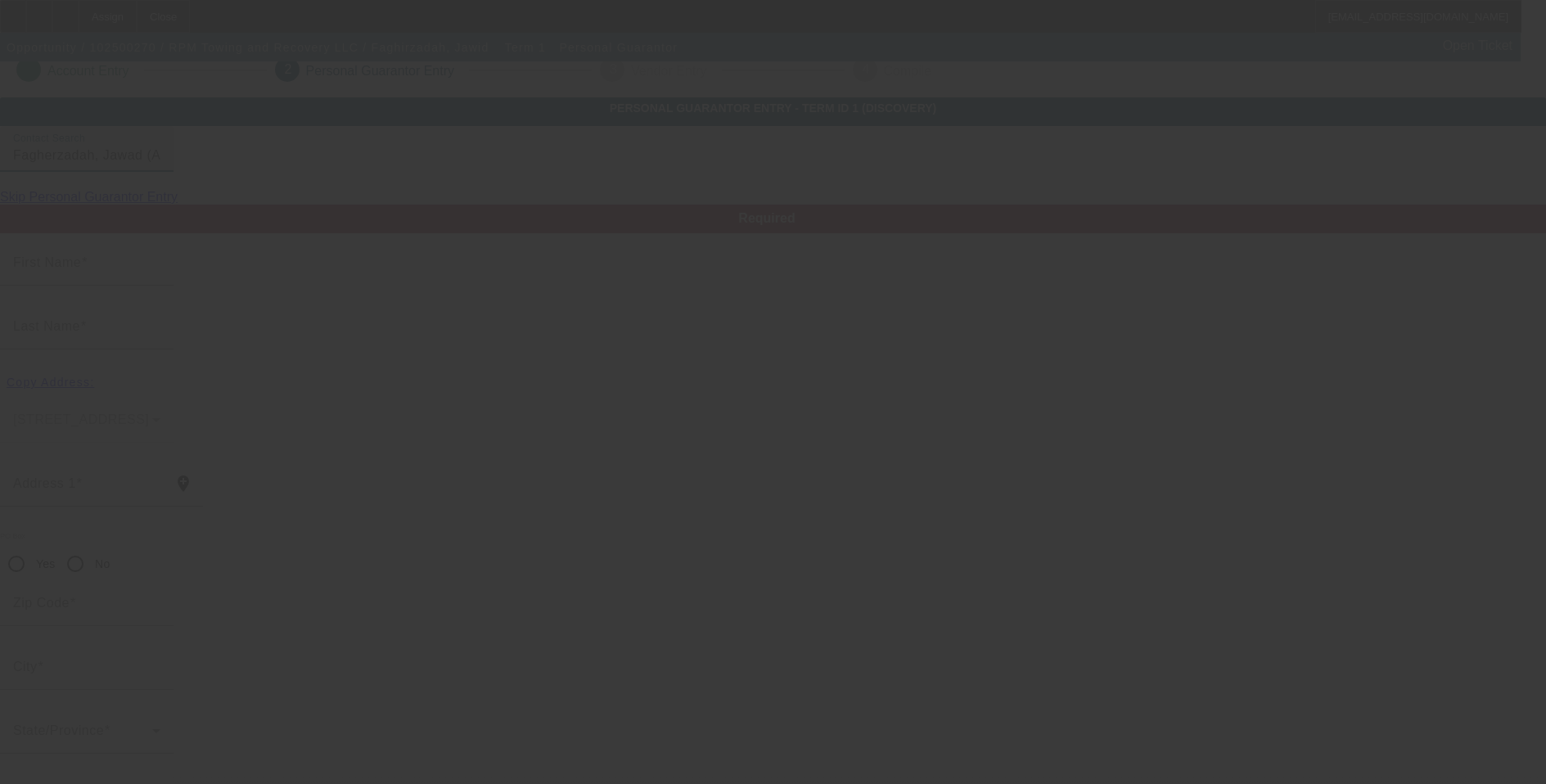
type input "Aurora"
type input "[PHONE_NUMBER]"
type input "0"
type input "863-36-6086"
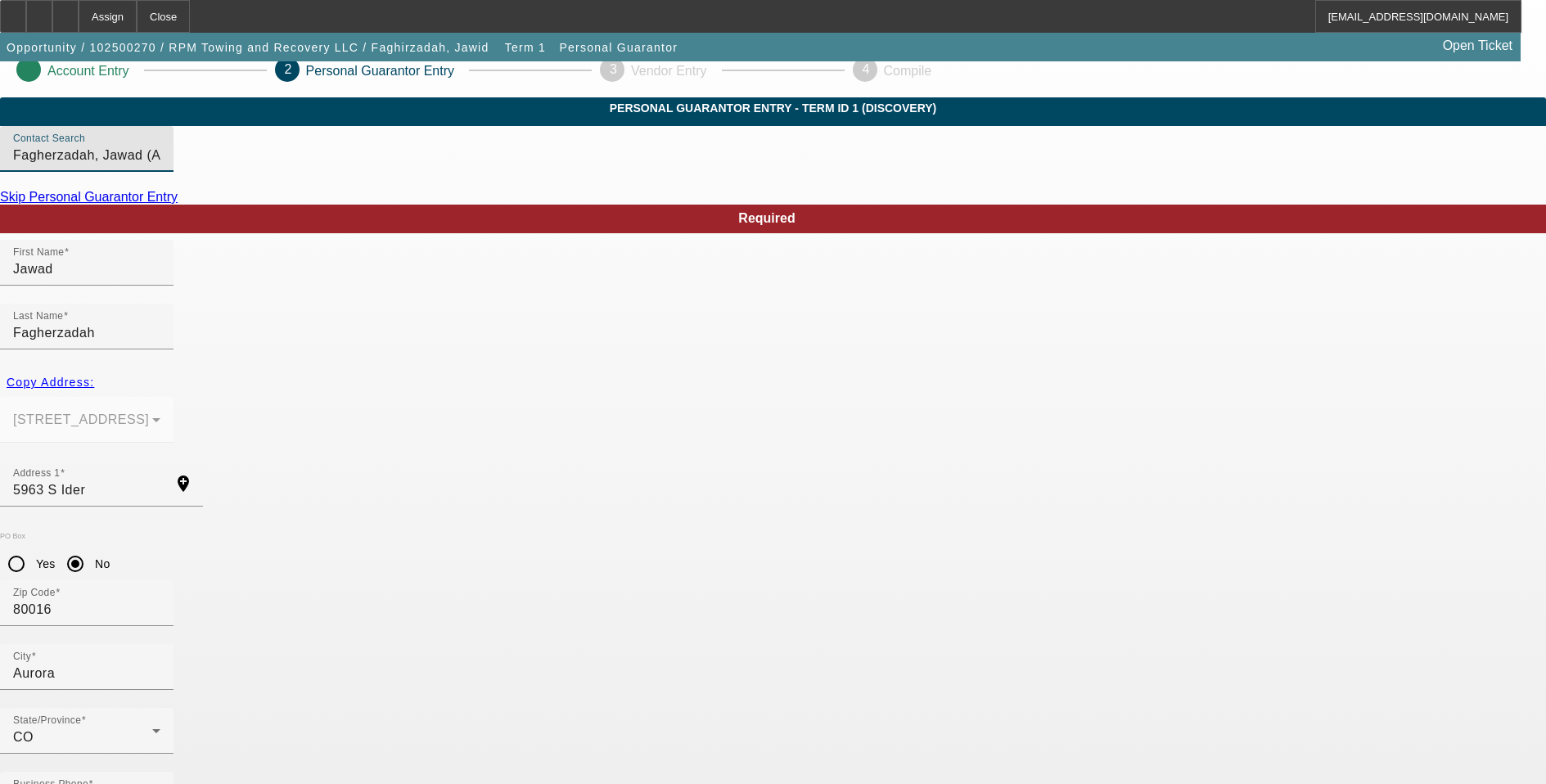
click at [161, 165] on input "Fagherzadah, Jawad (Aurora,CO - RPM Towing and Recovery LLC)" at bounding box center [87, 155] width 147 height 20
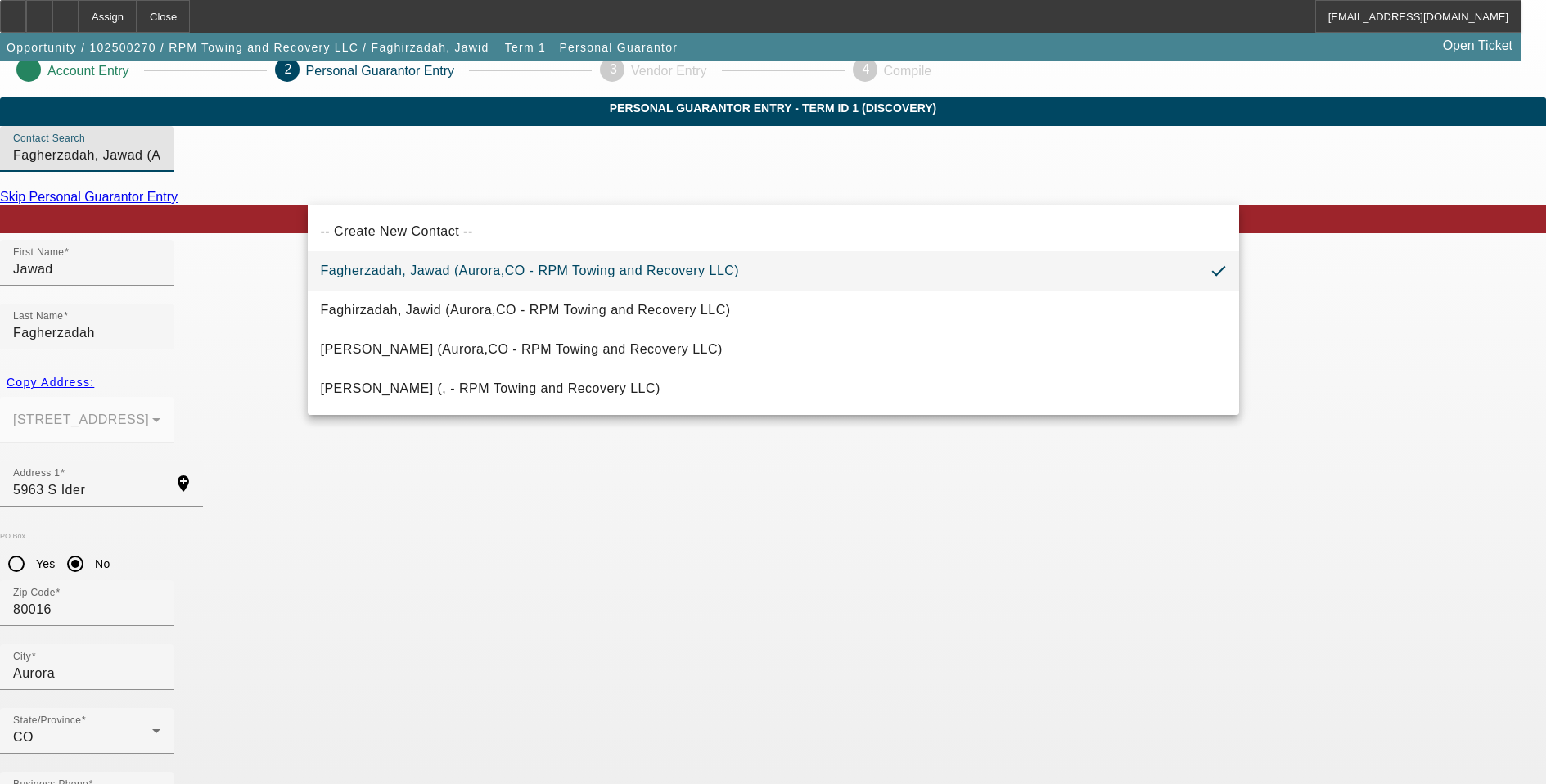
click at [161, 165] on input "Fagherzadah, Jawad (Aurora,CO - RPM Towing and Recovery LLC)" at bounding box center [87, 155] width 147 height 20
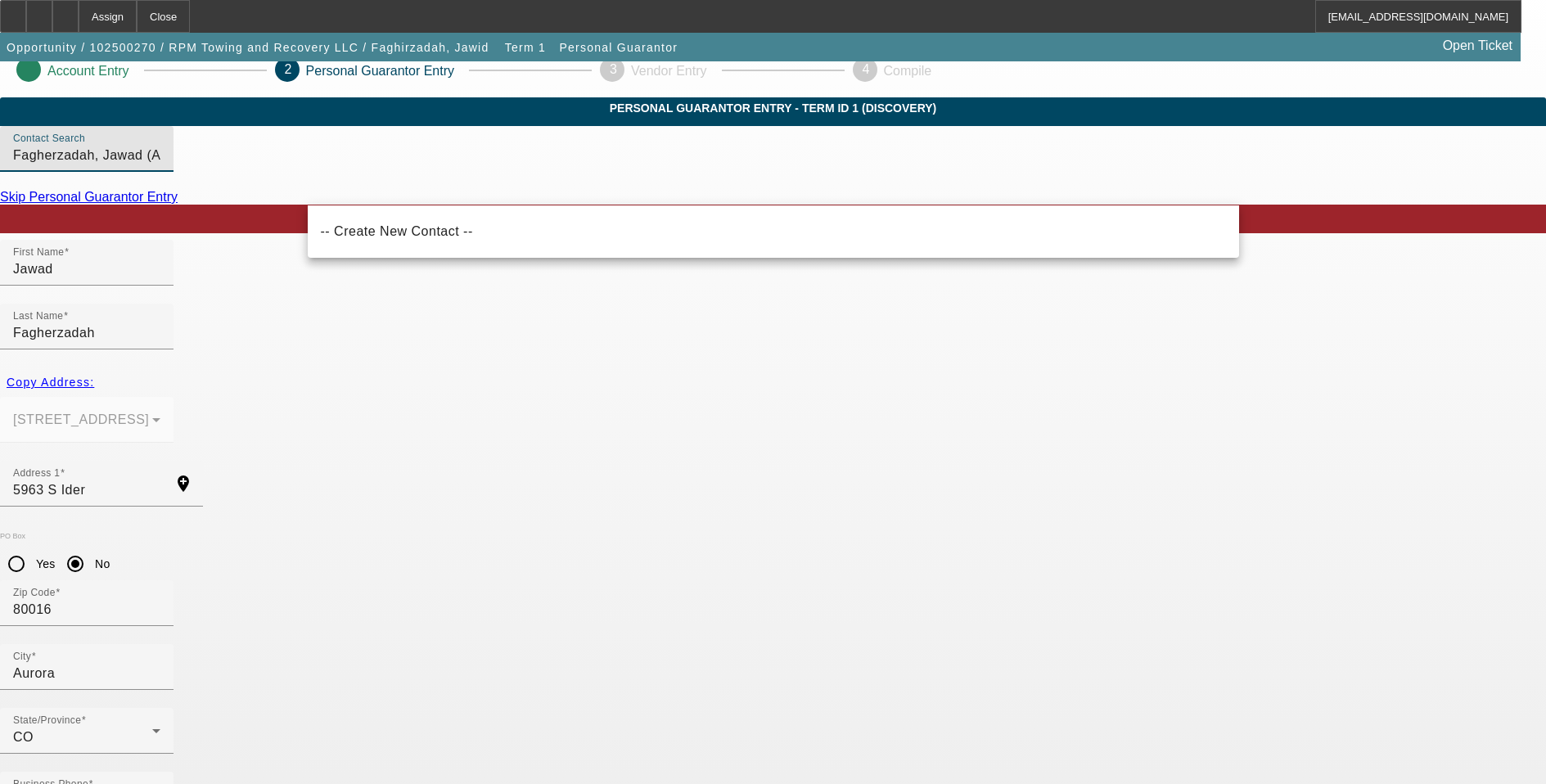
click at [161, 165] on input "Fagherzadah, Jawad (Aurora,CO - RPM Towing and Recovery LLC)" at bounding box center [87, 155] width 147 height 20
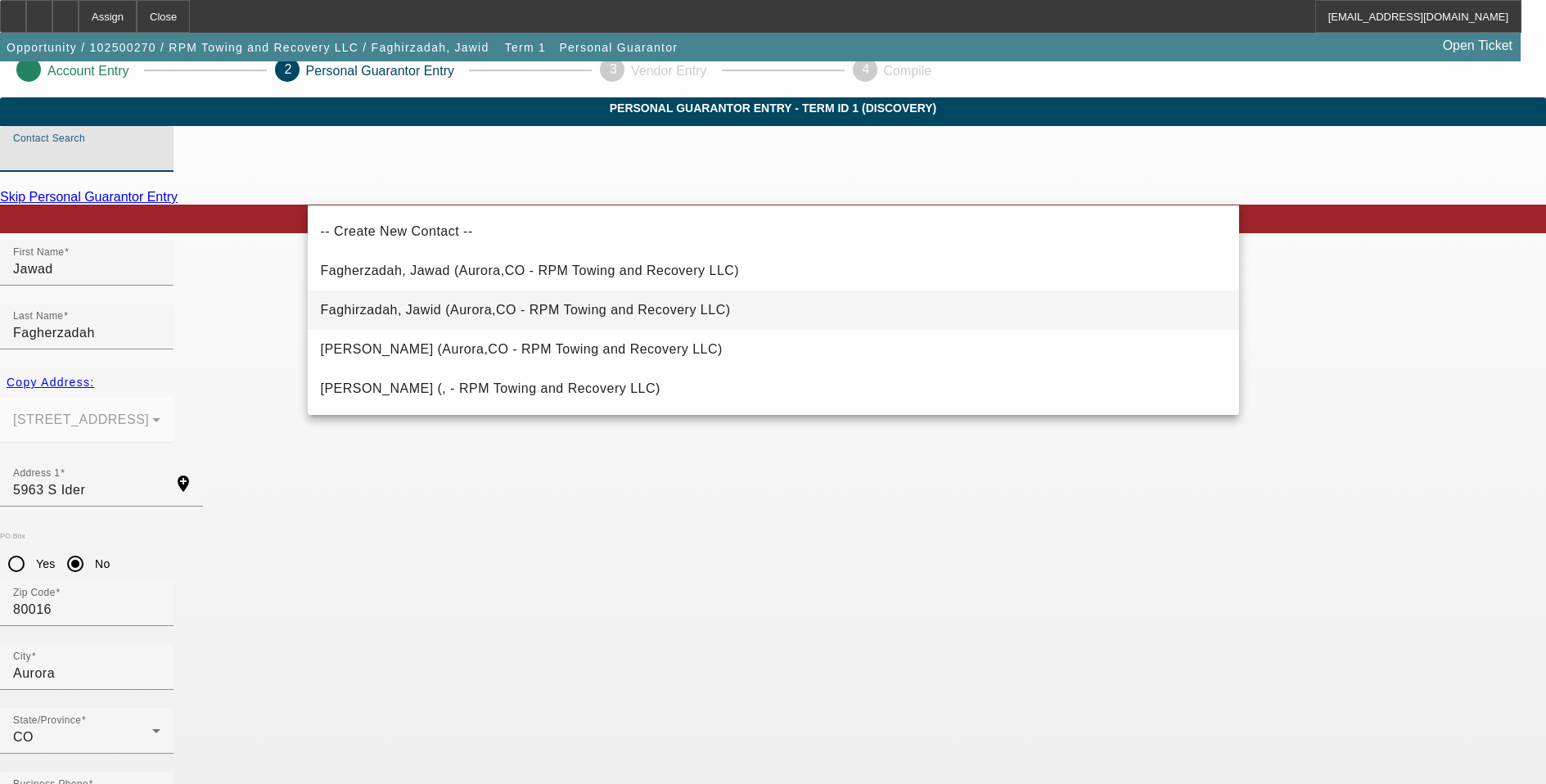
click at [498, 313] on span "Faghirzadah, Jawid (Aurora,CO - RPM Towing and Recovery LLC)" at bounding box center [526, 309] width 411 height 13
type input "Faghirzadah, Jawid (Aurora,CO - RPM Towing and Recovery LLC)"
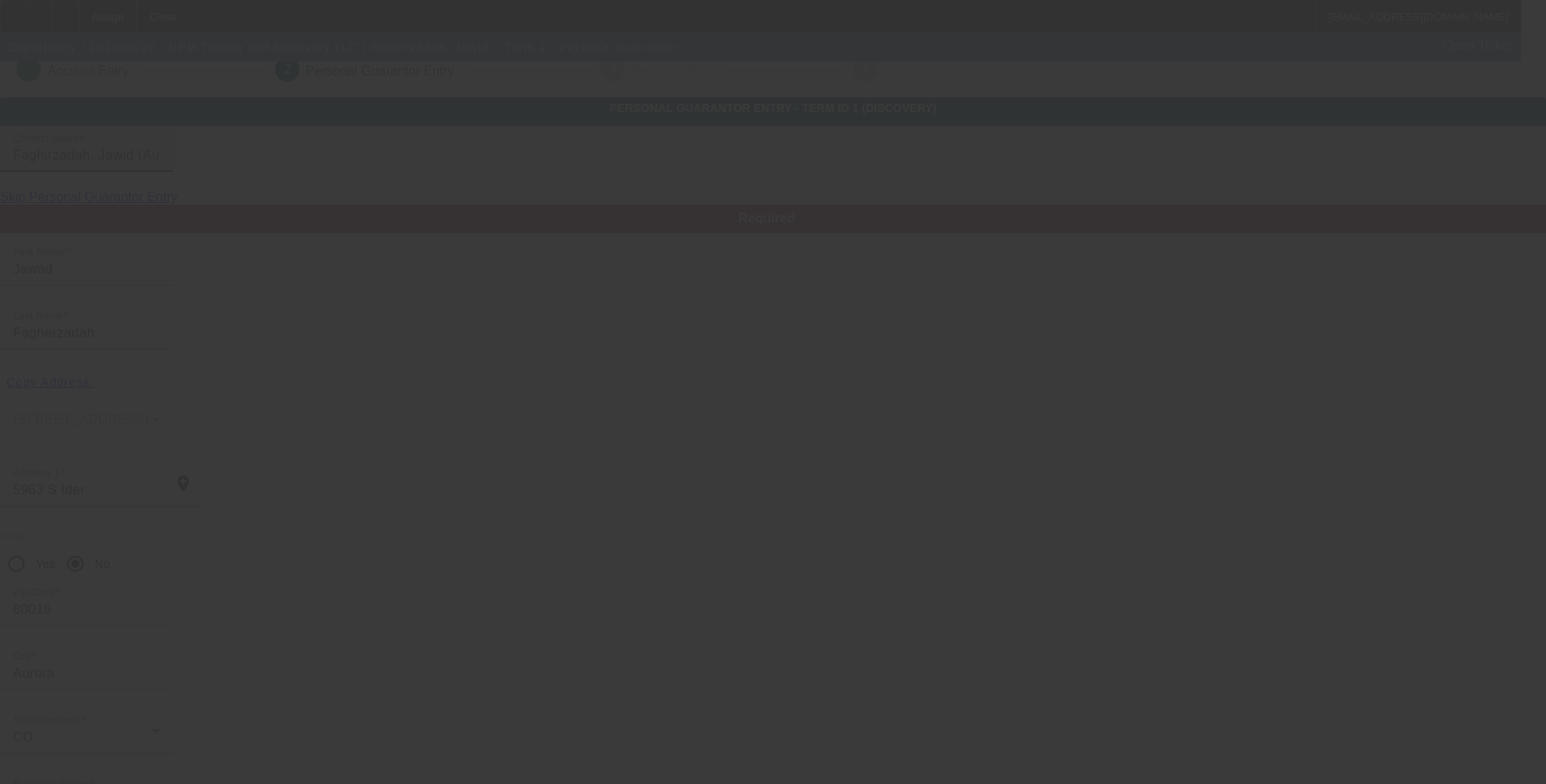
type input "Jawid"
type input "Faghirzadah"
type input "5963 S Ider St"
type input "100"
type input "108-29-9850"
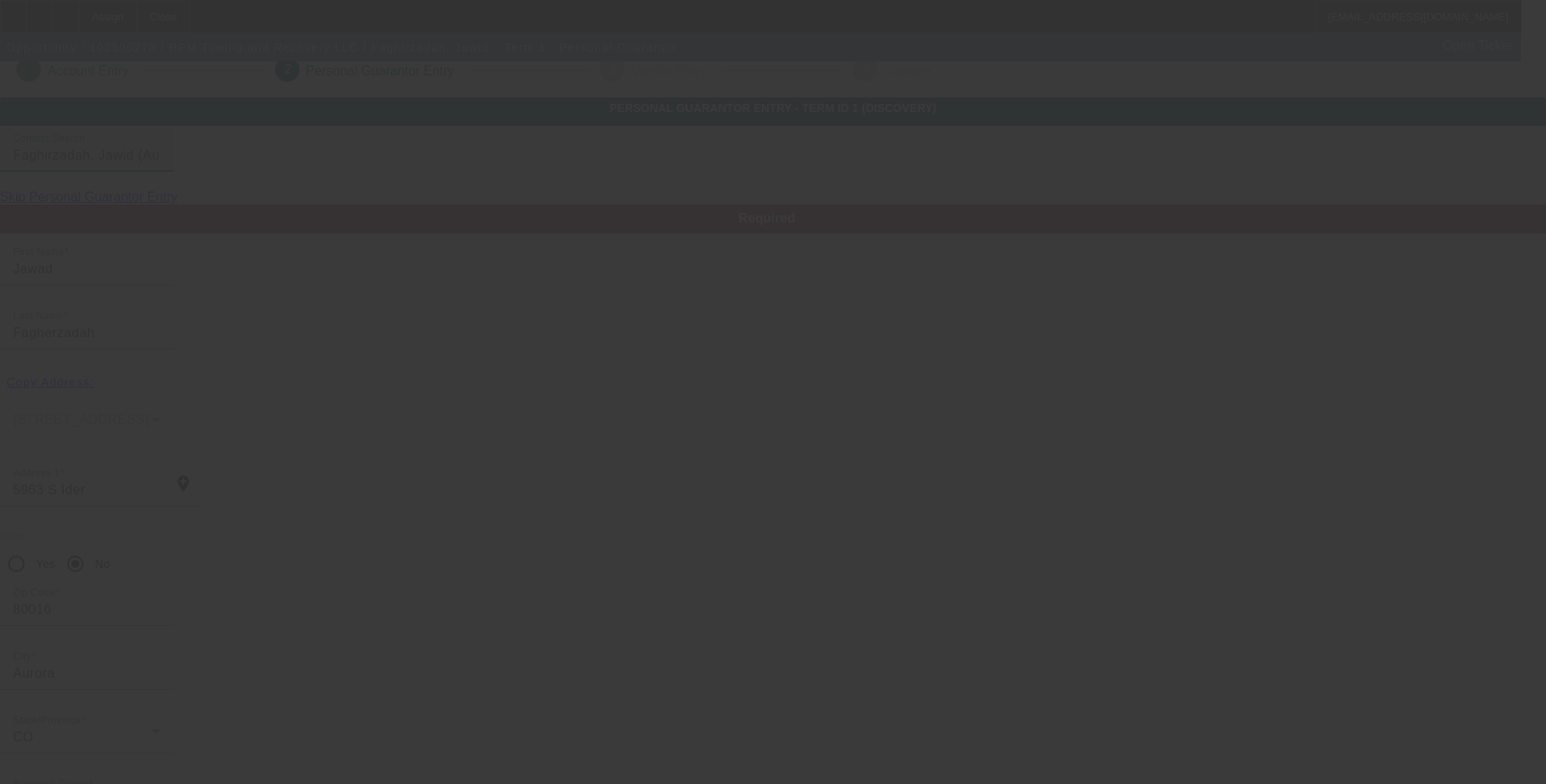
type input "info@rpmtowingandrecovery.com"
type input "[PHONE_NUMBER]"
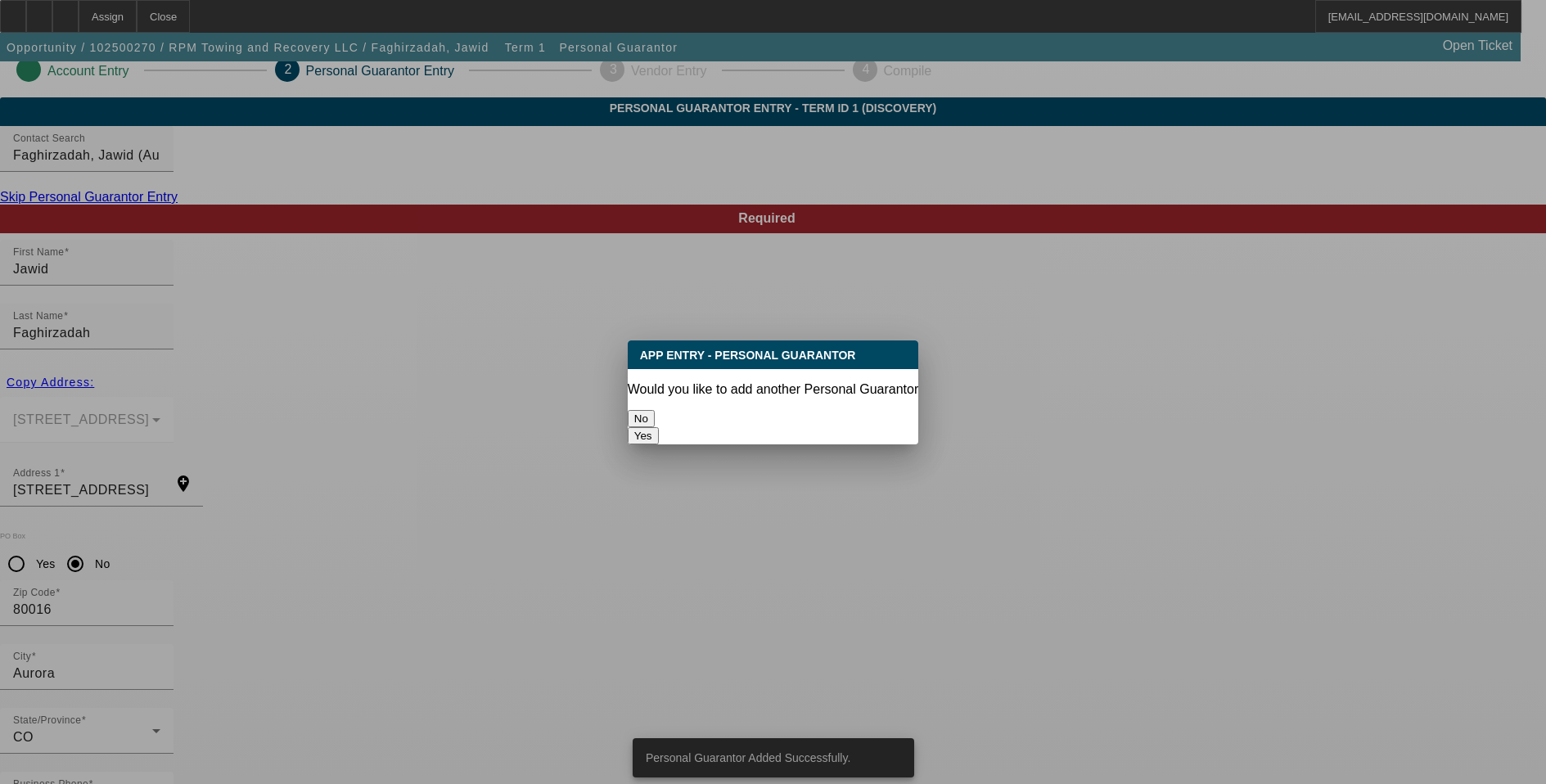
scroll to position [0, 0]
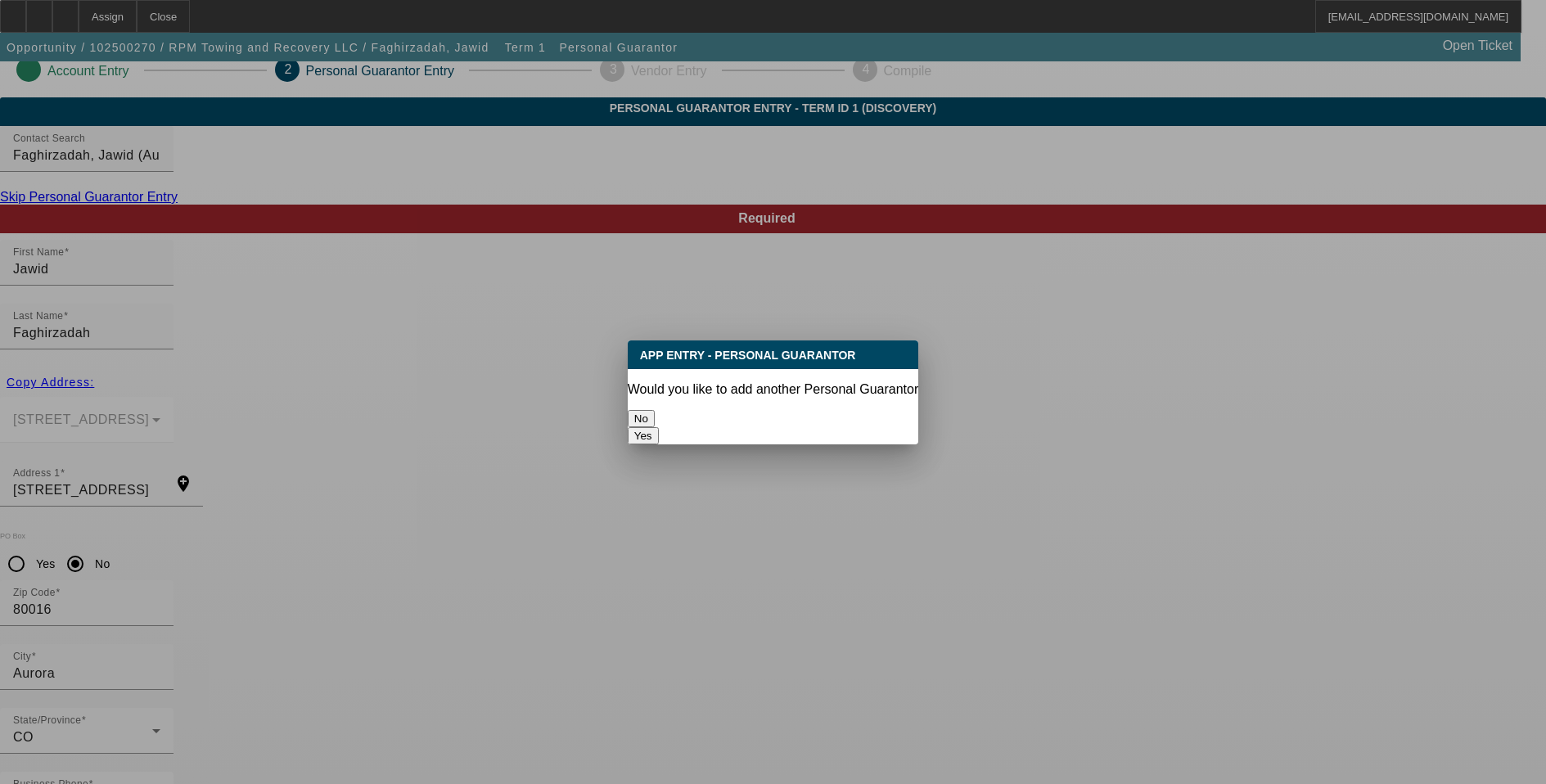
click at [655, 414] on button "No" at bounding box center [641, 418] width 27 height 17
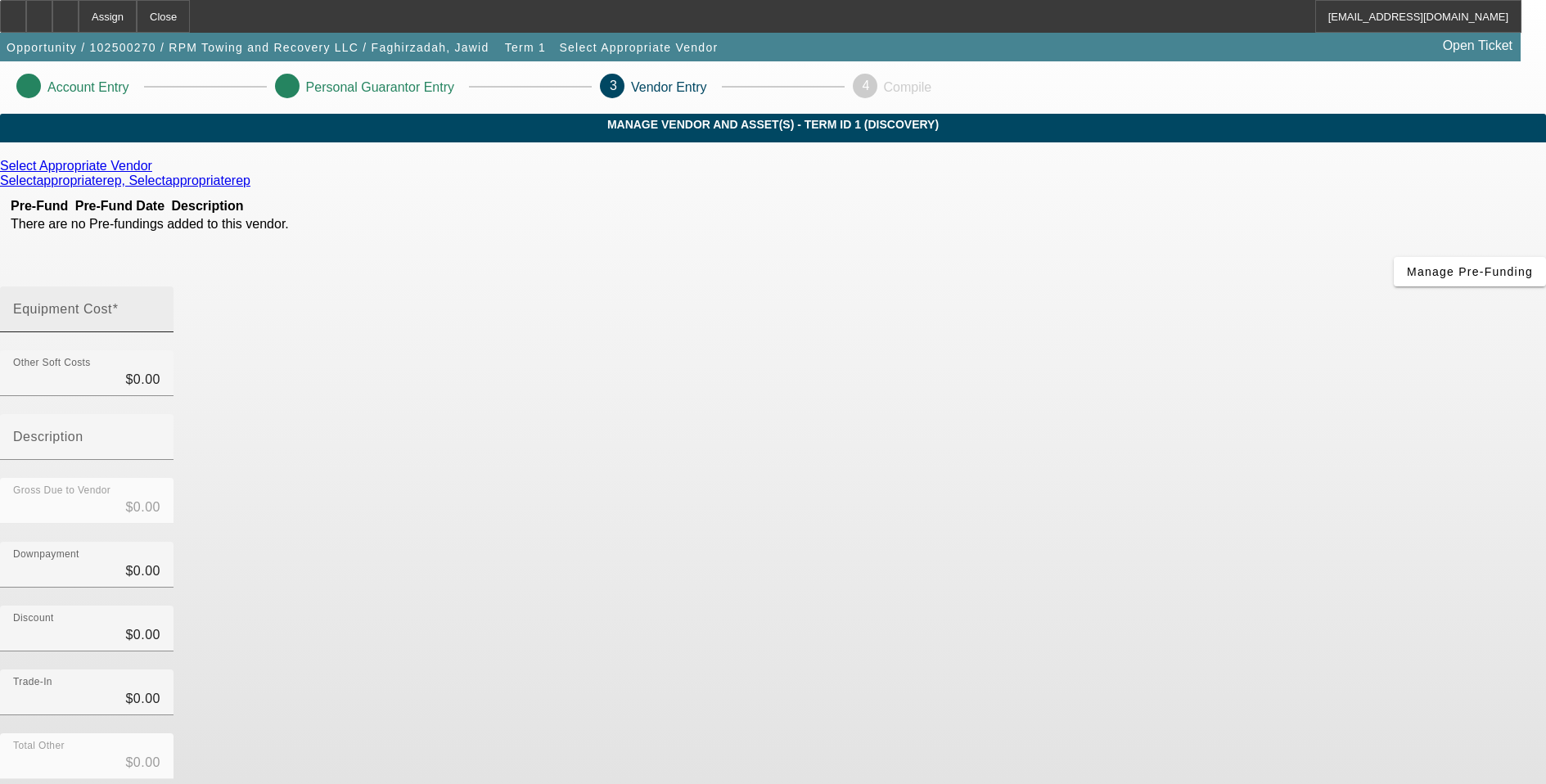
click at [161, 306] on input "Equipment Cost" at bounding box center [87, 316] width 147 height 20
type input "3"
type input "$3.00"
type input "31"
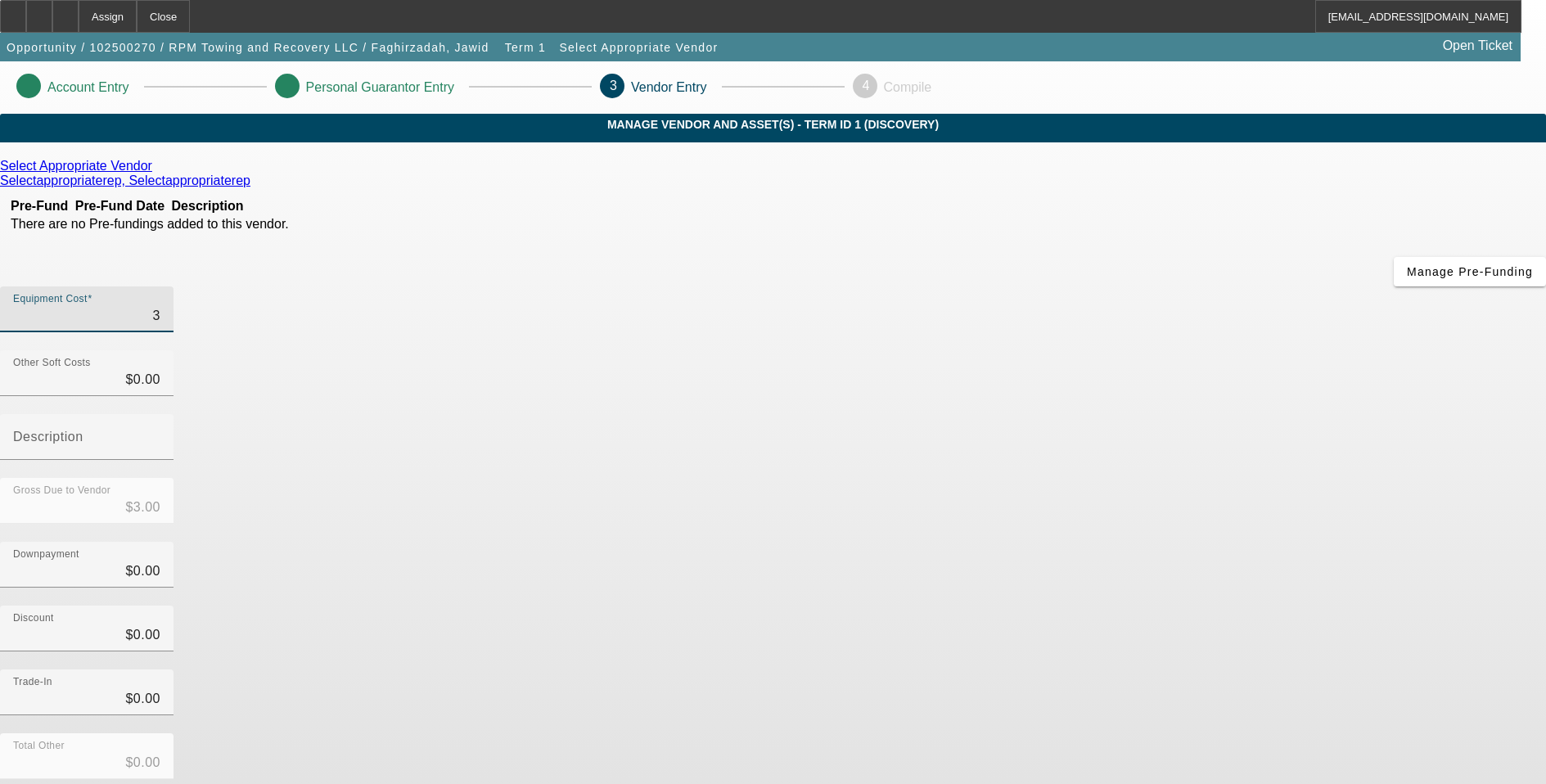
type input "$31.00"
type input "313"
type input "$313.00"
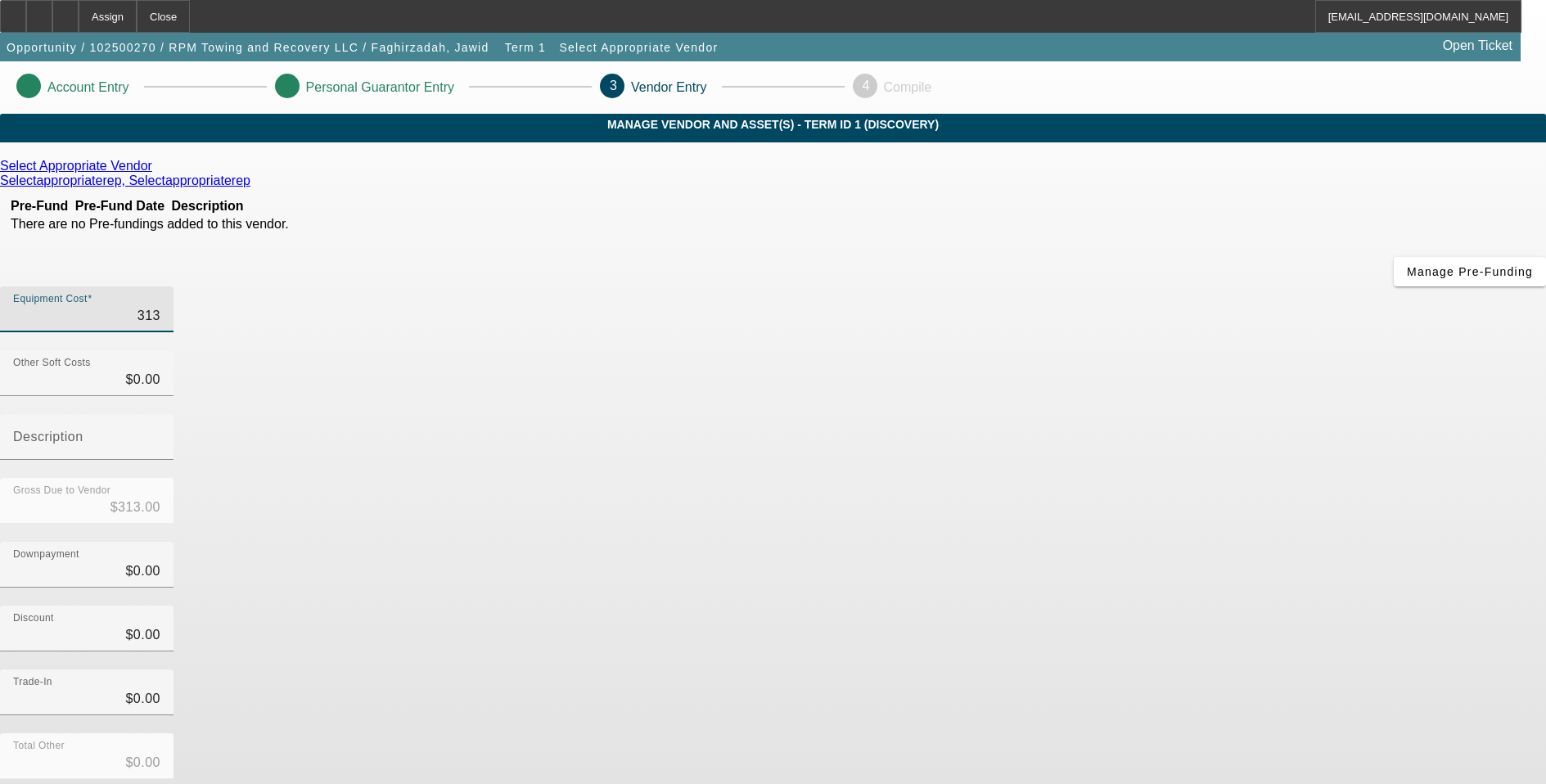
type input "3137"
type input "$3,137.00"
type input "31373"
type input "$31,373.00"
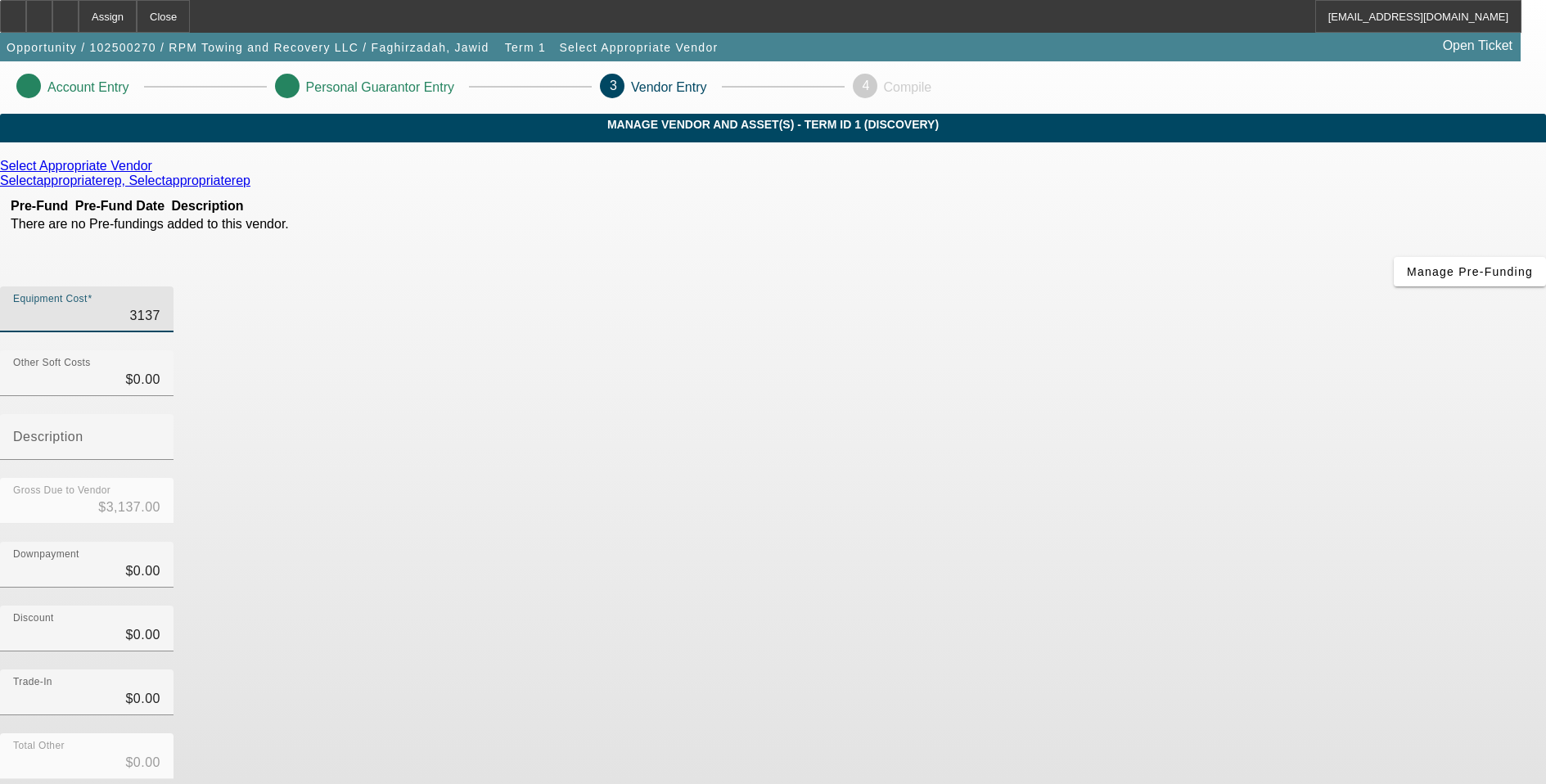
type input "$31,373.00"
type input "313734"
type input "$313,734.00"
type input "313734.6"
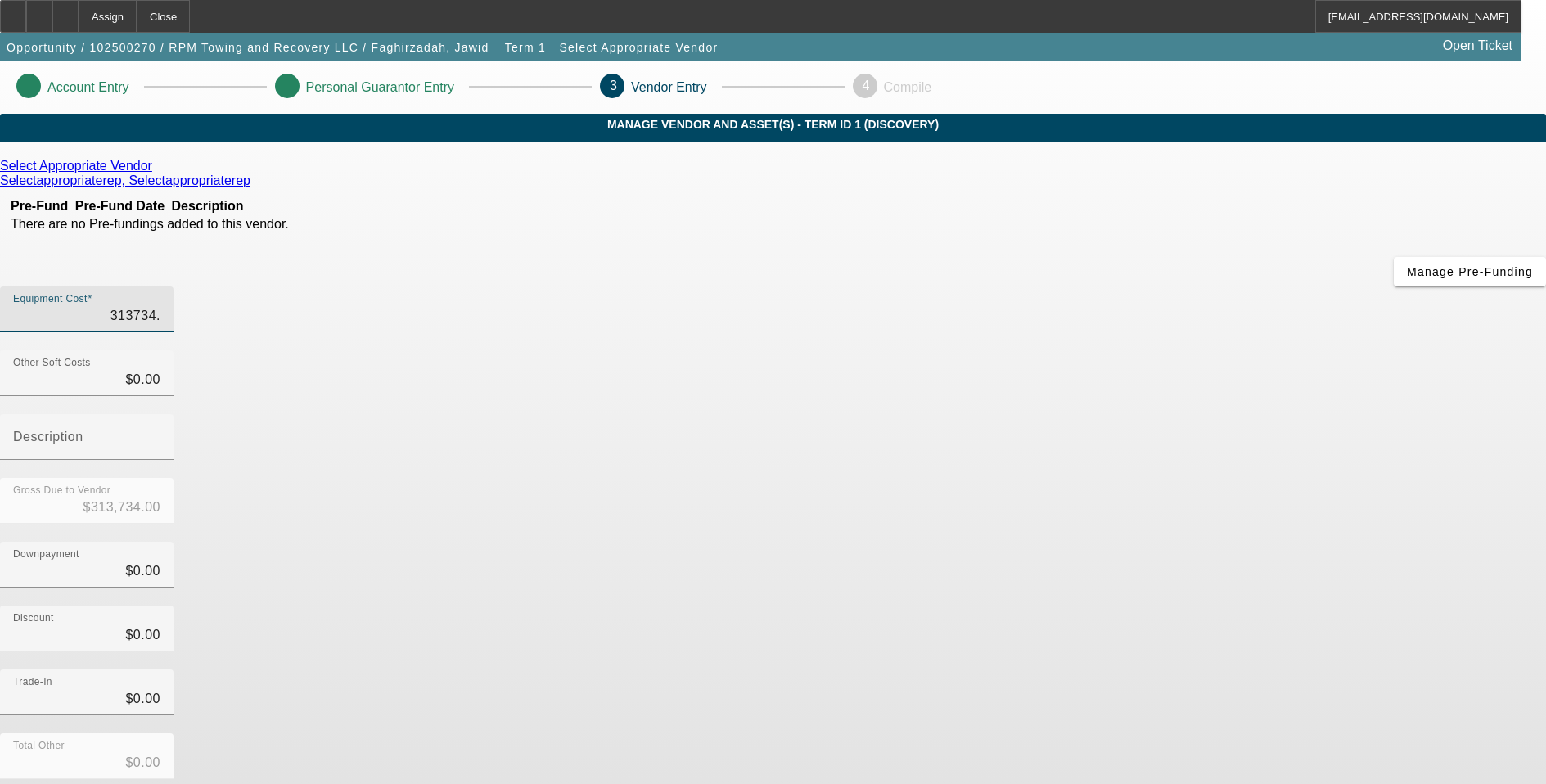
type input "$313,734.60"
type input "313734.61"
type input "$313,734.61"
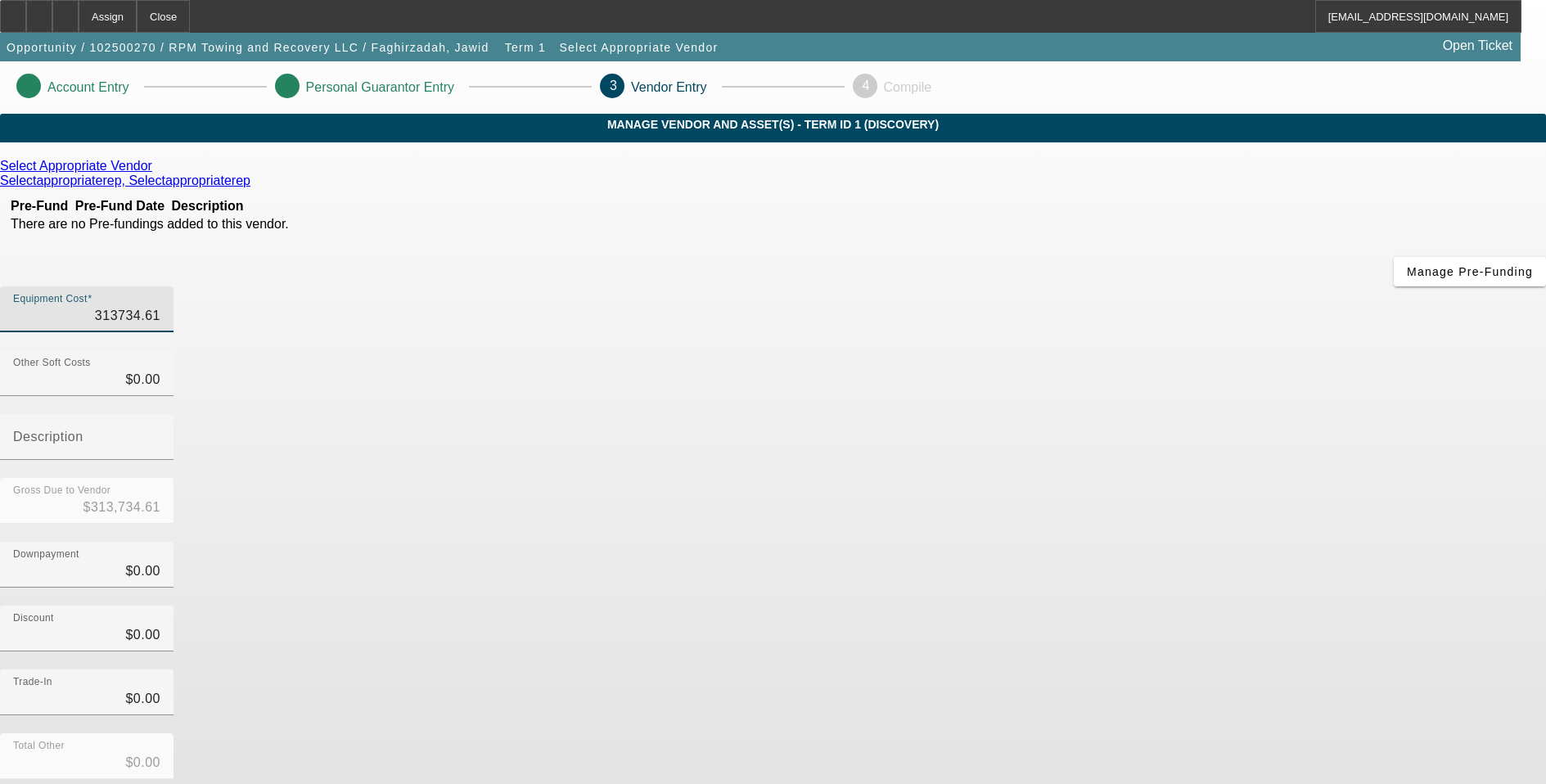
type input "$313,734.61"
drag, startPoint x: 441, startPoint y: 441, endPoint x: 440, endPoint y: 427, distance: 14.0
click at [441, 441] on div "Select Appropriate Vendor Selectappropriaterep, Selectappropriaterep Pre-Fund P…" at bounding box center [773, 518] width 1546 height 719
click at [156, 172] on icon at bounding box center [156, 165] width 0 height 13
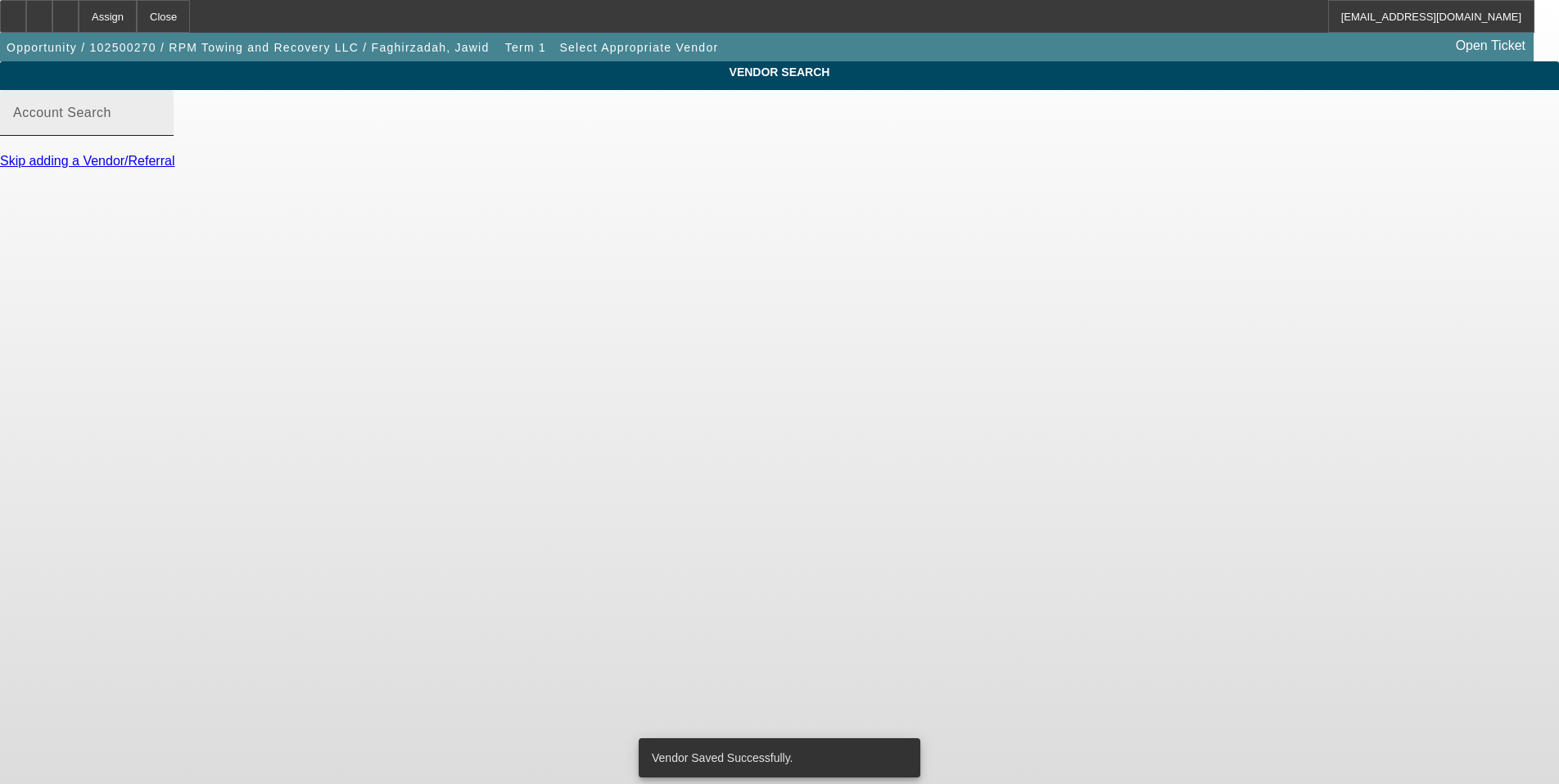
click at [161, 129] on input "Account Search" at bounding box center [87, 119] width 147 height 20
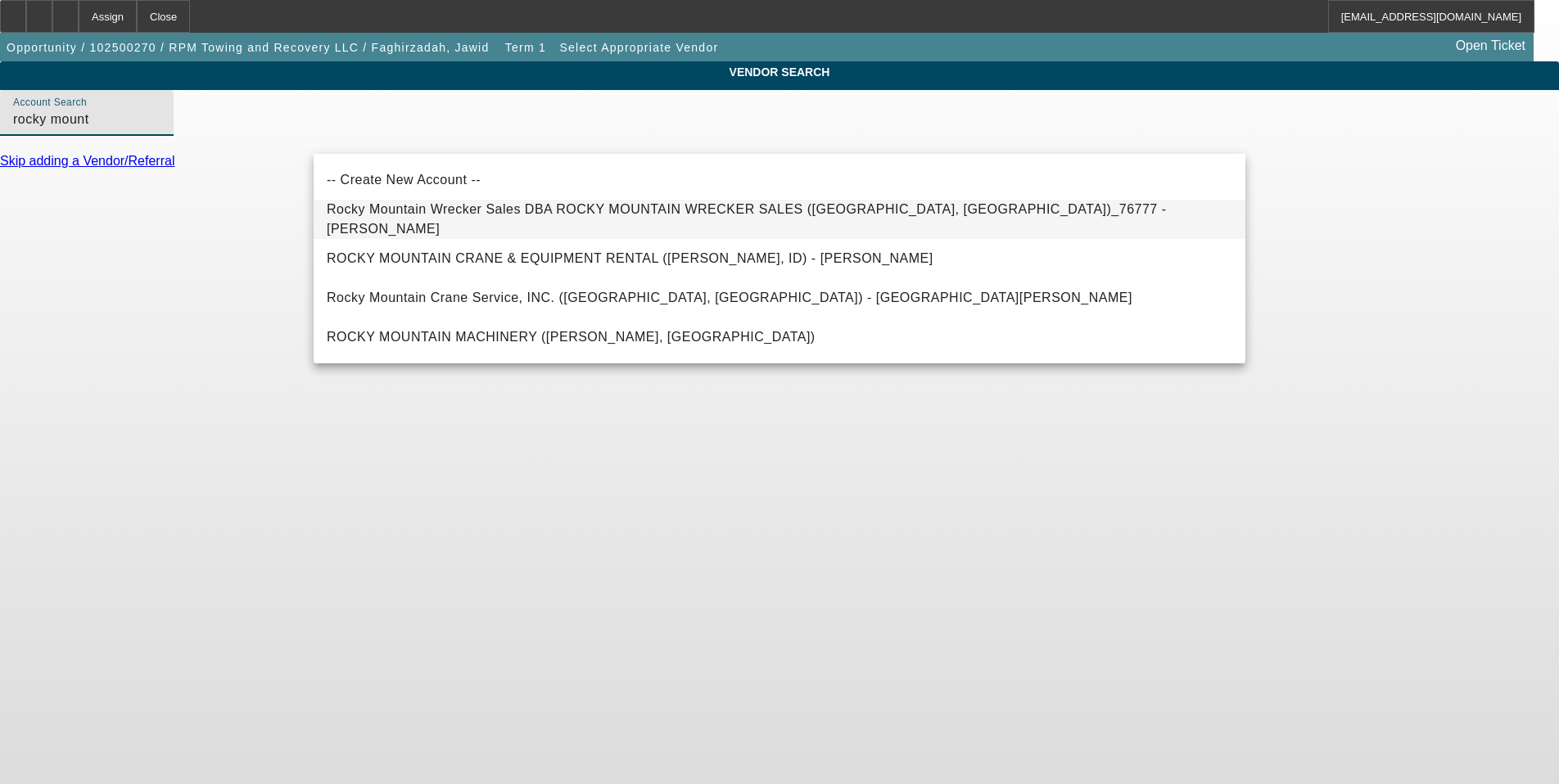
click at [681, 221] on span "Rocky Mountain Wrecker Sales DBA ROCKY MOUNTAIN WRECKER SALES (Salt Lake City, …" at bounding box center [747, 218] width 840 height 33
type input "Rocky Mountain Wrecker Sales DBA ROCKY MOUNTAIN WRECKER SALES (Salt Lake City, …"
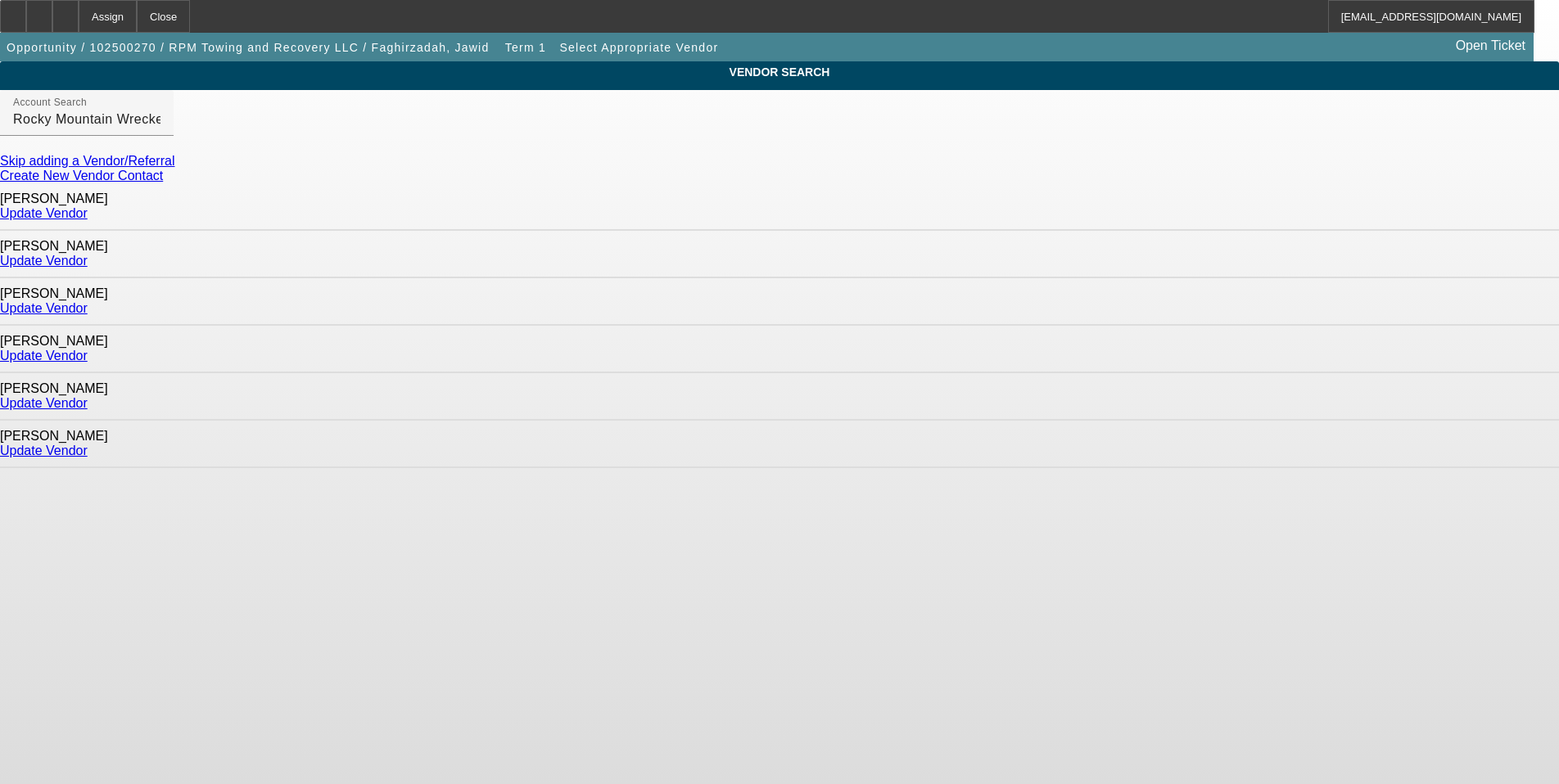
click at [88, 348] on link "Update Vendor" at bounding box center [44, 355] width 88 height 13
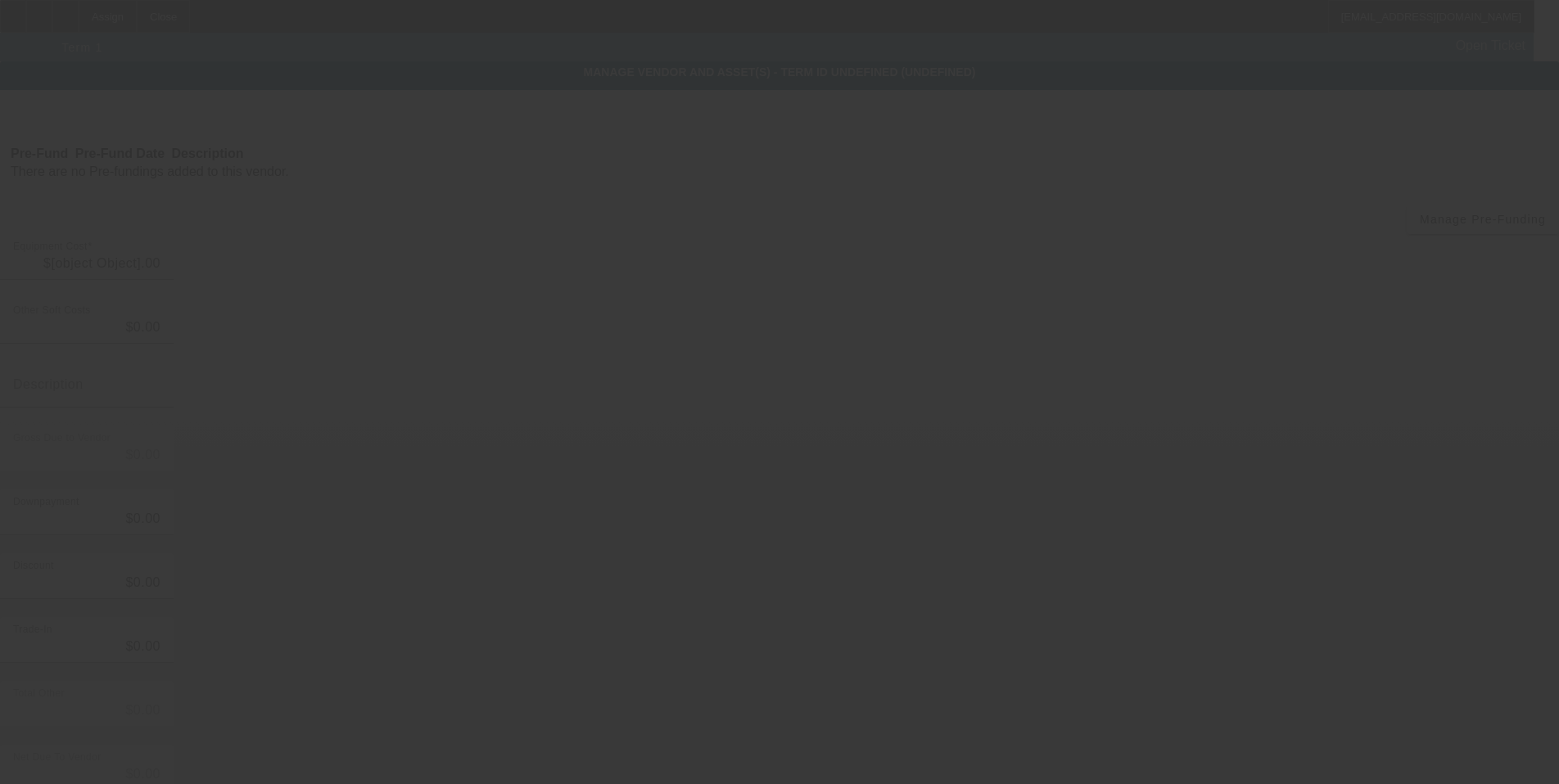
type input "$313,734.61"
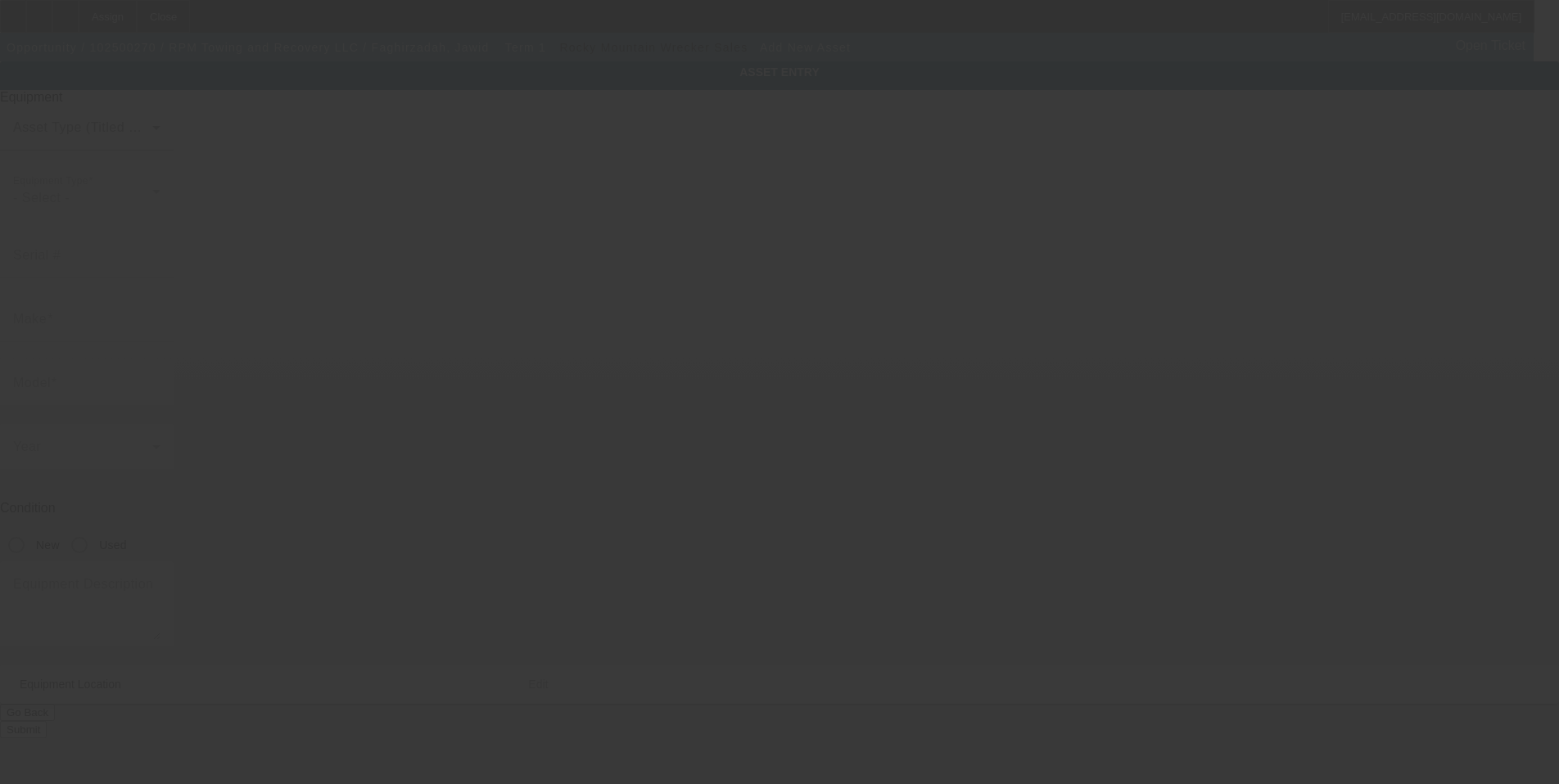
type input "5963 S Ider St"
type input "Aurora"
type input "80016"
type input "Arapahoe"
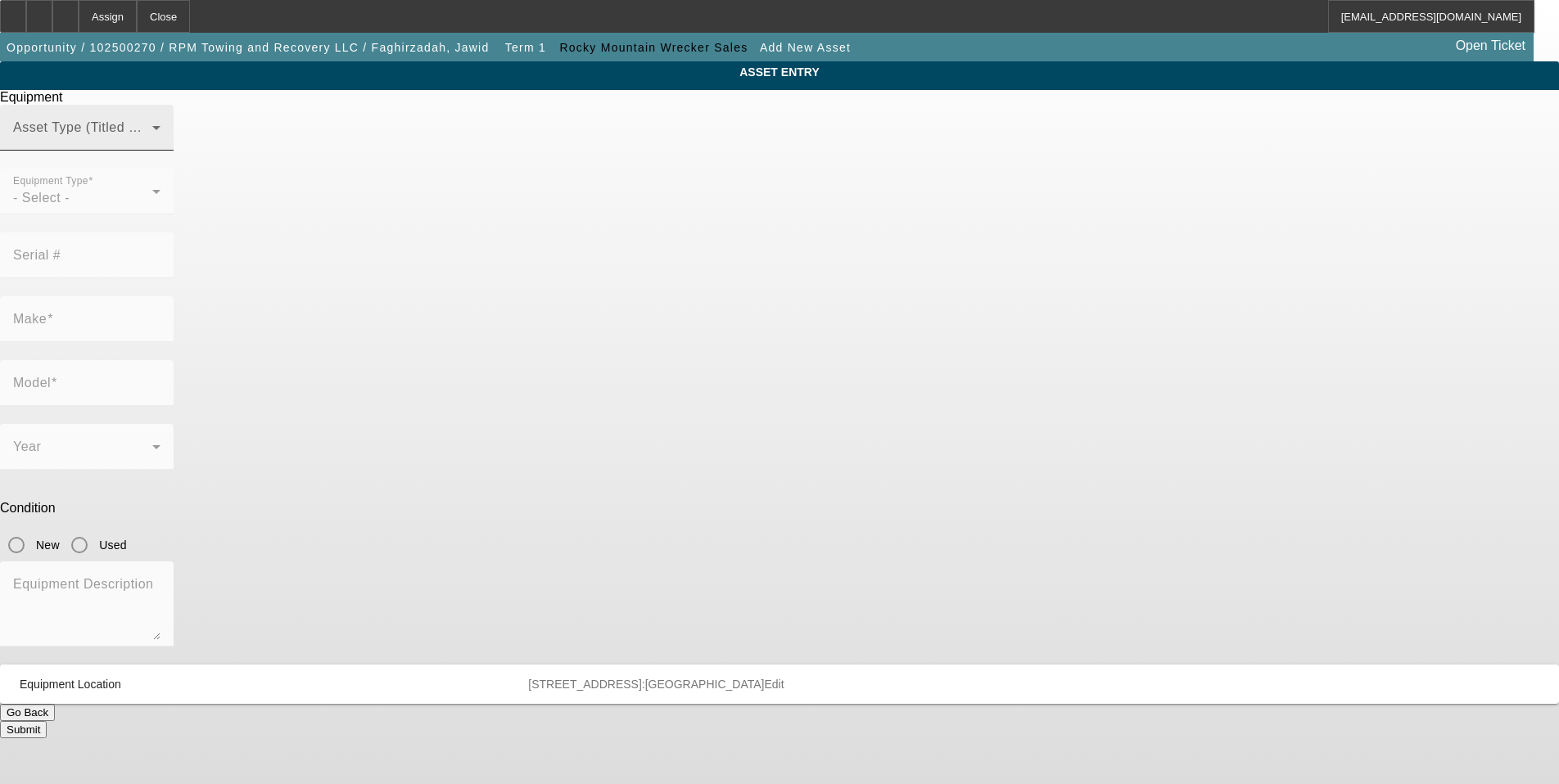
click at [153, 144] on span at bounding box center [83, 135] width 139 height 20
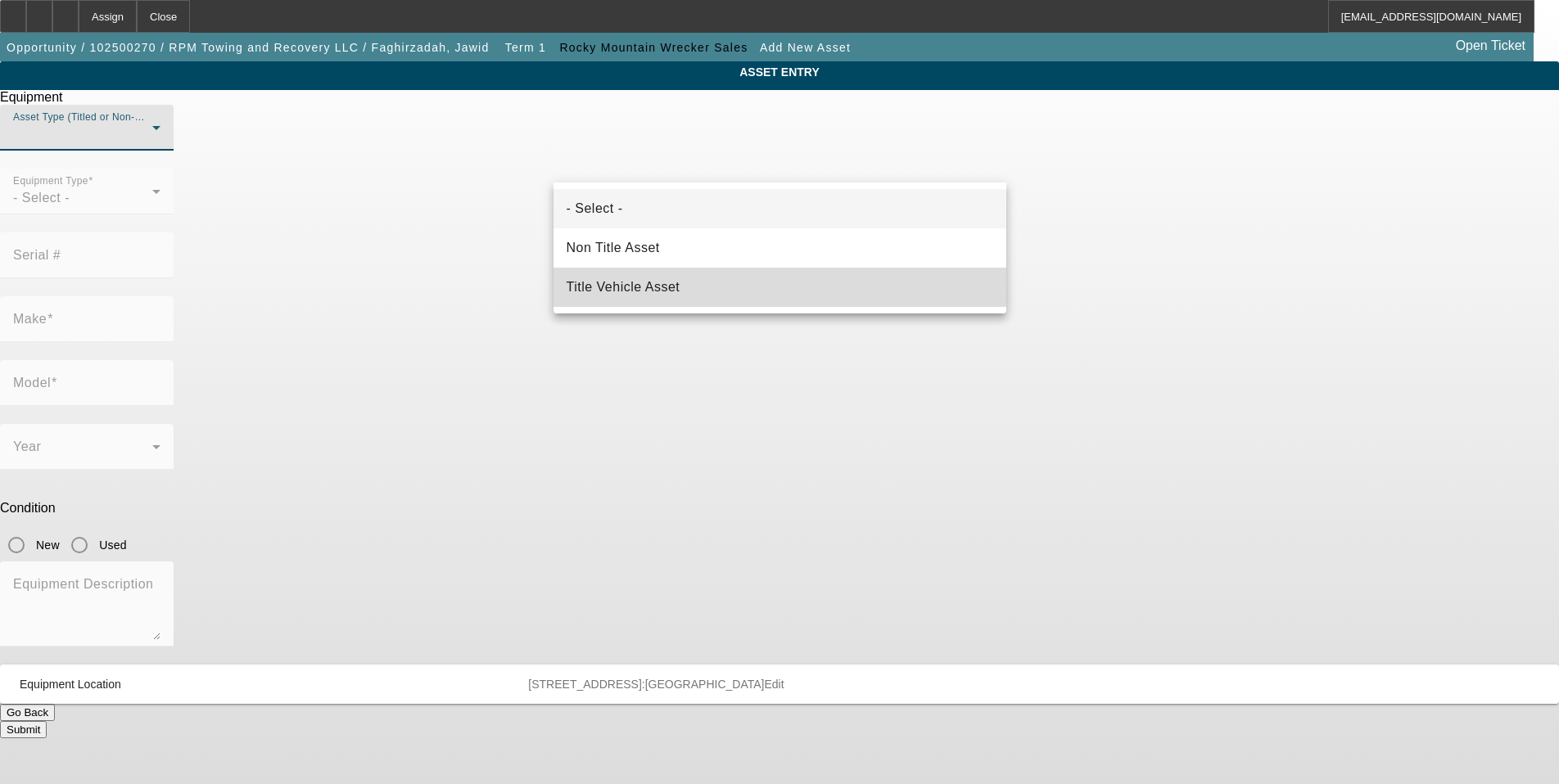
click at [674, 281] on span "Title Vehicle Asset" at bounding box center [624, 287] width 114 height 20
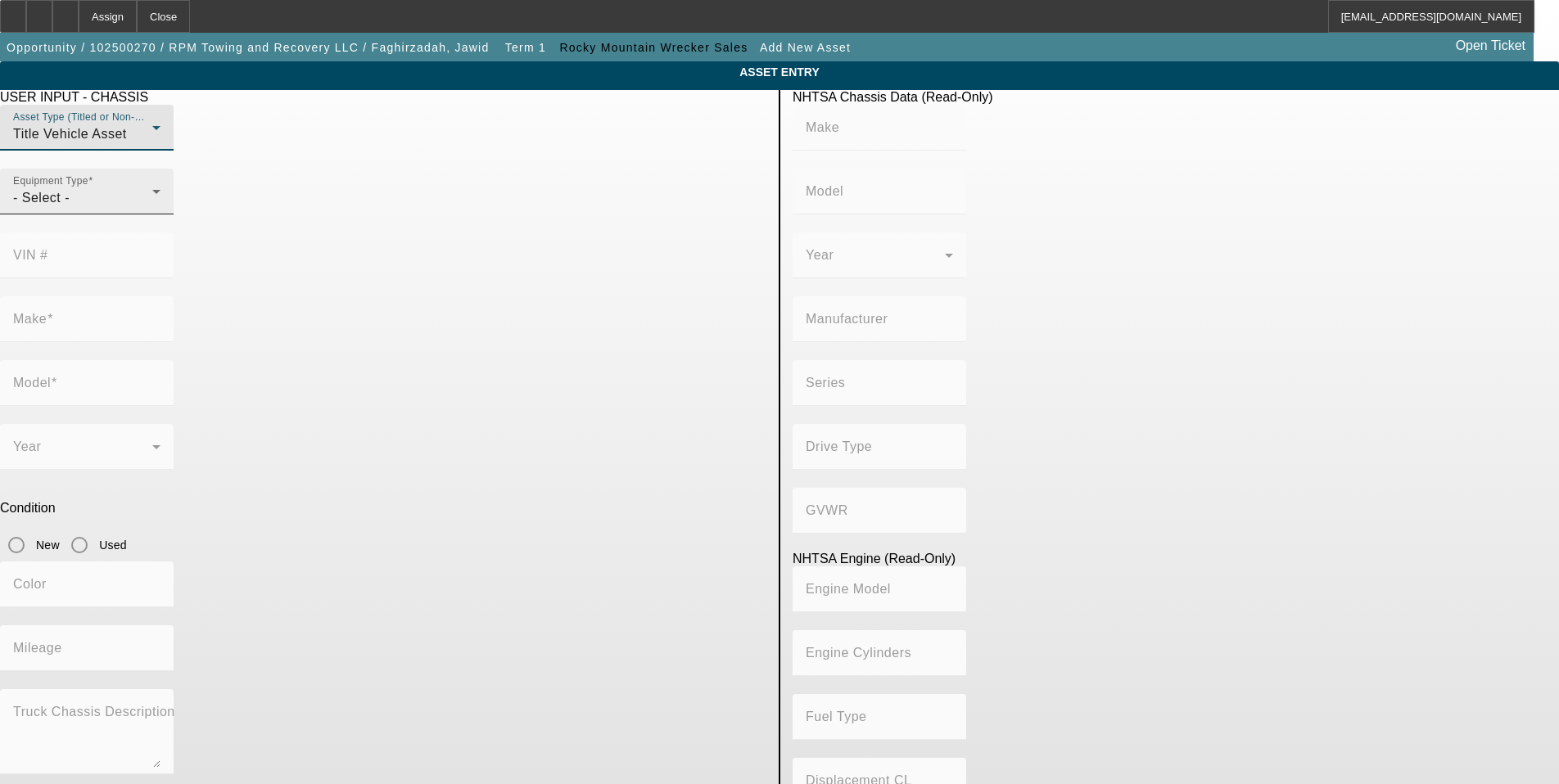
click at [161, 215] on div "Equipment Type - Select -" at bounding box center [87, 191] width 147 height 46
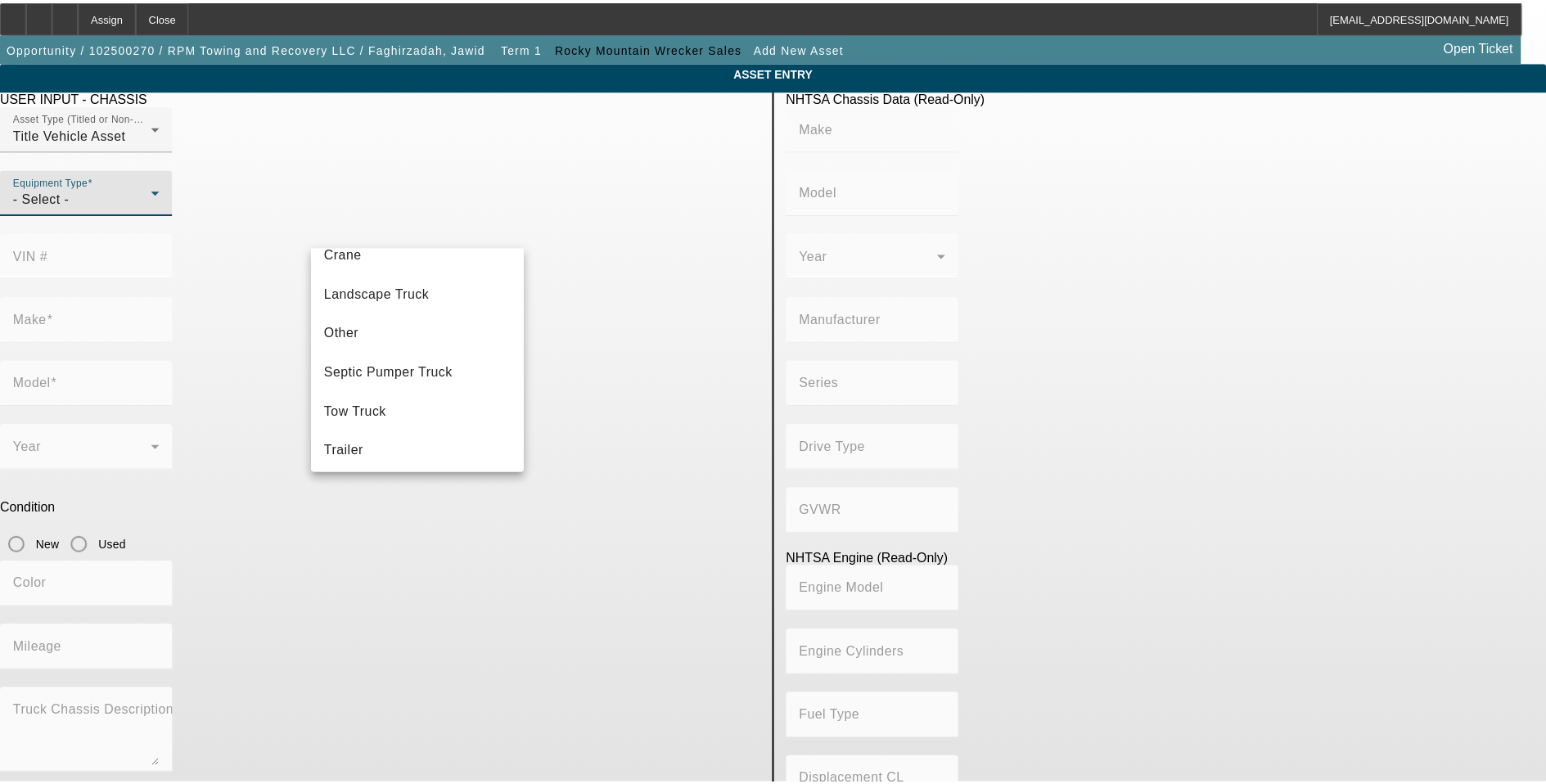
scroll to position [181, 0]
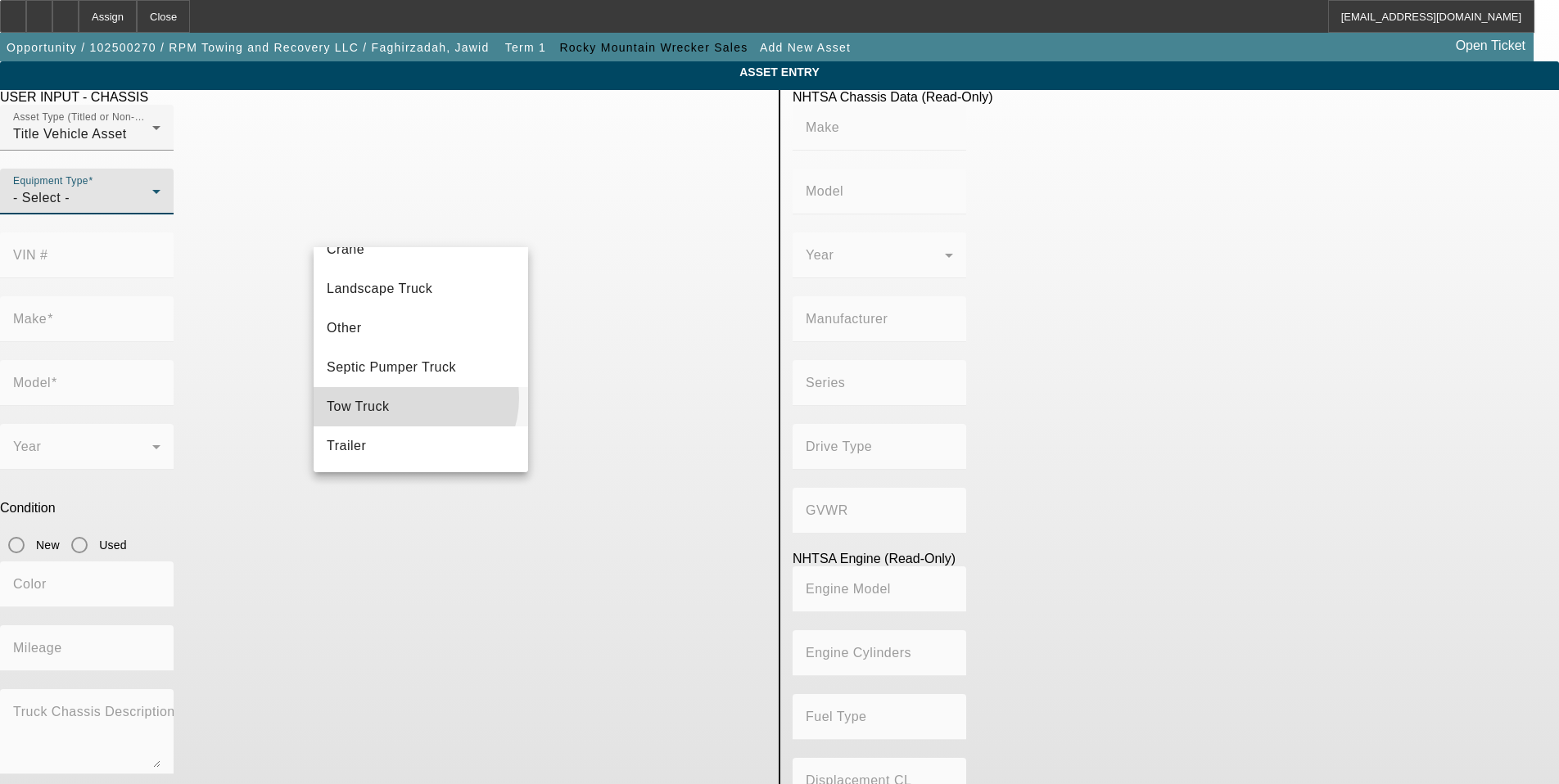
click at [409, 398] on mat-option "Tow Truck" at bounding box center [421, 407] width 215 height 40
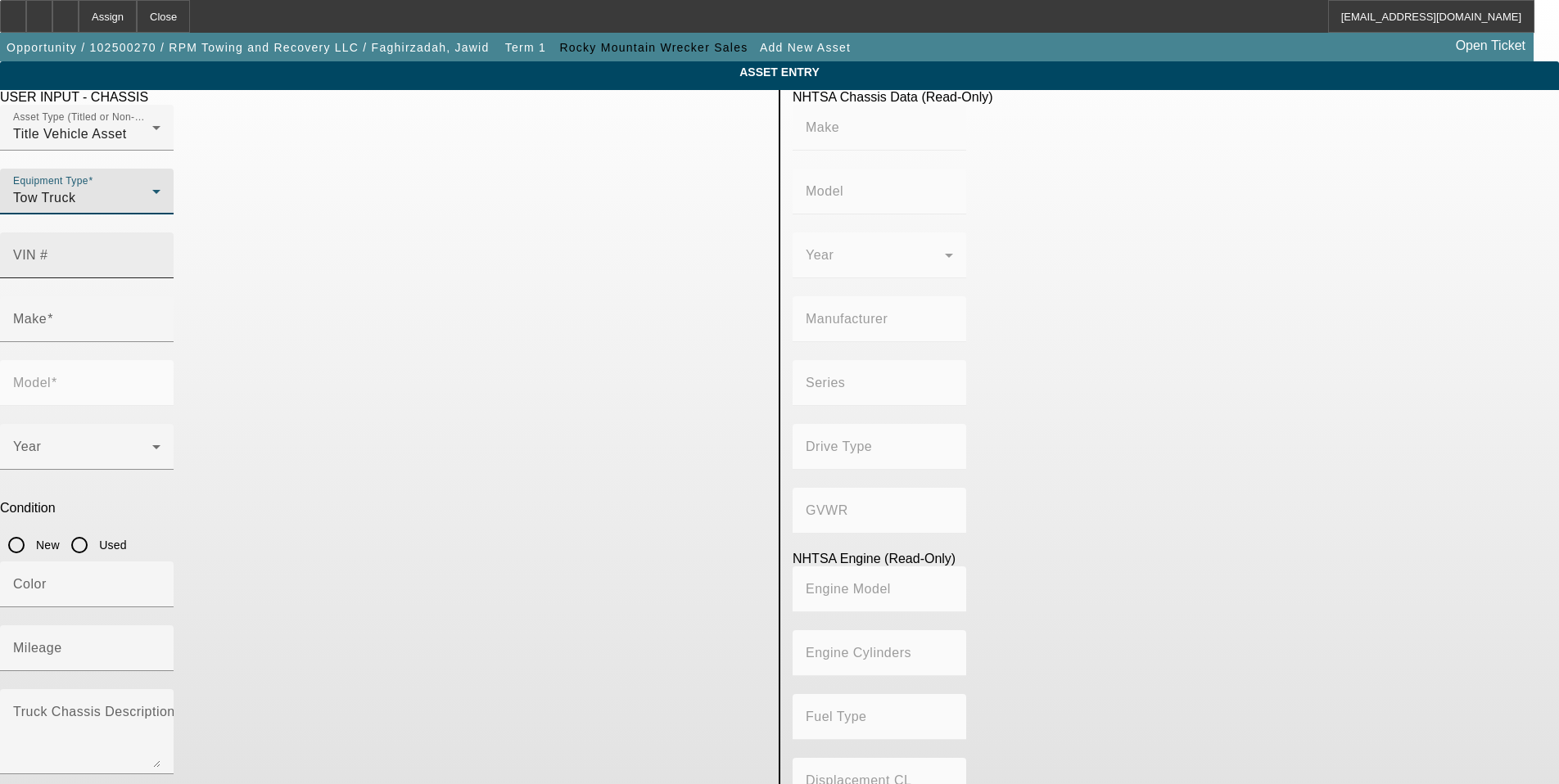
click at [161, 252] on input "VIN #" at bounding box center [87, 262] width 147 height 20
type input "2np3hj8x7mm740563"
type input "PETERBILT"
type input "348"
type input "PETERBILT MOTORS COMPANY"
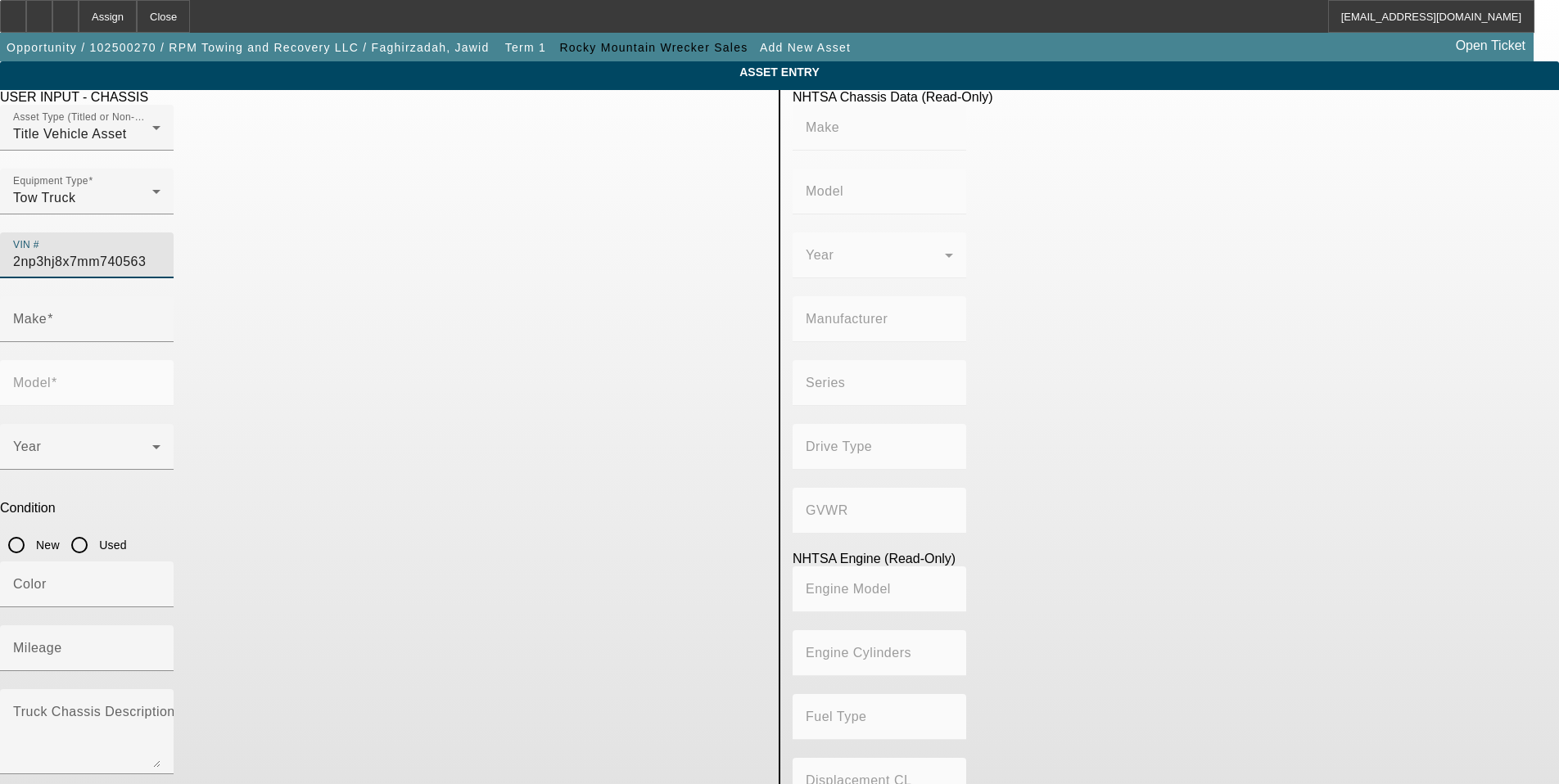
type input "4x2"
type input "Class 8: 33,001 lb and above (14,969 kg and above)"
type input "PX-9"
type input "6"
type input "Diesel"
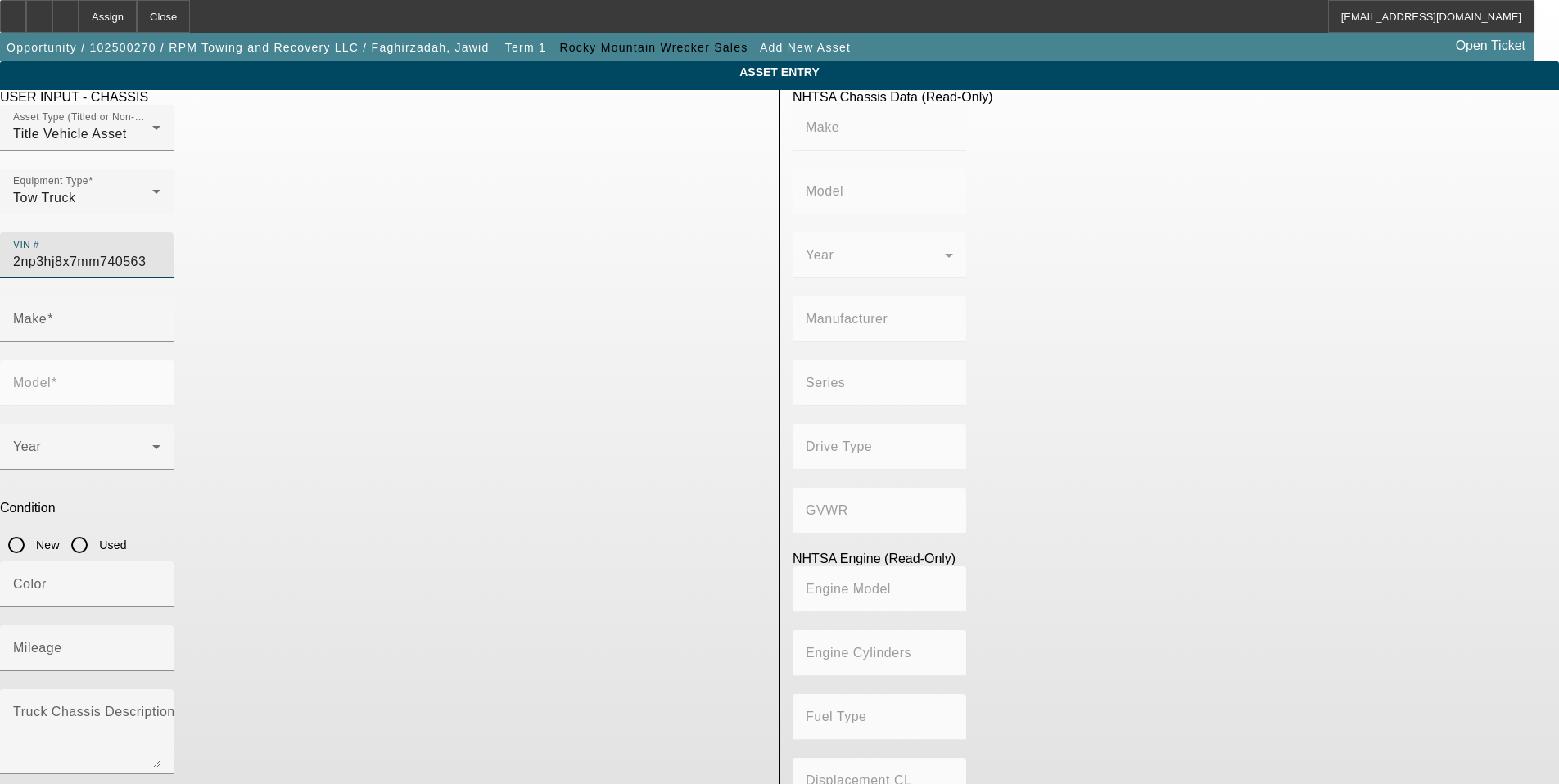
type input "543.11132244311"
type input "8.9"
type input "PETERBILT"
type input "348"
type input "2NP3HJ8X7MM740563"
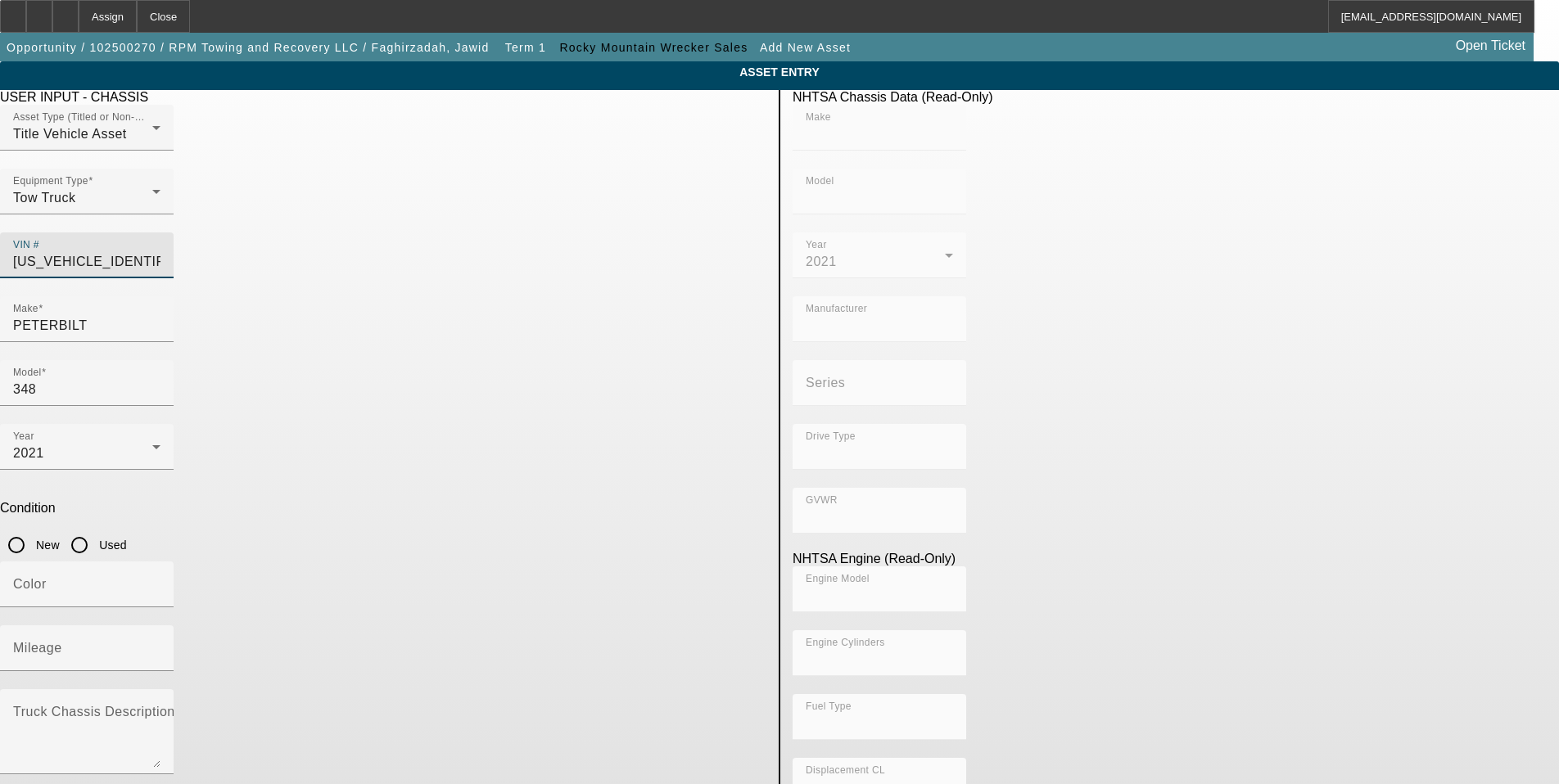
click at [32, 529] on input "New" at bounding box center [16, 545] width 32 height 32
radio input "true"
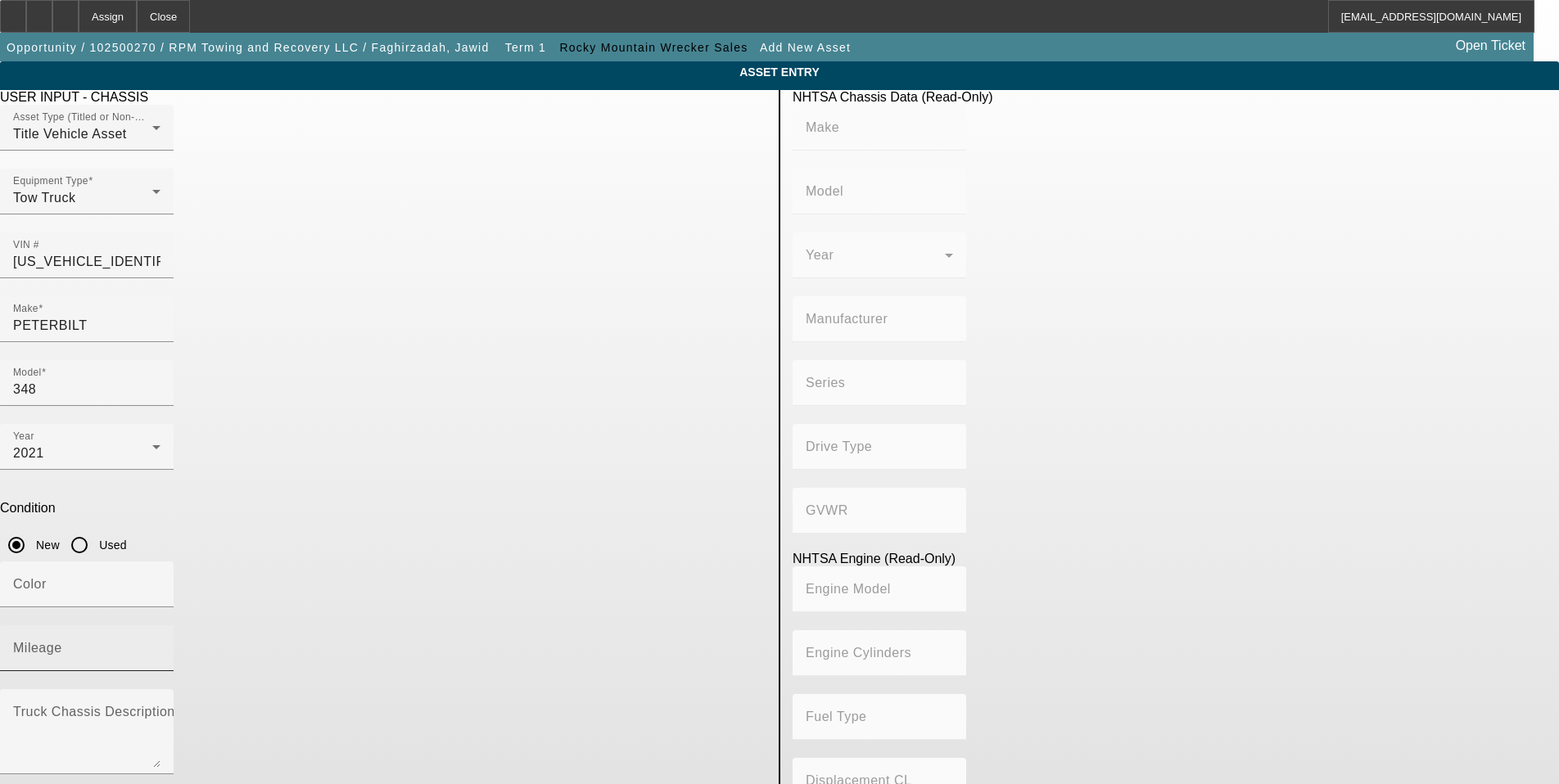
type input "PETERBILT"
type input "348"
type input "PETERBILT MOTORS COMPANY"
type input "4x2"
type input "Class 8: 33,001 lb and above (14,969 kg and above)"
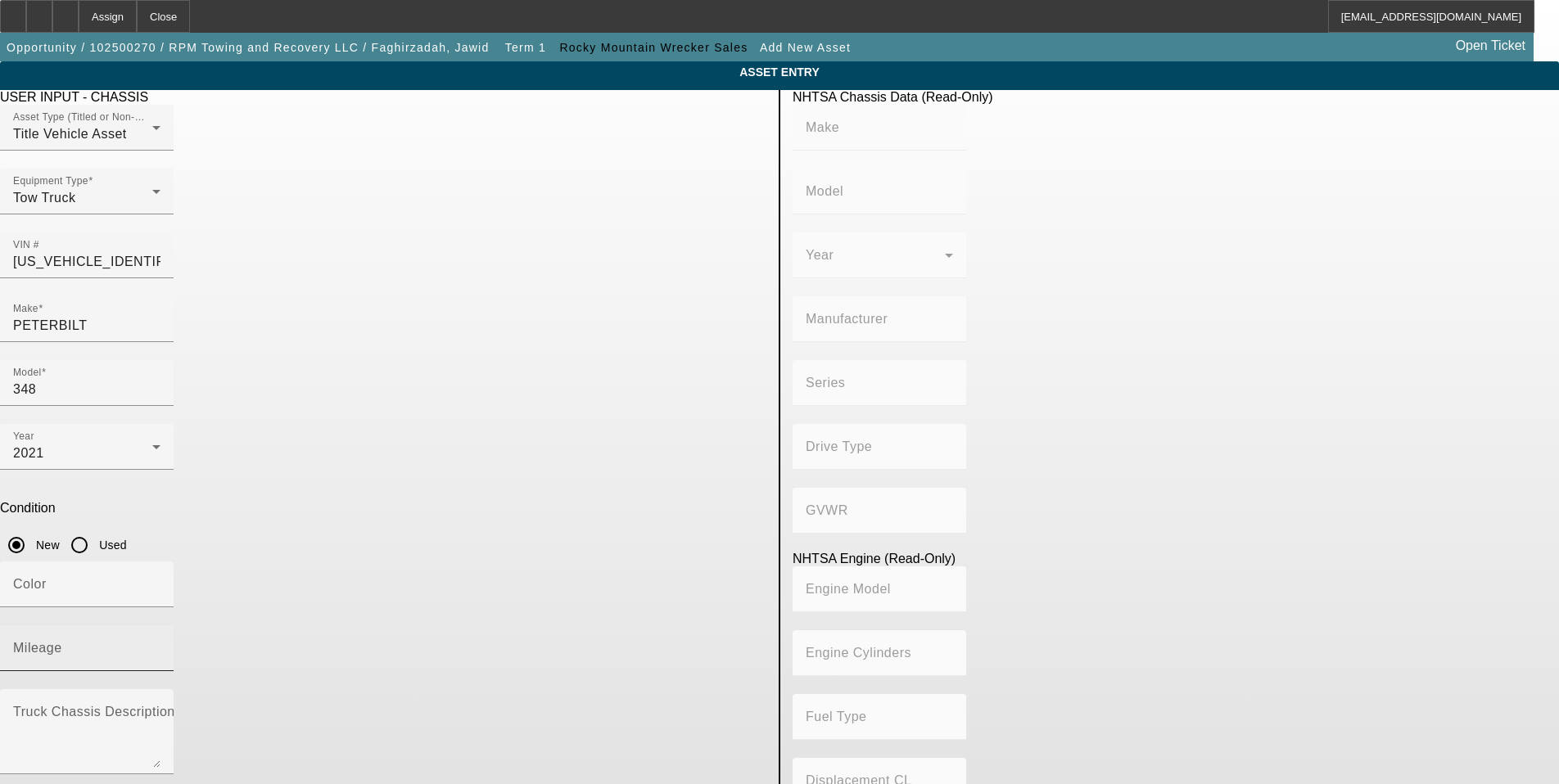
type input "PX-9"
type input "6"
type input "Diesel"
type input "543.11132244311"
type input "8.9"
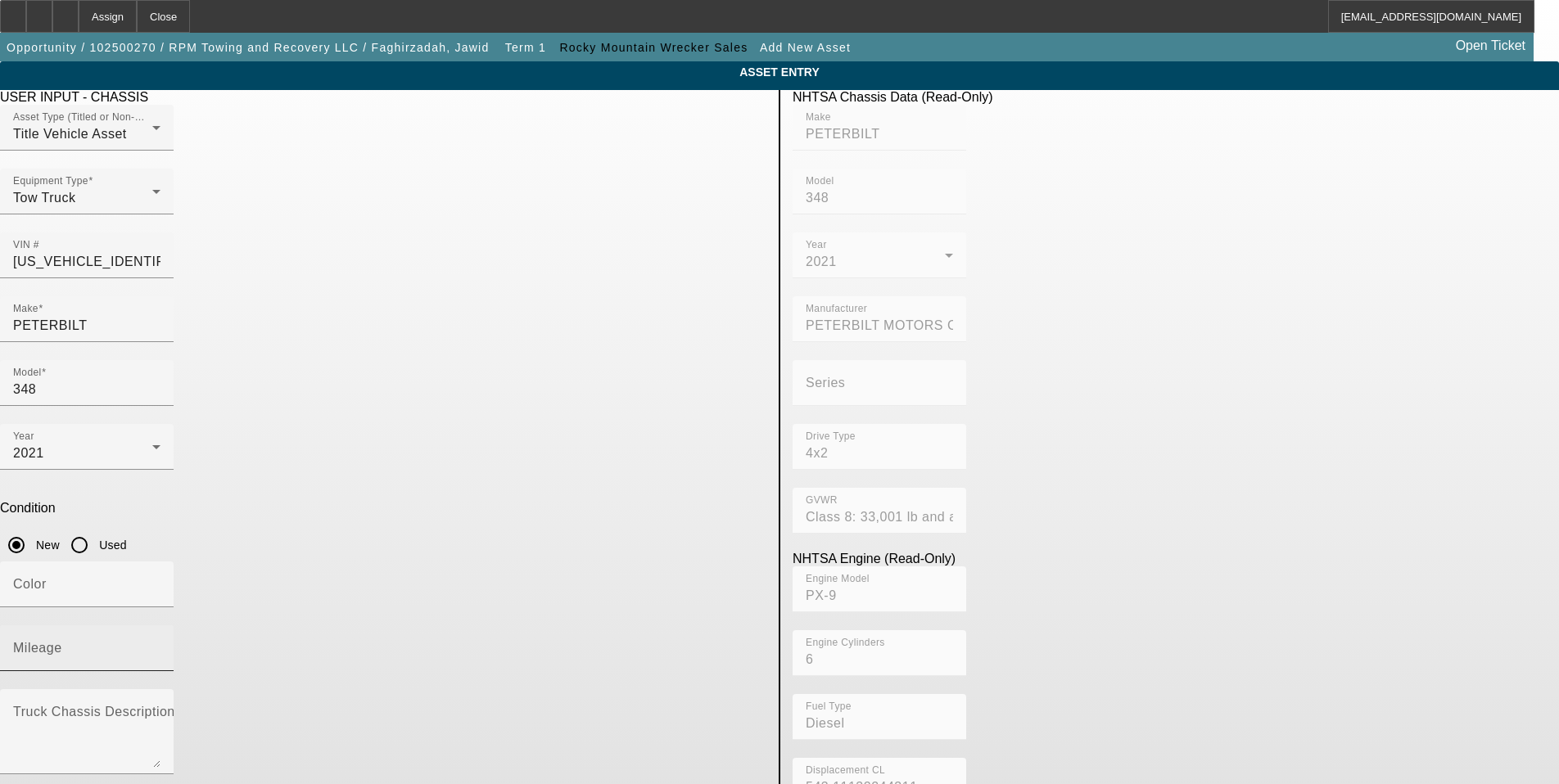
click at [161, 625] on div "Mileage" at bounding box center [87, 647] width 147 height 46
type input "300"
click at [161, 709] on textarea "Truck Chassis Description (Describe the truck chassis only)" at bounding box center [87, 738] width 147 height 59
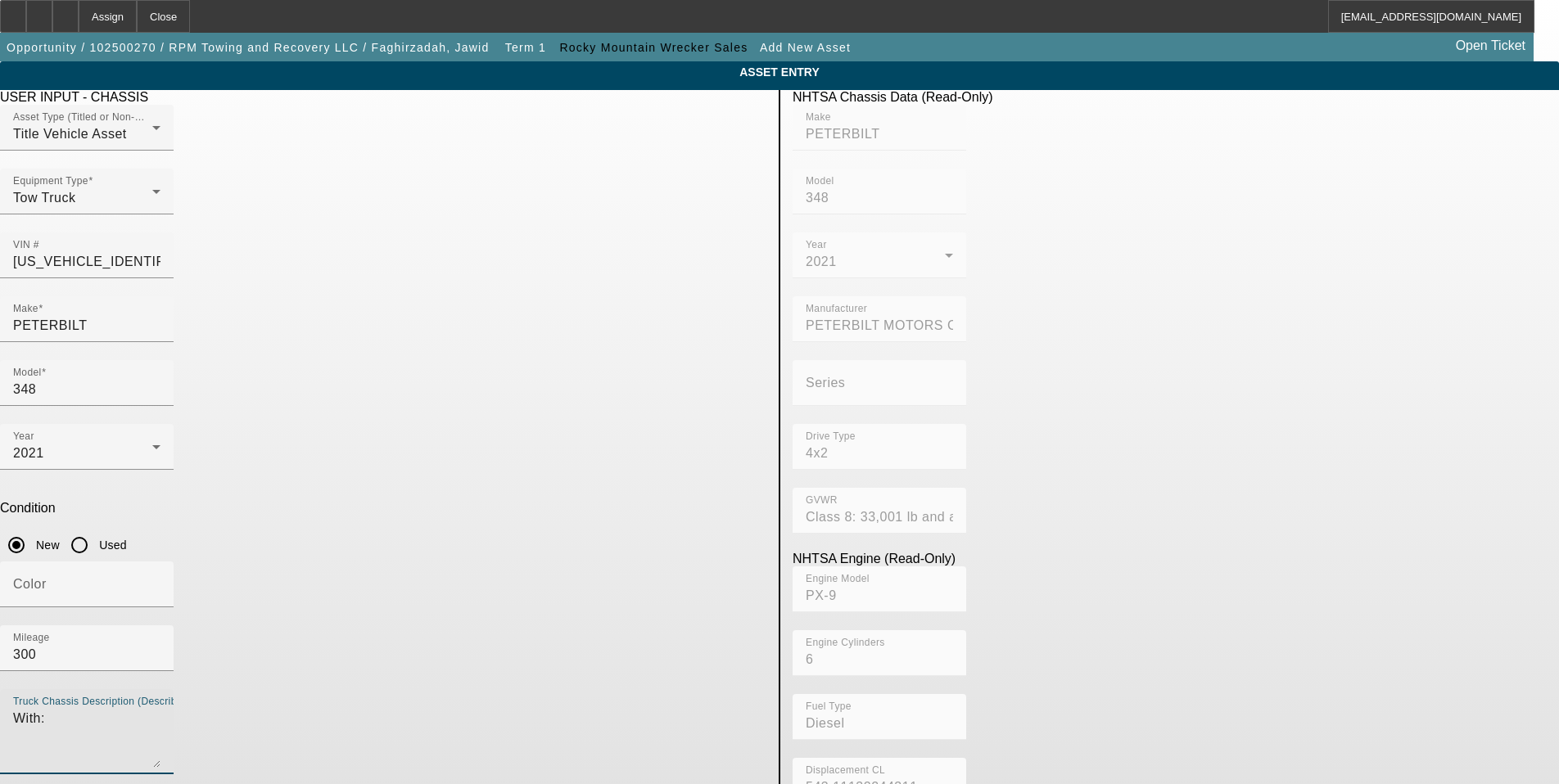
type textarea "With:"
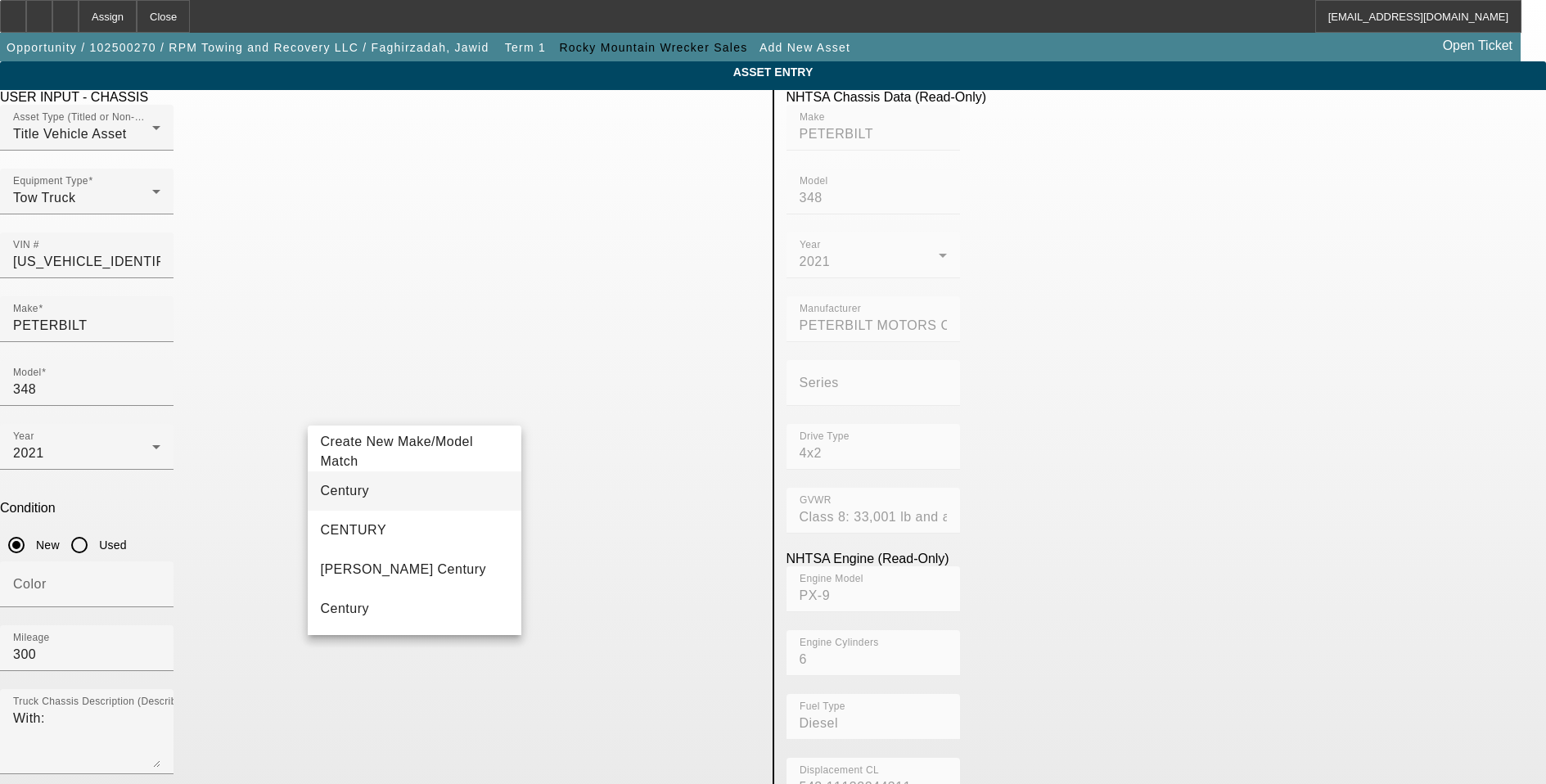
type input "Century"
click at [393, 495] on mat-option "Century" at bounding box center [415, 491] width 215 height 40
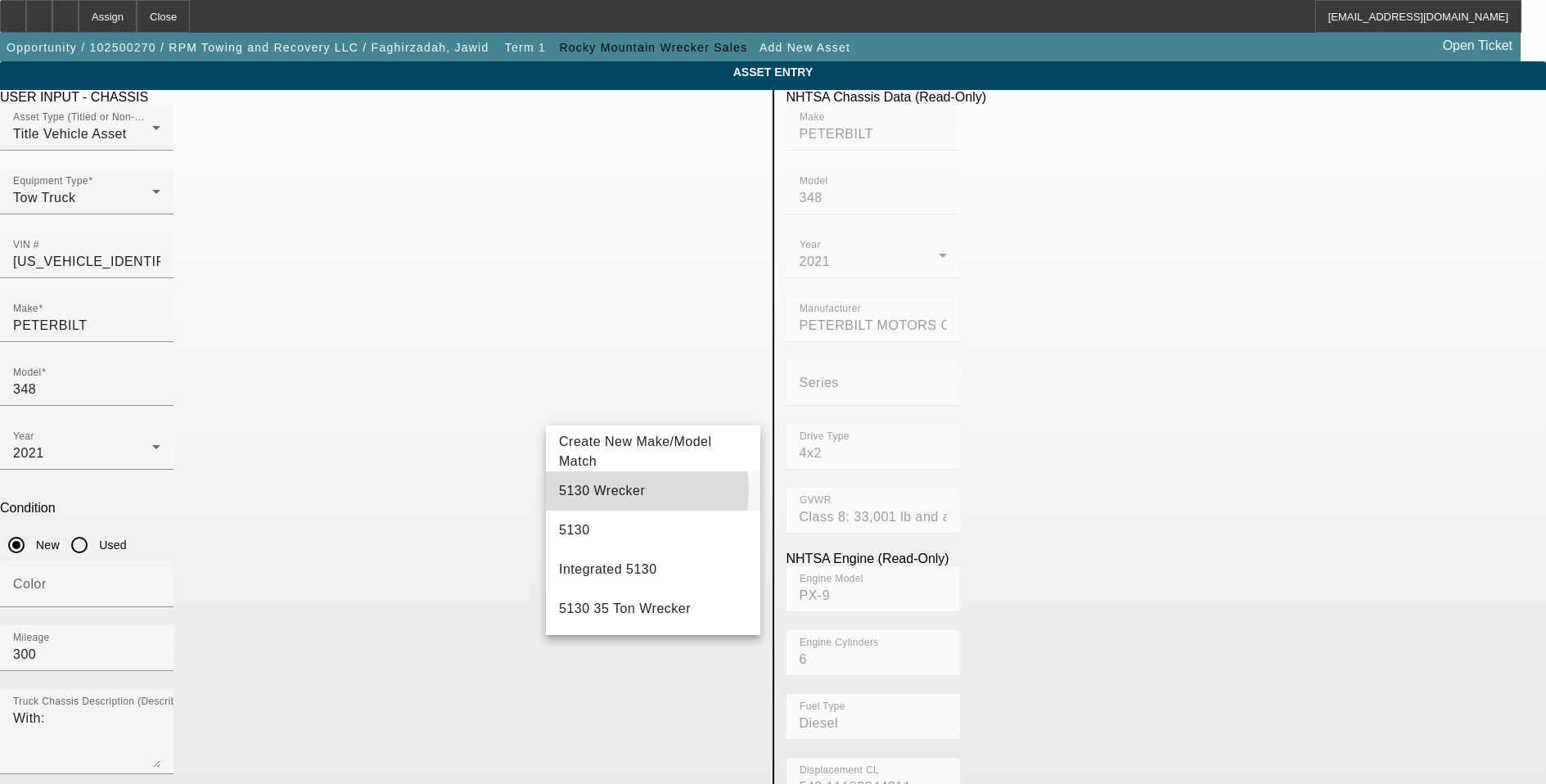
click at [615, 490] on span "5130 Wrecker" at bounding box center [602, 490] width 86 height 13
type input "5130 Wrecker"
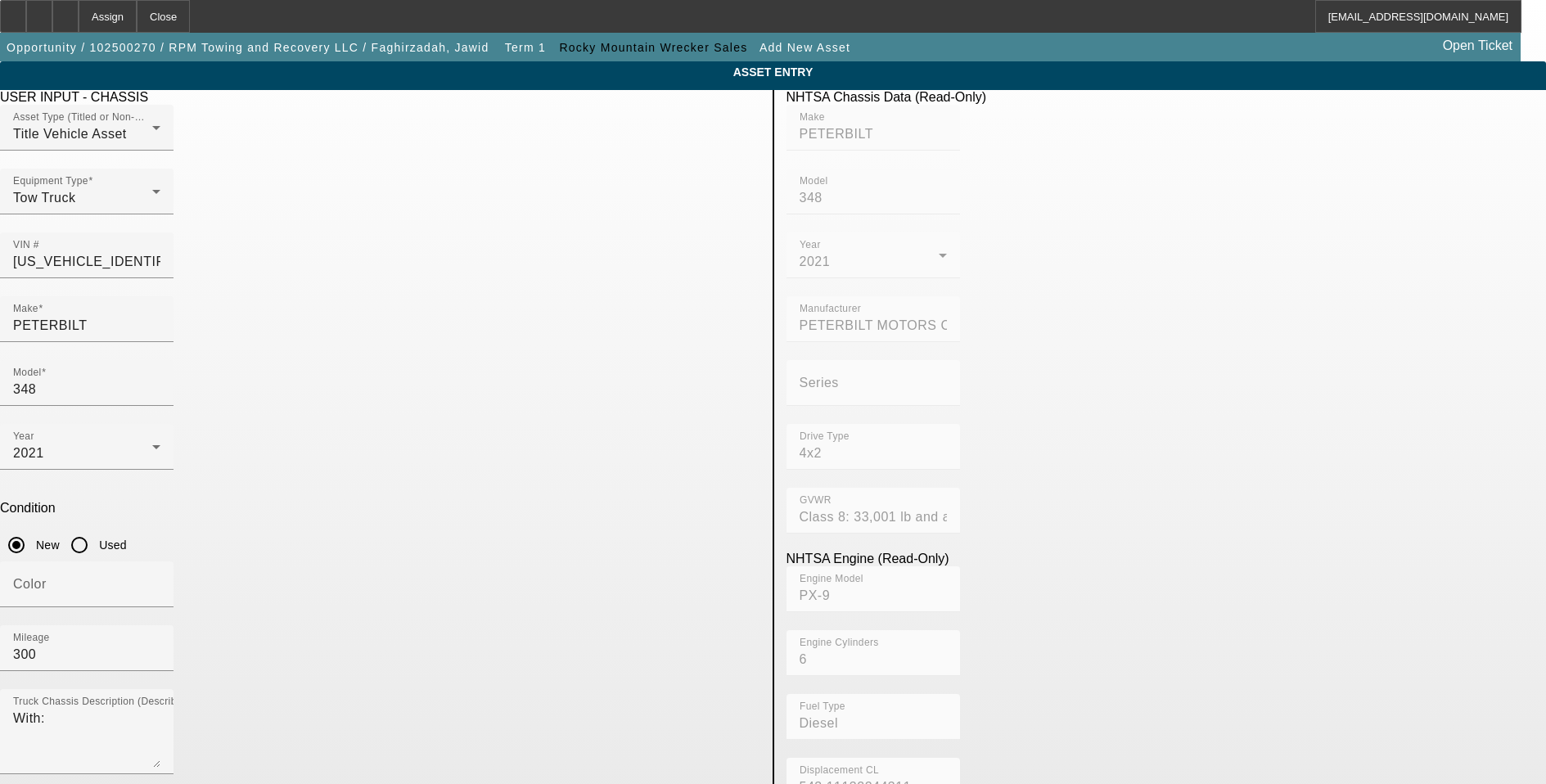
radio input "true"
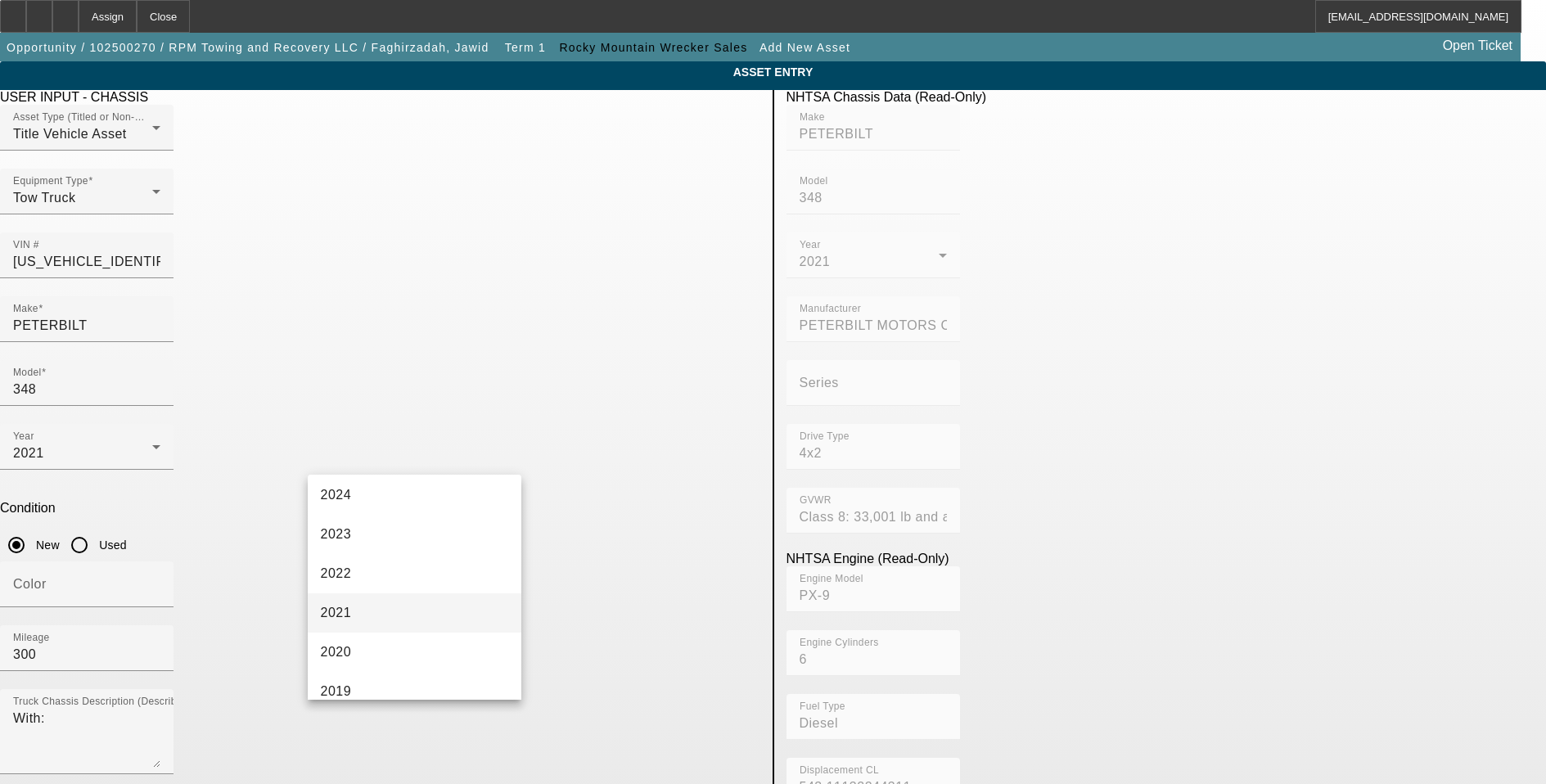
scroll to position [163, 0]
click at [396, 606] on mat-option "2021" at bounding box center [415, 612] width 215 height 40
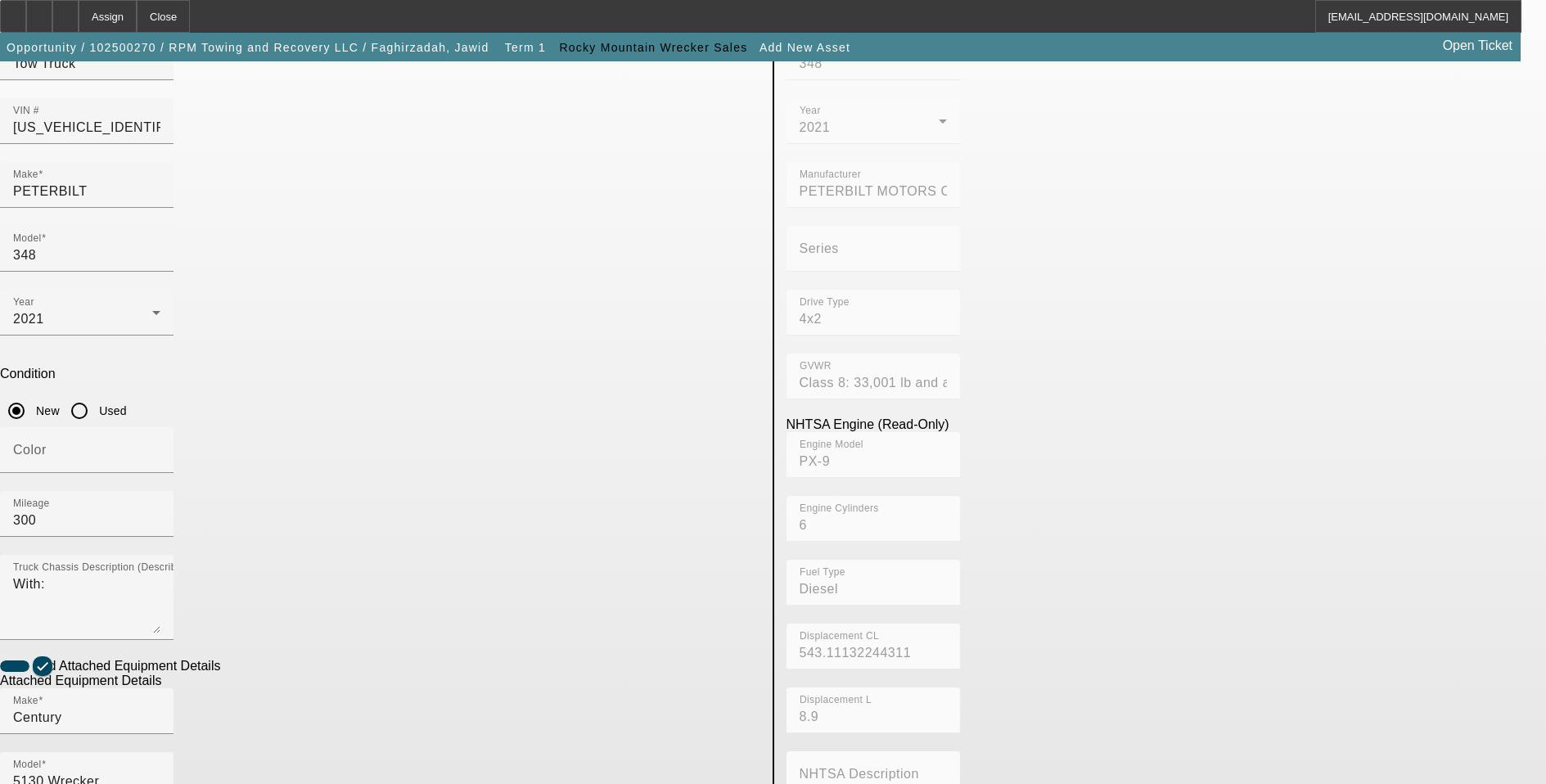
scroll to position [270, 0]
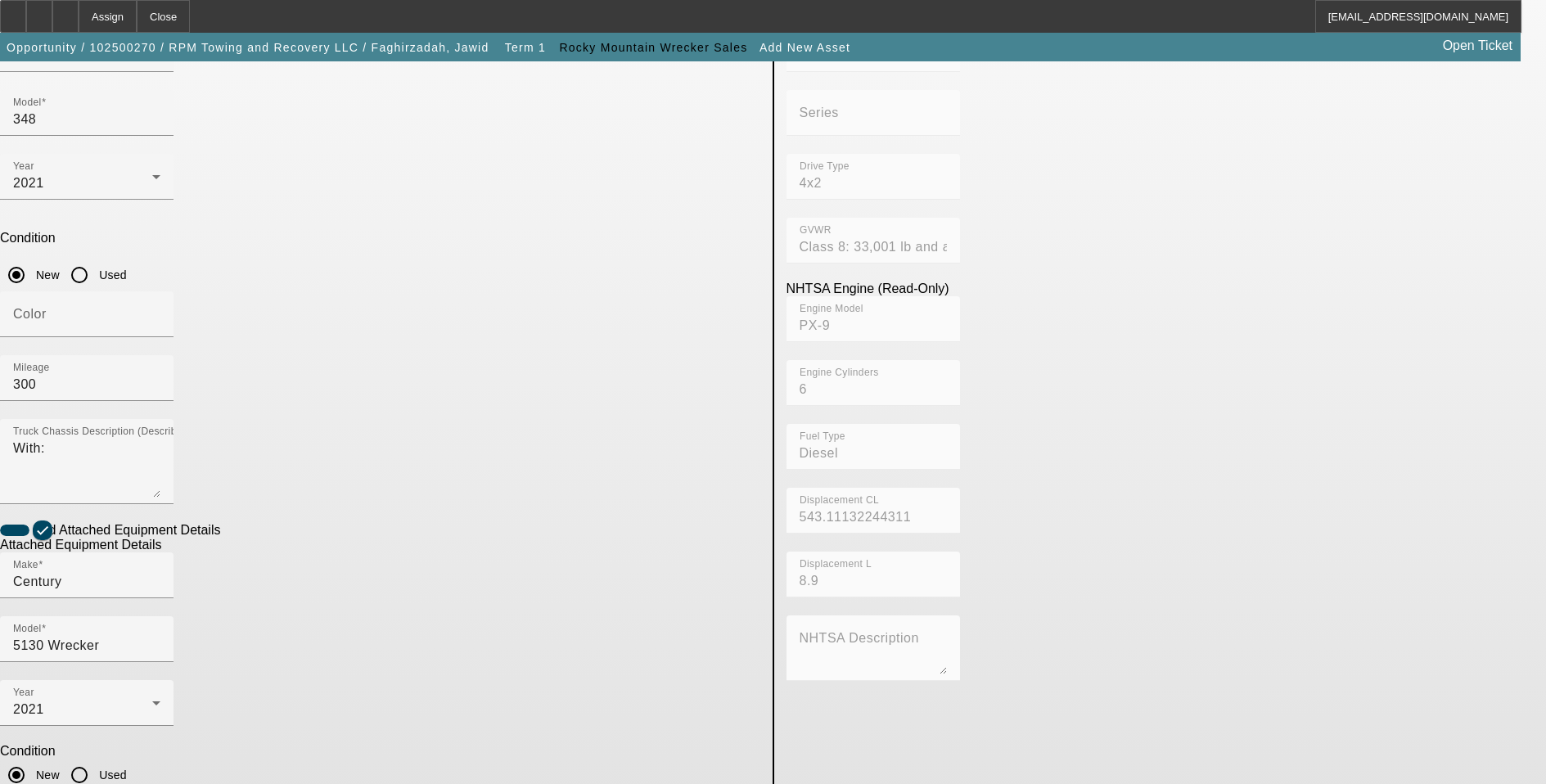
type input "5130-1651-B20"
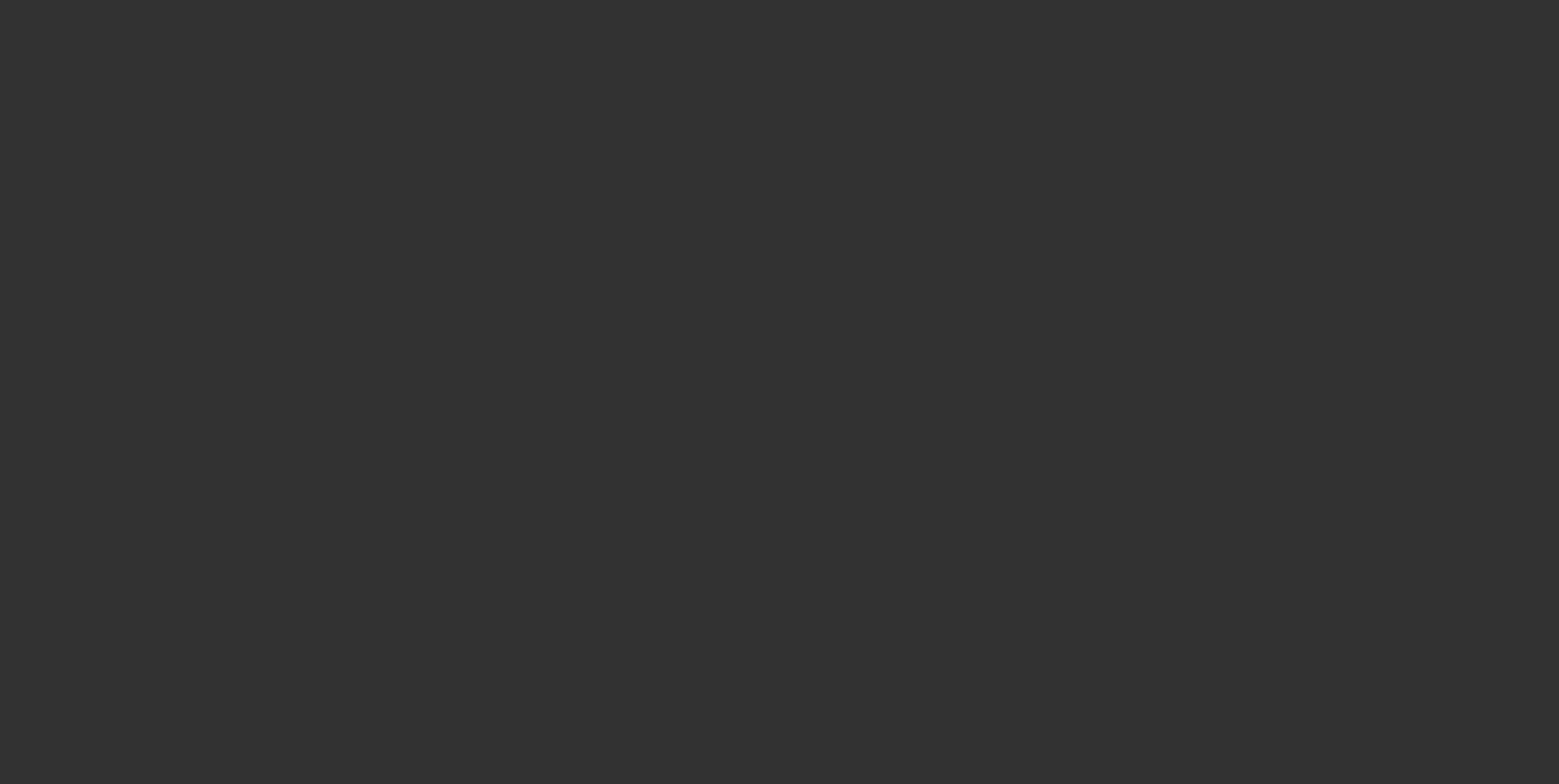
type input "$313,734.61"
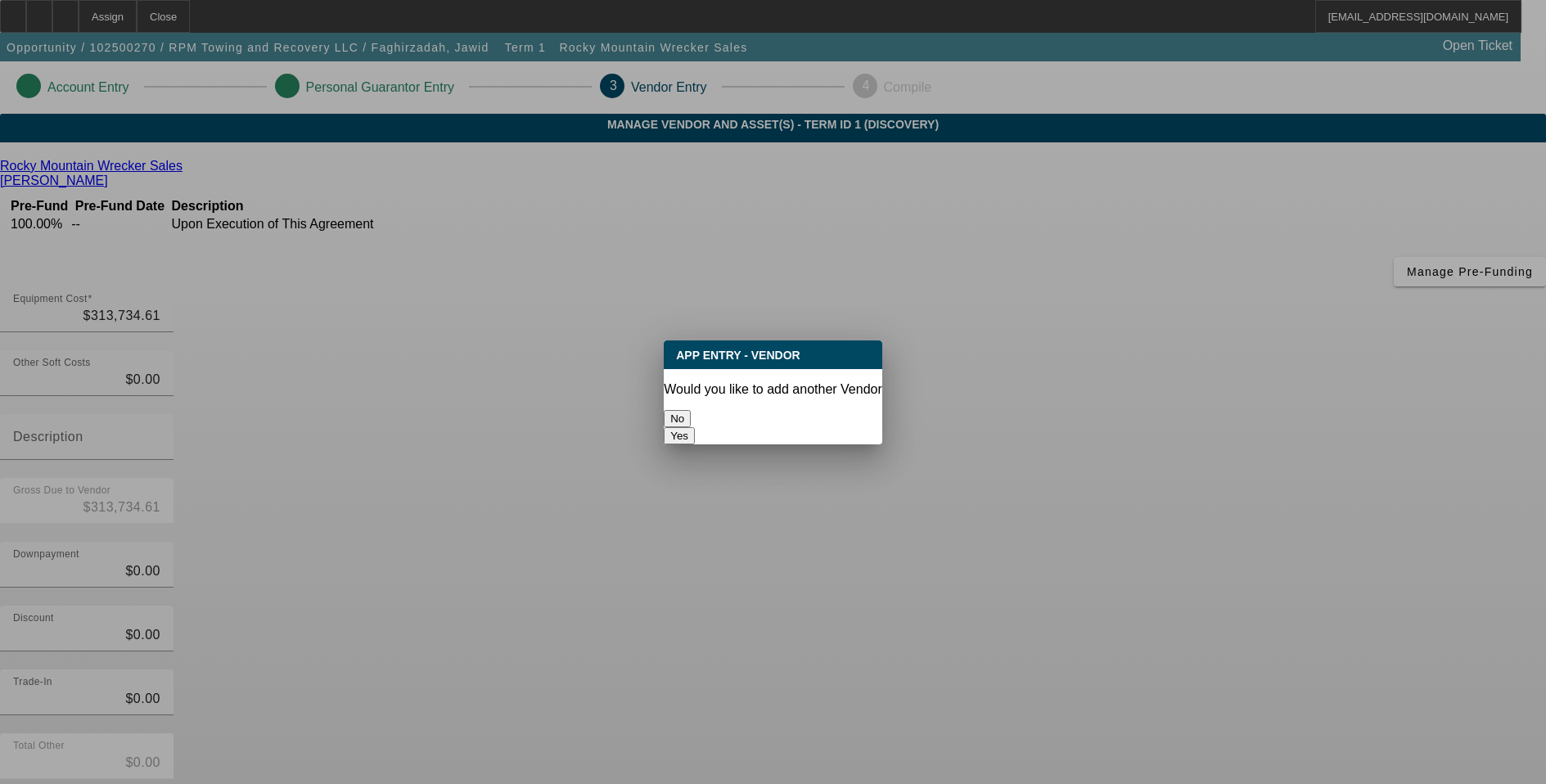
click at [691, 415] on button "No" at bounding box center [677, 418] width 27 height 17
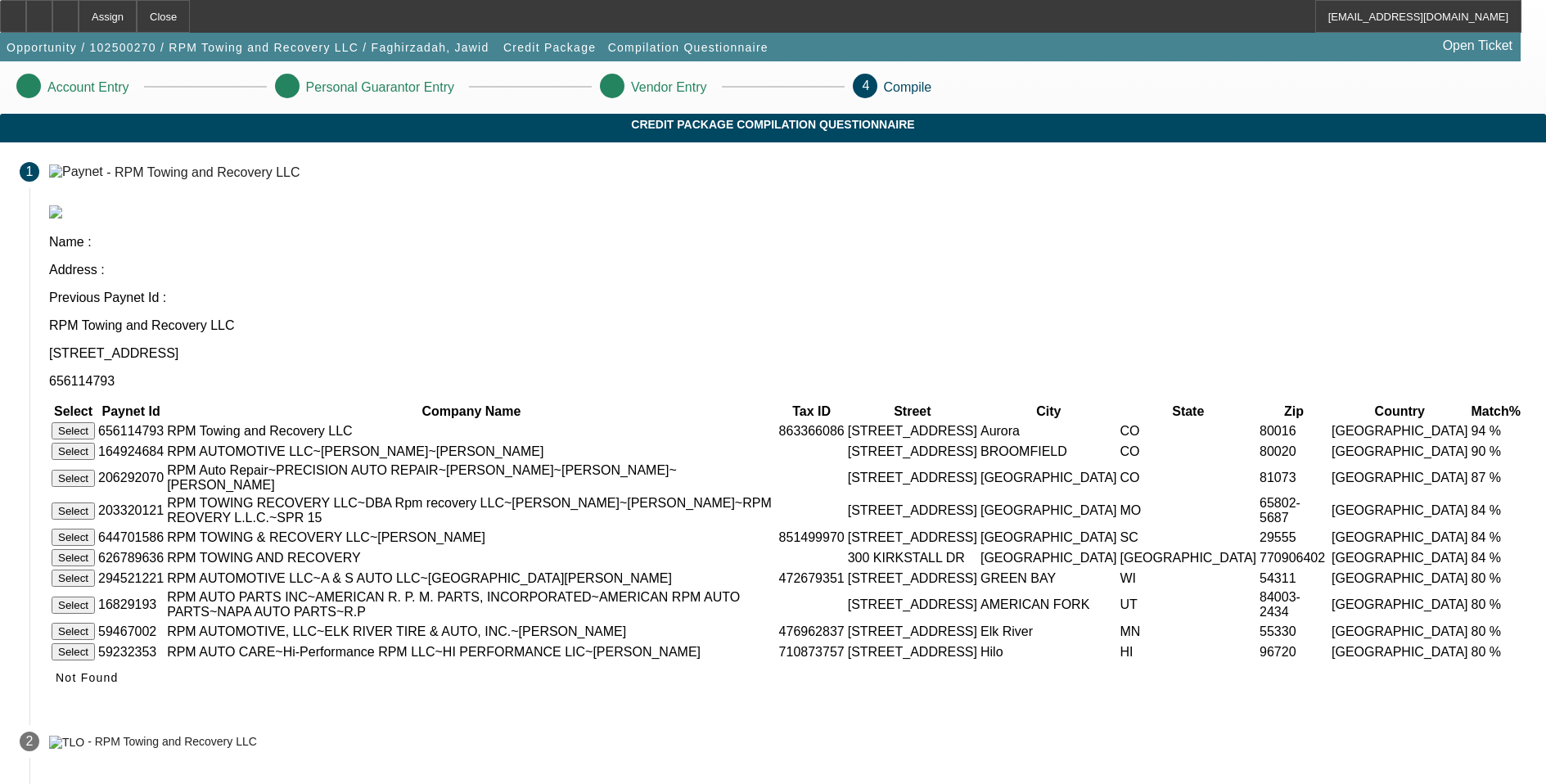
click at [95, 422] on button "Select" at bounding box center [73, 430] width 43 height 17
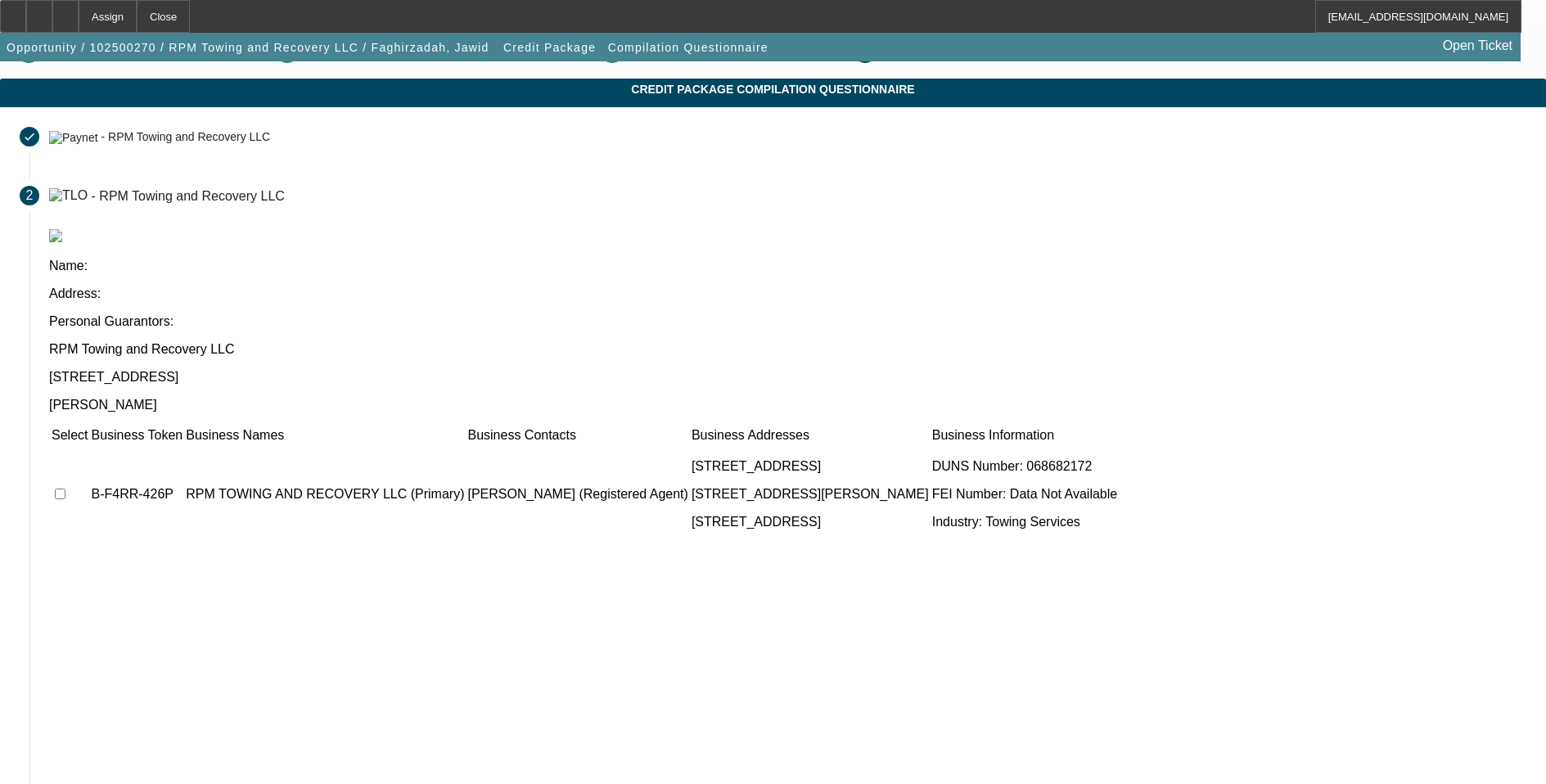
click at [66, 489] on input "checkbox" at bounding box center [60, 494] width 11 height 11
checkbox input "true"
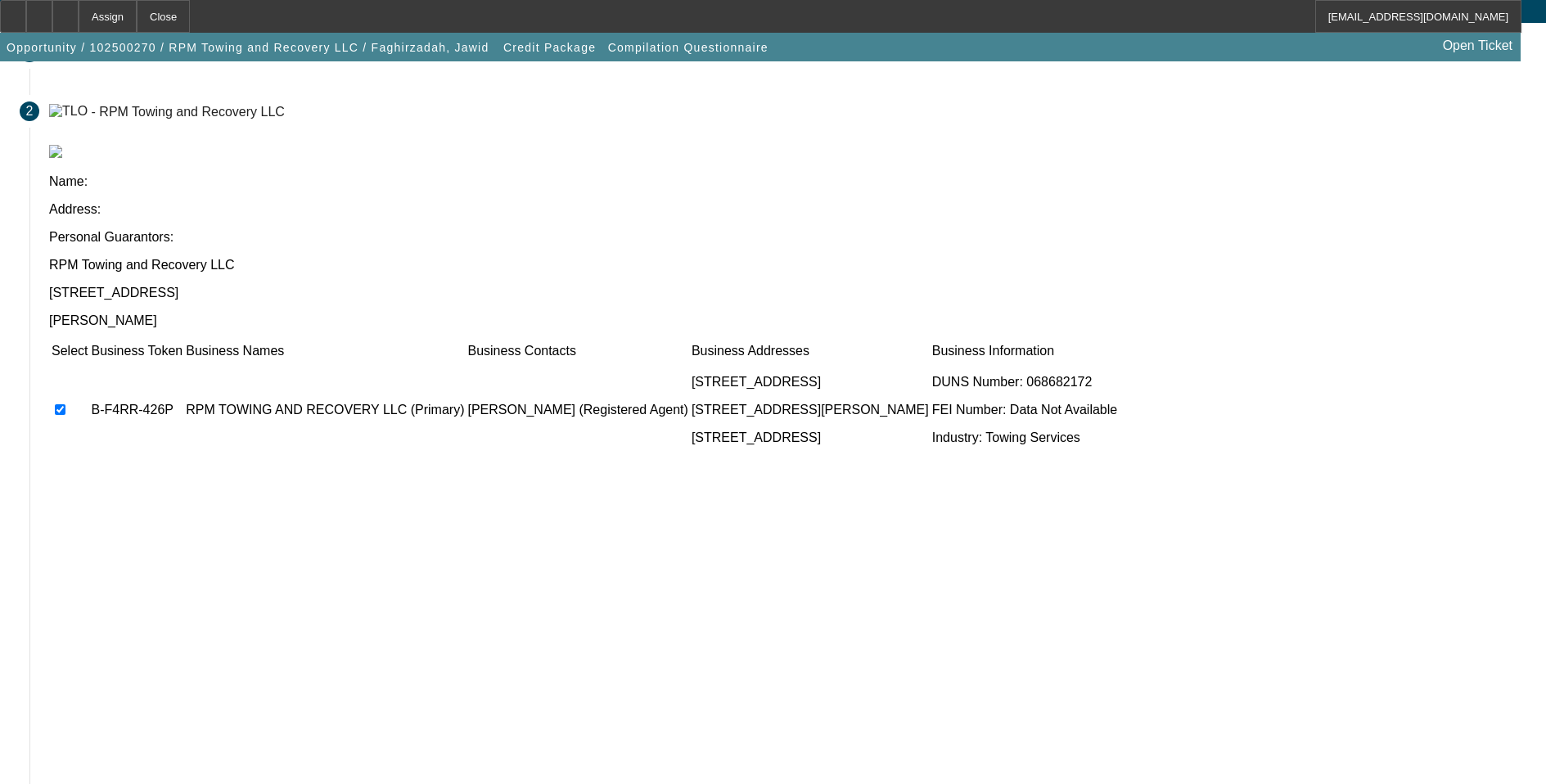
scroll to position [121, 0]
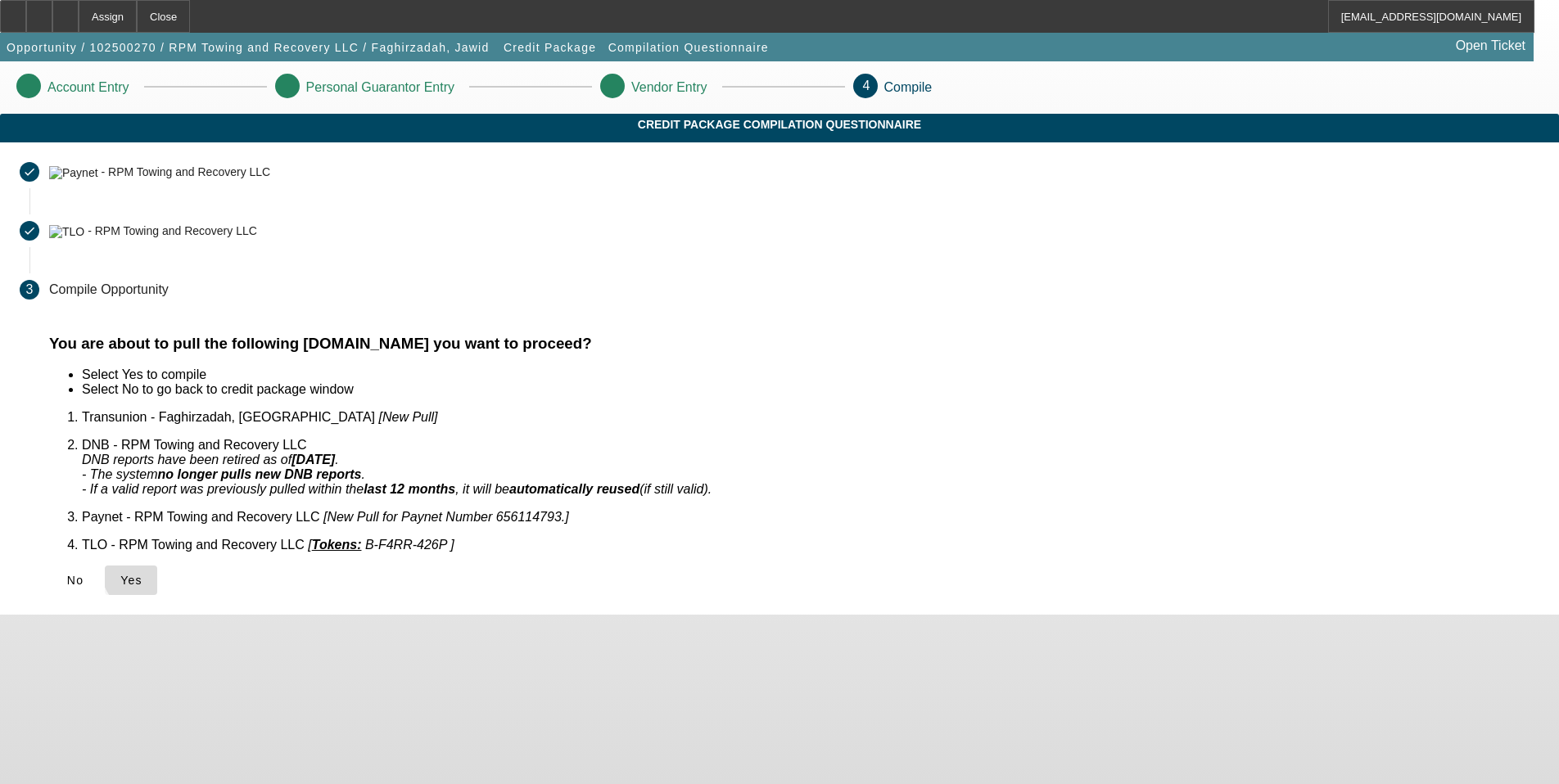
click at [143, 574] on span "Yes" at bounding box center [131, 580] width 22 height 13
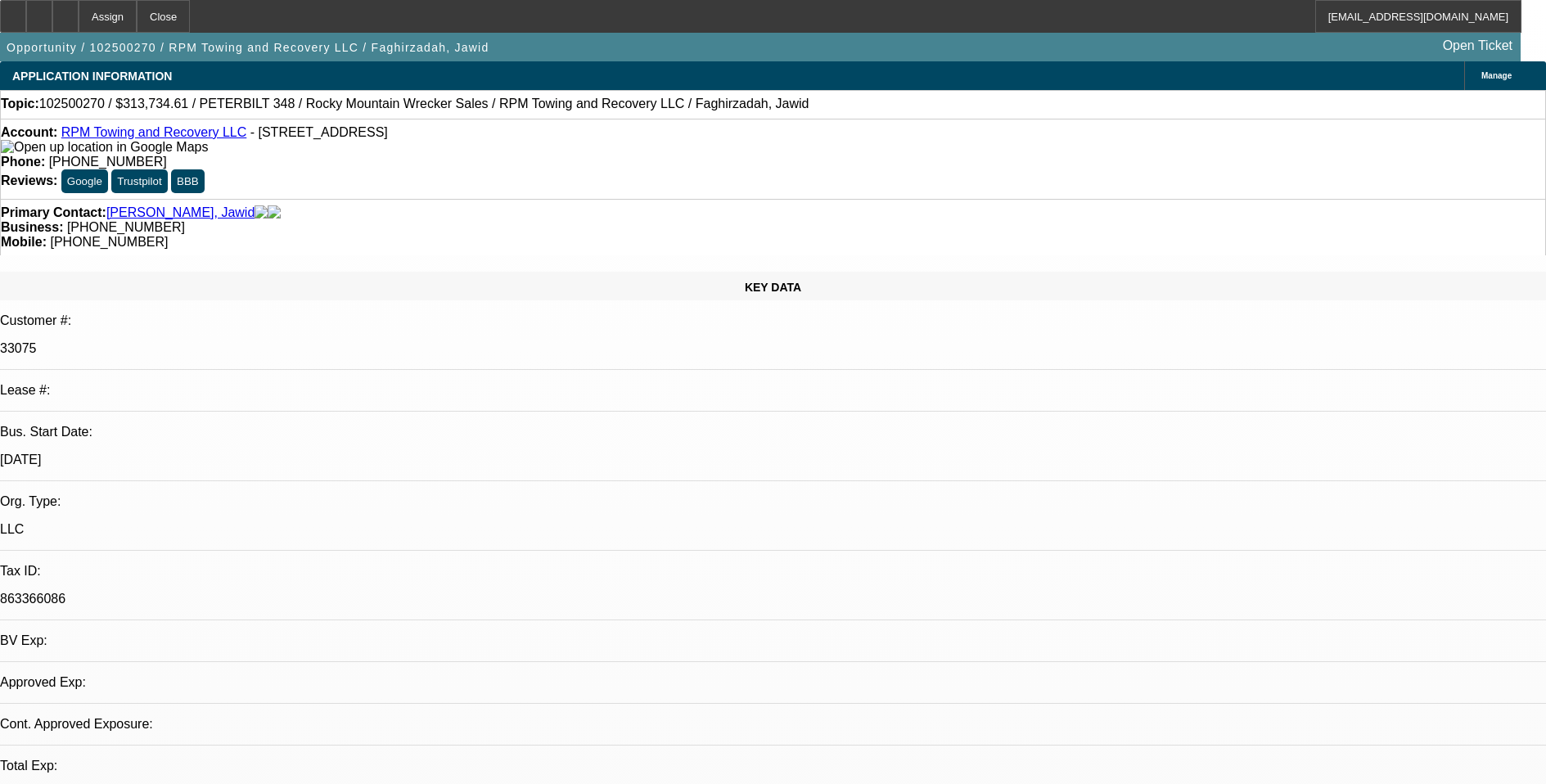
select select "0"
select select "2"
select select "0.1"
select select "4"
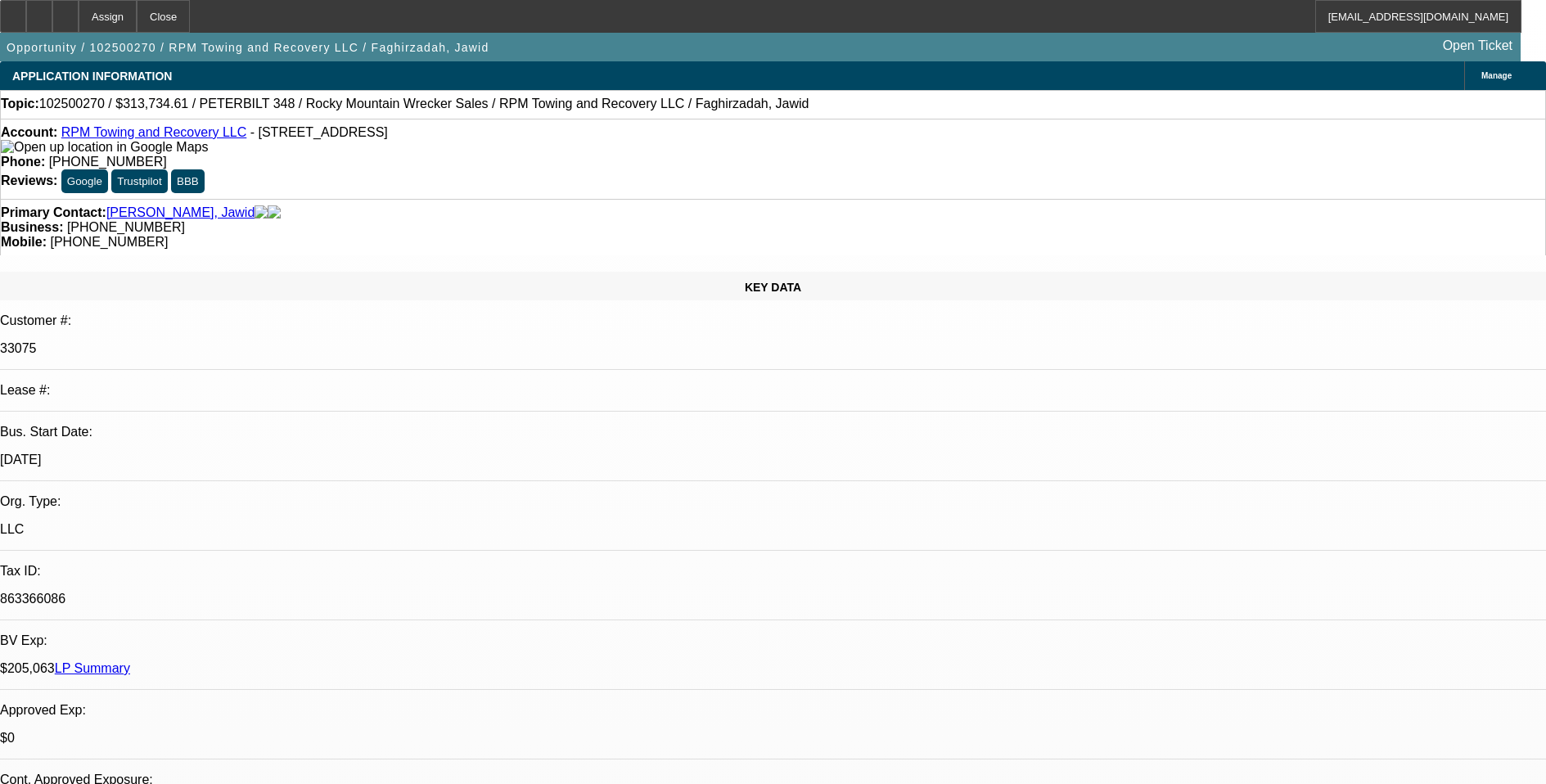
radio input "true"
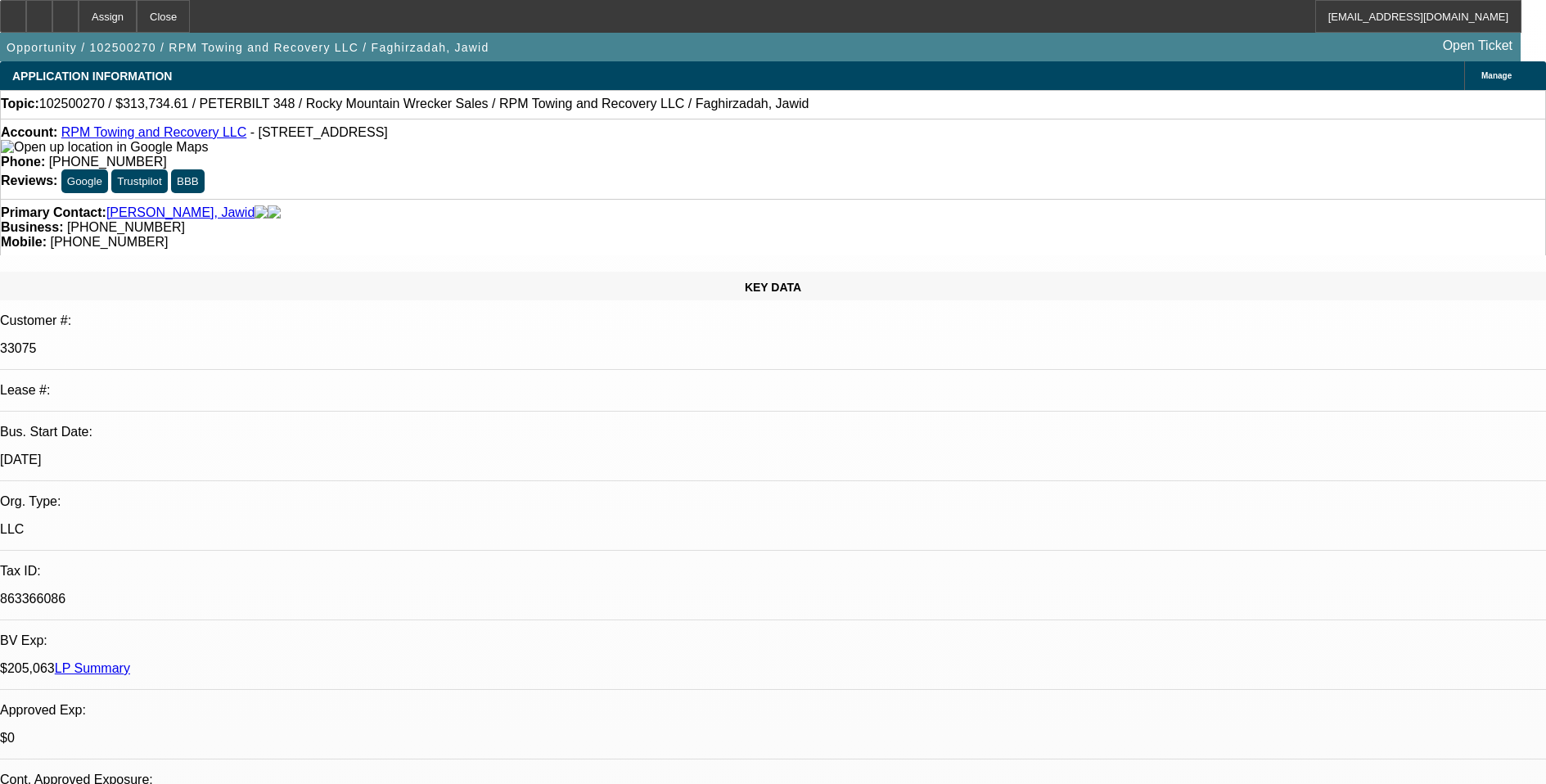
type textarea "10-10: Need full fins, need to confirm DP available.// Jawid wants to get into …"
radio input "true"
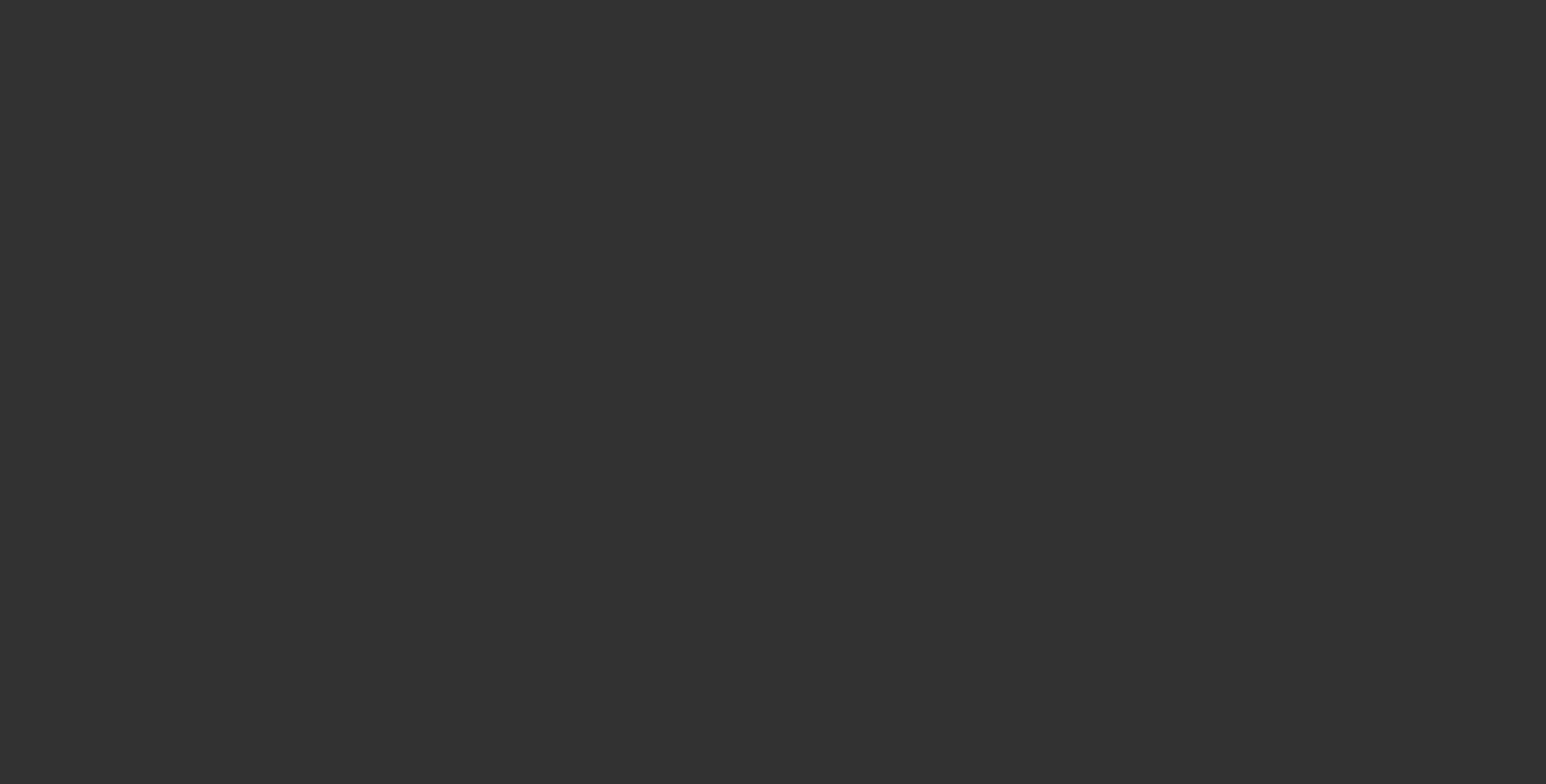
scroll to position [0, 0]
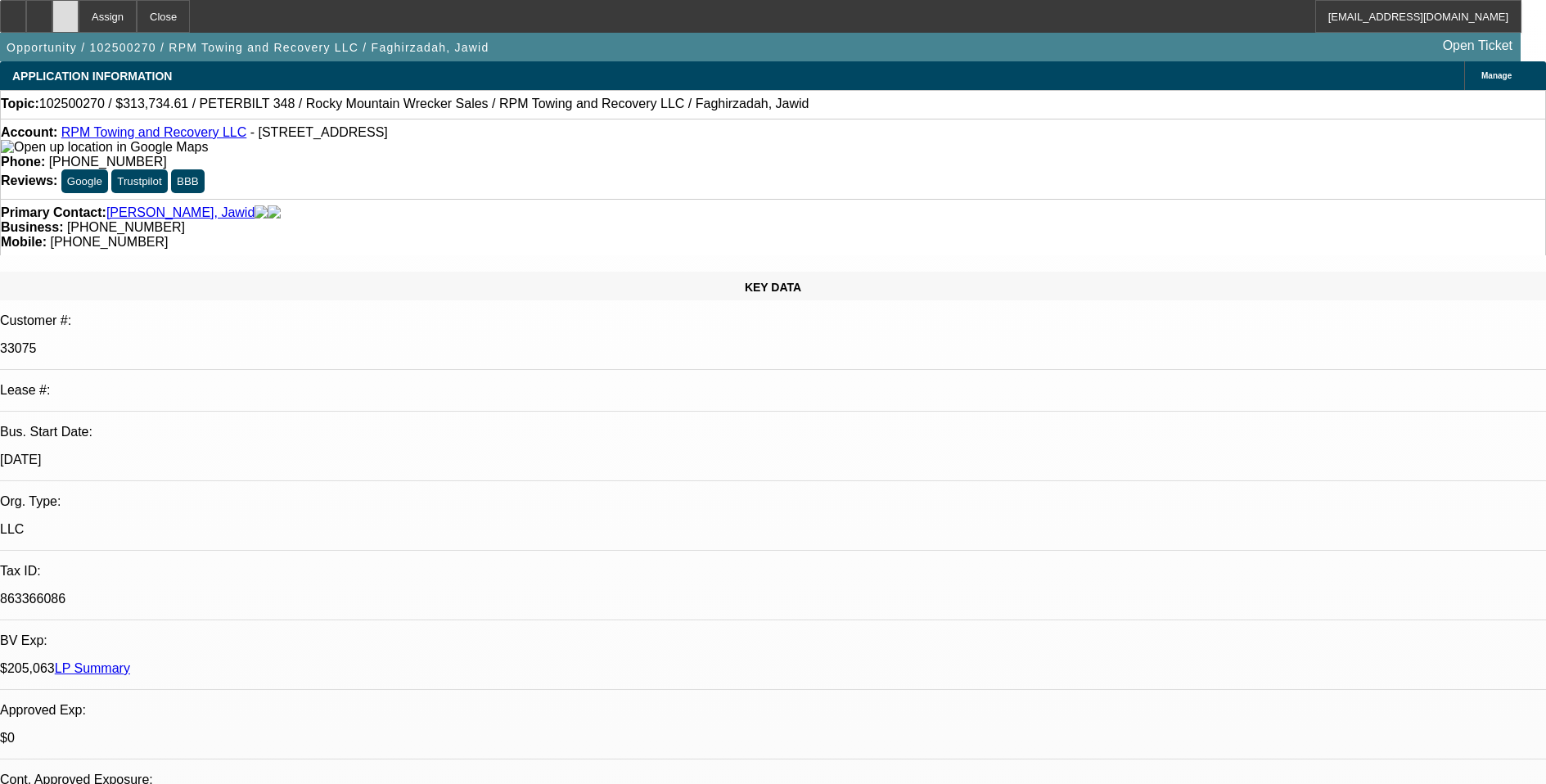
drag, startPoint x: 102, startPoint y: 15, endPoint x: 115, endPoint y: 36, distance: 24.7
click at [66, 11] on icon at bounding box center [66, 11] width 0 height 0
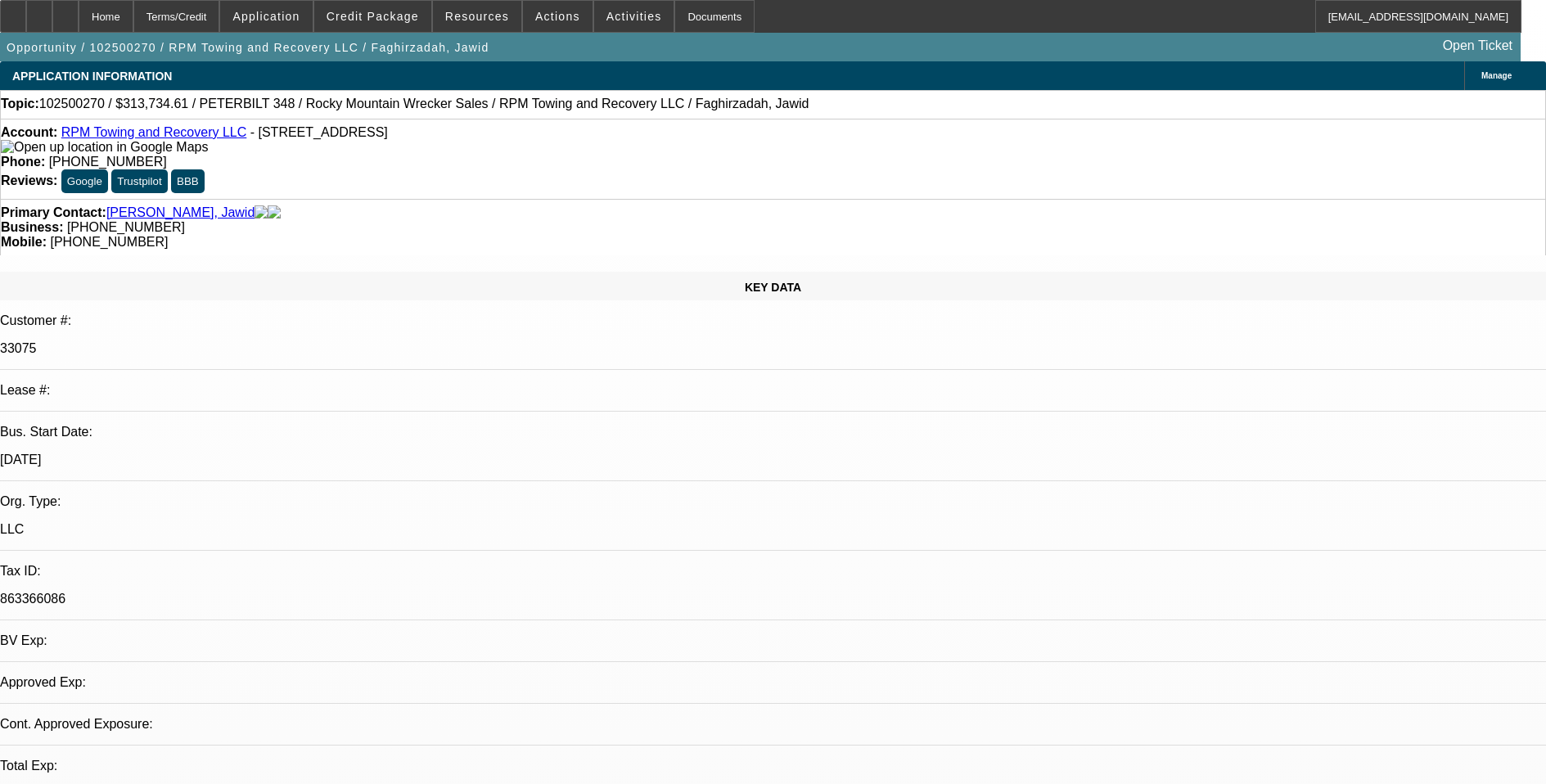
select select "0"
select select "2"
select select "0.1"
select select "4"
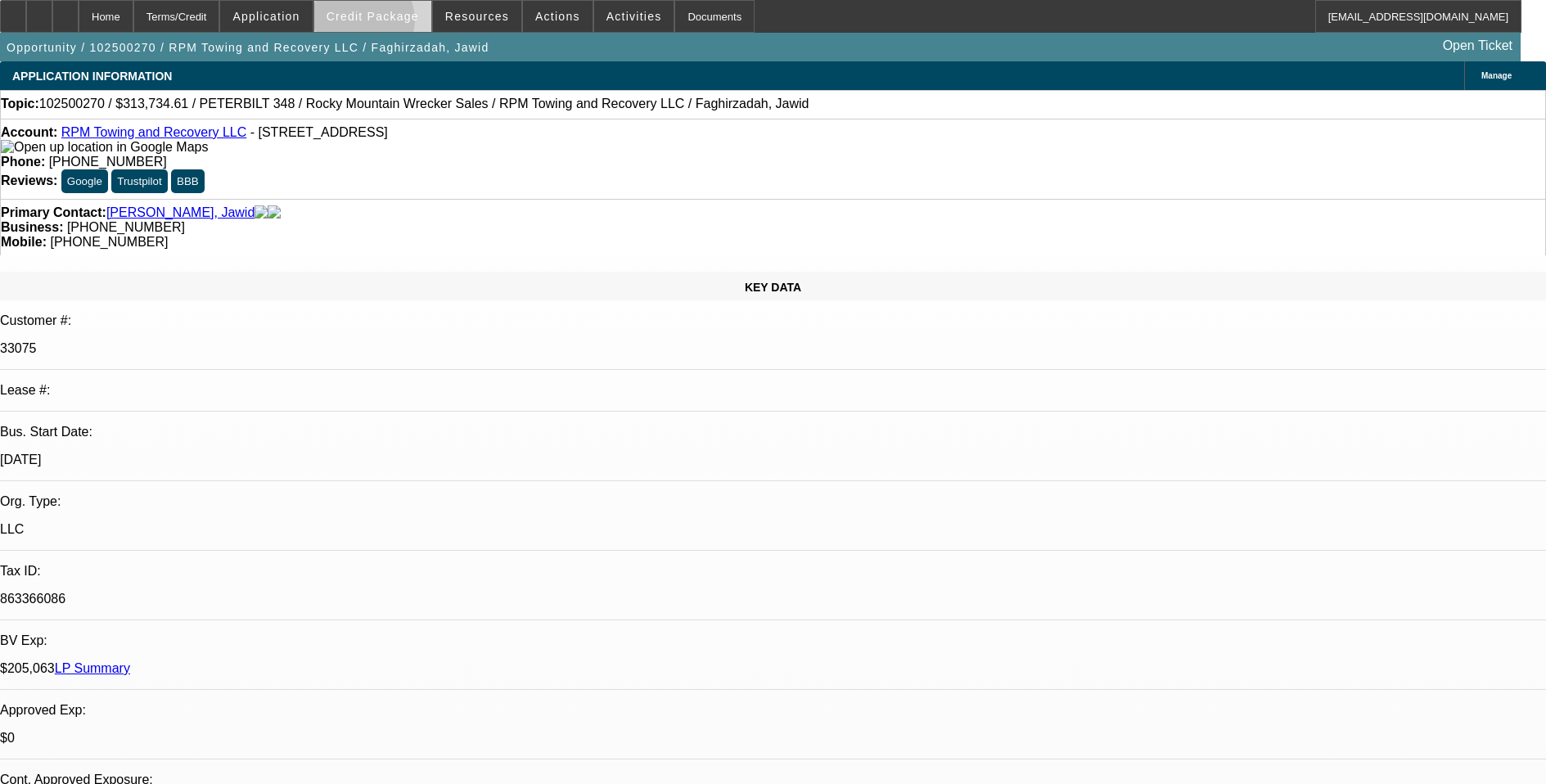
click at [387, 23] on span at bounding box center [373, 16] width 117 height 40
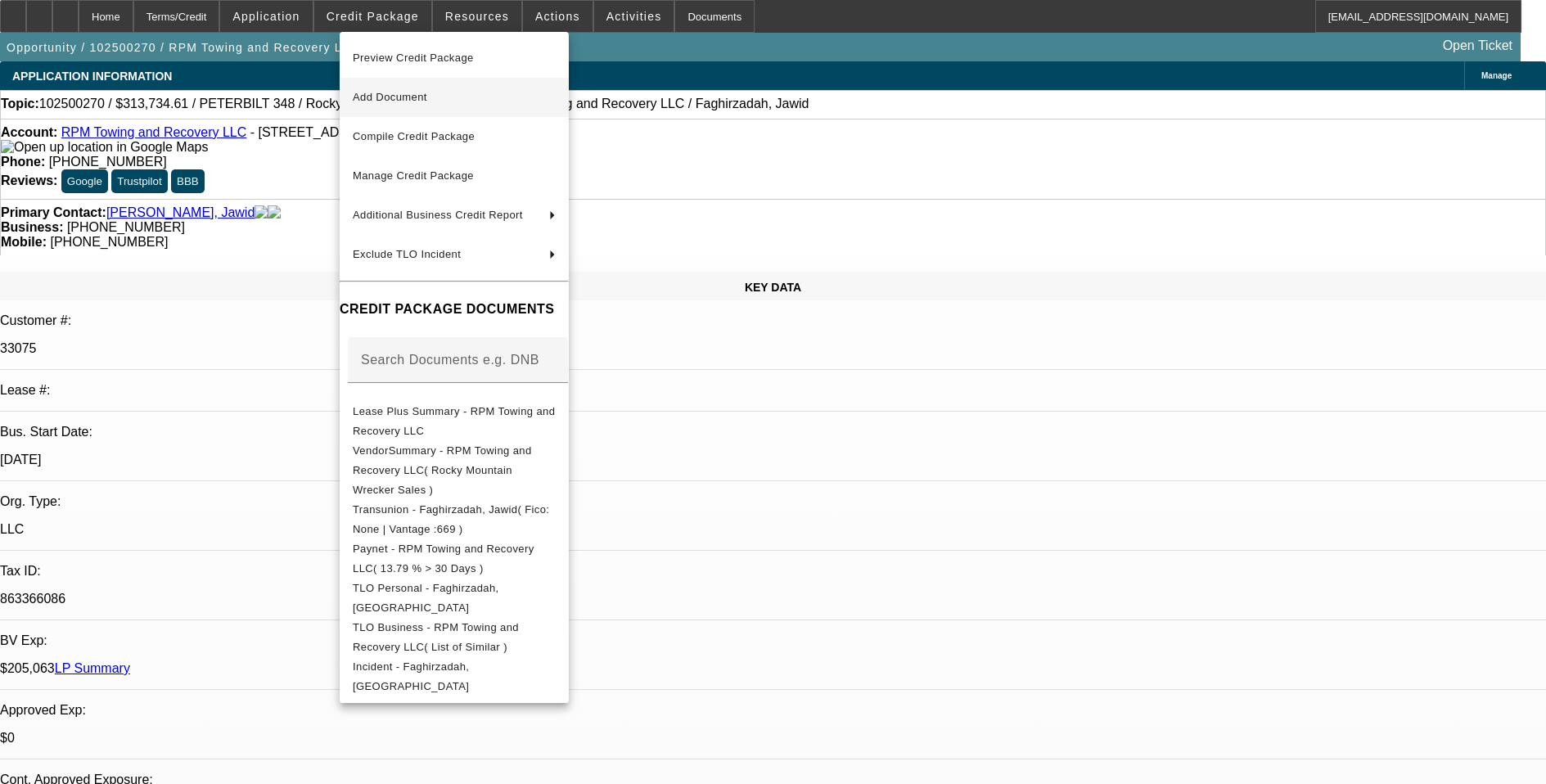
click at [428, 94] on span "Add Document" at bounding box center [390, 97] width 75 height 13
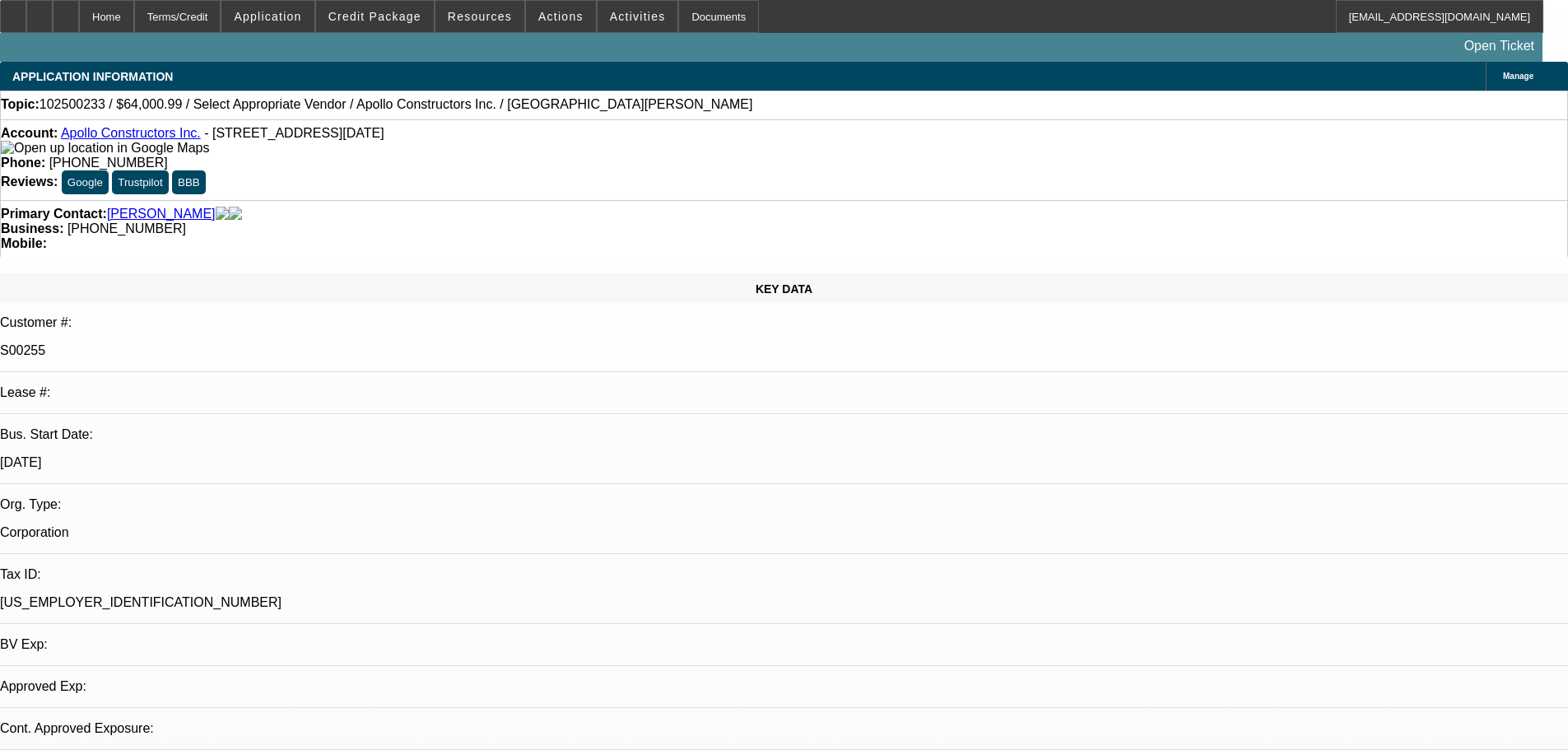
select select "0"
select select "2"
select select "0.1"
select select "4"
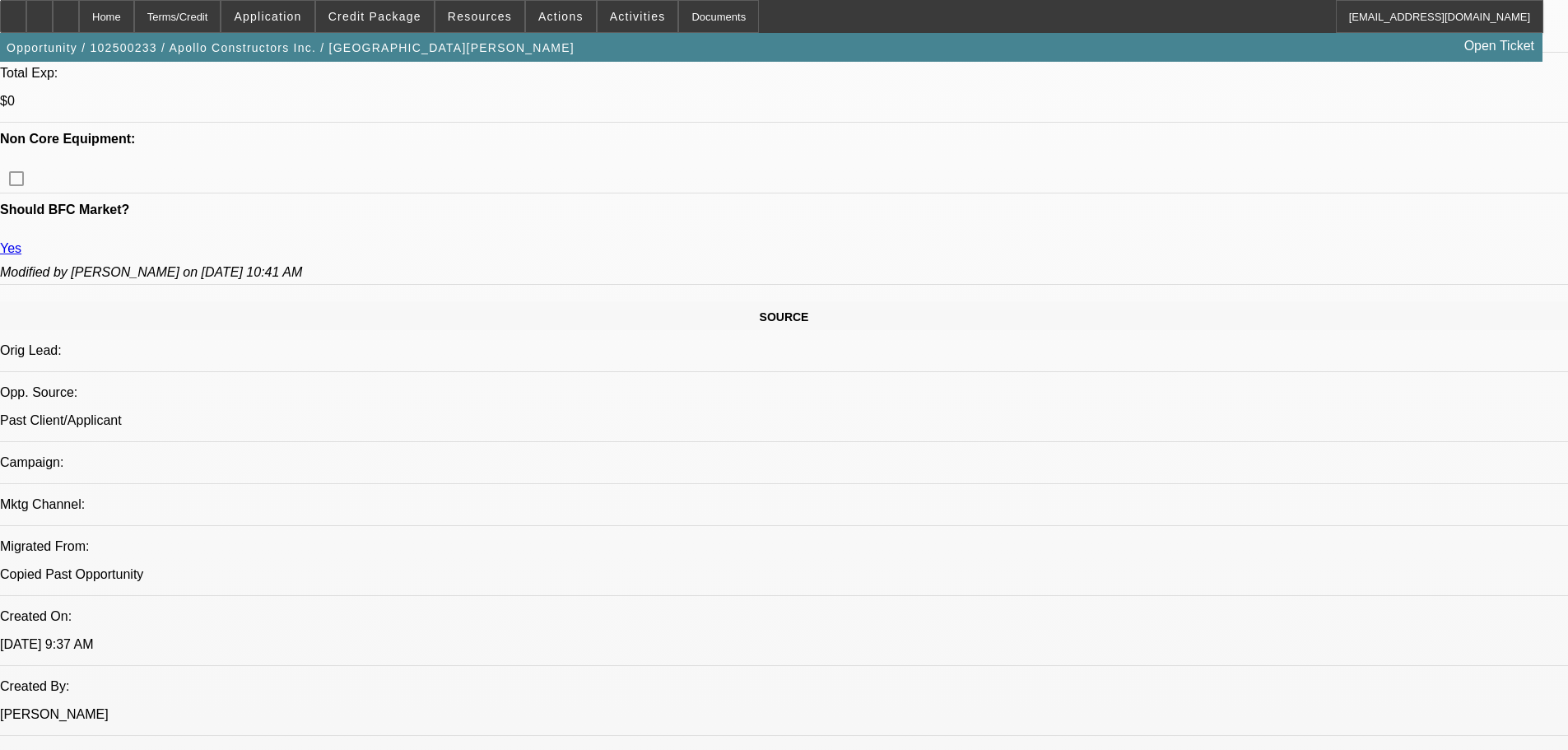
scroll to position [905, 0]
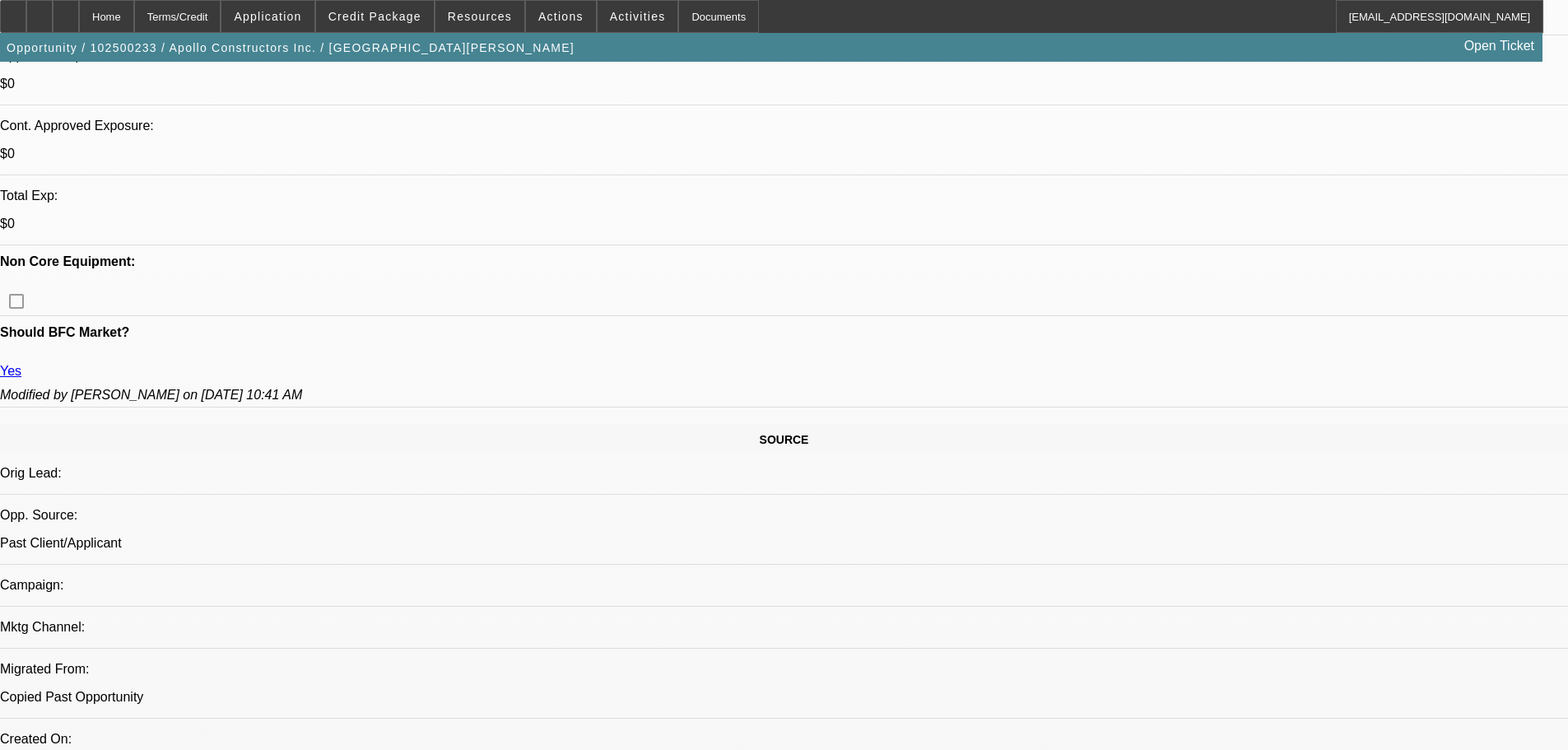
scroll to position [412, 0]
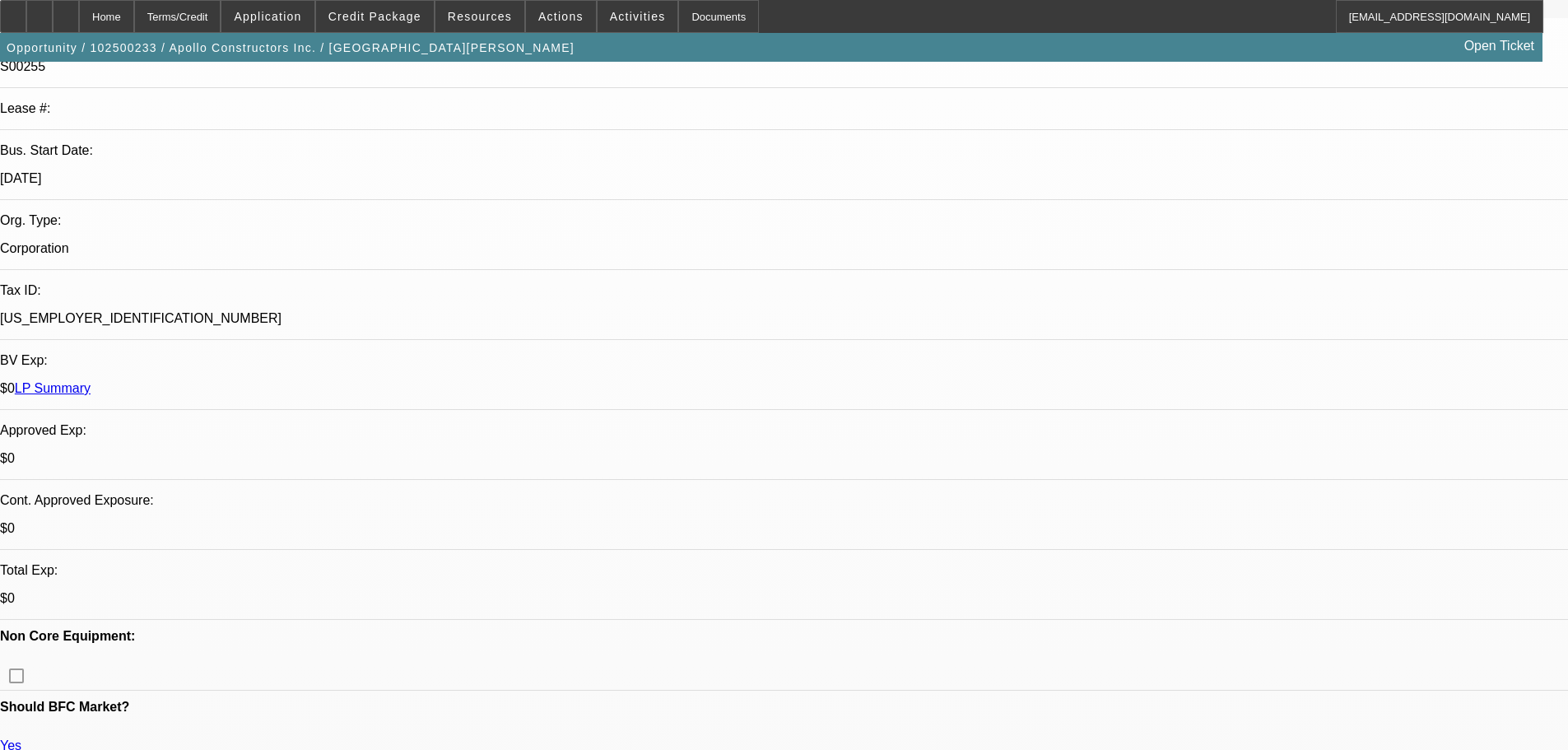
scroll to position [0, 0]
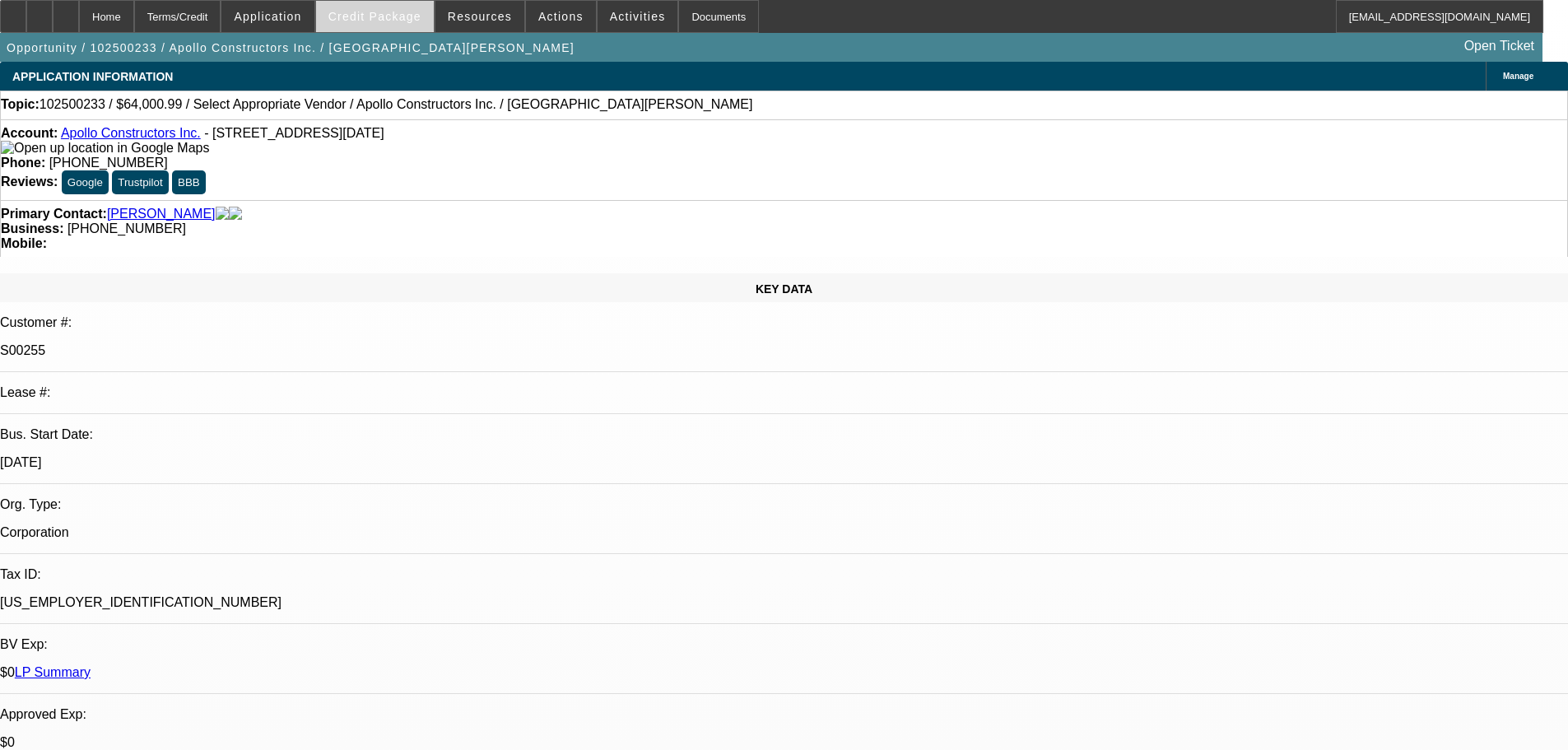
click at [382, 16] on span "Credit Package" at bounding box center [375, 16] width 93 height 14
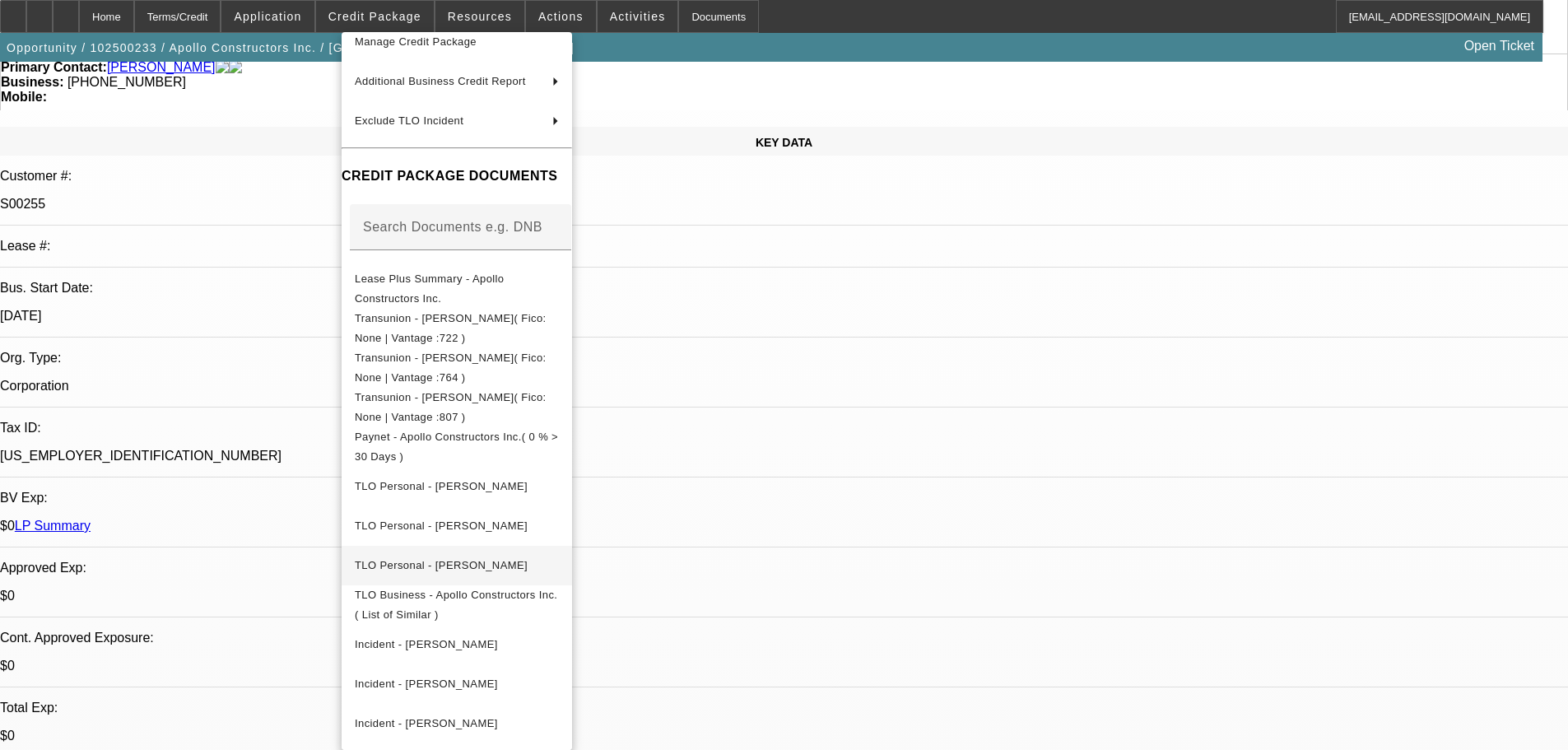
scroll to position [247, 0]
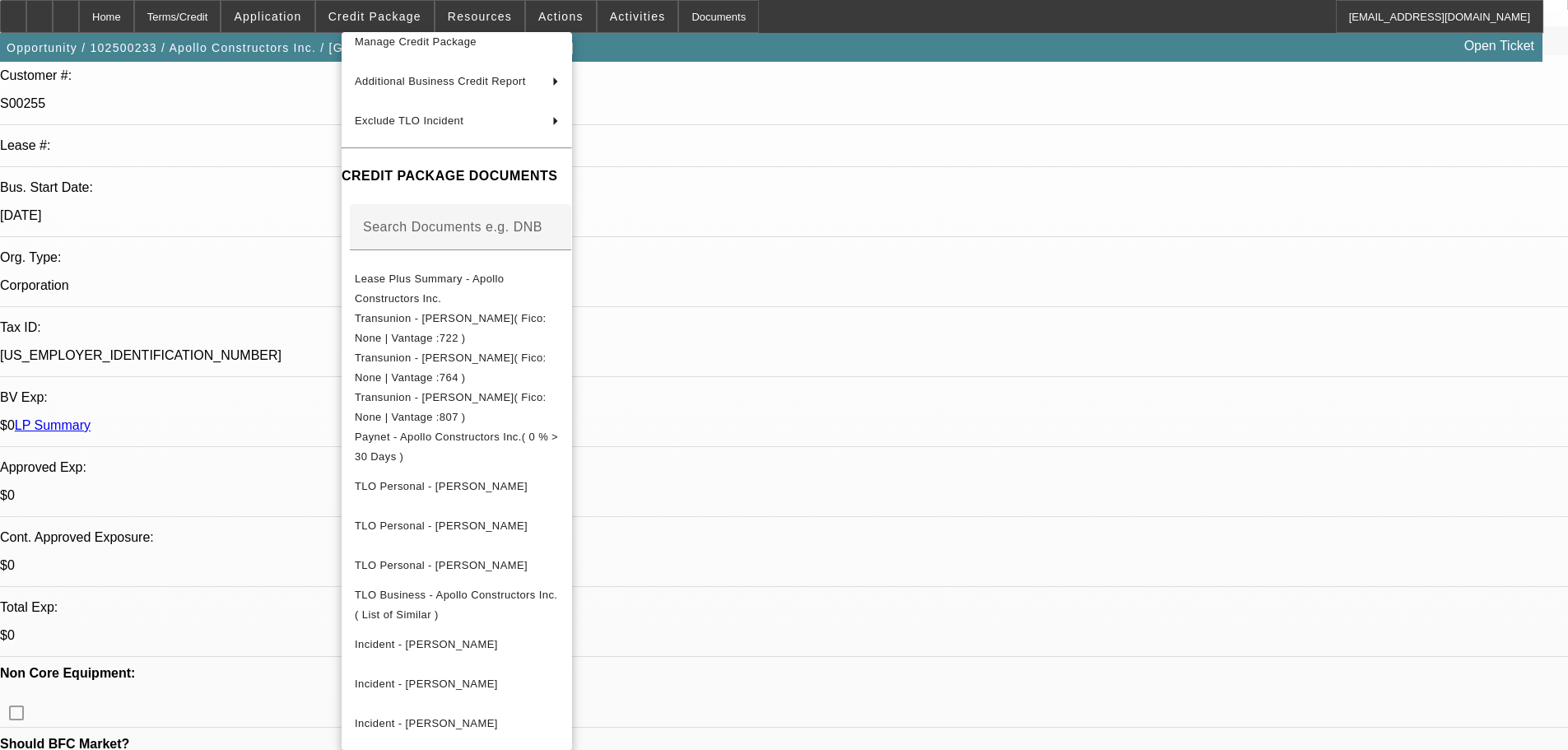
click at [983, 657] on div at bounding box center [784, 375] width 1568 height 750
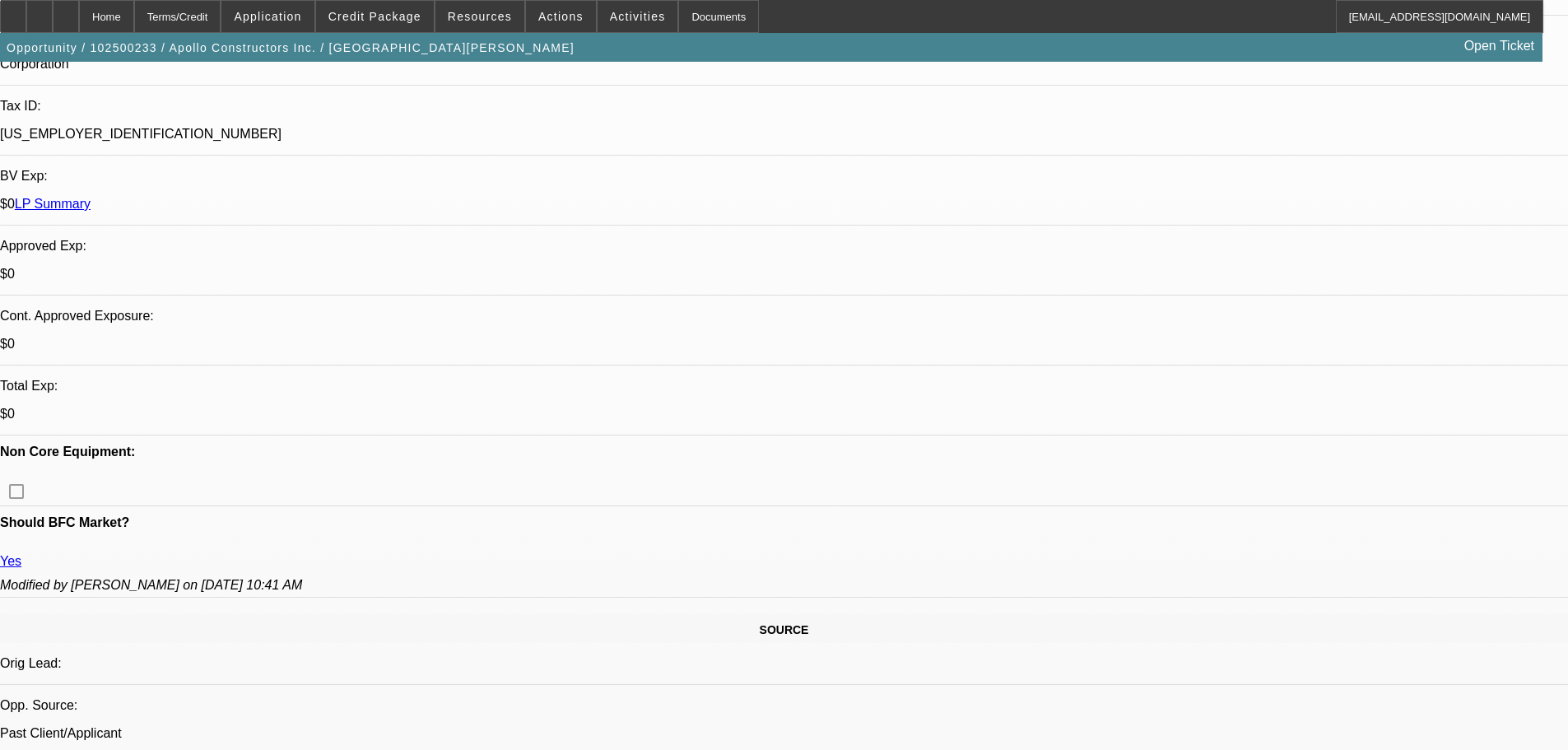
scroll to position [741, 0]
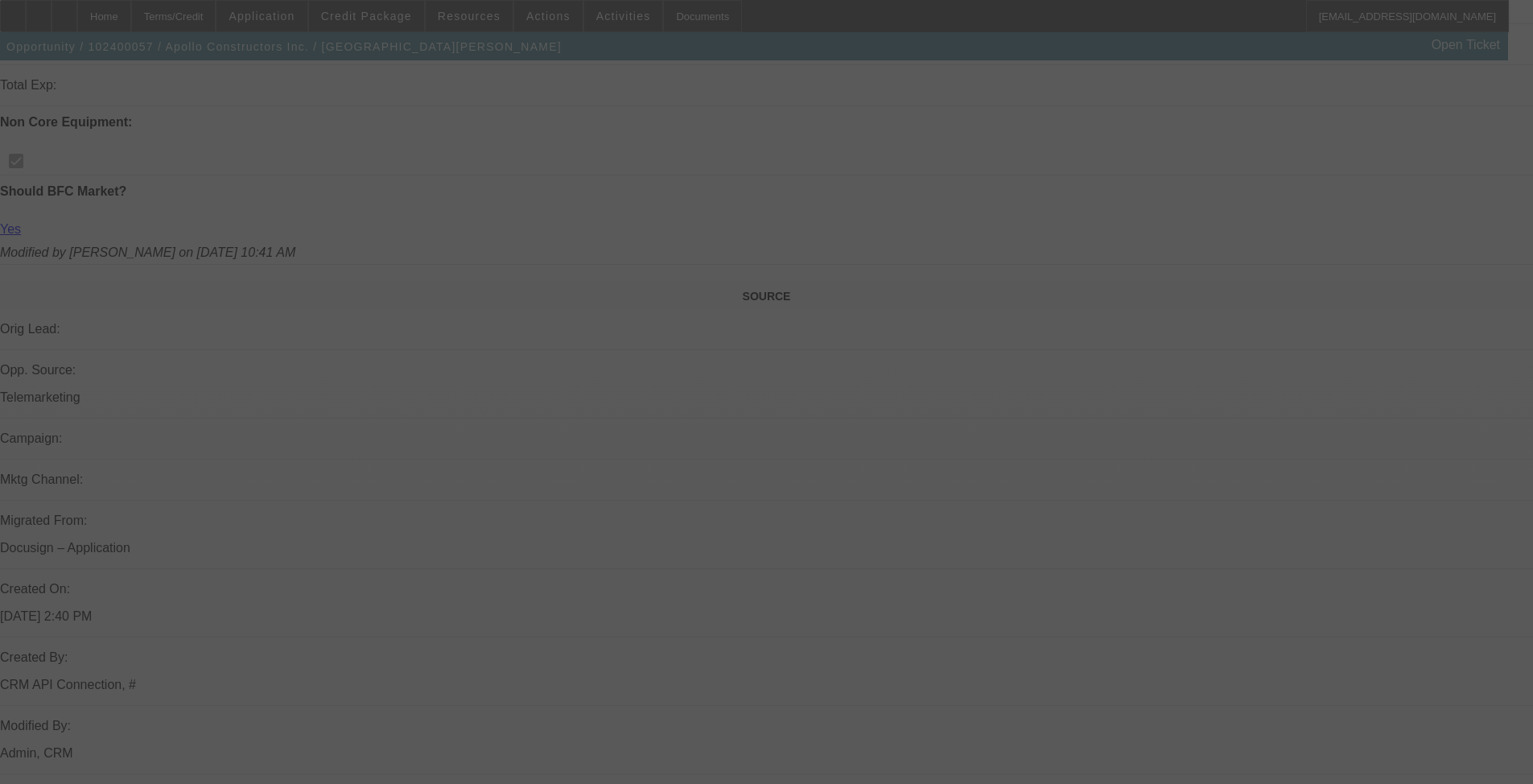
scroll to position [426, 0]
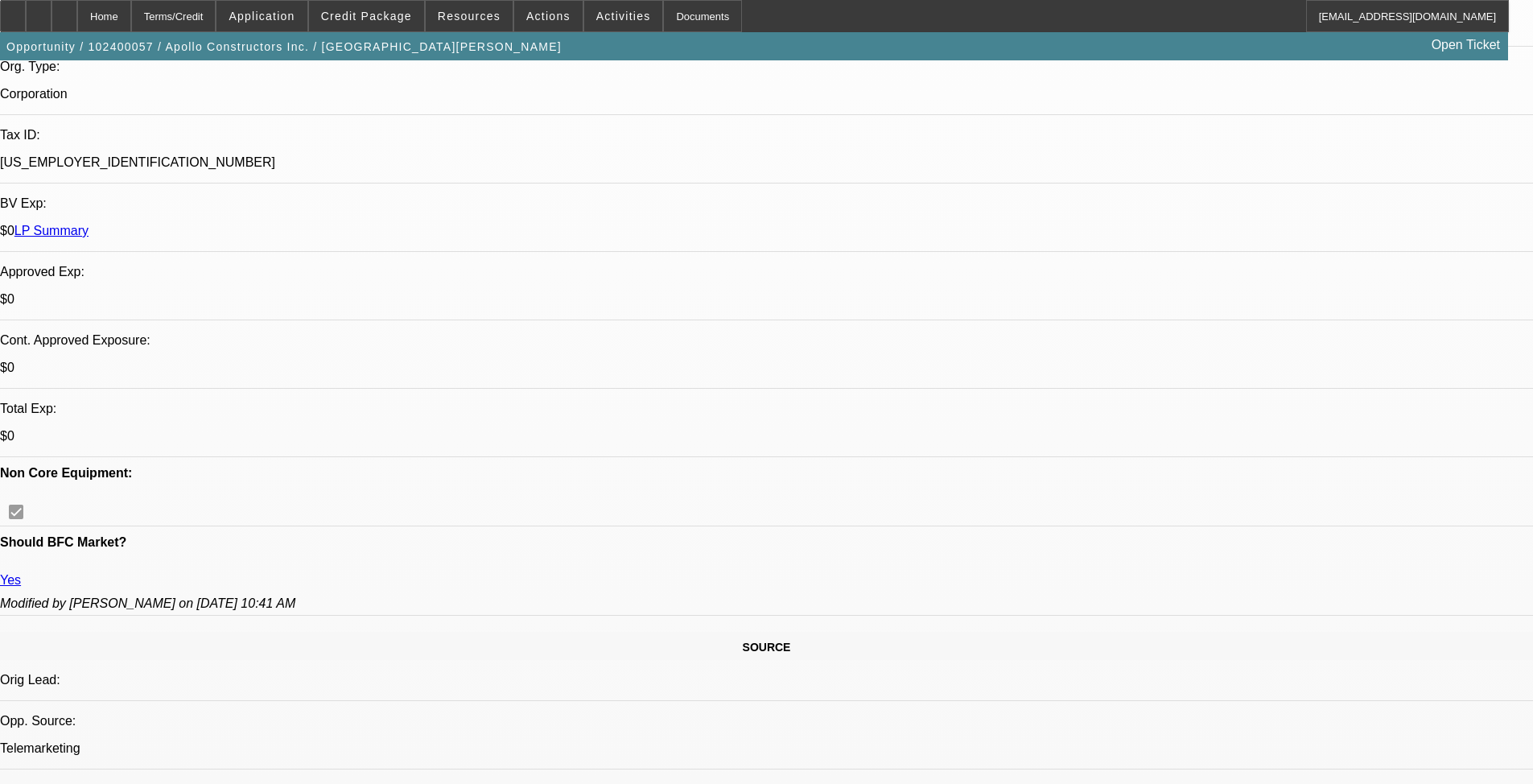
select select "0"
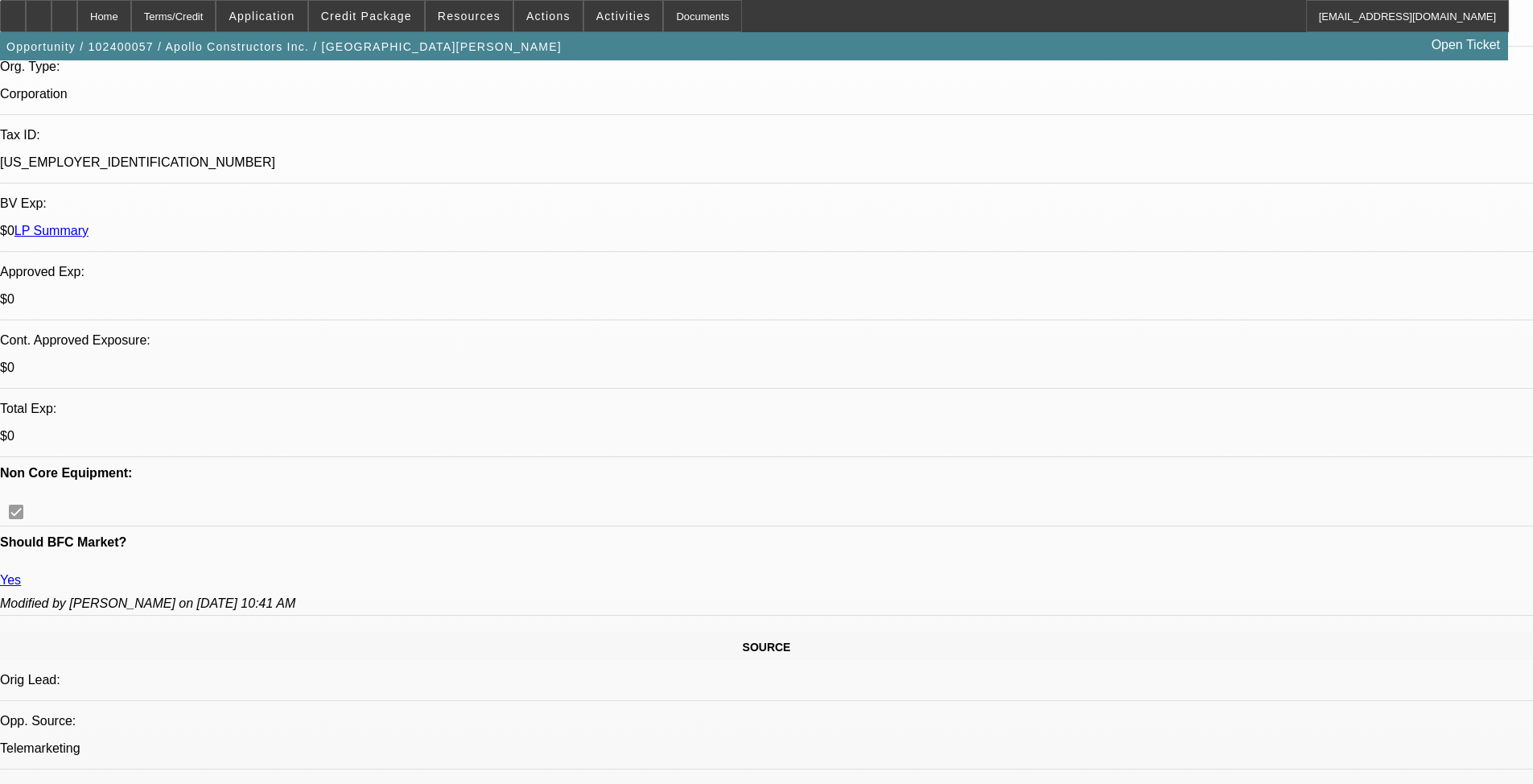
select select "0"
select select "0.15"
select select "0"
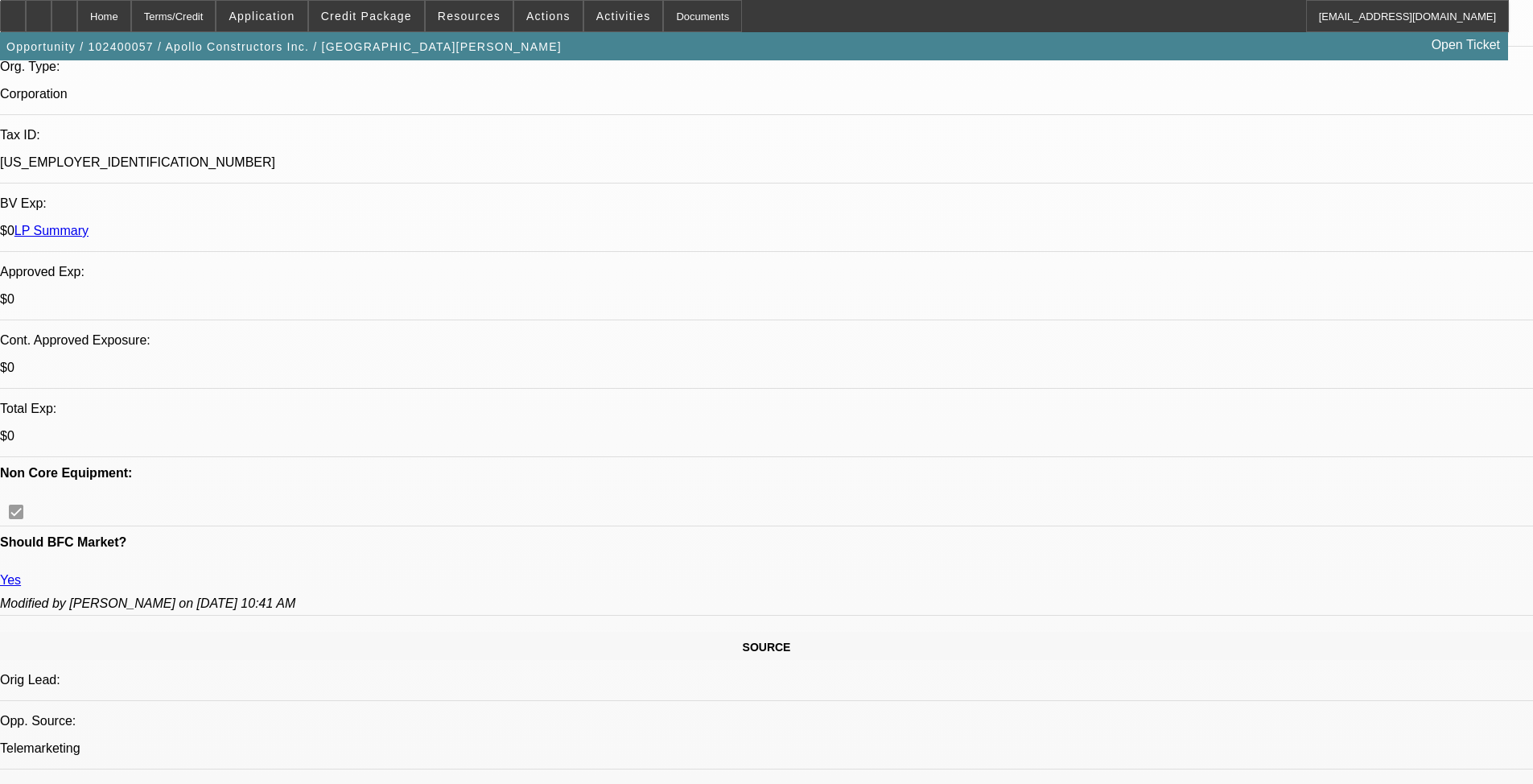
select select "2"
select select "0"
select select "3"
select select "6"
select select "3"
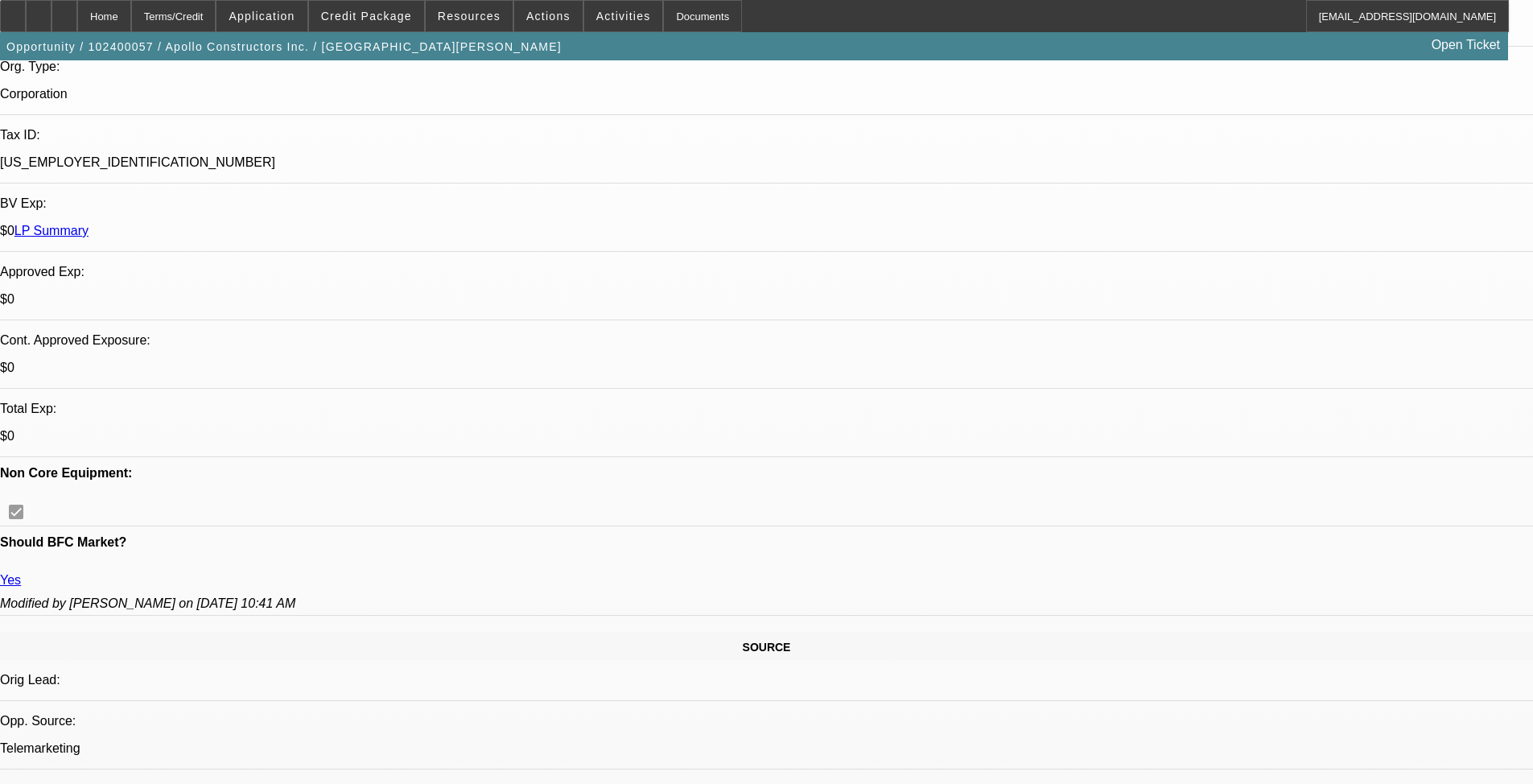
select select "6"
select select "3"
select select "6"
select select "2"
select select "6"
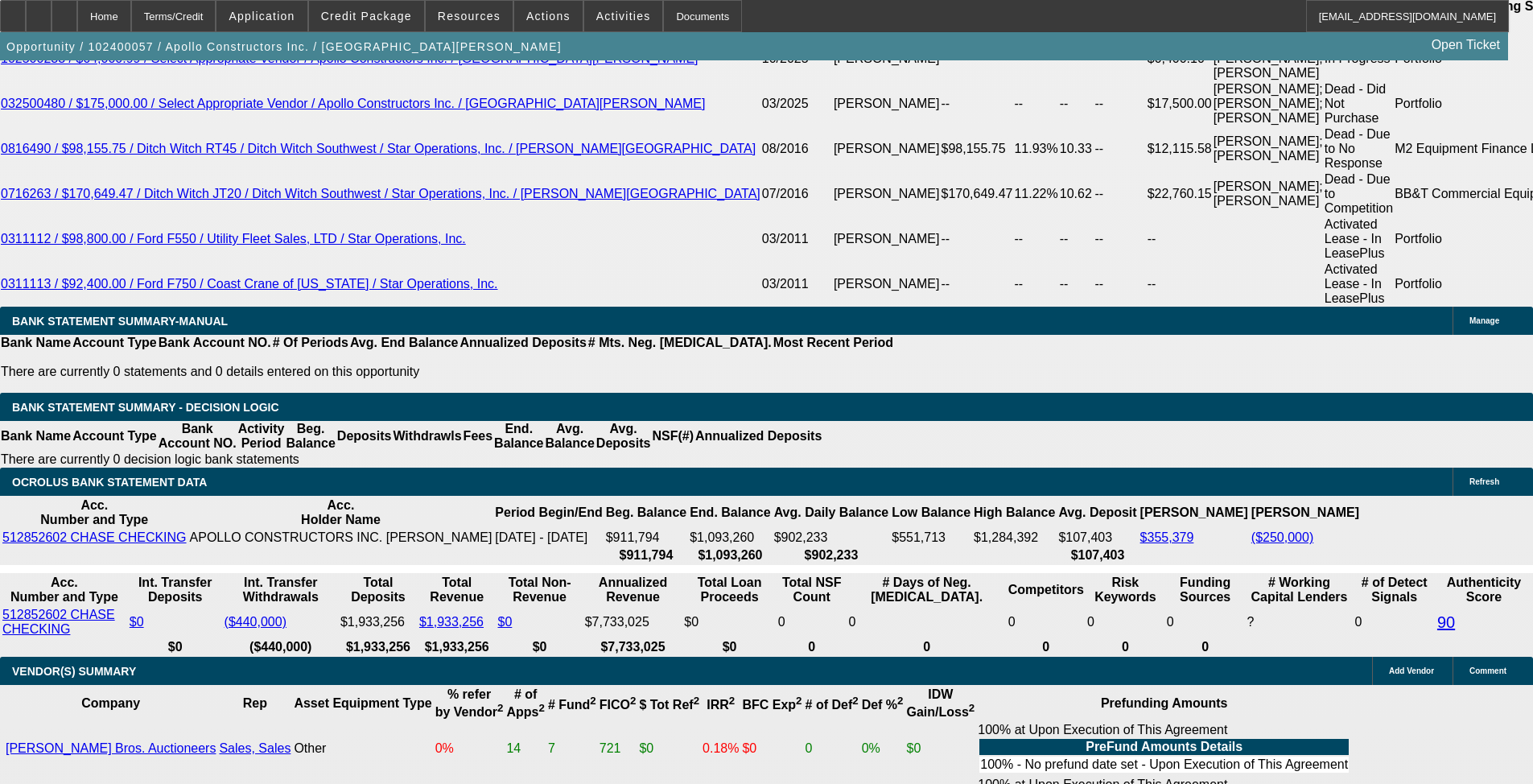
scroll to position [929, 0]
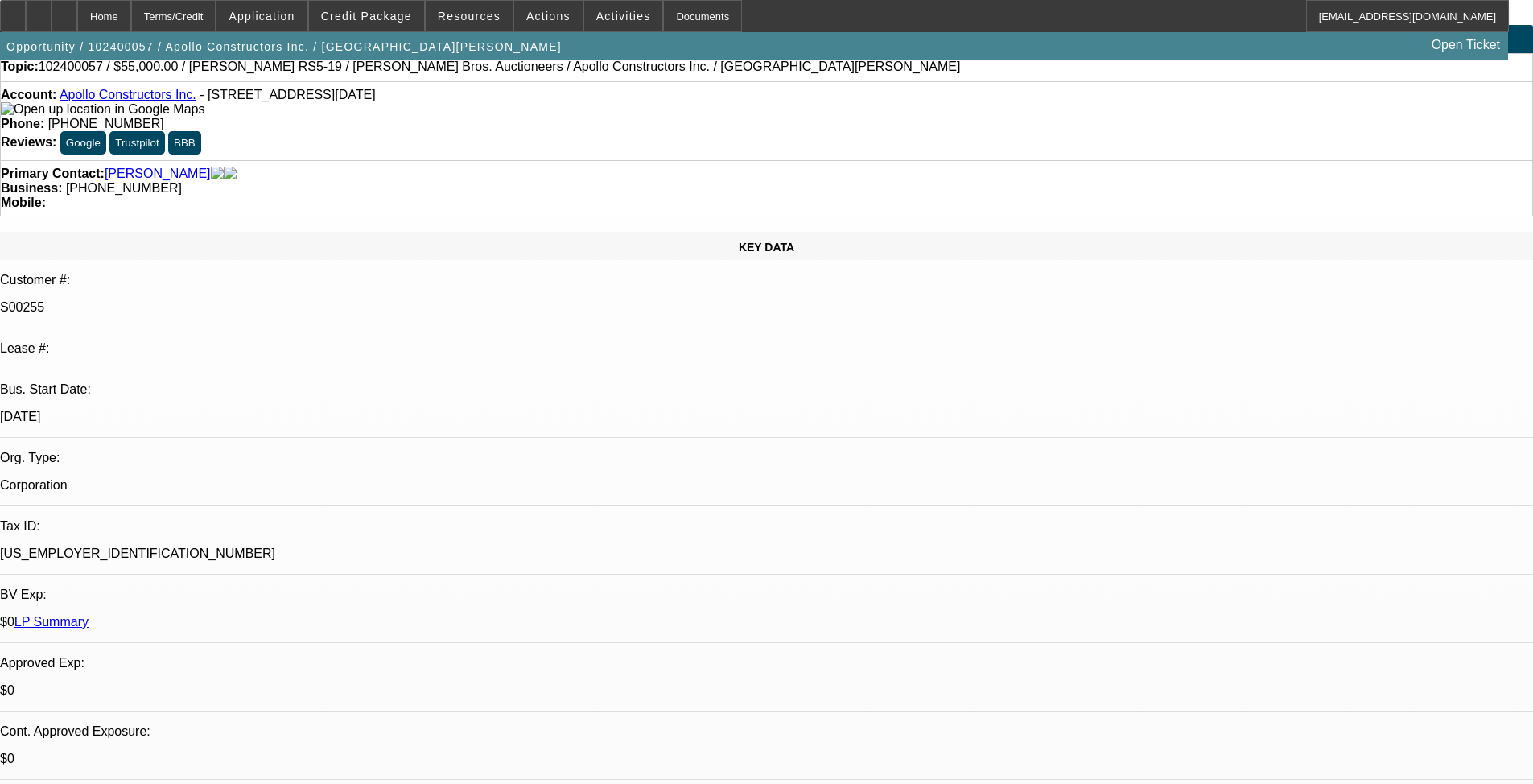
scroll to position [0, 0]
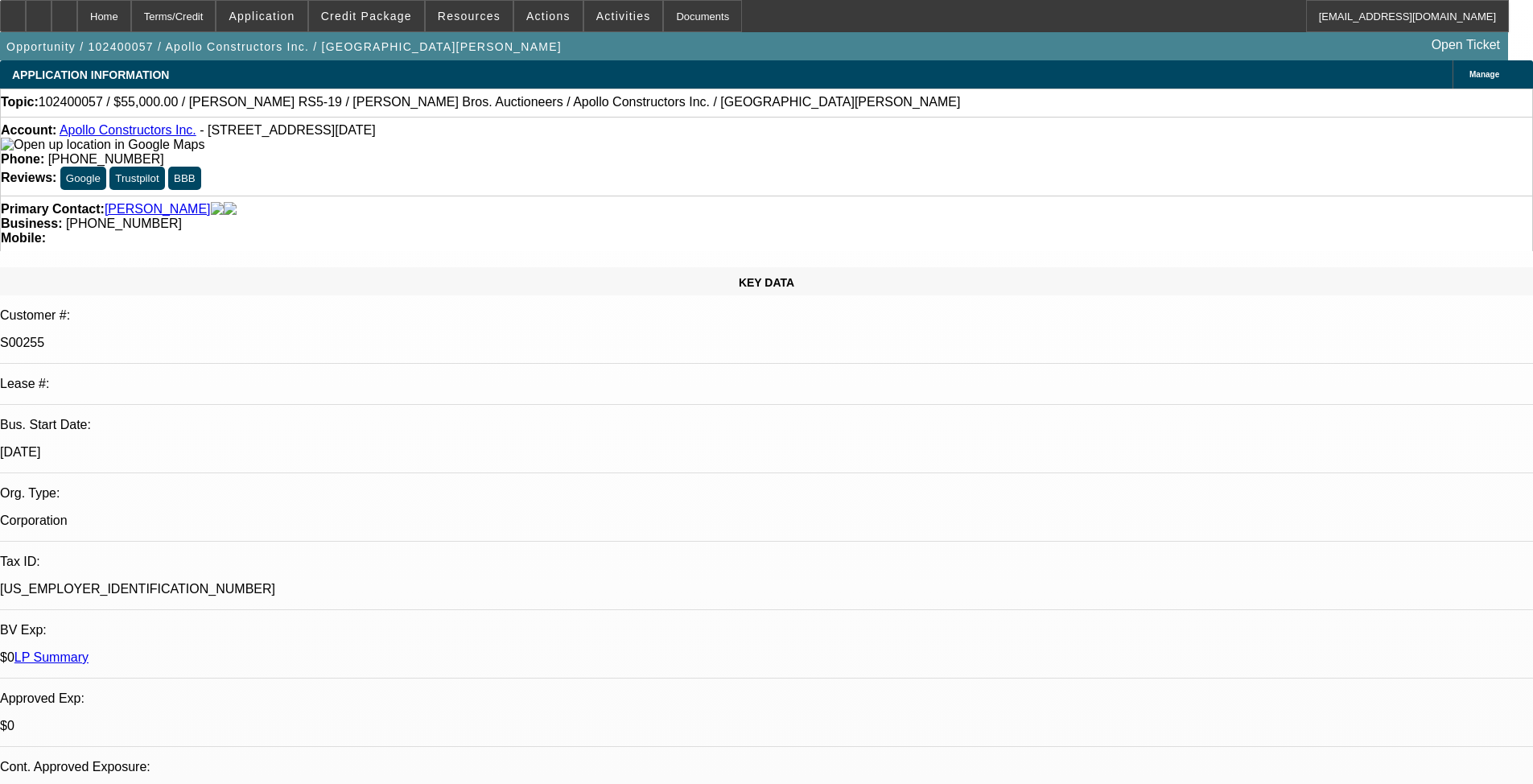
click at [149, 137] on link "Apollo Constructors Inc." at bounding box center [127, 129] width 137 height 13
click at [124, 132] on link "Apollo Constructors Inc." at bounding box center [127, 129] width 137 height 13
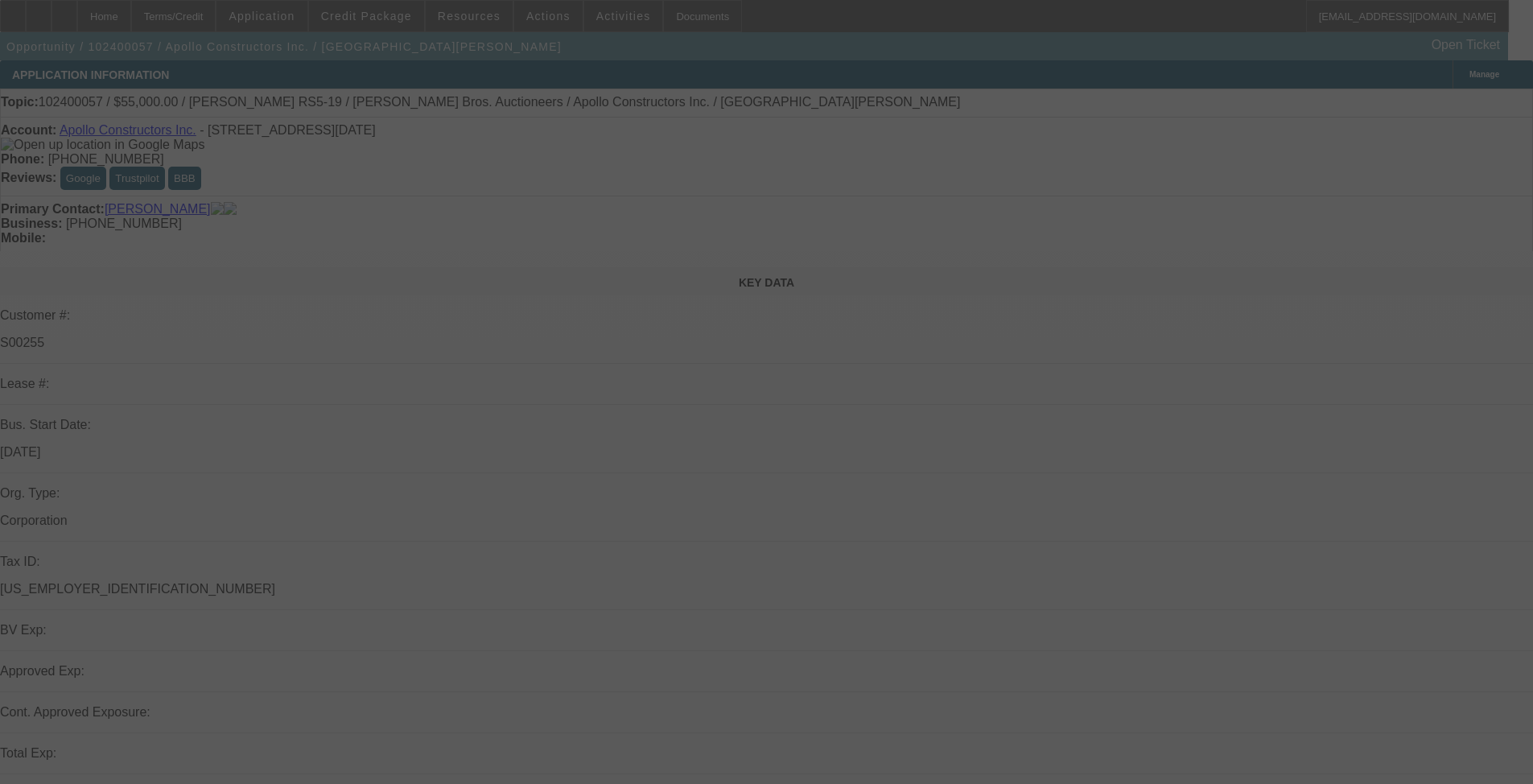
scroll to position [241, 0]
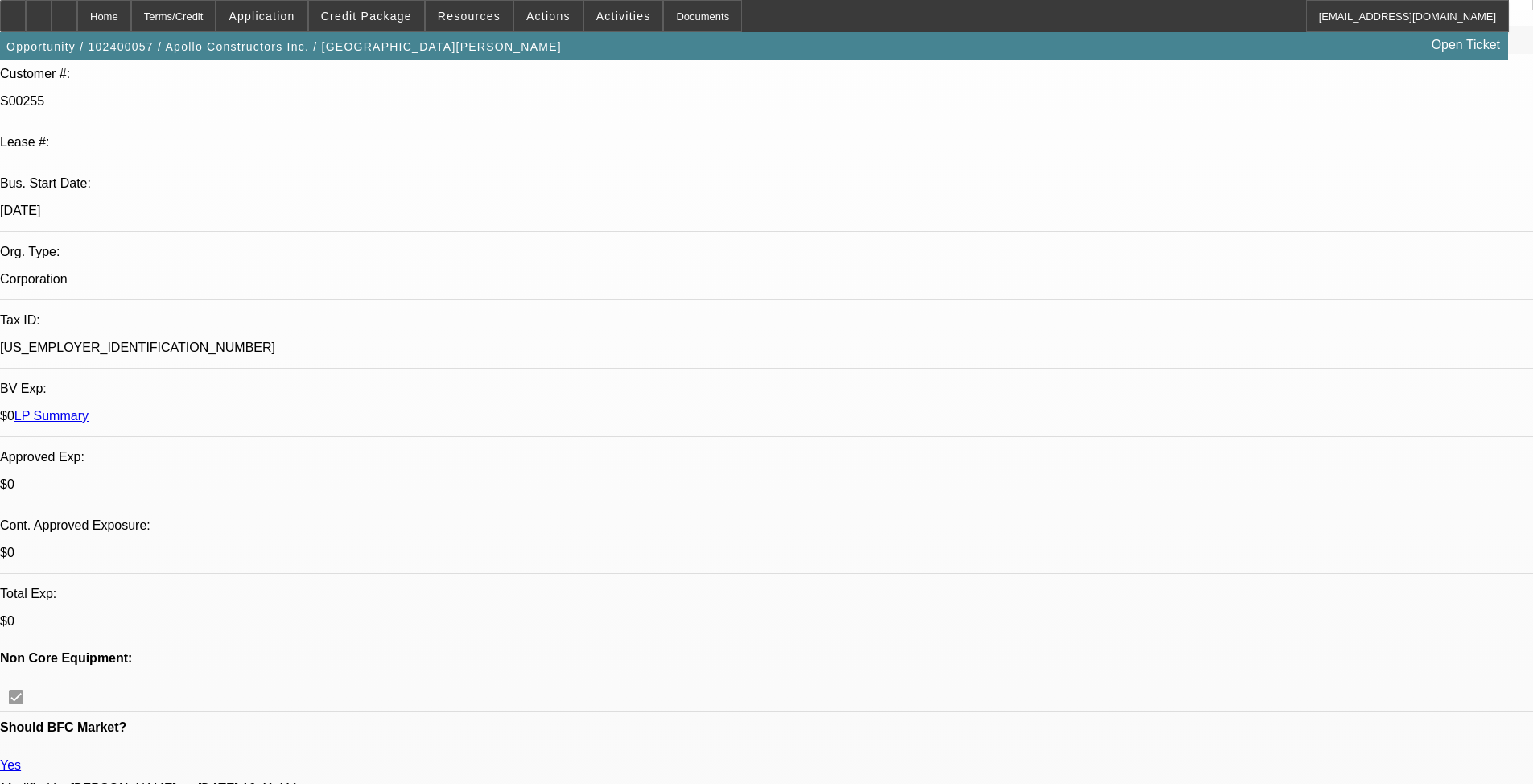
select select "0"
select select "3"
select select "0"
select select "6"
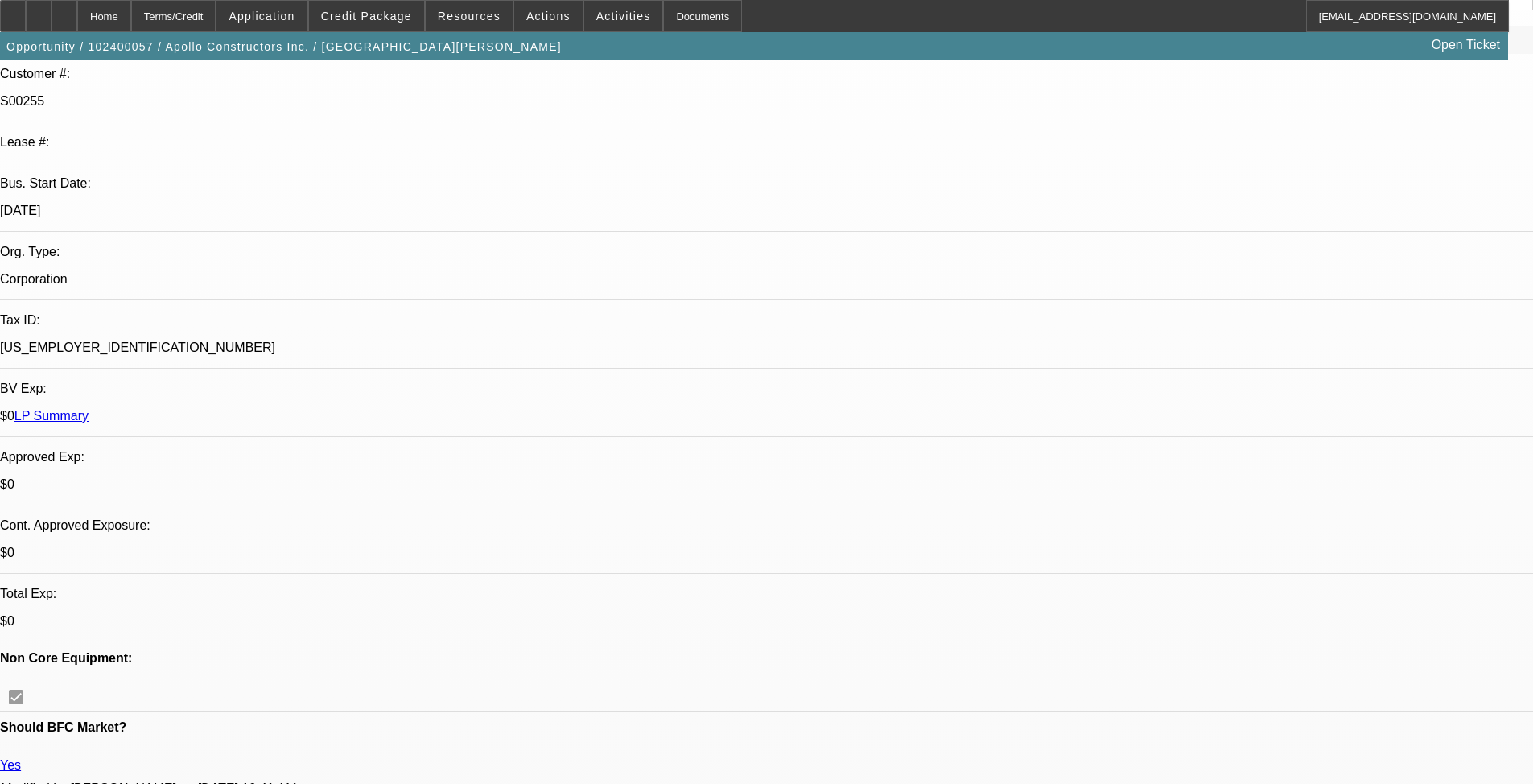
select select "0"
select select "3"
select select "0"
select select "6"
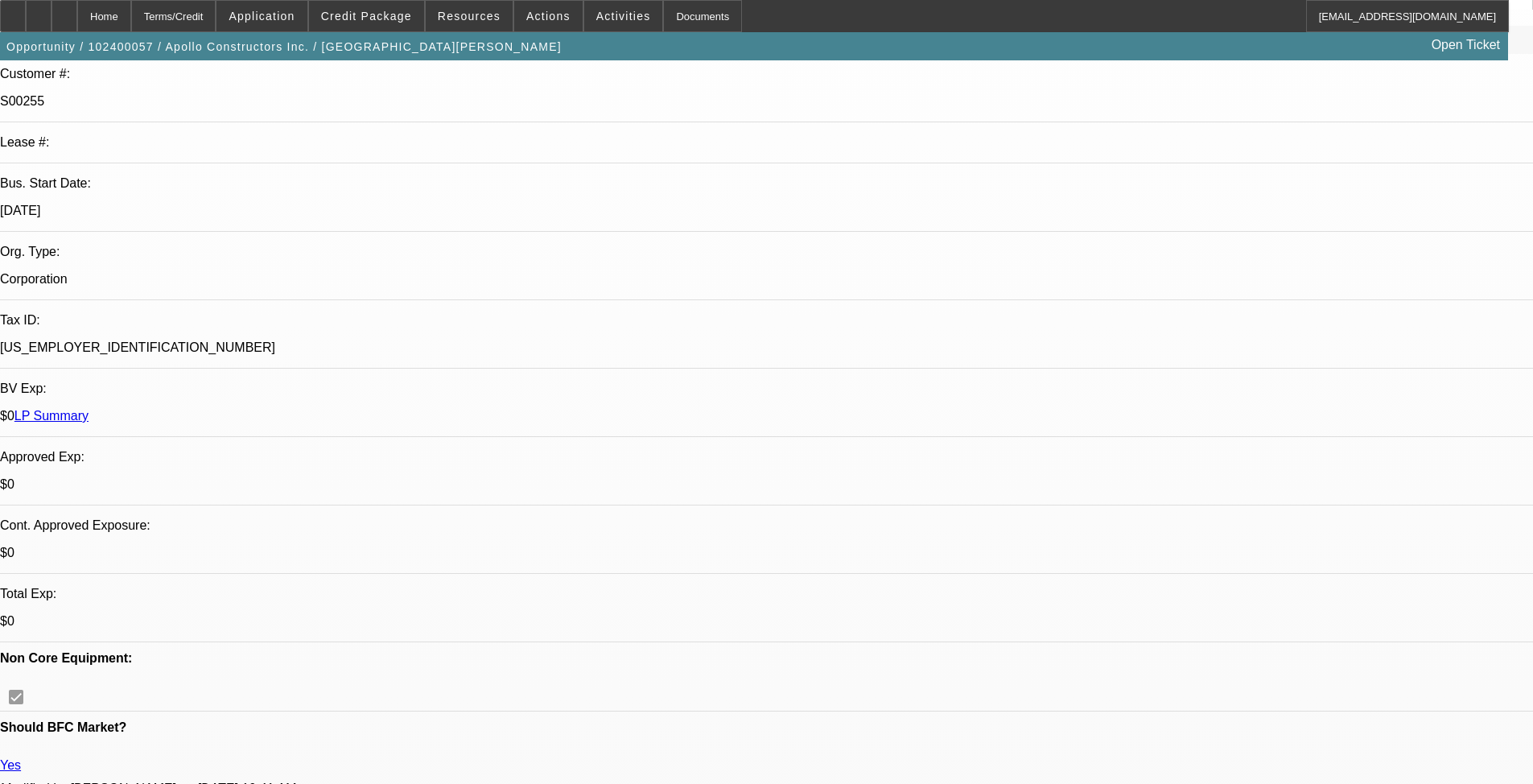
select select "0.15"
select select "0"
select select "3"
select select "0"
select select "6"
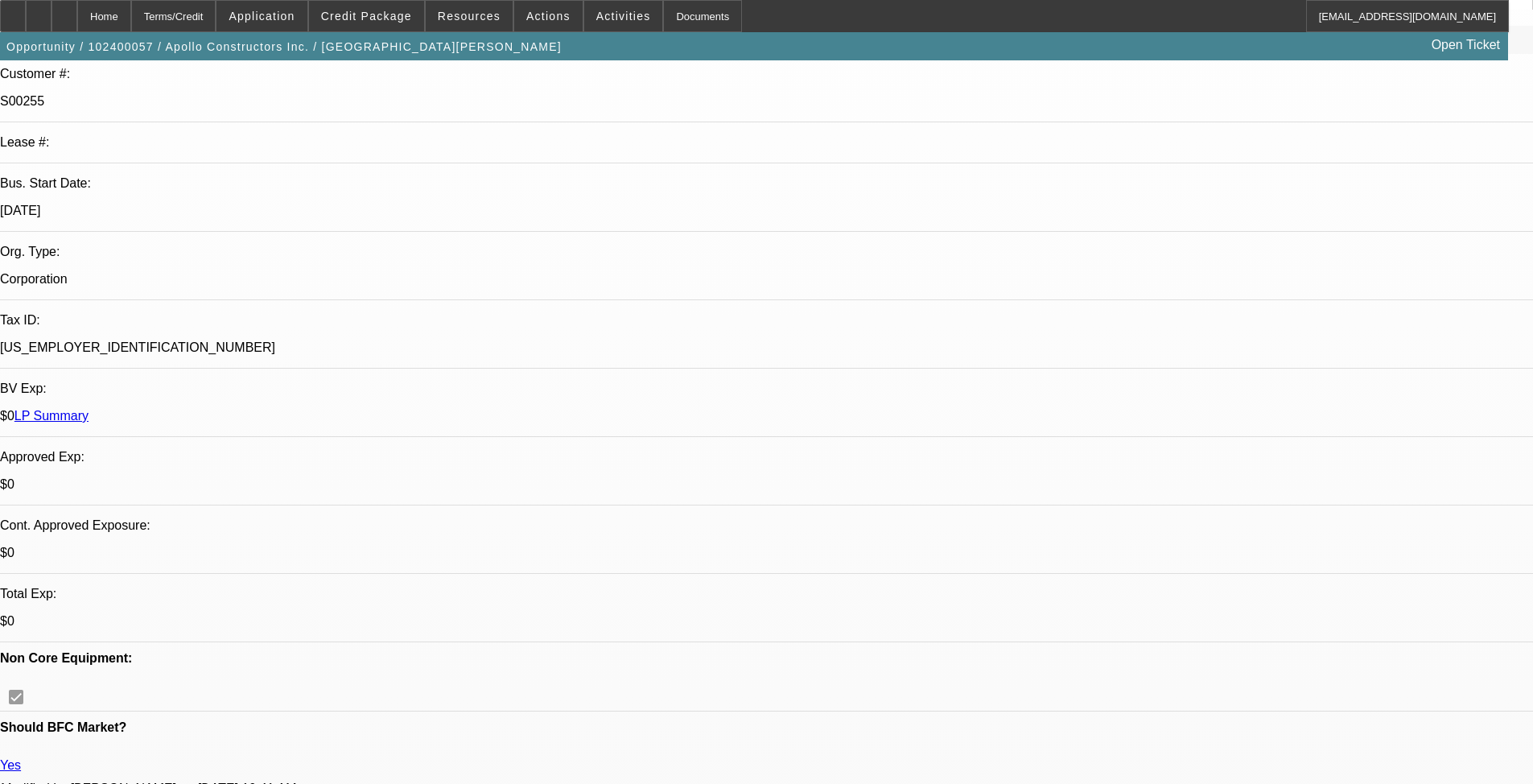
select select "0"
select select "2"
select select "0"
select select "6"
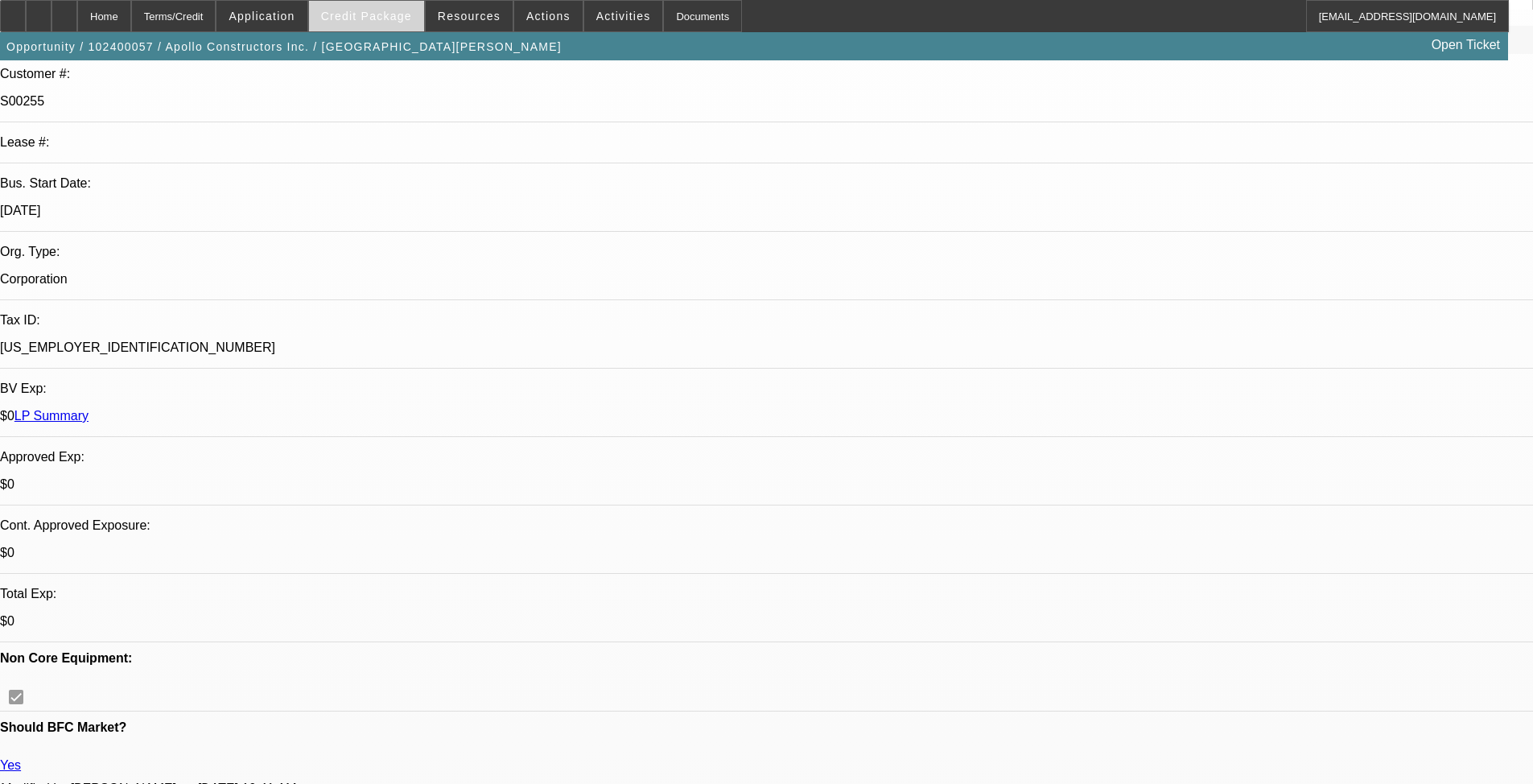
click at [381, 15] on span "Credit Package" at bounding box center [366, 16] width 91 height 13
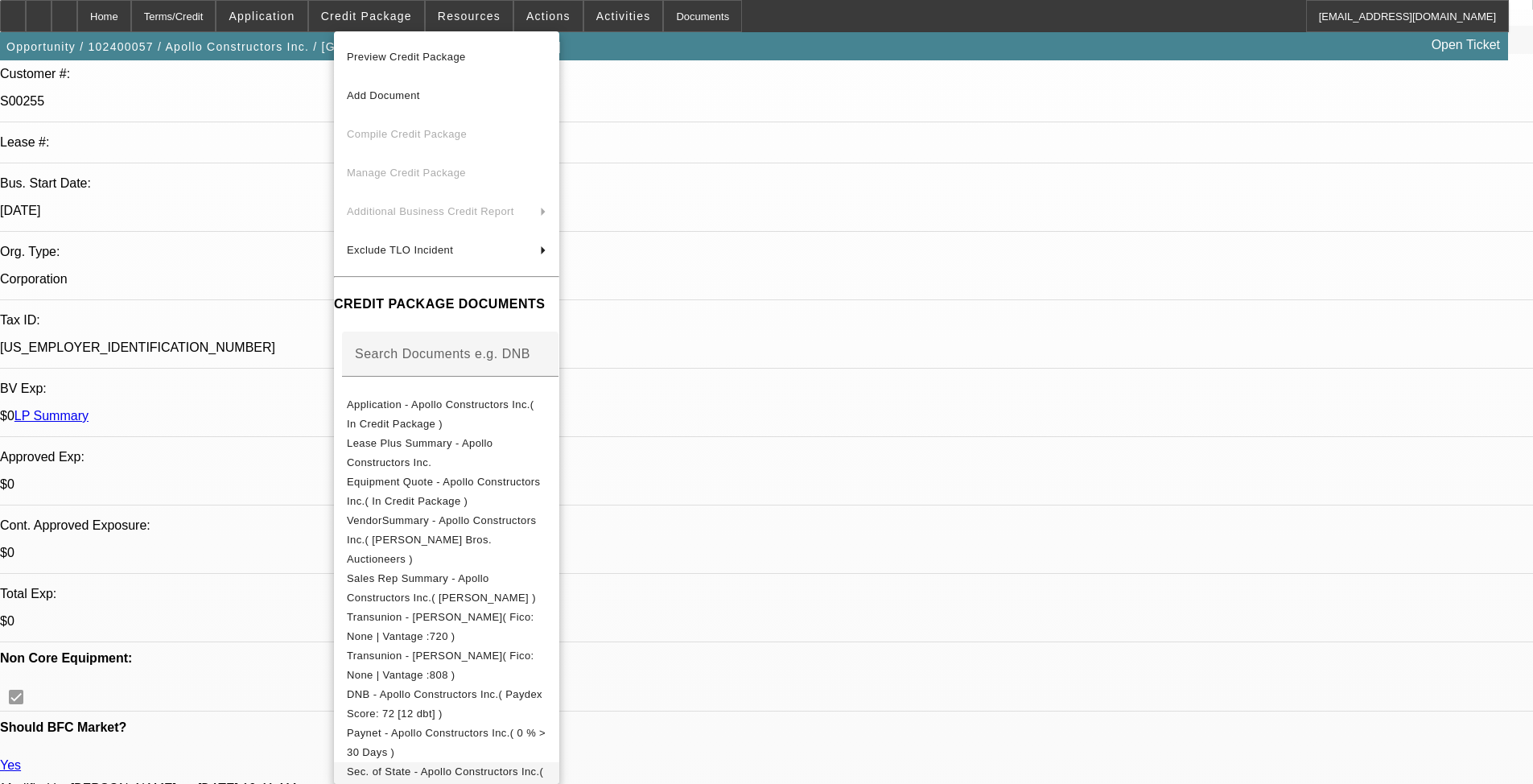
click at [547, 642] on button "Sec. of State - Apollo Constructors Inc.( In Credit Package )" at bounding box center [446, 781] width 225 height 39
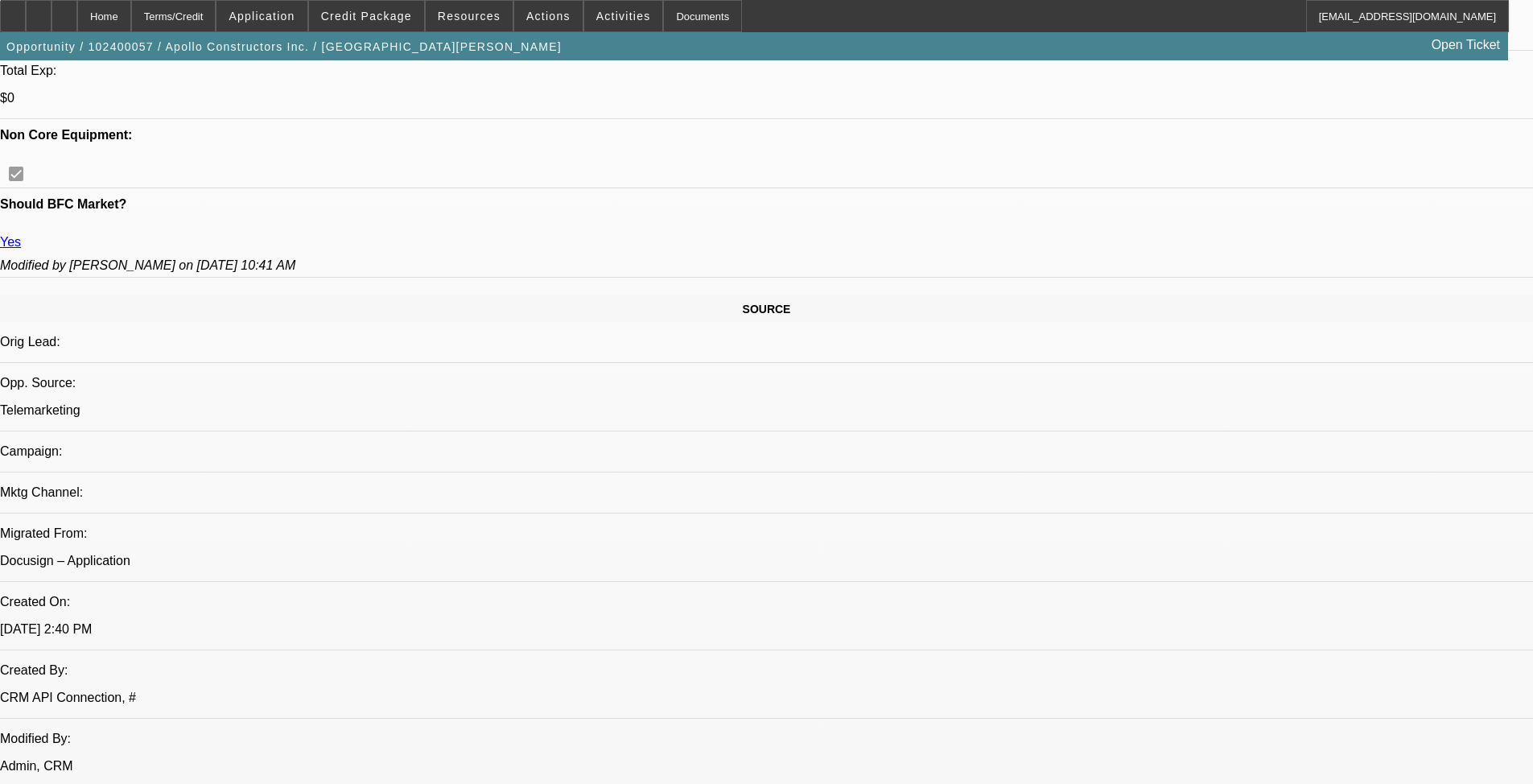
scroll to position [483, 0]
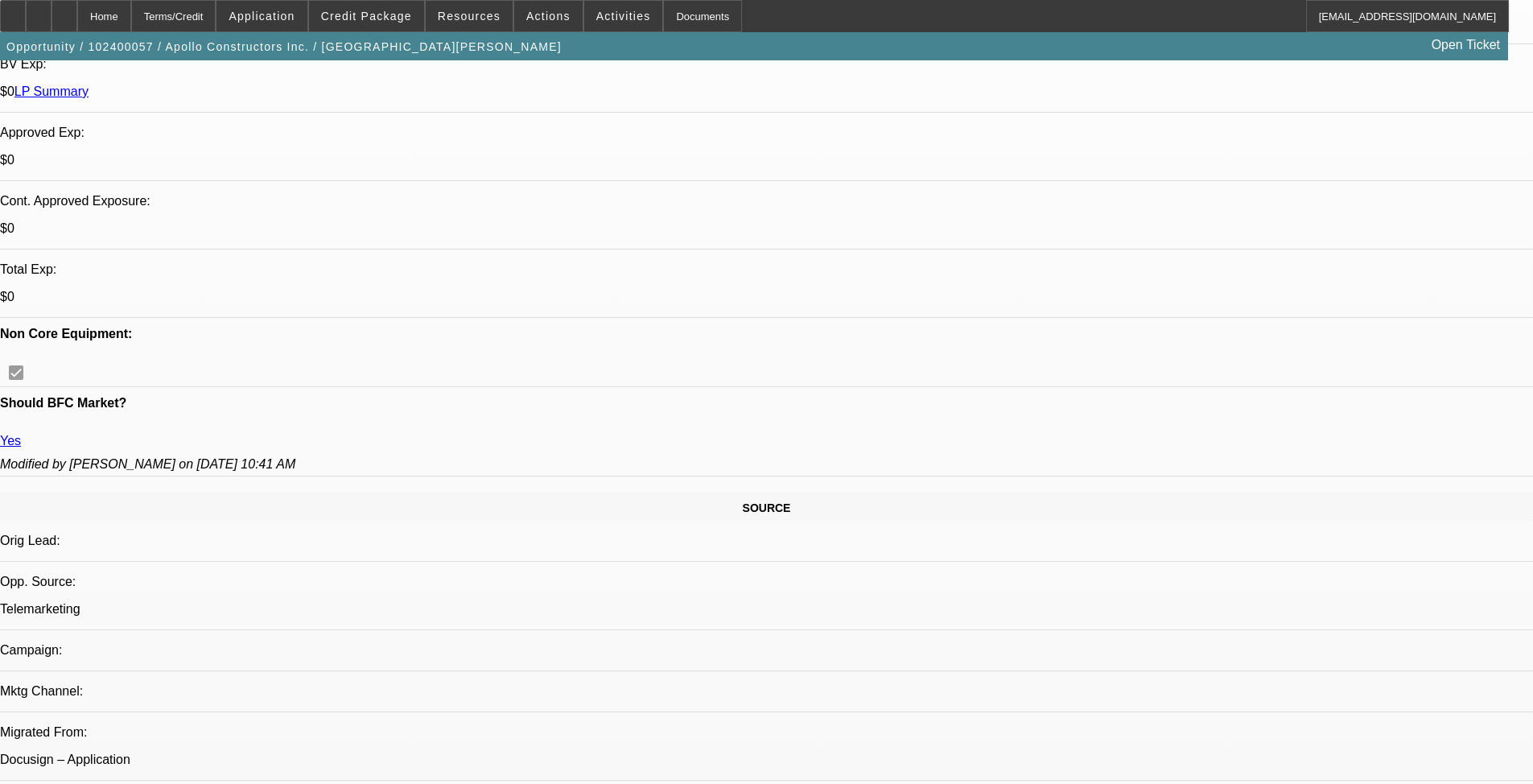
scroll to position [724, 0]
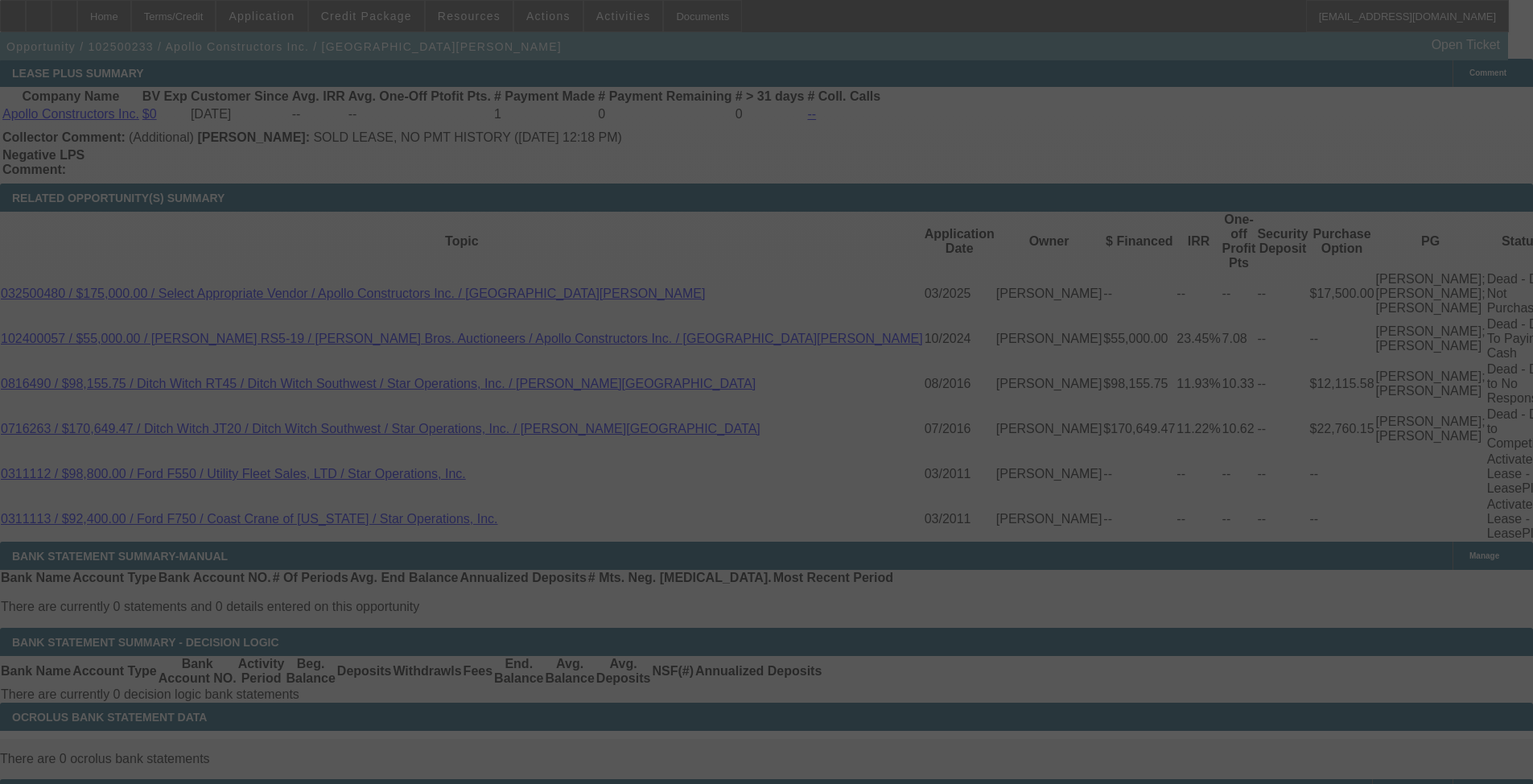
select select "0"
select select "2"
select select "0.1"
select select "4"
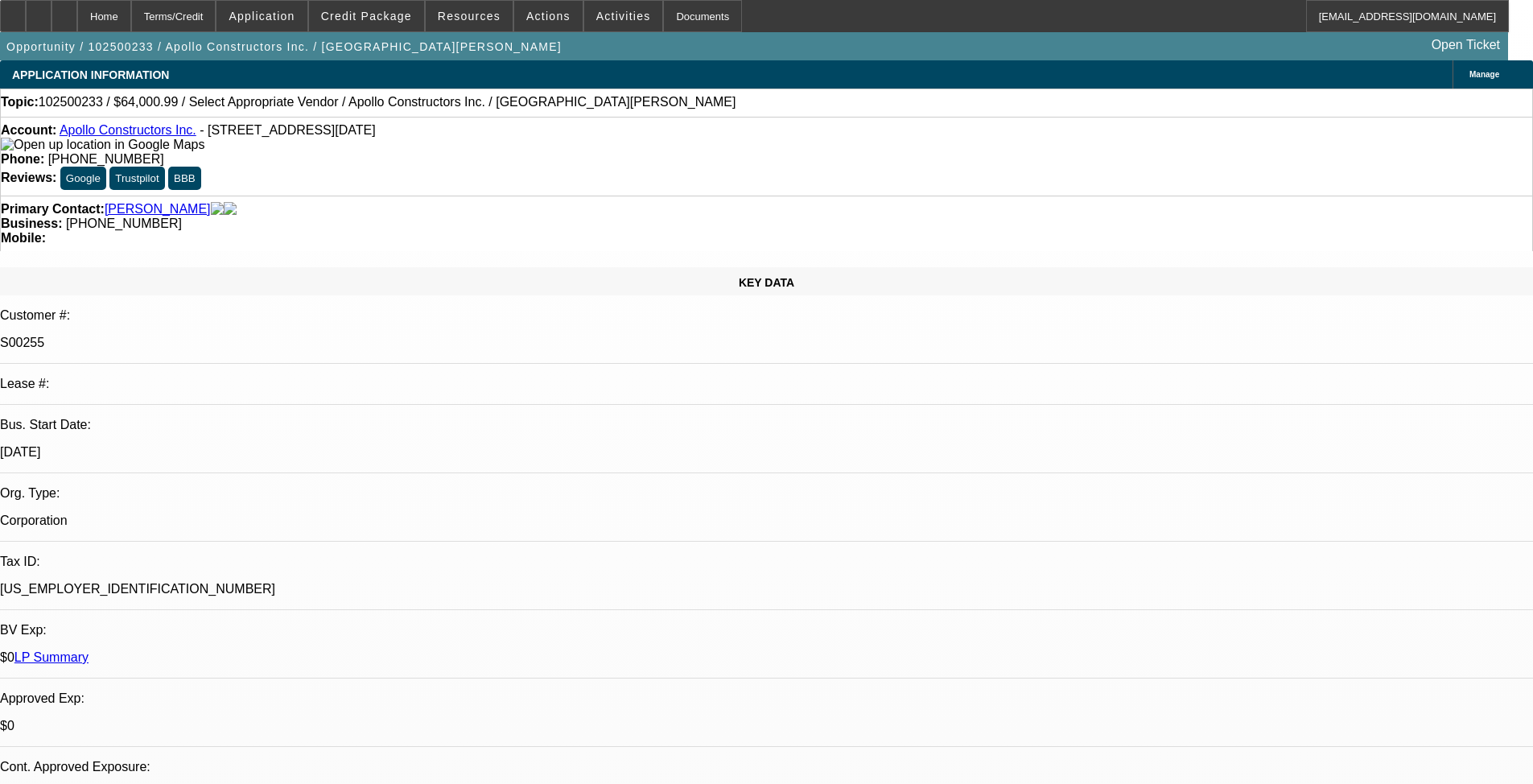
click at [127, 141] on div "Account: Apollo Constructors Inc. - 1622 Saratoga Blvd, Corpus Christi, TX 78417" at bounding box center [766, 137] width 1531 height 29
click at [134, 130] on link "Apollo Constructors Inc." at bounding box center [127, 129] width 137 height 13
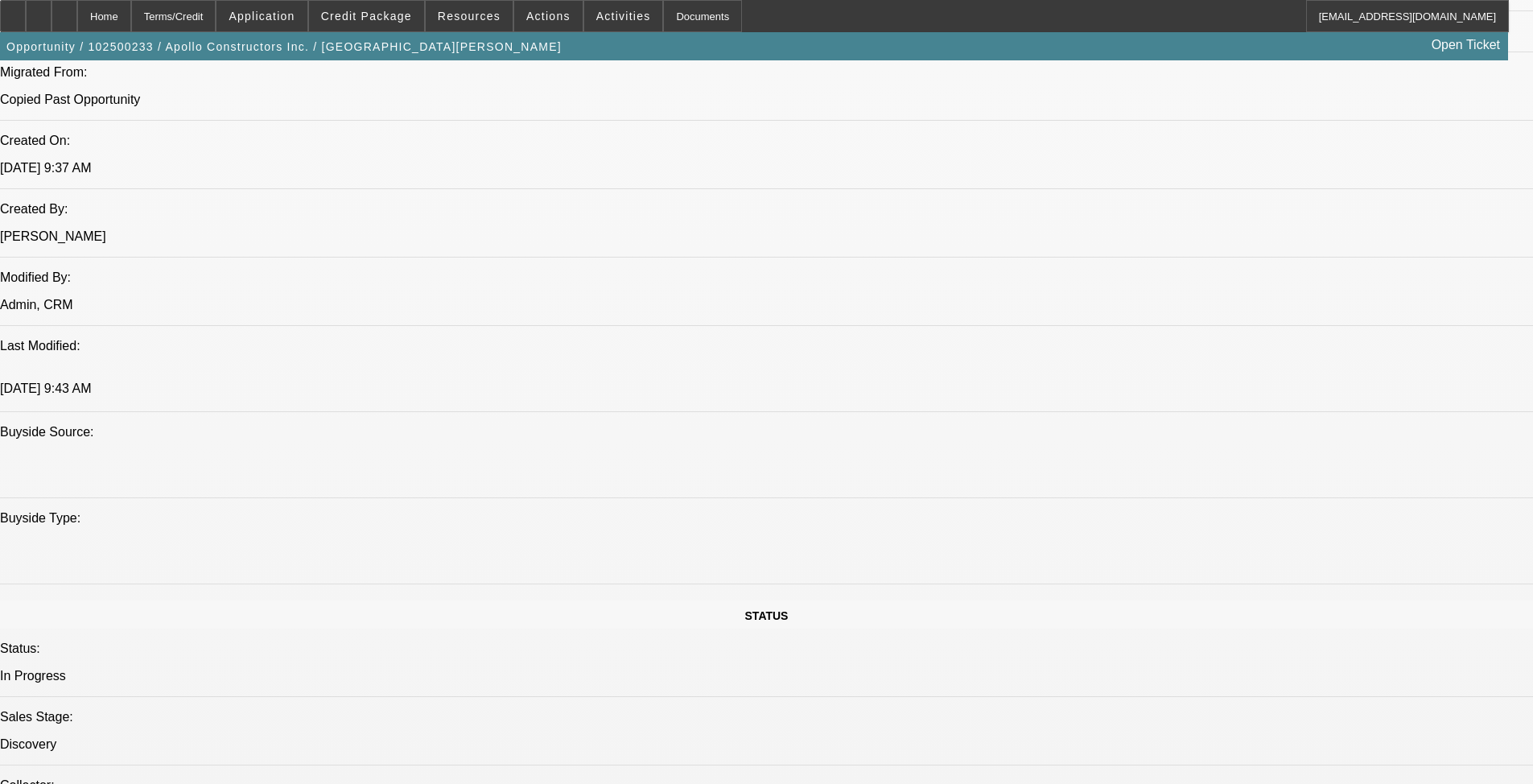
scroll to position [1046, 0]
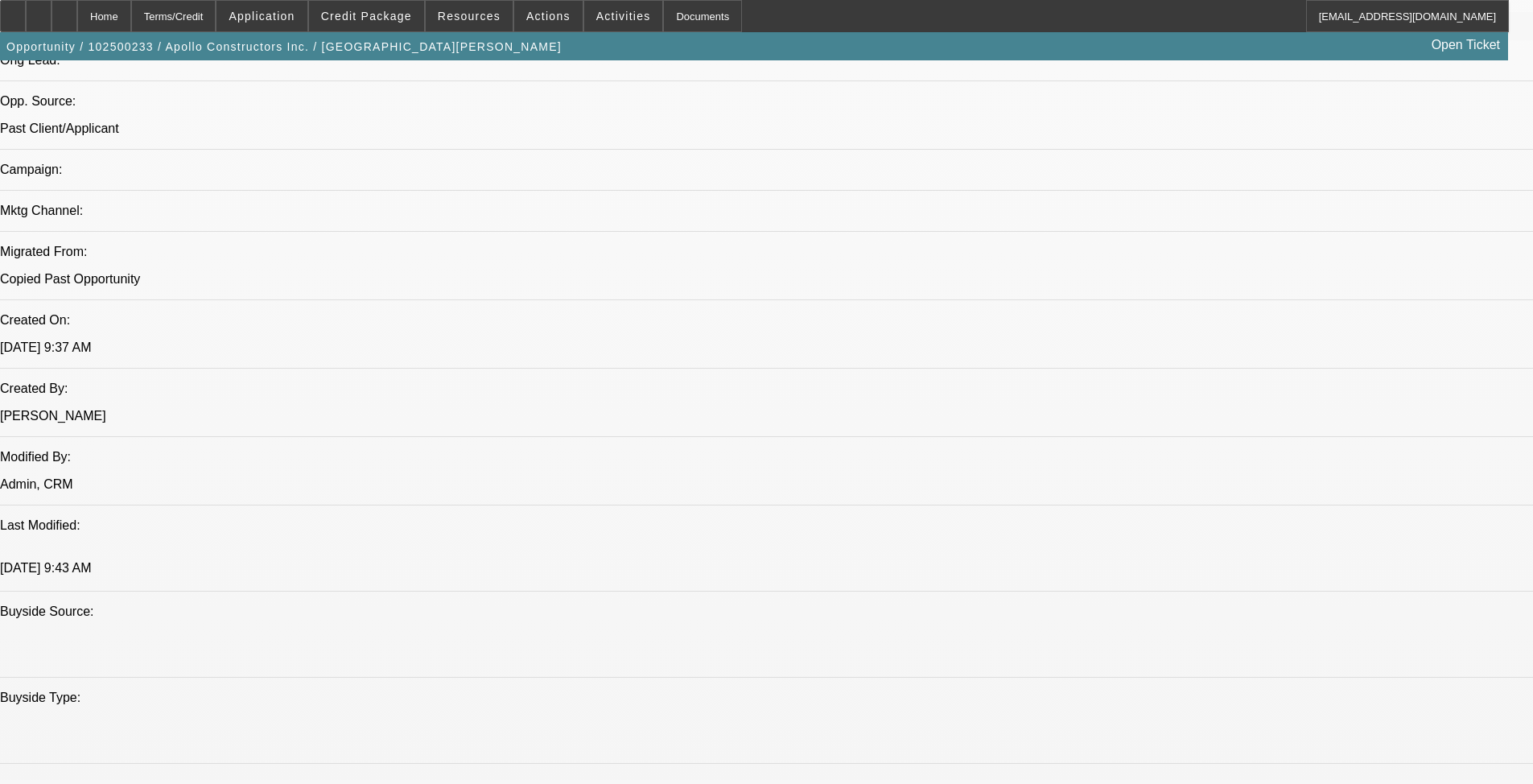
drag, startPoint x: 1288, startPoint y: 268, endPoint x: 1288, endPoint y: 245, distance: 23.0
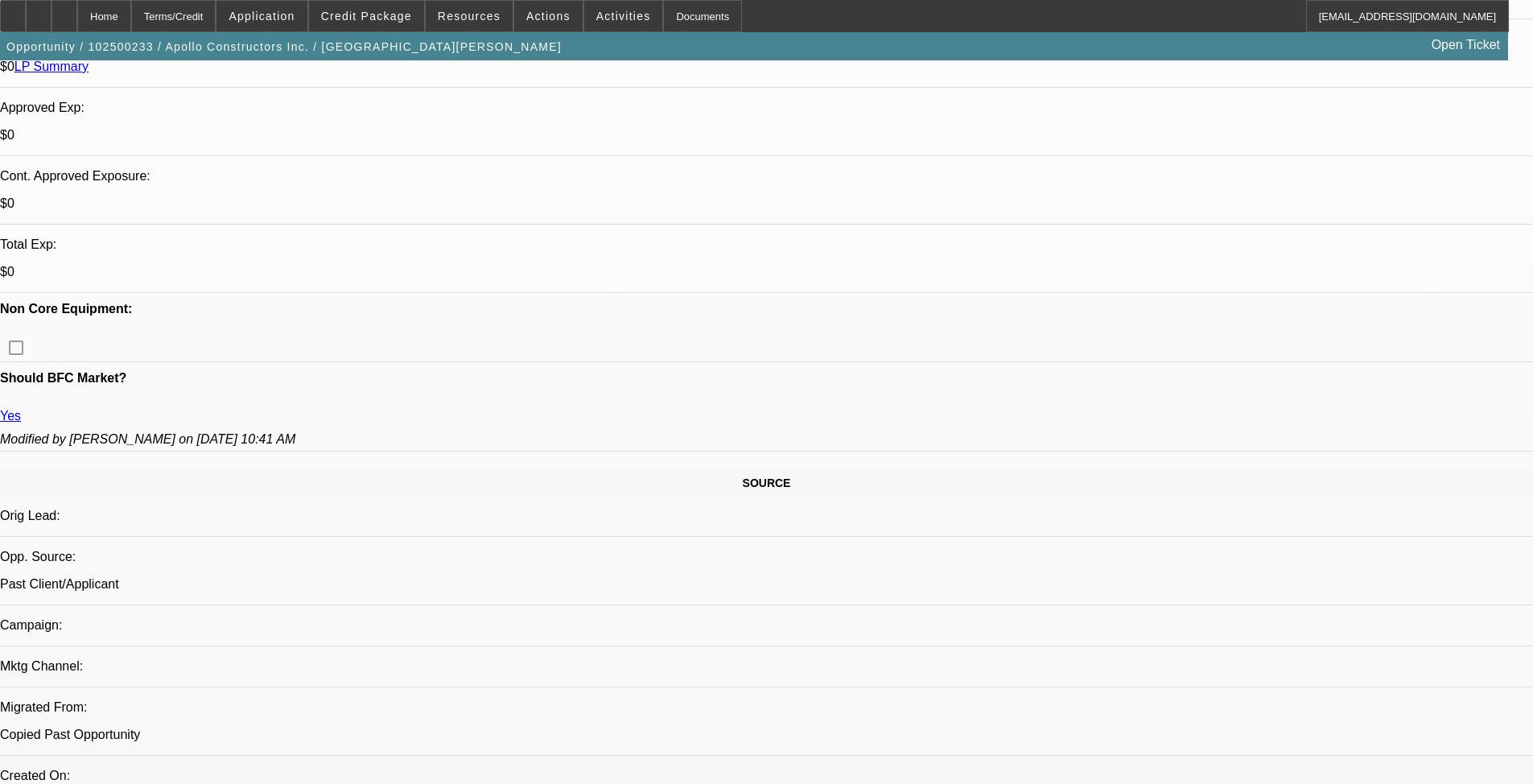
scroll to position [563, 0]
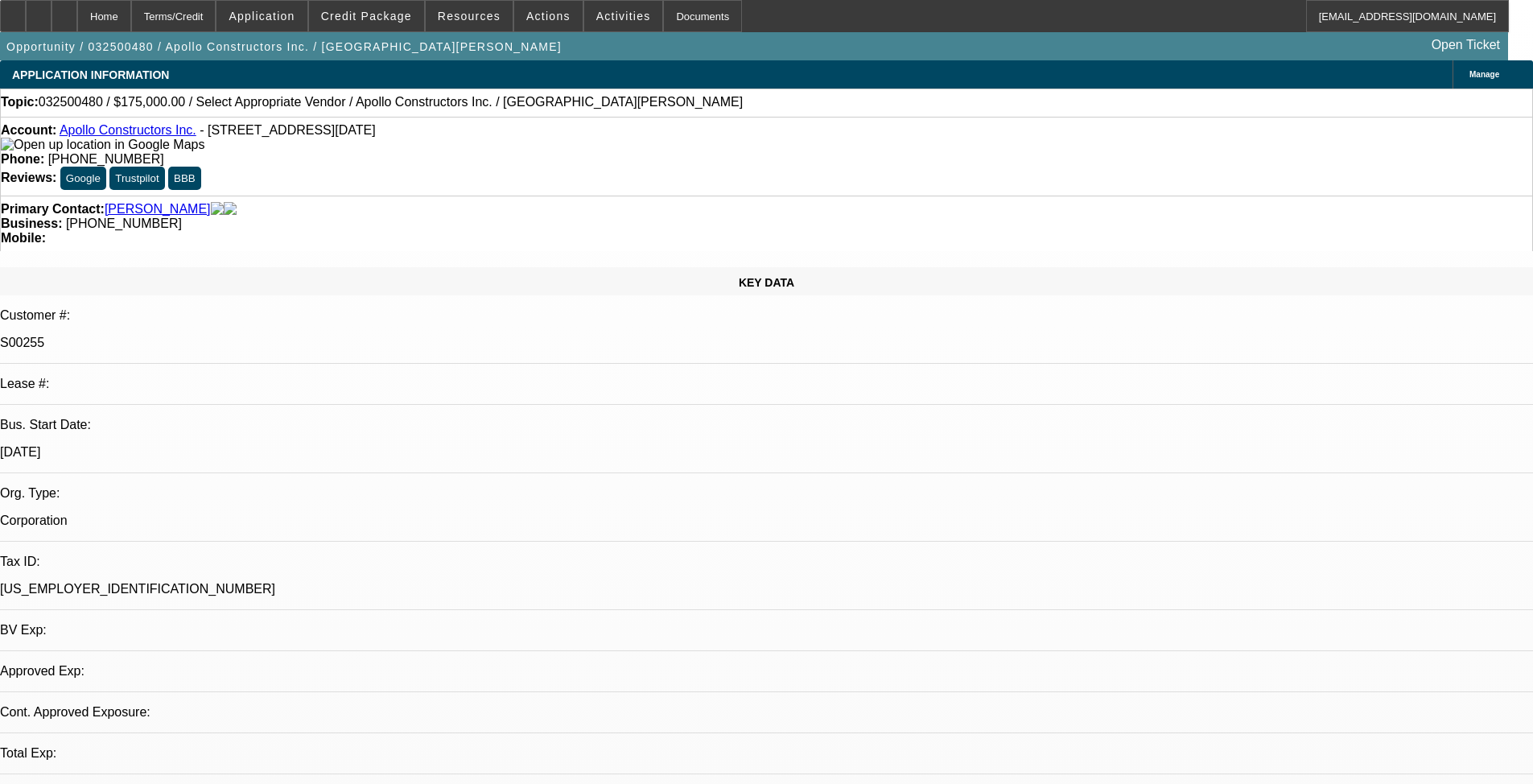
select select "0"
select select "2"
select select "0.1"
select select "1"
select select "2"
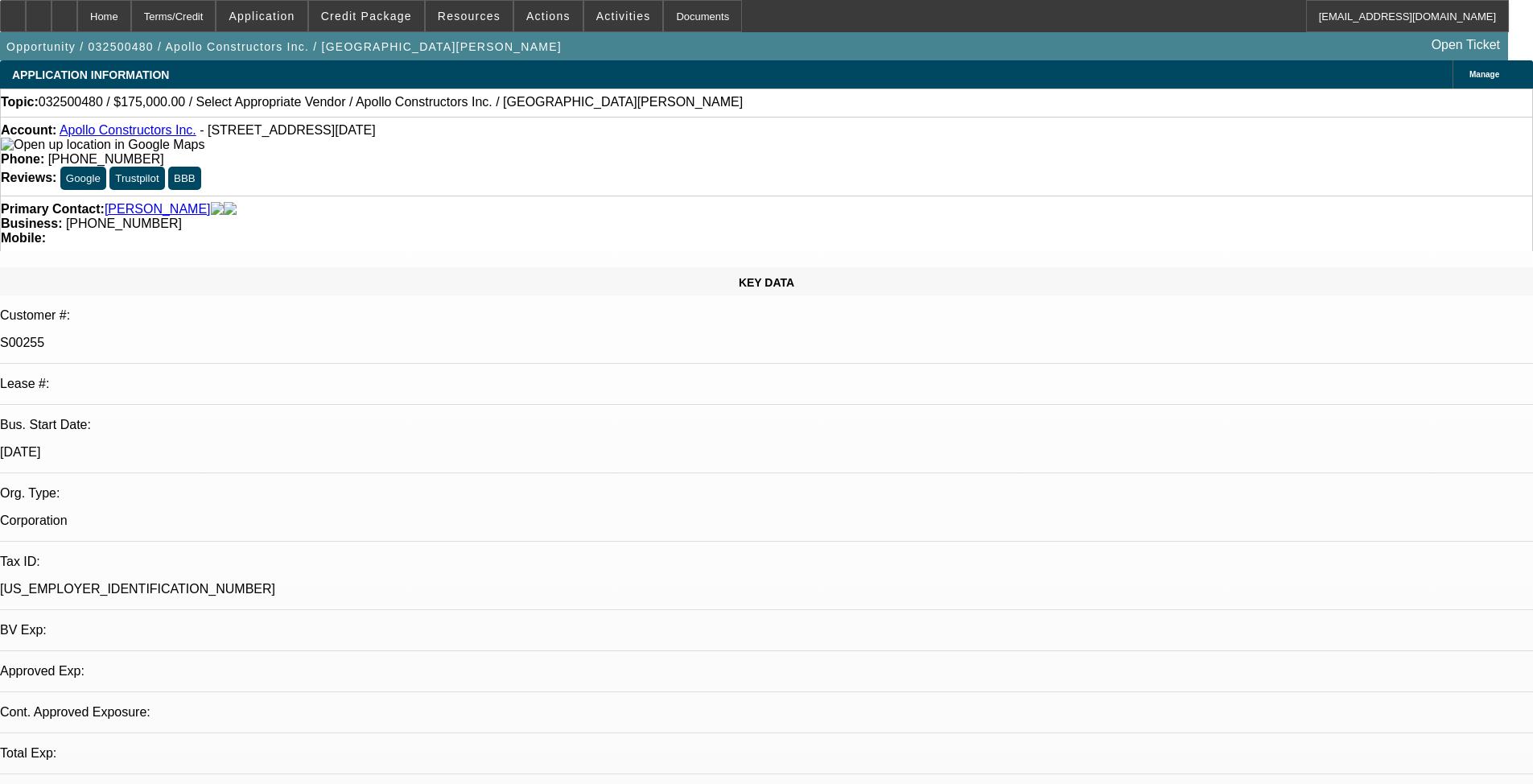
select select "4"
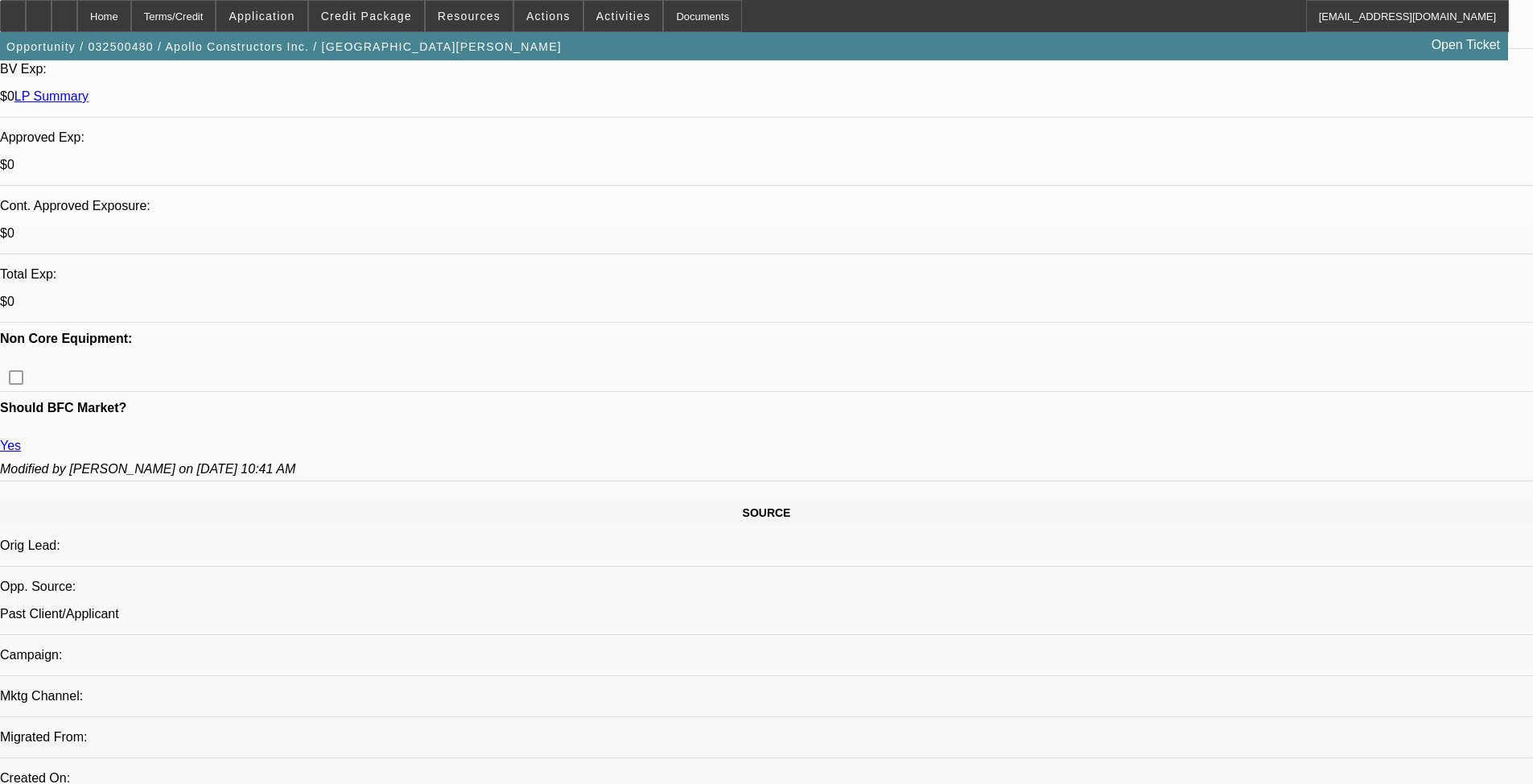
scroll to position [563, 0]
drag, startPoint x: 293, startPoint y: 284, endPoint x: 356, endPoint y: 245, distance: 74.1
